Goal: Task Accomplishment & Management: Manage account settings

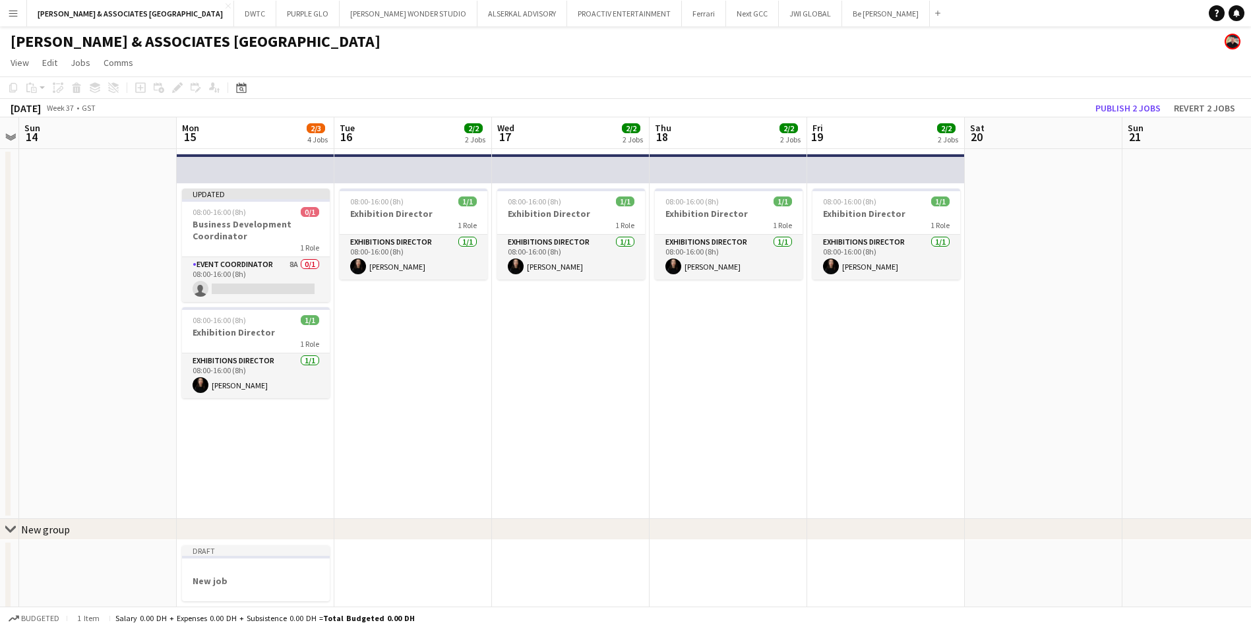
click at [422, 63] on app-page-menu "View Day view expanded Day view collapsed Month view Date picker Jump to [DATE]…" at bounding box center [625, 63] width 1251 height 25
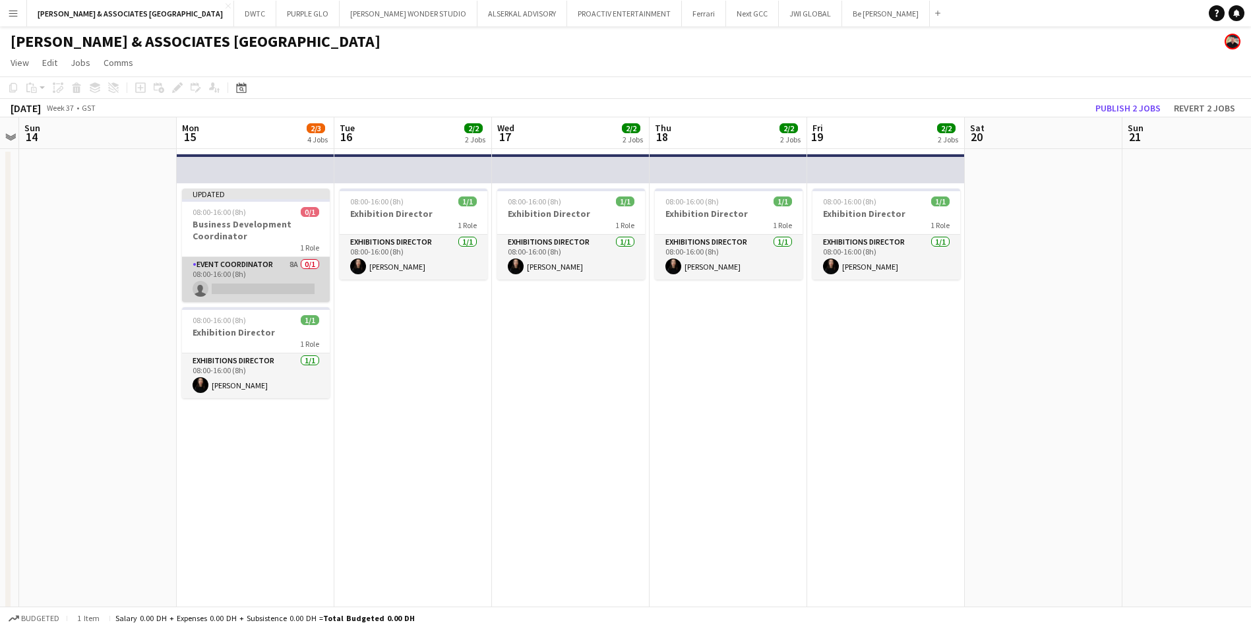
click at [229, 276] on app-card-role "Event Coordinator 8A 0/1 08:00-16:00 (8h) single-neutral-actions" at bounding box center [256, 279] width 148 height 45
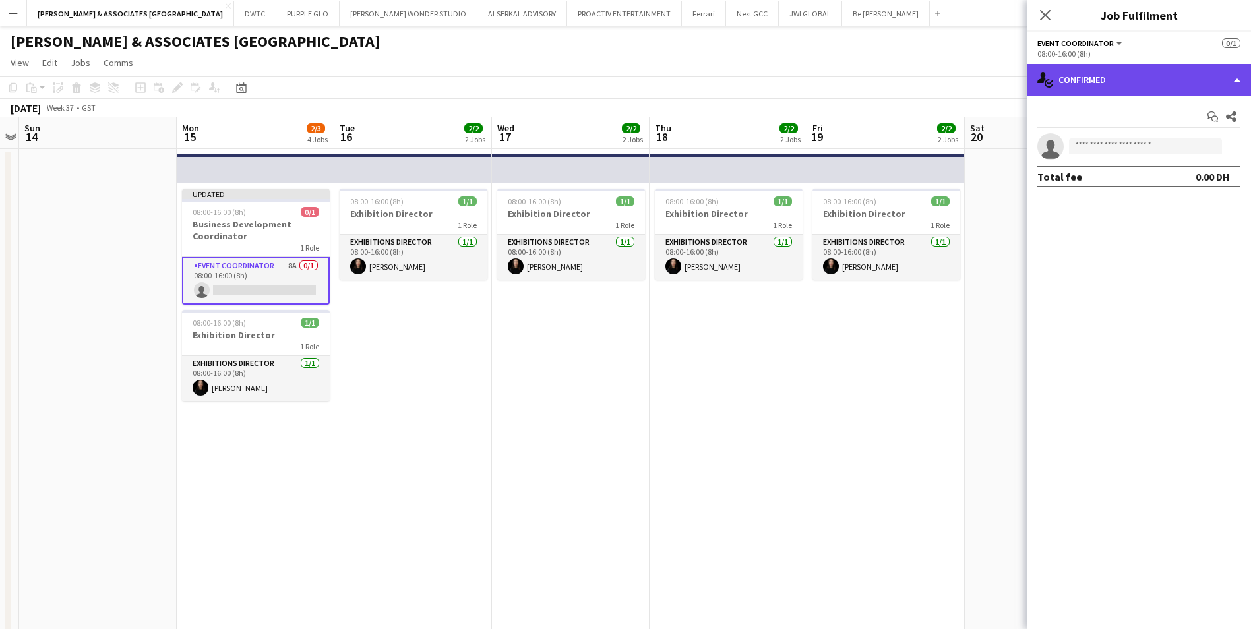
click at [1150, 88] on div "single-neutral-actions-check-2 Confirmed" at bounding box center [1139, 80] width 224 height 32
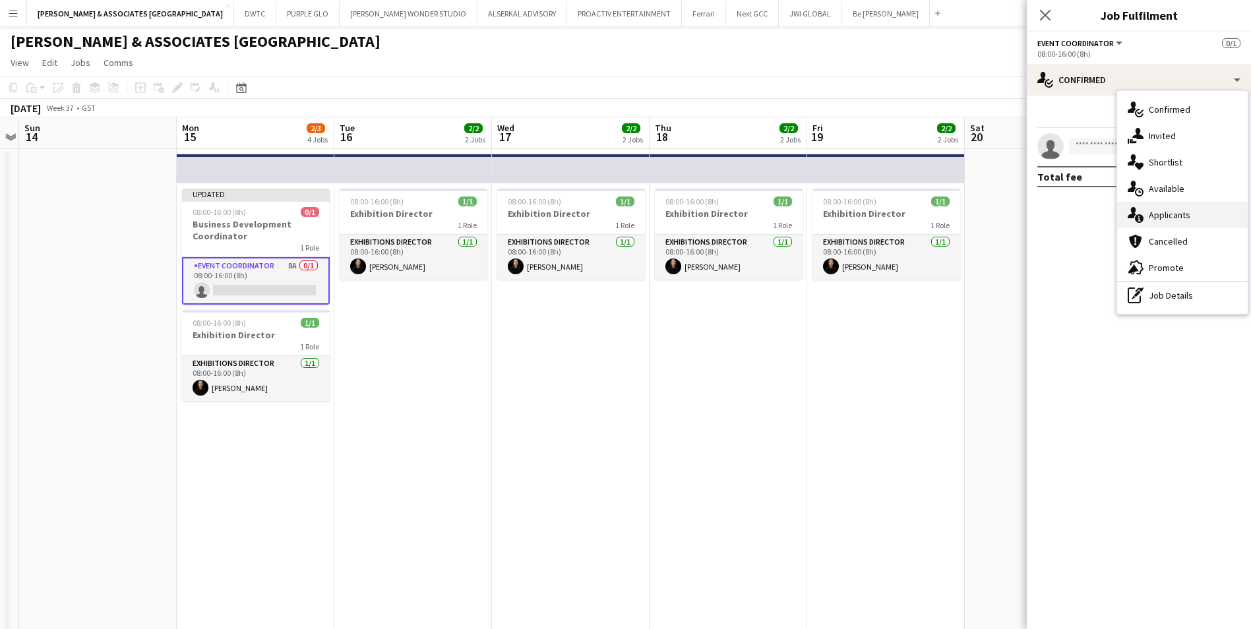
click at [1174, 214] on span "Applicants" at bounding box center [1170, 215] width 42 height 12
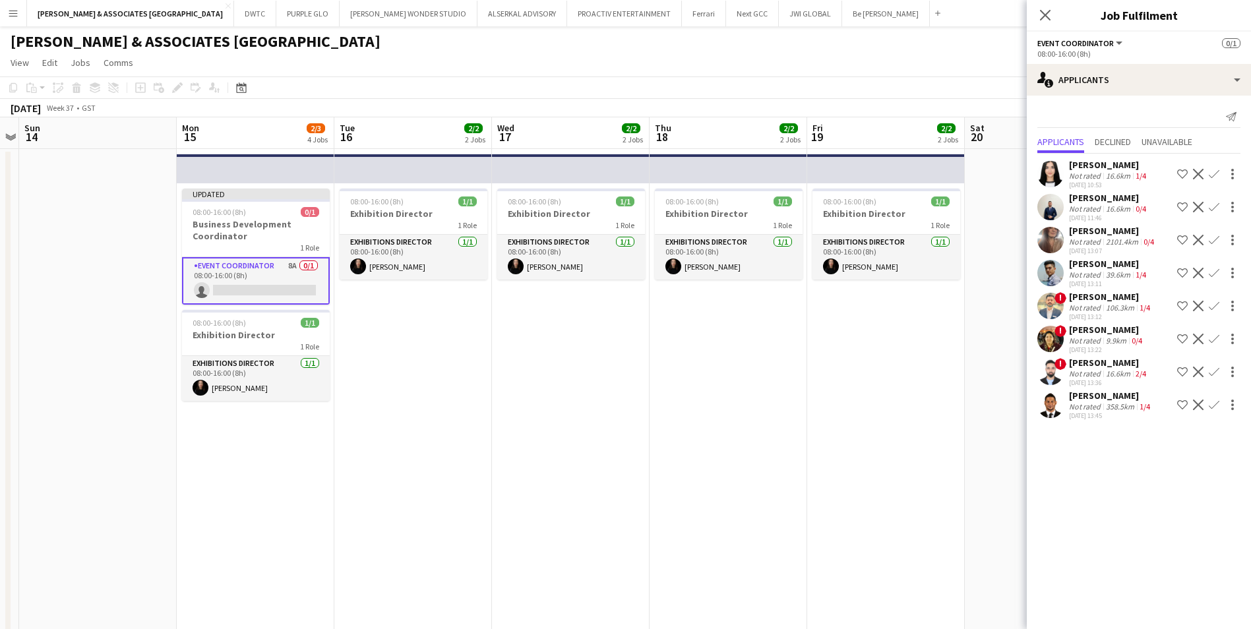
click at [1090, 237] on div "Not rated" at bounding box center [1086, 242] width 34 height 10
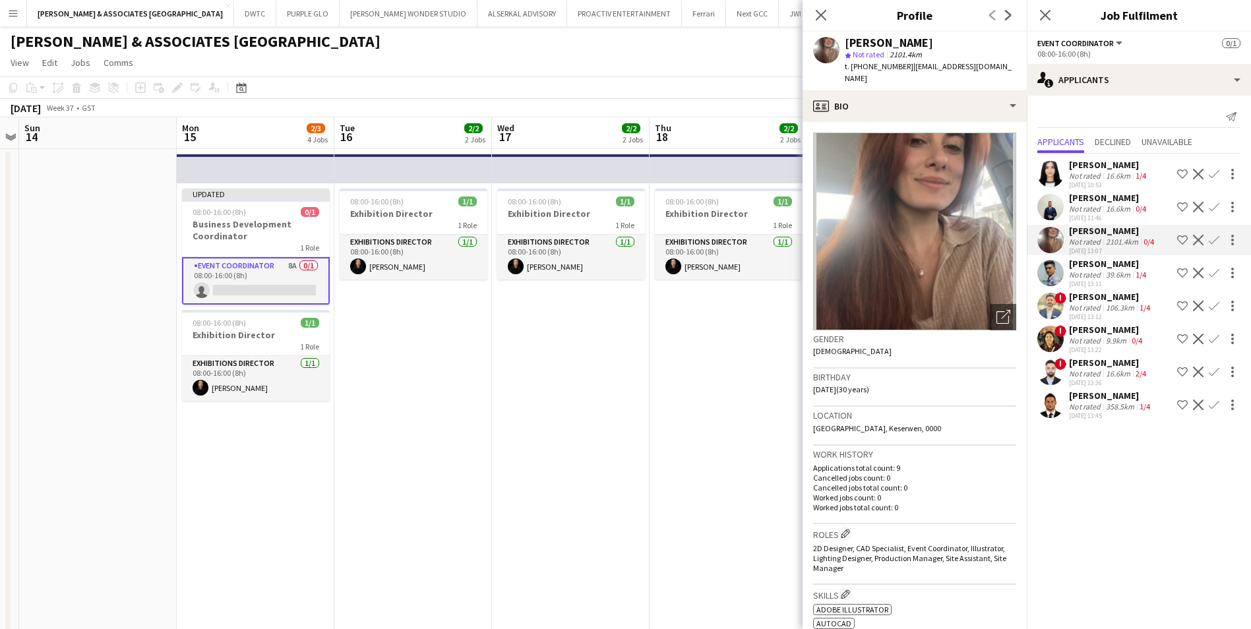
click at [1196, 243] on app-icon "Decline" at bounding box center [1198, 240] width 11 height 11
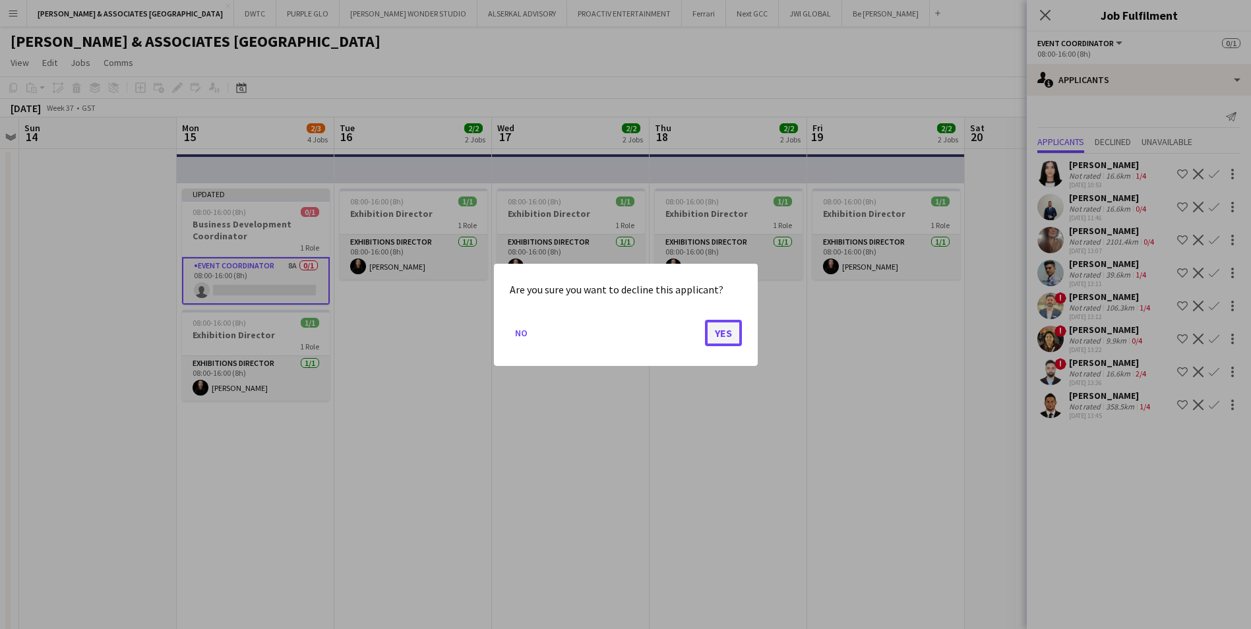
click at [730, 342] on button "Yes" at bounding box center [723, 332] width 37 height 26
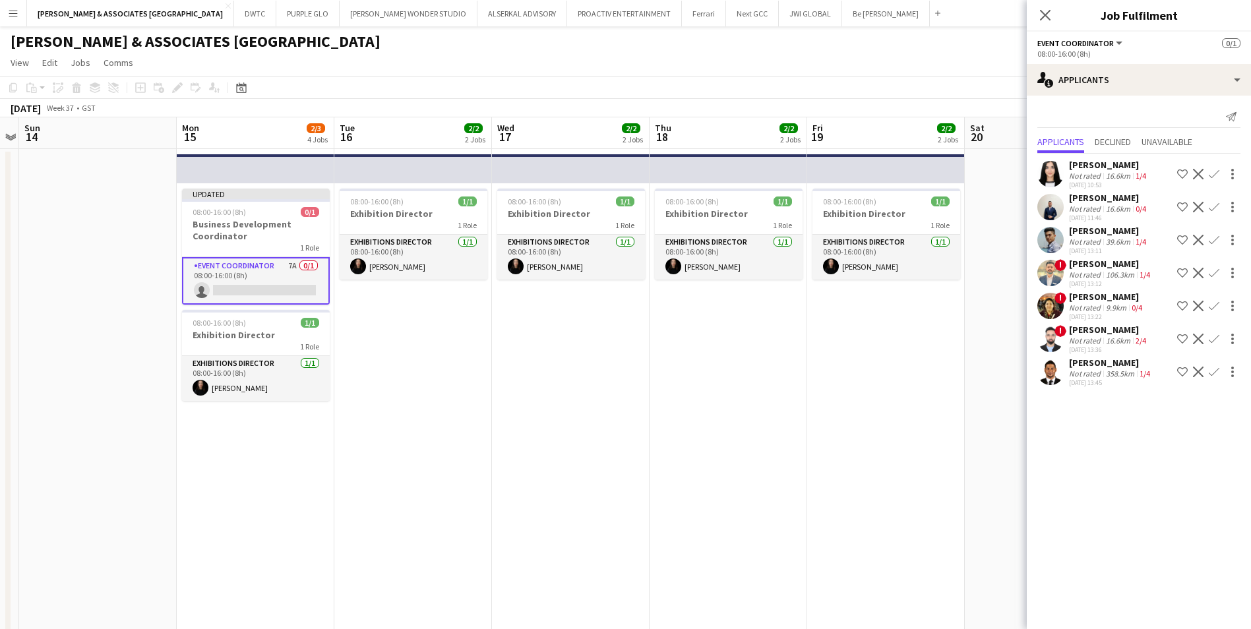
click at [1118, 235] on div "[PERSON_NAME]" at bounding box center [1109, 231] width 80 height 12
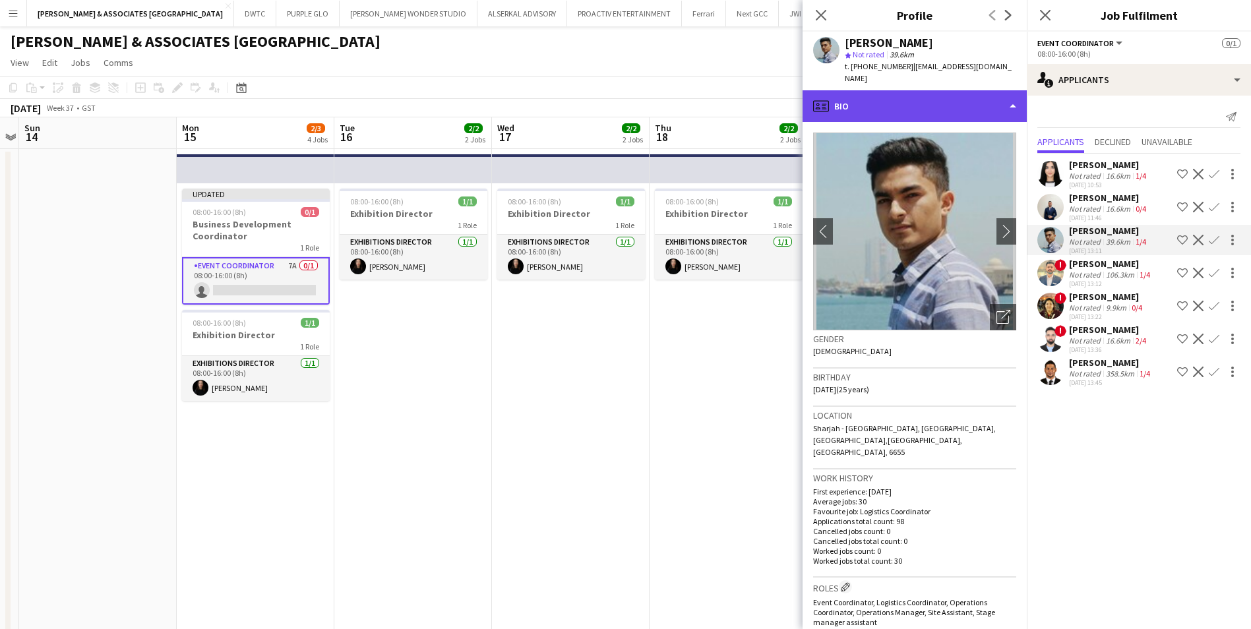
click at [871, 106] on div "profile Bio" at bounding box center [915, 106] width 224 height 32
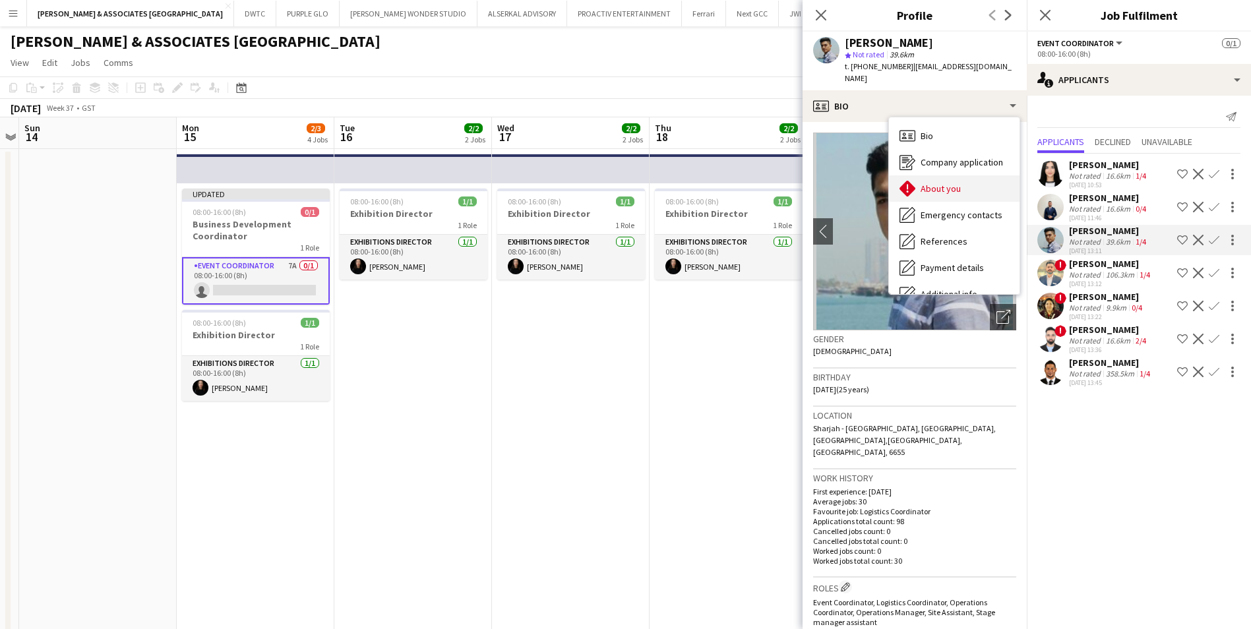
click at [936, 183] on span "About you" at bounding box center [941, 189] width 40 height 12
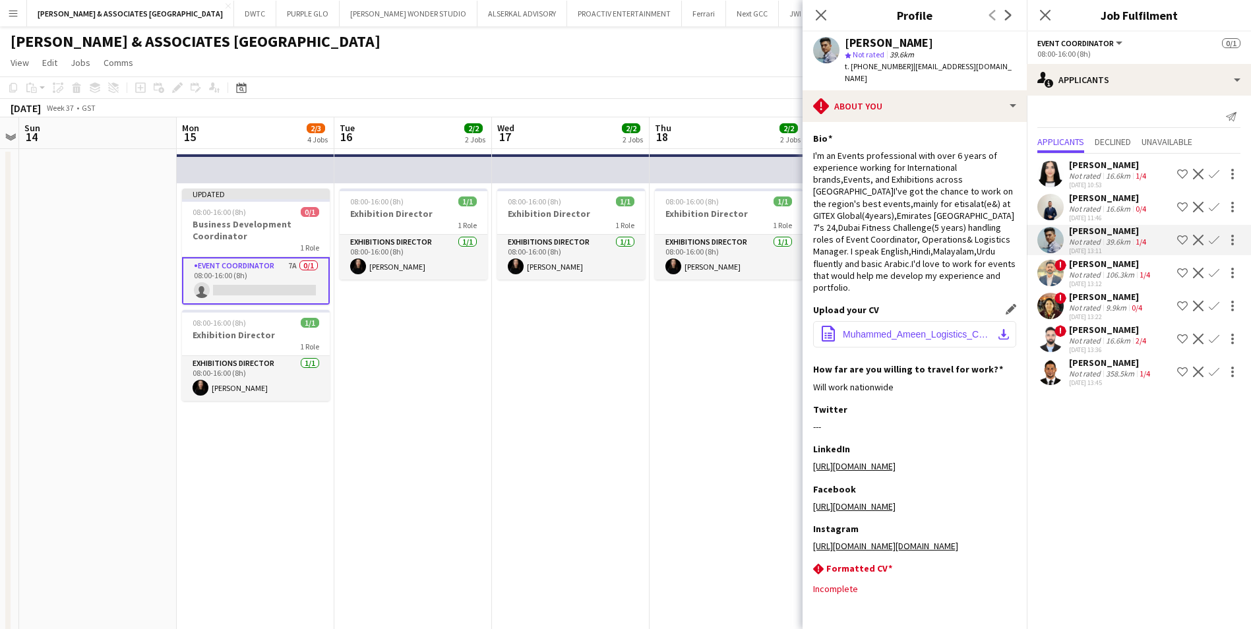
click at [920, 321] on button "office-file-sheet Muhammed_Ameen_Logistics_Coordinator2025.docx download-bottom" at bounding box center [914, 334] width 203 height 26
click at [1206, 16] on h3 "Job Fulfilment" at bounding box center [1139, 15] width 224 height 17
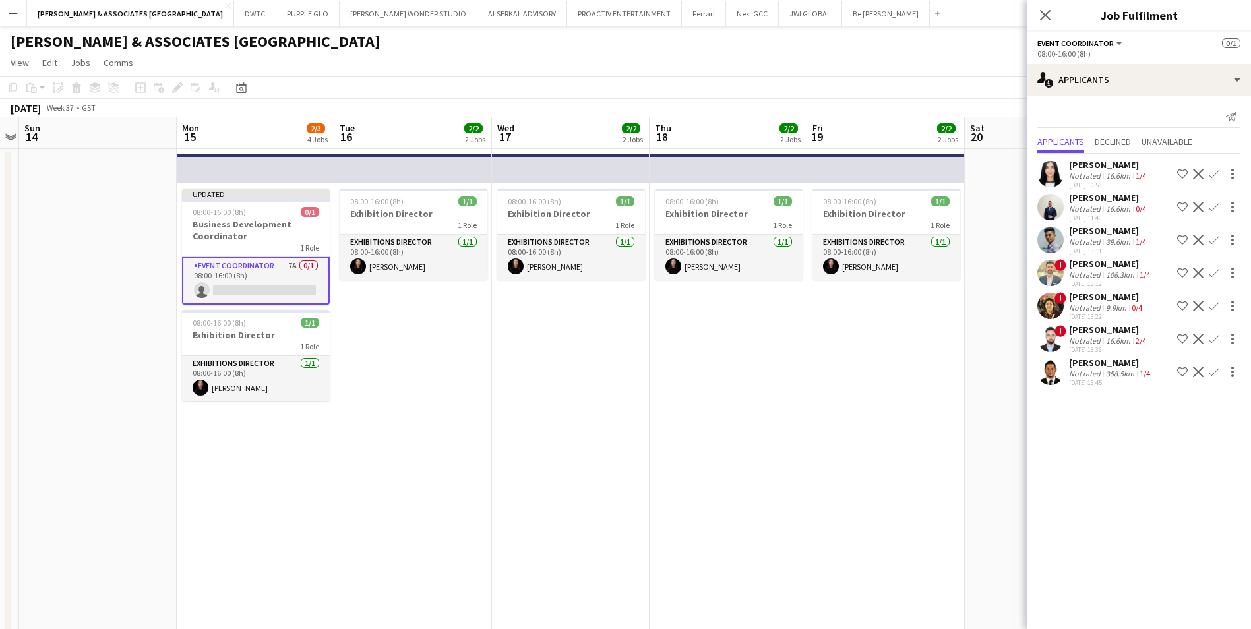
click at [1196, 243] on app-icon "Decline" at bounding box center [1198, 240] width 11 height 11
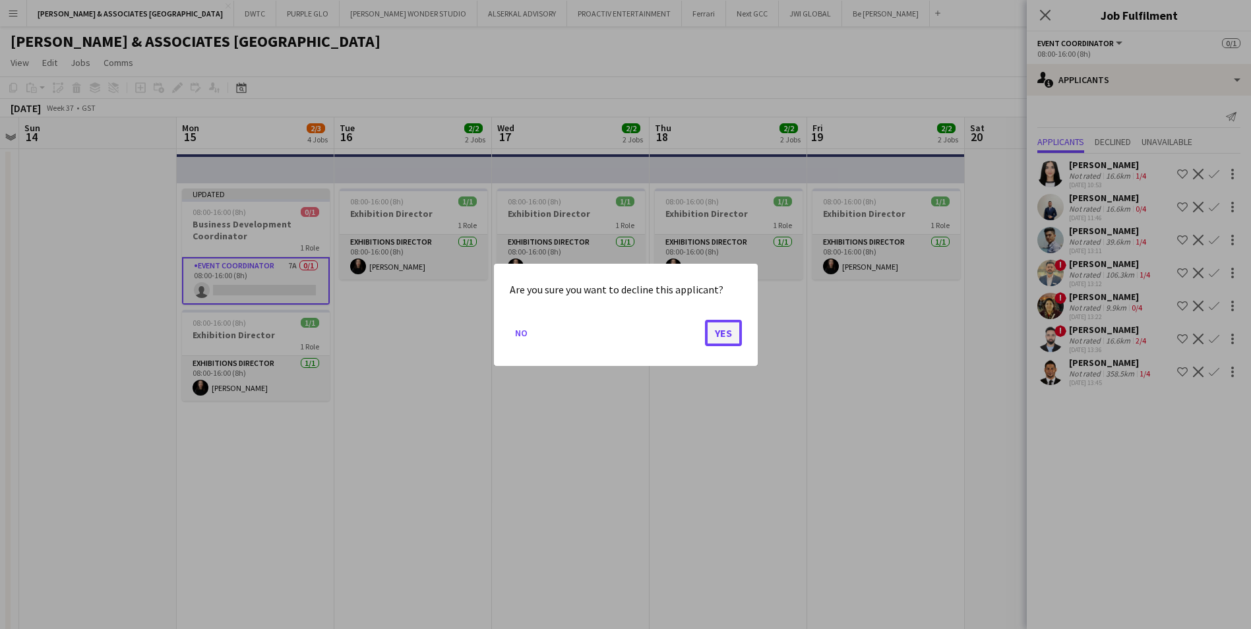
click at [730, 333] on button "Yes" at bounding box center [723, 332] width 37 height 26
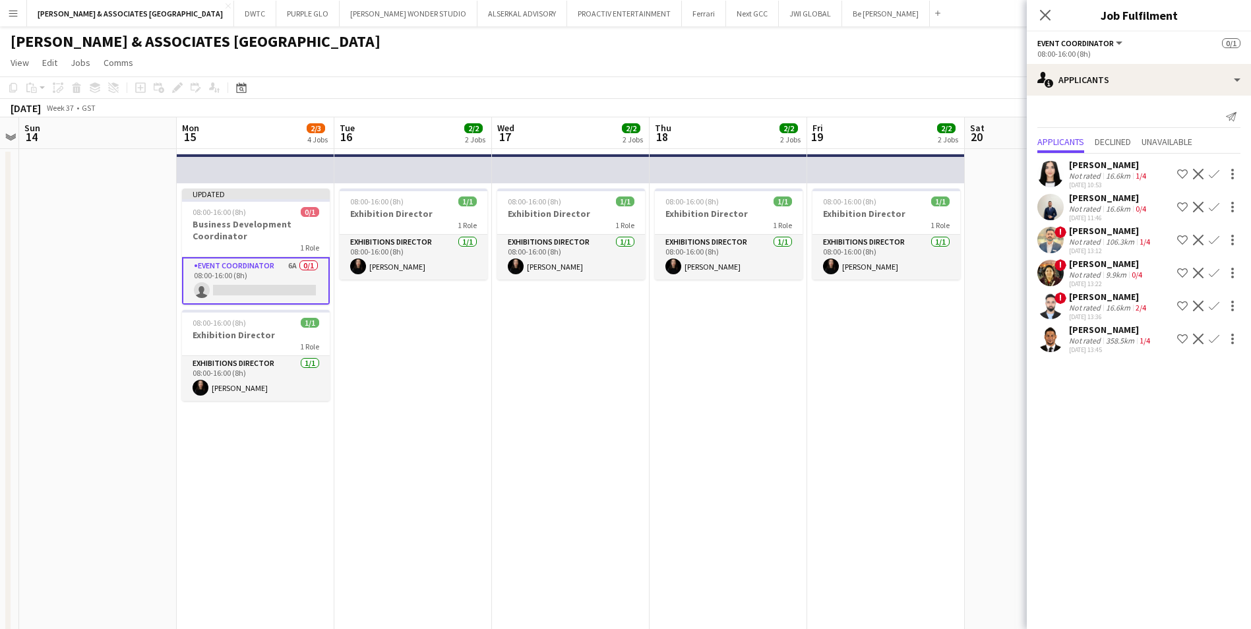
click at [1096, 231] on div "[PERSON_NAME]" at bounding box center [1111, 231] width 84 height 12
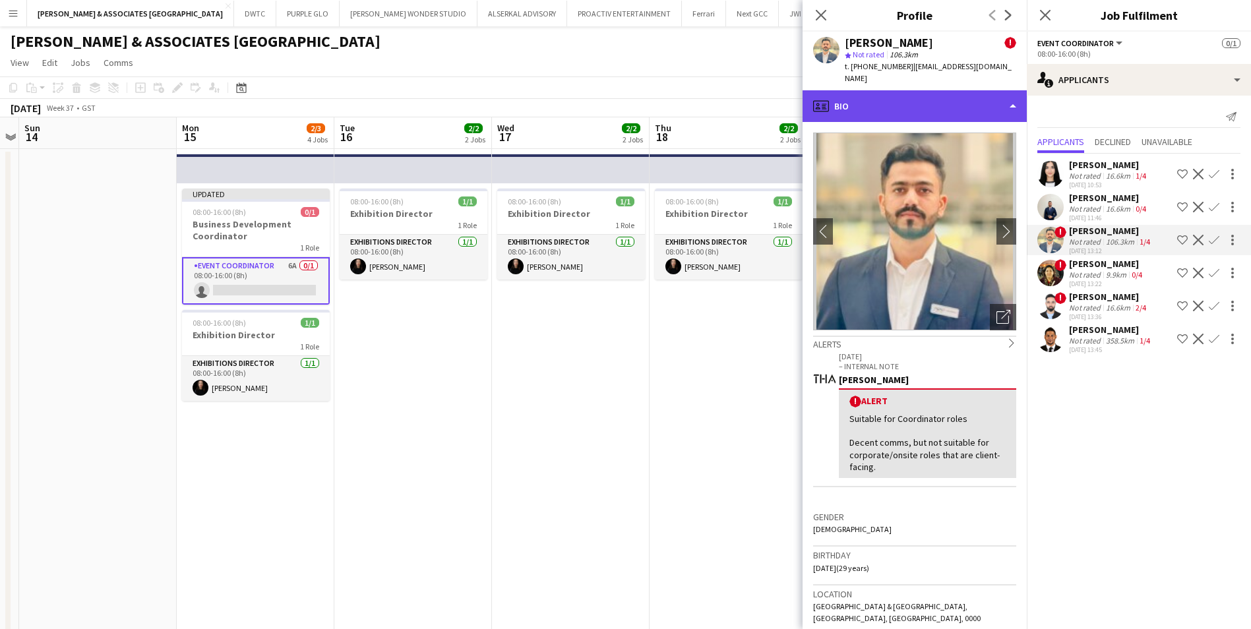
click at [879, 96] on div "profile Bio" at bounding box center [915, 106] width 224 height 32
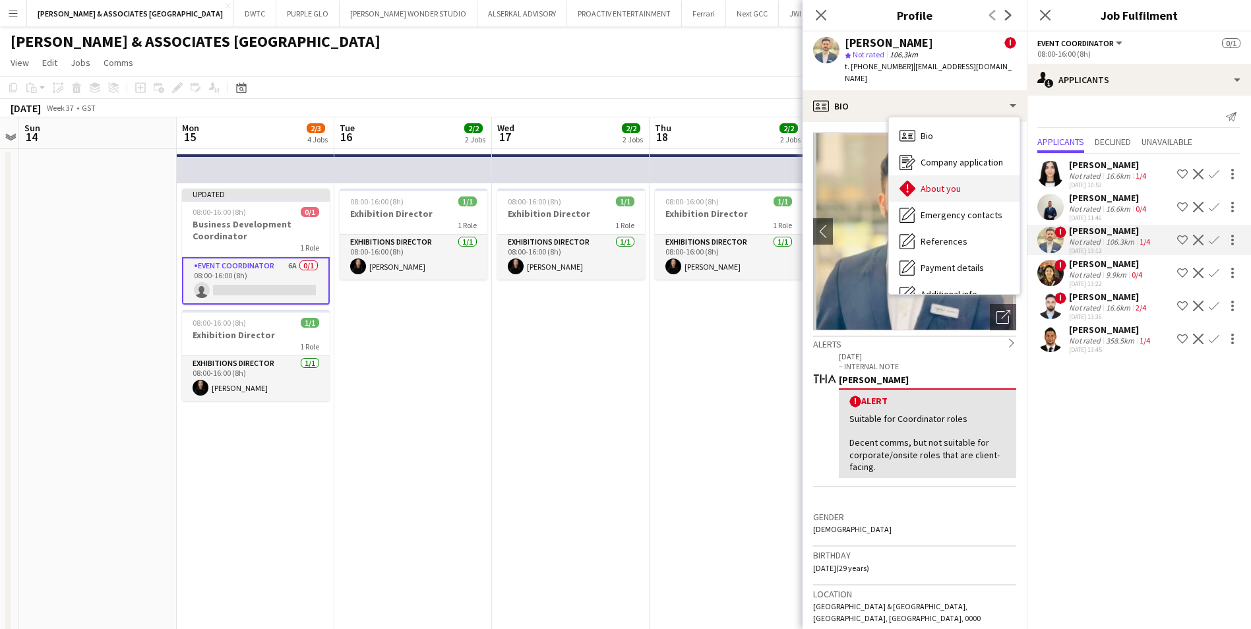
click at [963, 175] on div "About you About you" at bounding box center [954, 188] width 131 height 26
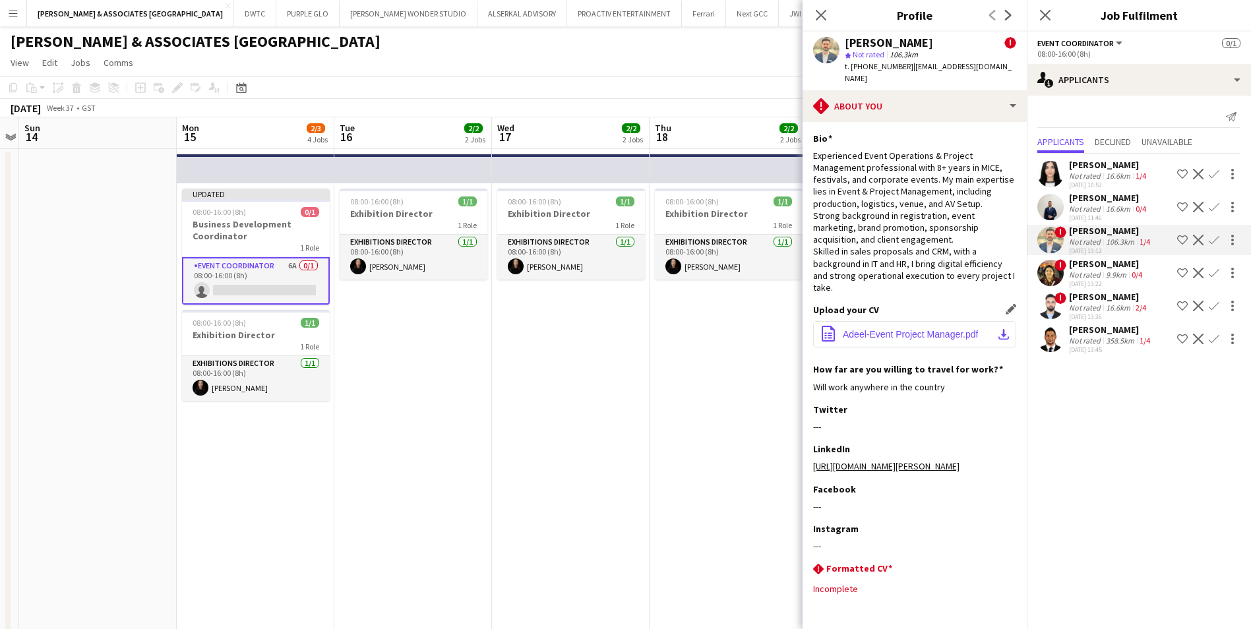
click at [919, 321] on button "office-file-sheet Adeel-Event Project Manager.pdf download-bottom" at bounding box center [914, 334] width 203 height 26
click at [1088, 265] on div "[PERSON_NAME]" at bounding box center [1107, 264] width 76 height 12
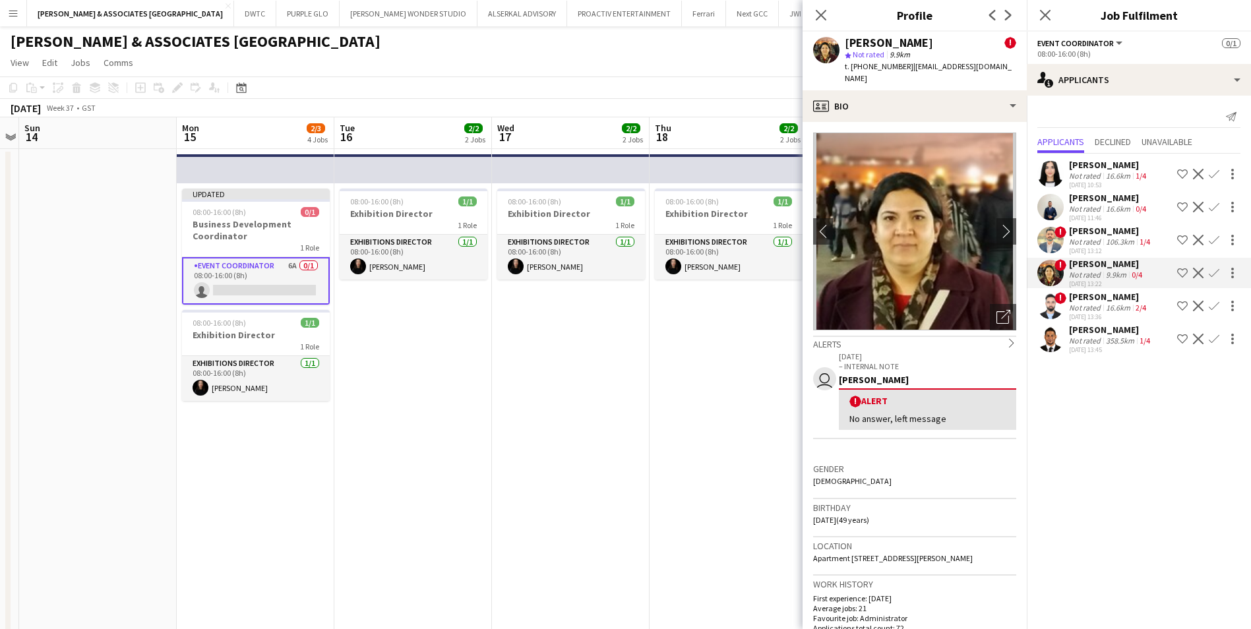
click at [1094, 301] on div "[PERSON_NAME]" at bounding box center [1109, 297] width 80 height 12
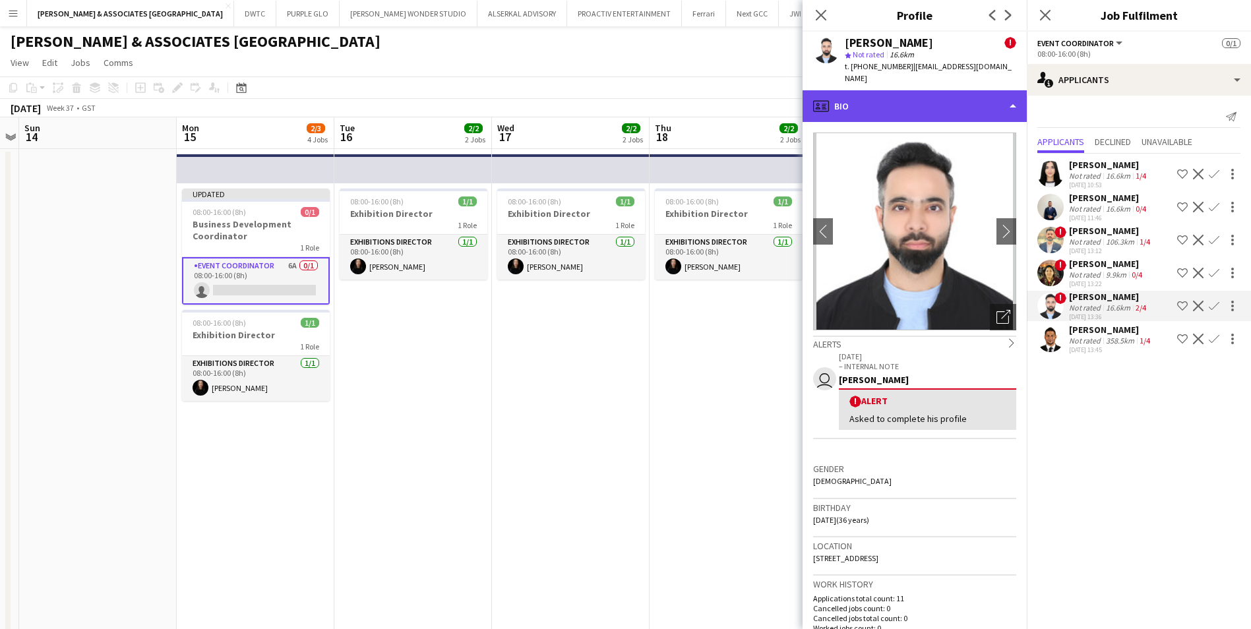
click at [858, 90] on div "profile Bio" at bounding box center [915, 106] width 224 height 32
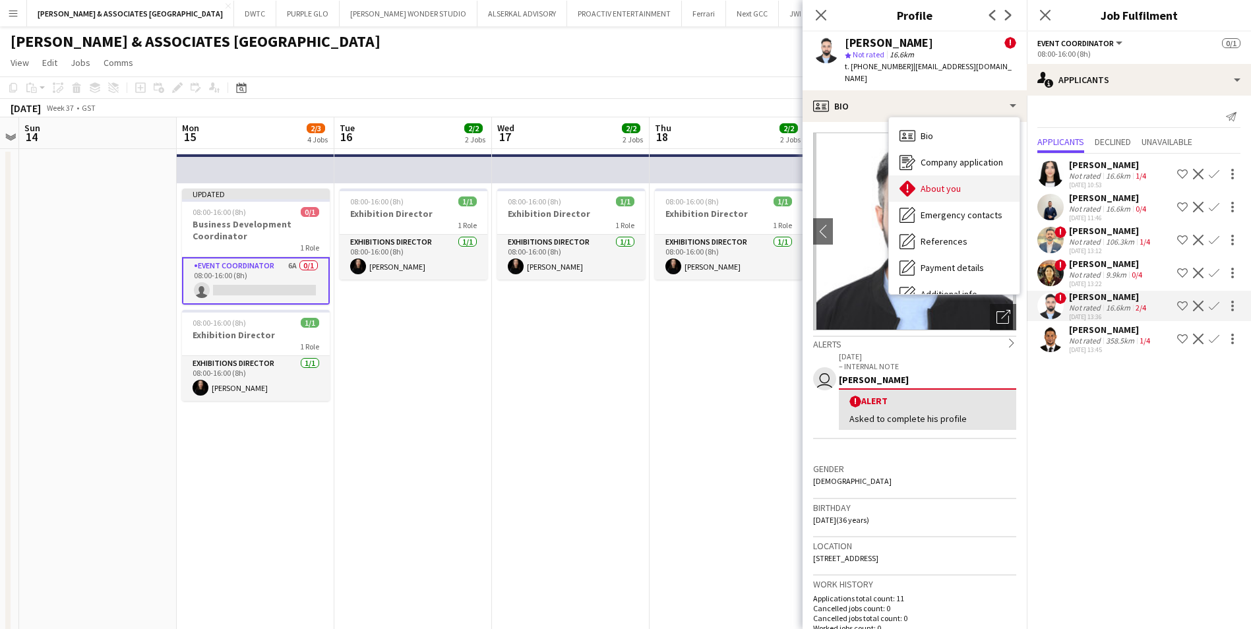
click at [944, 183] on span "About you" at bounding box center [941, 189] width 40 height 12
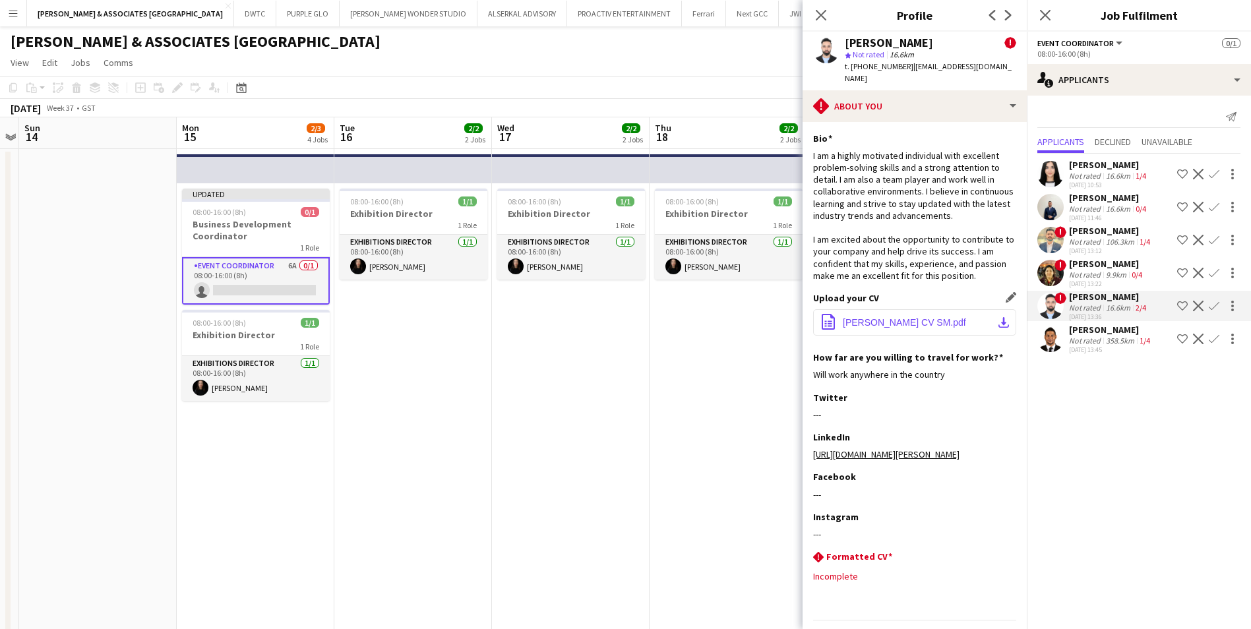
click at [930, 317] on span "[PERSON_NAME] CV SM.pdf" at bounding box center [904, 322] width 123 height 11
click at [1200, 307] on app-icon "Decline" at bounding box center [1198, 306] width 11 height 11
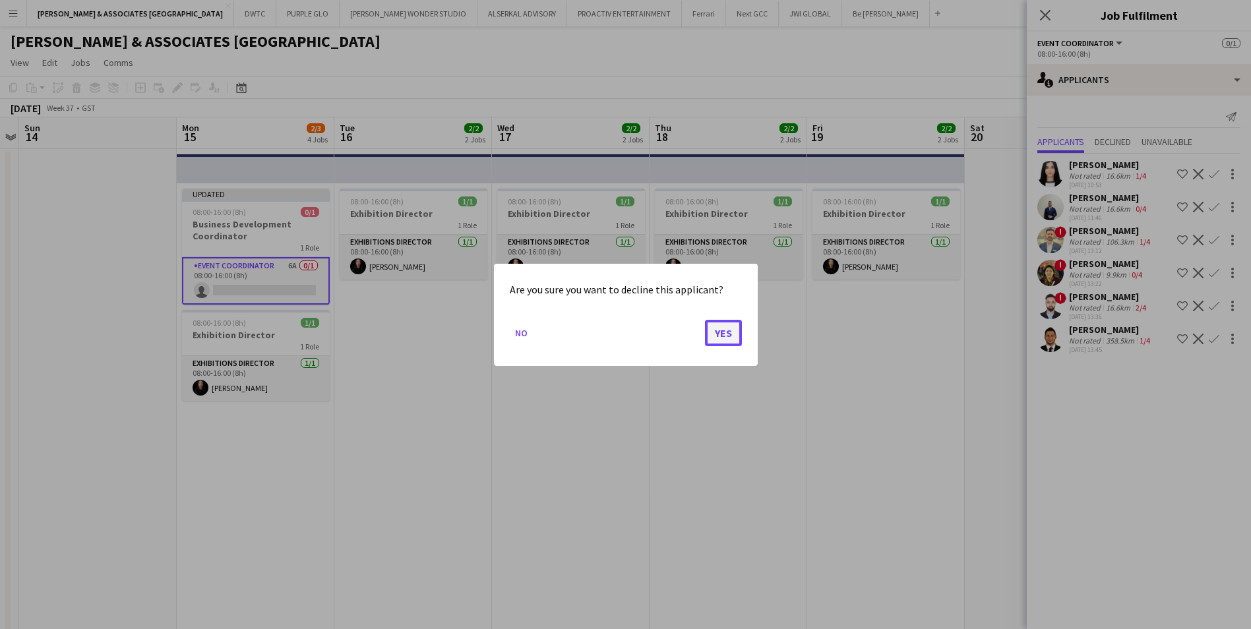
click at [711, 337] on button "Yes" at bounding box center [723, 332] width 37 height 26
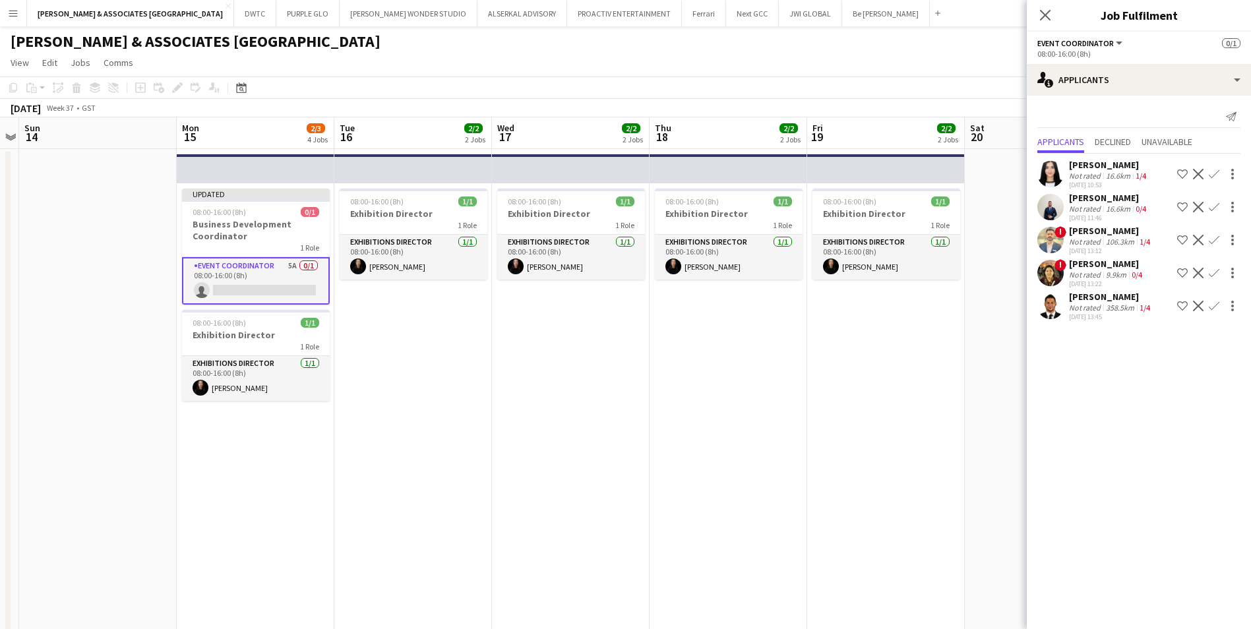
click at [1092, 299] on div "[PERSON_NAME]" at bounding box center [1111, 297] width 84 height 12
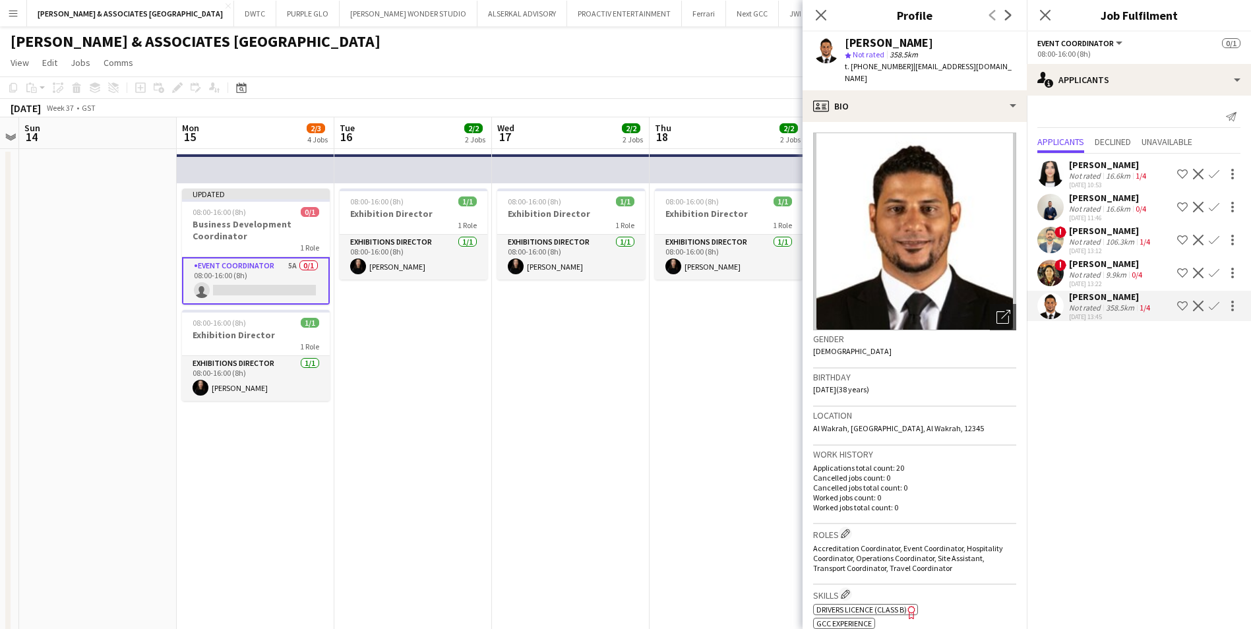
click at [1200, 307] on app-icon "Decline" at bounding box center [1198, 306] width 11 height 11
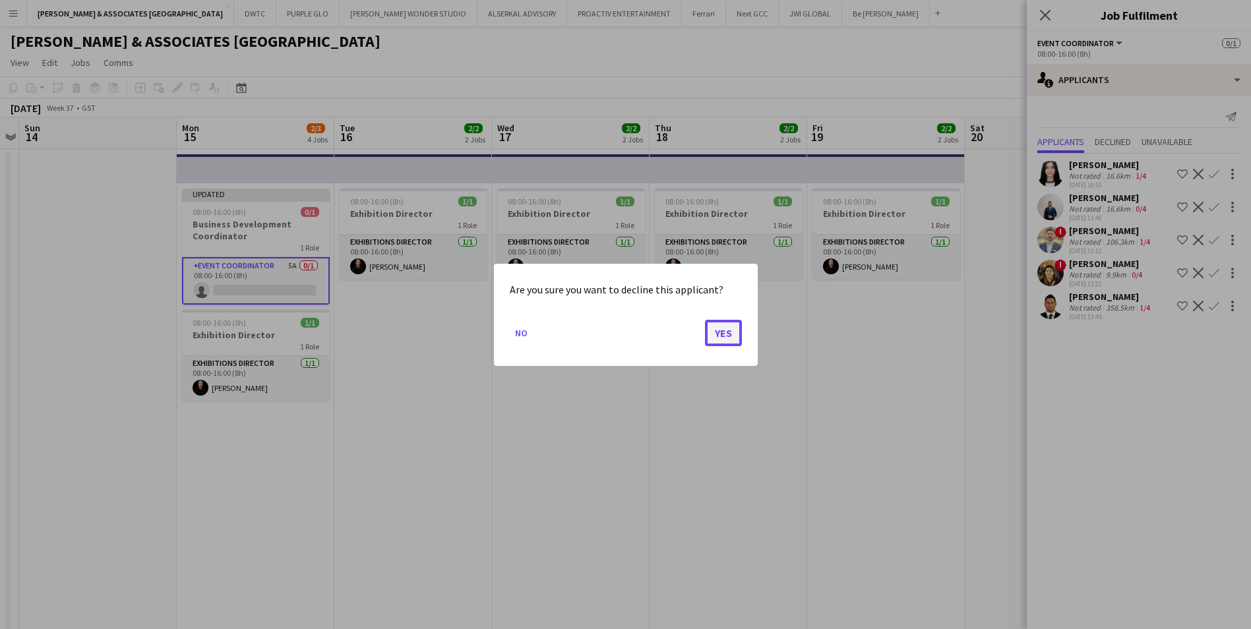
click at [717, 323] on button "Yes" at bounding box center [723, 332] width 37 height 26
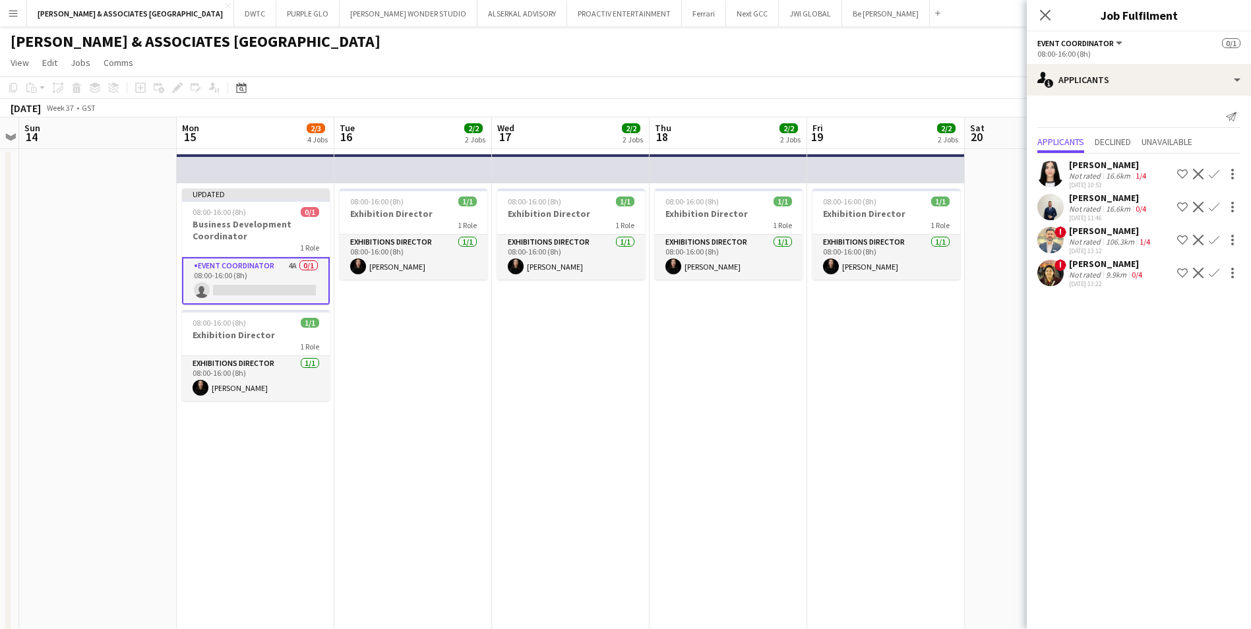
click at [1085, 199] on div "[PERSON_NAME]" at bounding box center [1109, 198] width 80 height 12
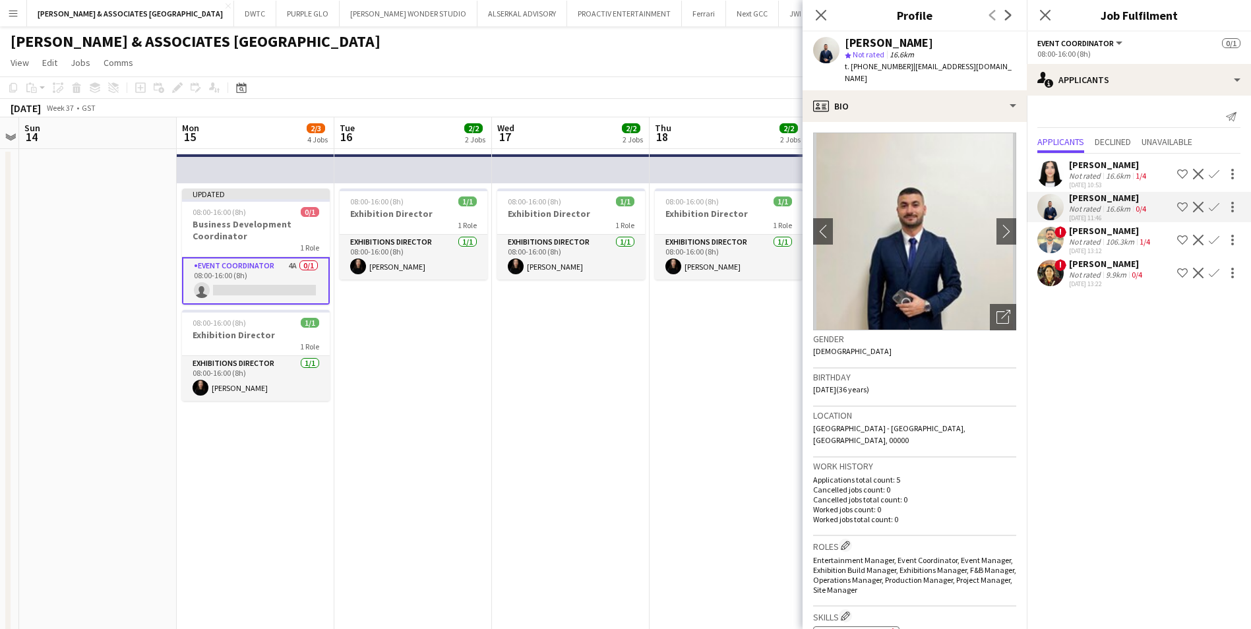
click at [1080, 173] on div "Not rated" at bounding box center [1086, 176] width 34 height 10
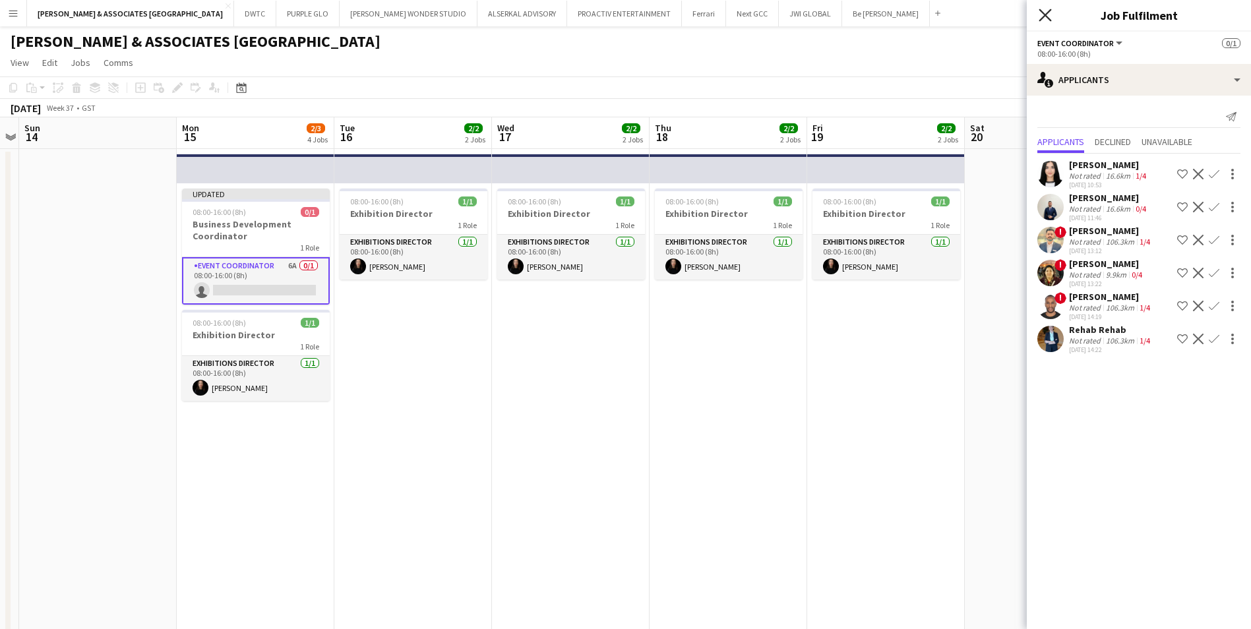
click at [1041, 18] on icon "Close pop-in" at bounding box center [1045, 15] width 13 height 13
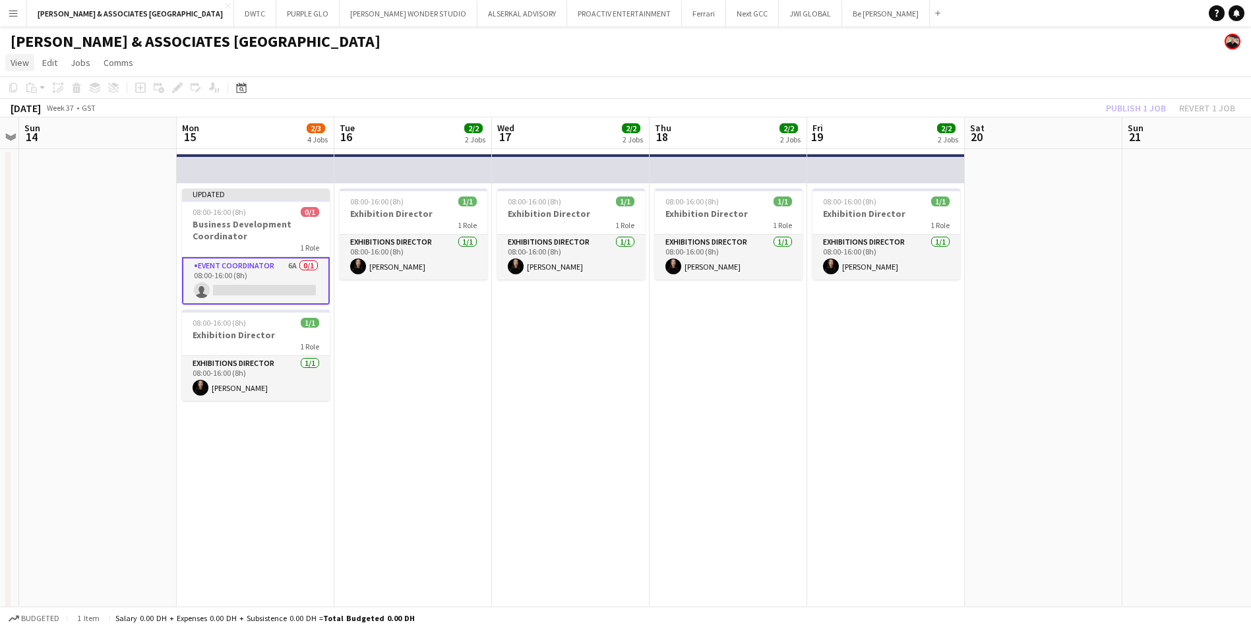
click at [15, 65] on span "View" at bounding box center [20, 63] width 18 height 12
click at [37, 136] on link "Month view" at bounding box center [58, 147] width 105 height 28
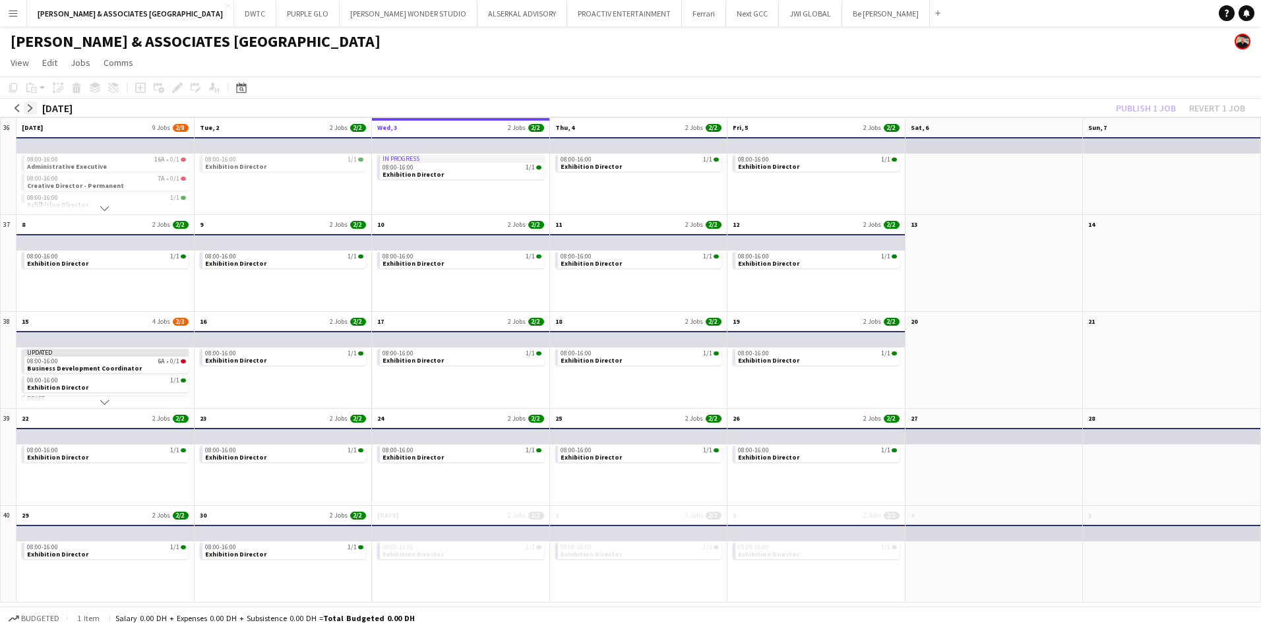
click at [32, 109] on app-icon "arrow-right" at bounding box center [30, 108] width 8 height 8
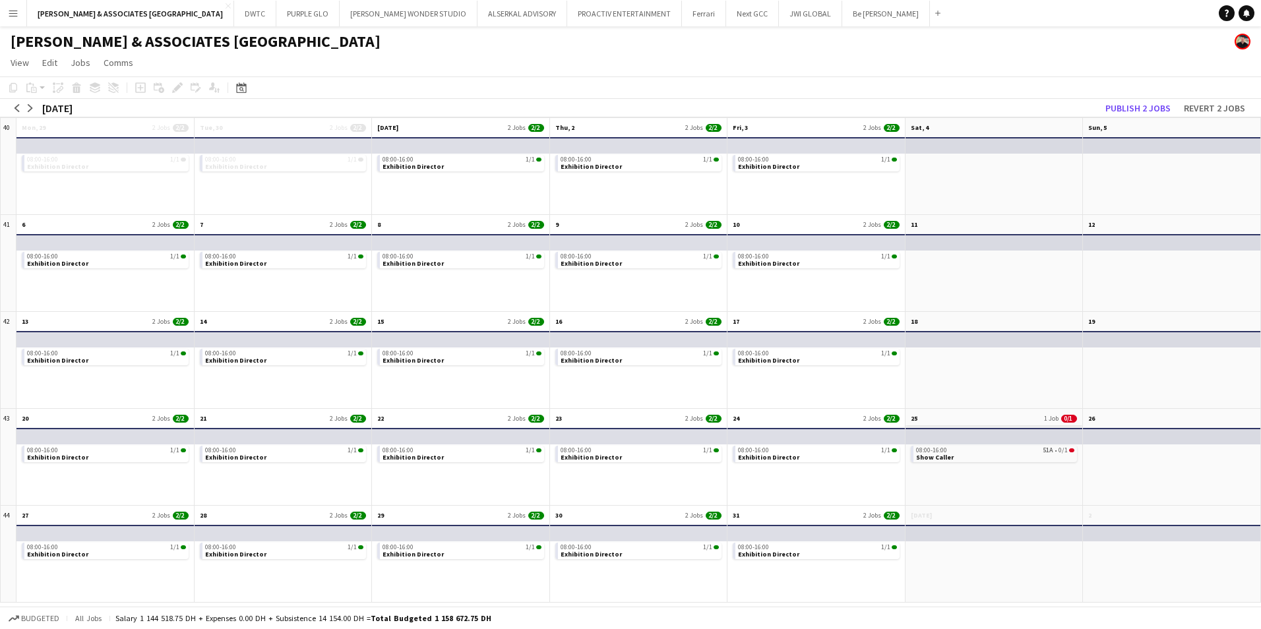
click at [981, 417] on app-month-view-date-header "25 1 Job 0/1" at bounding box center [993, 417] width 177 height 16
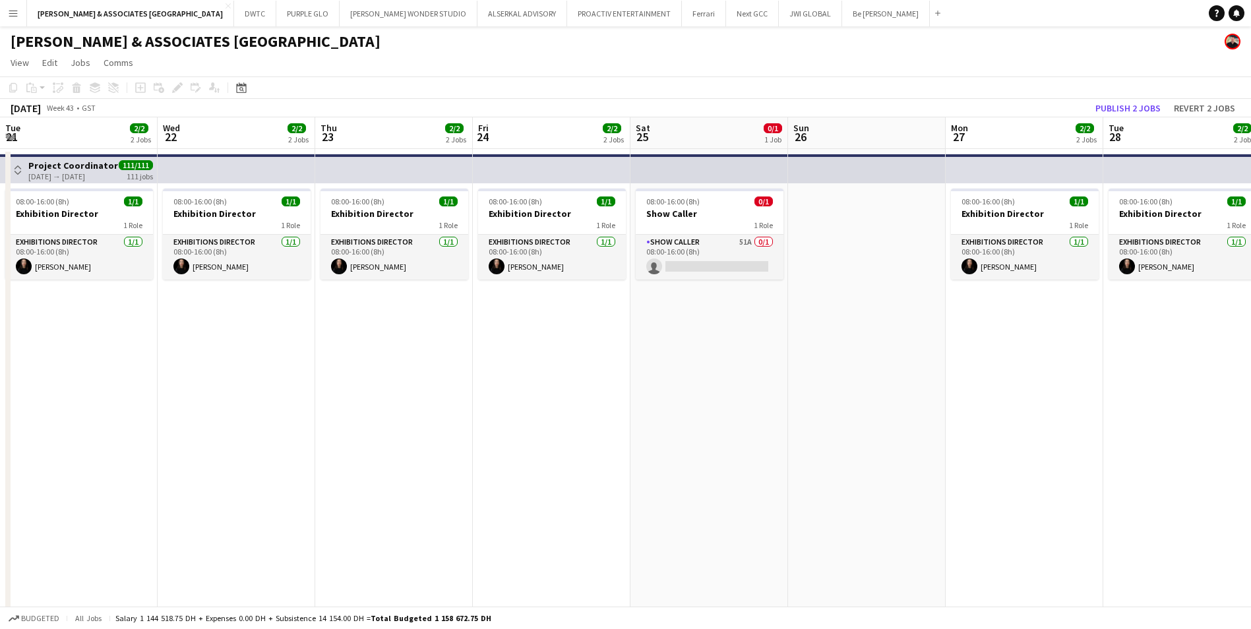
scroll to position [0, 454]
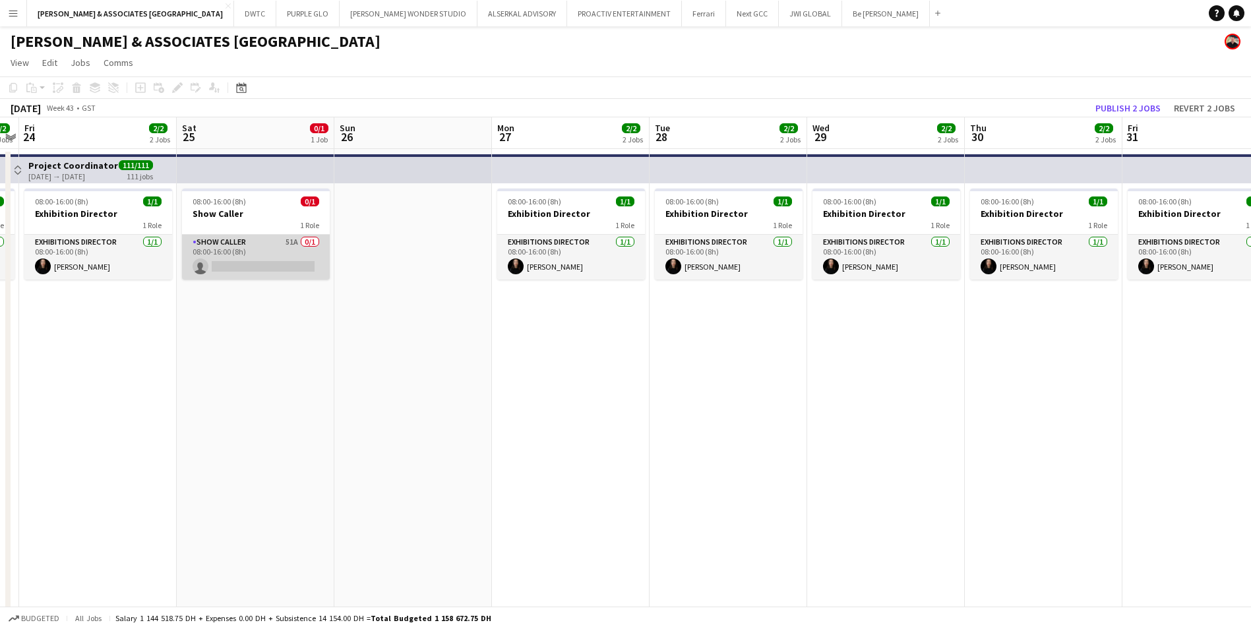
click at [244, 243] on app-card-role "Show Caller 51A 0/1 08:00-16:00 (8h) single-neutral-actions" at bounding box center [256, 257] width 148 height 45
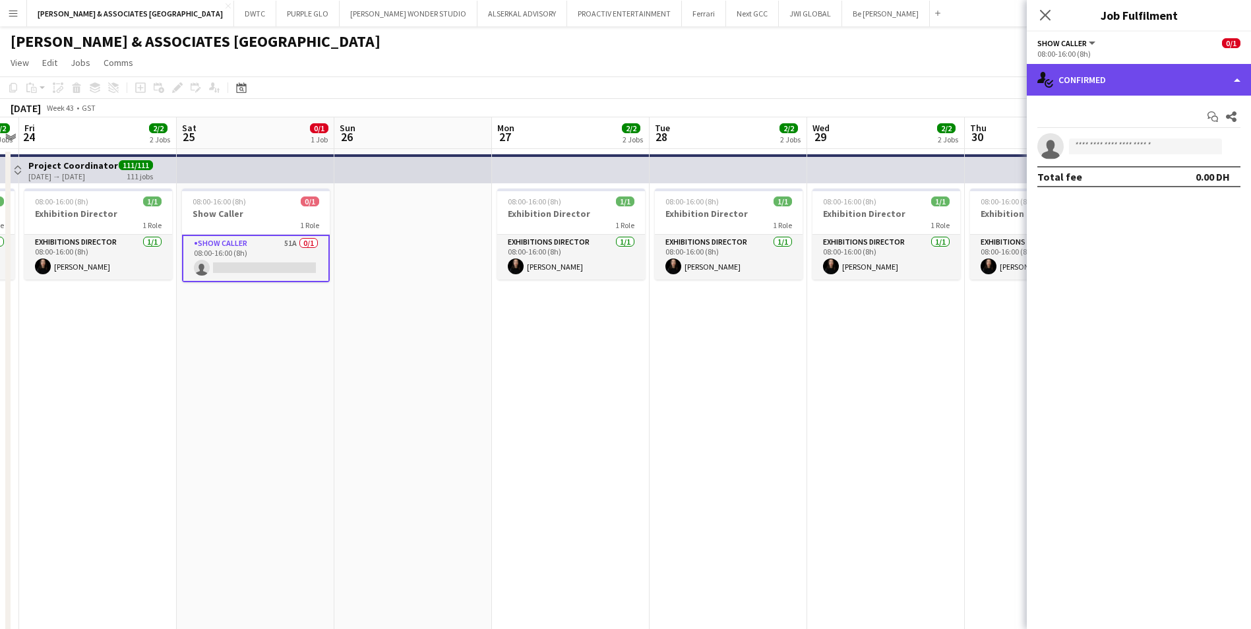
click at [1148, 68] on div "single-neutral-actions-check-2 Confirmed" at bounding box center [1139, 80] width 224 height 32
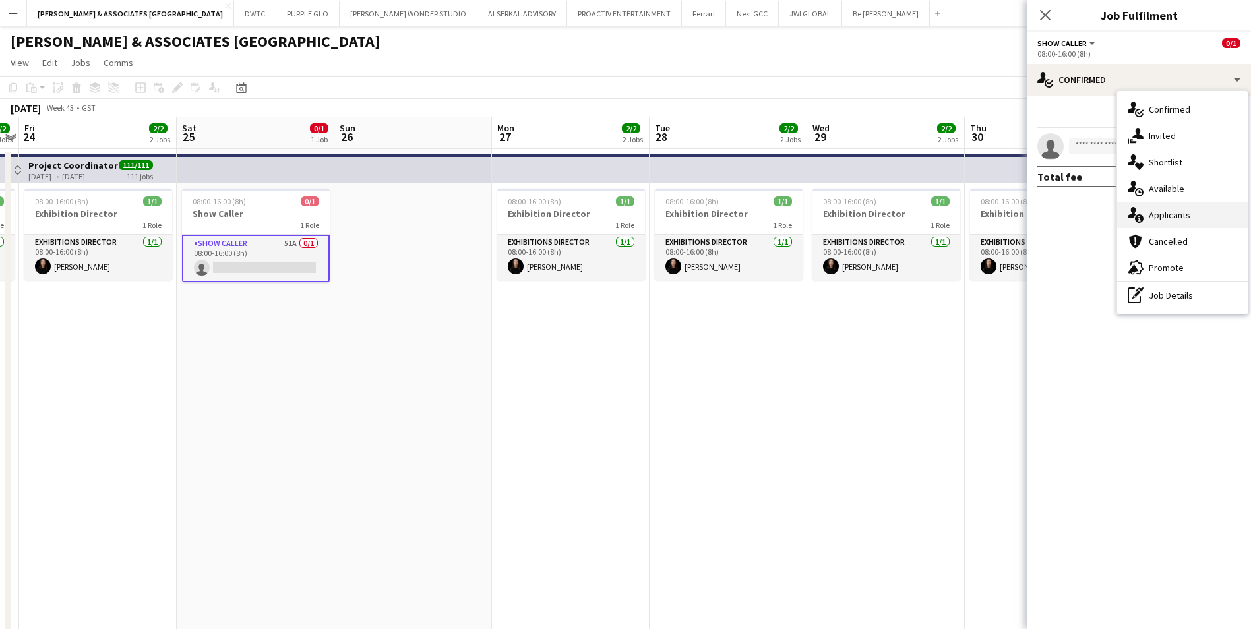
click at [1186, 222] on div "single-neutral-actions-information Applicants" at bounding box center [1182, 215] width 131 height 26
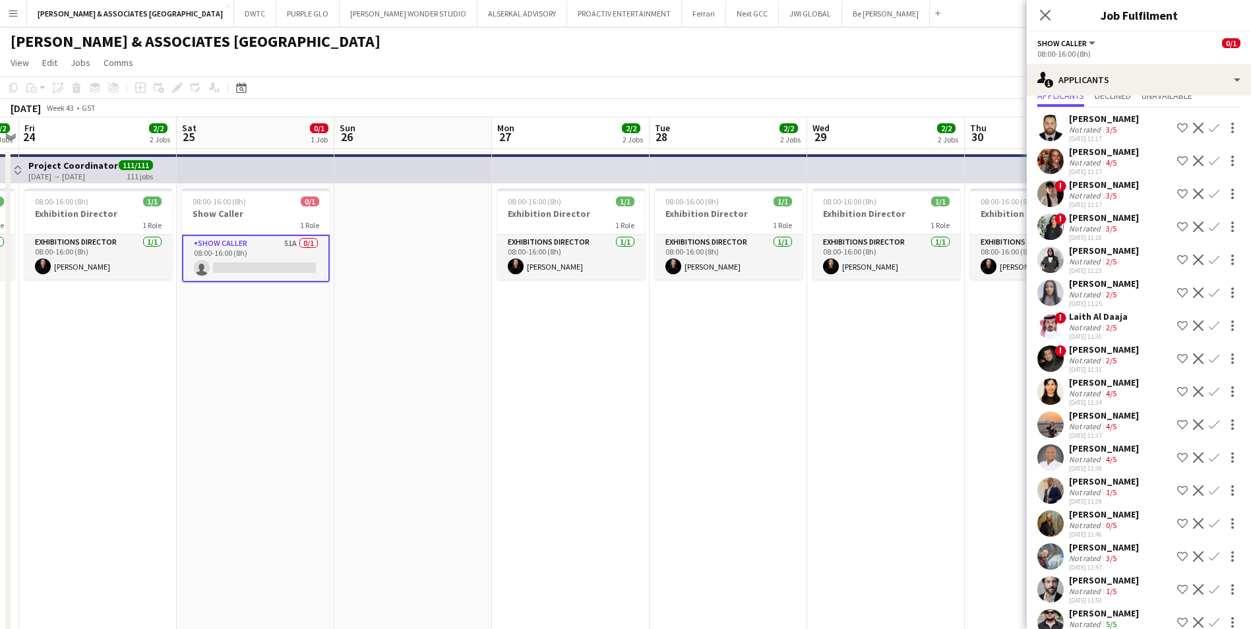
scroll to position [66, 0]
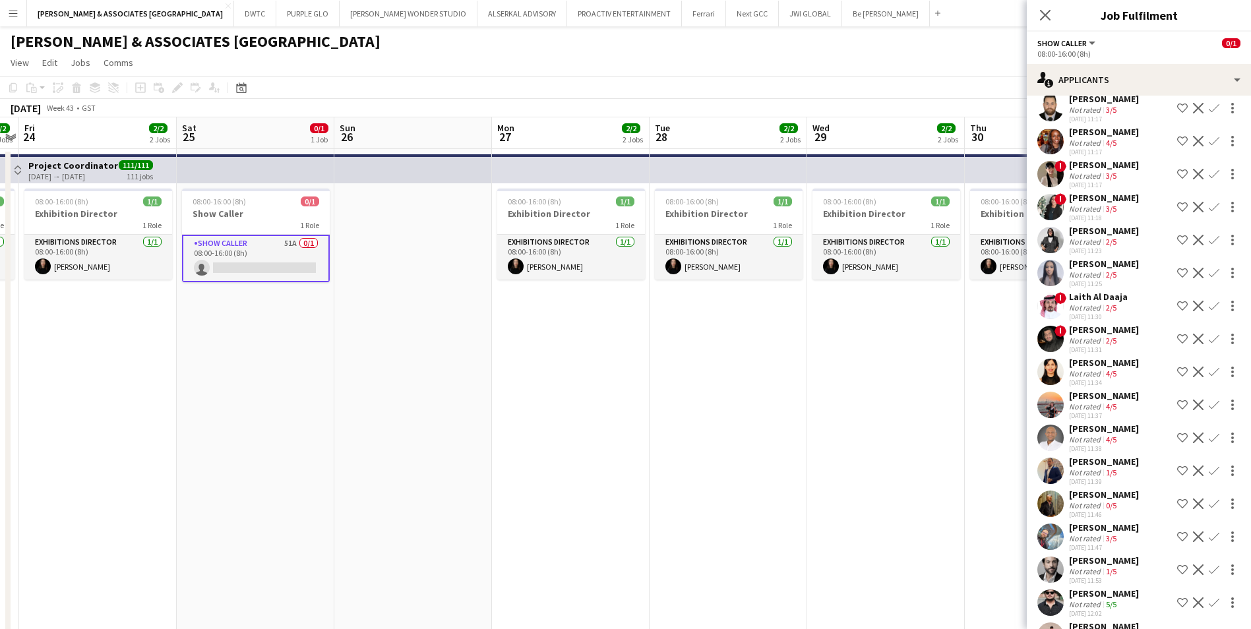
click at [1209, 403] on app-icon "Confirm" at bounding box center [1214, 405] width 11 height 11
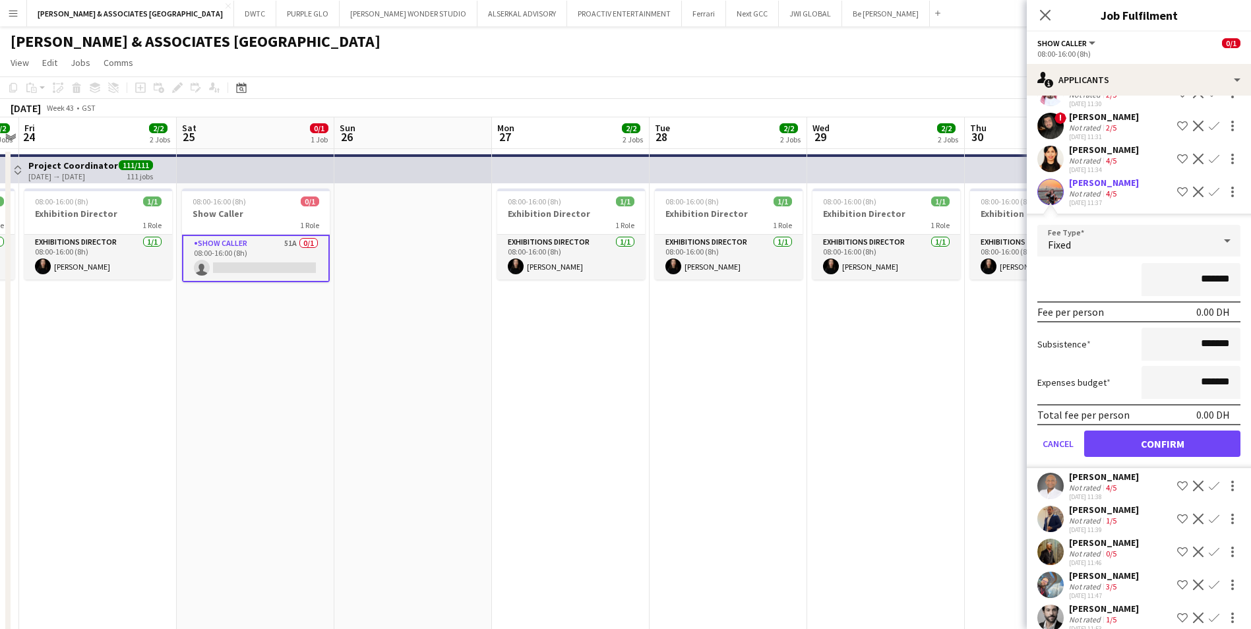
scroll to position [295, 0]
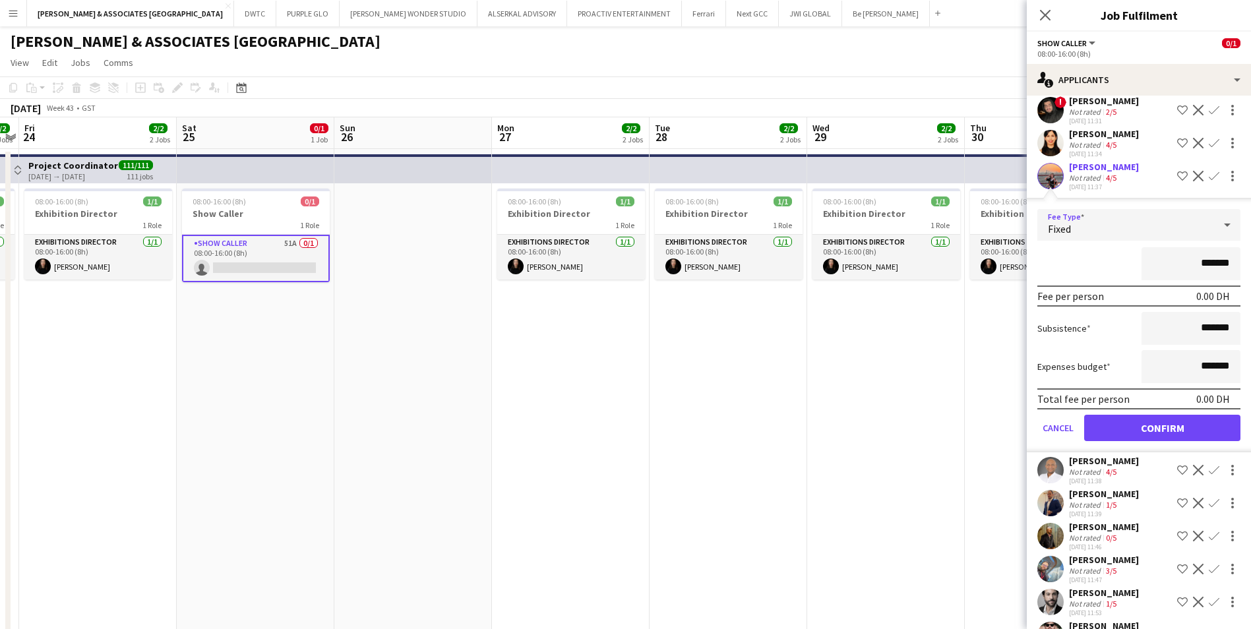
click at [1105, 236] on div "Fixed" at bounding box center [1125, 225] width 177 height 32
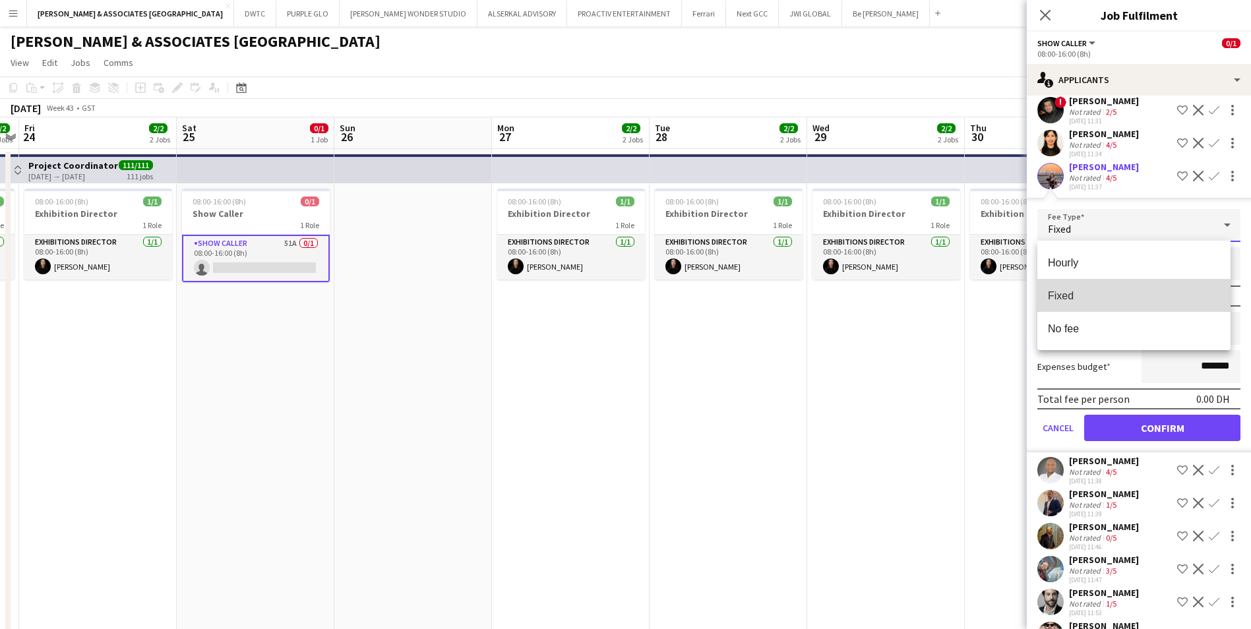
click at [1093, 303] on mat-option "Fixed" at bounding box center [1133, 295] width 193 height 33
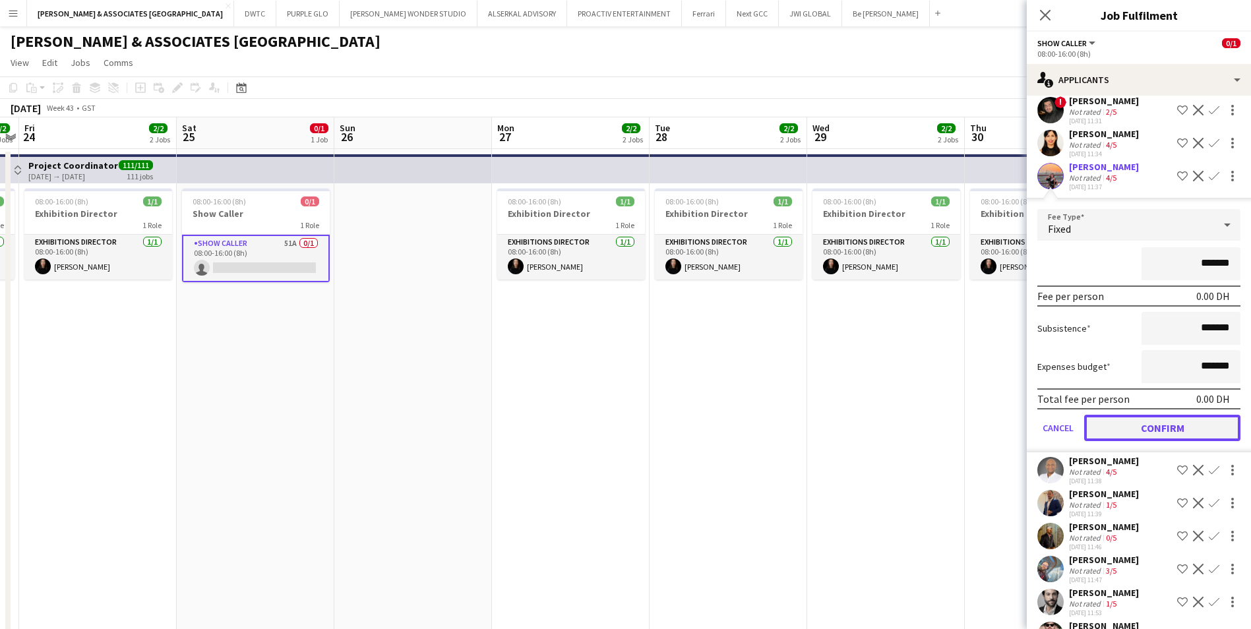
click at [1171, 431] on button "Confirm" at bounding box center [1162, 428] width 156 height 26
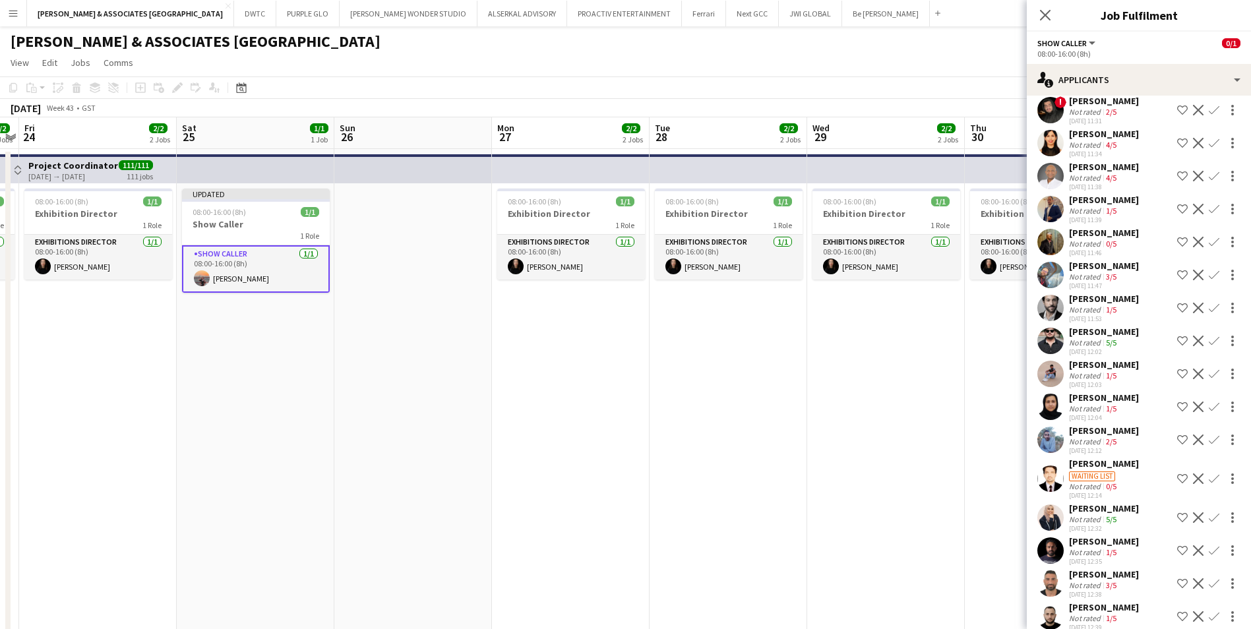
click at [1209, 173] on app-icon "Confirm" at bounding box center [1214, 176] width 11 height 11
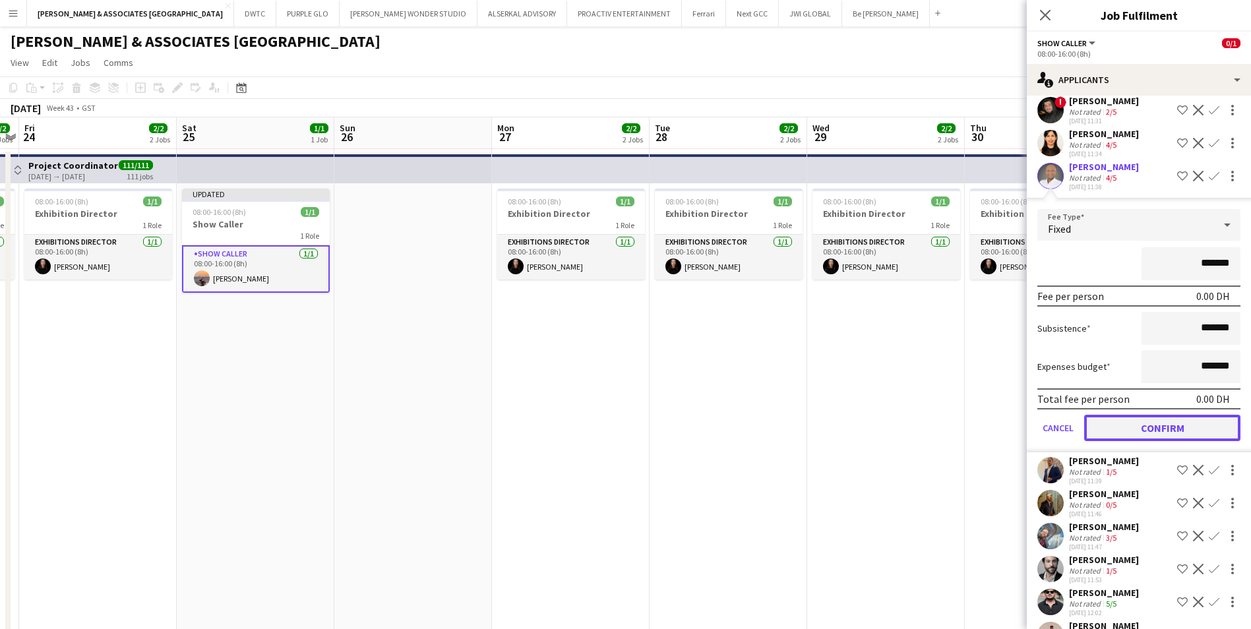
click at [1192, 426] on button "Confirm" at bounding box center [1162, 428] width 156 height 26
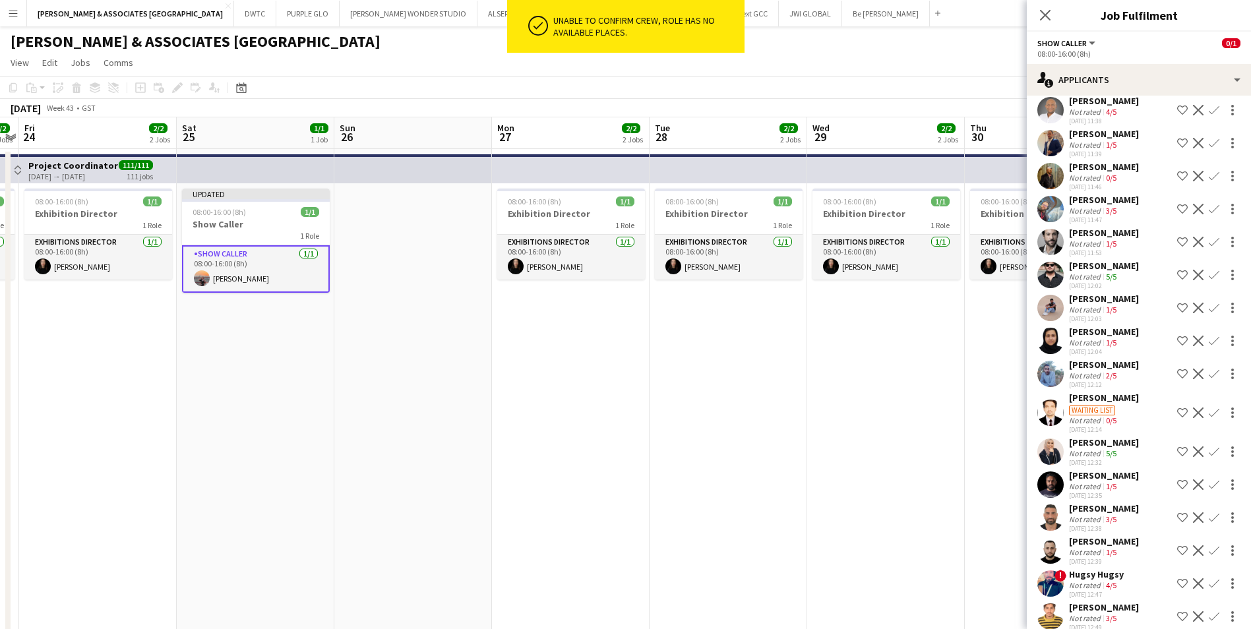
scroll to position [427, 0]
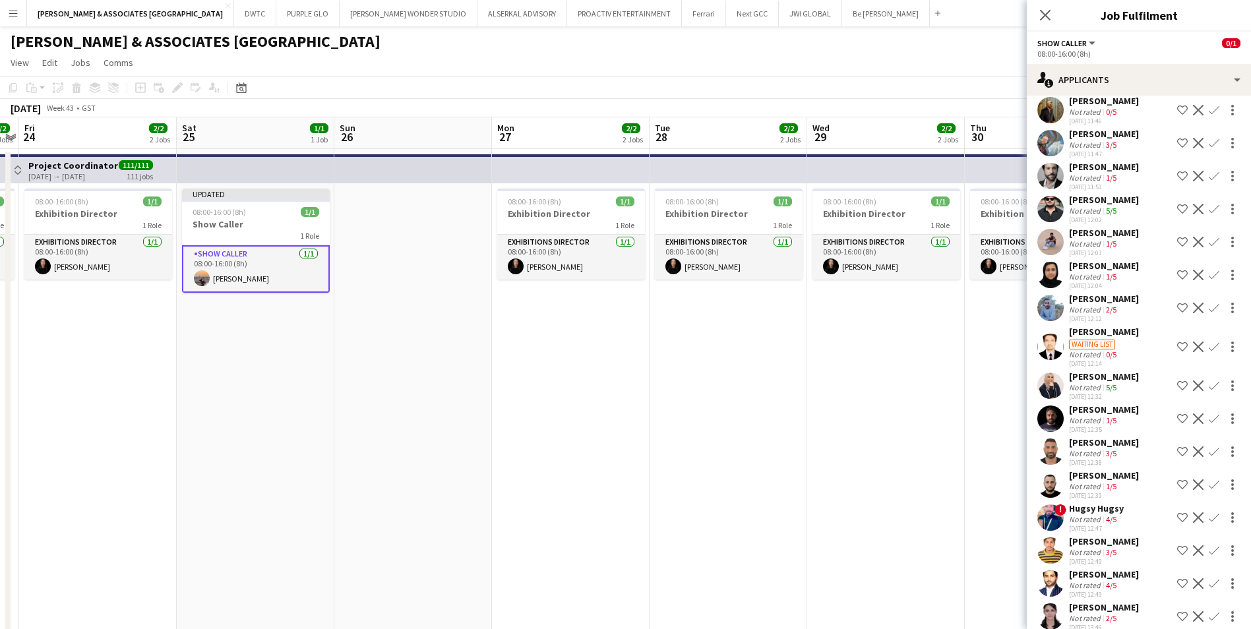
click at [1209, 386] on app-icon "Confirm" at bounding box center [1214, 386] width 11 height 11
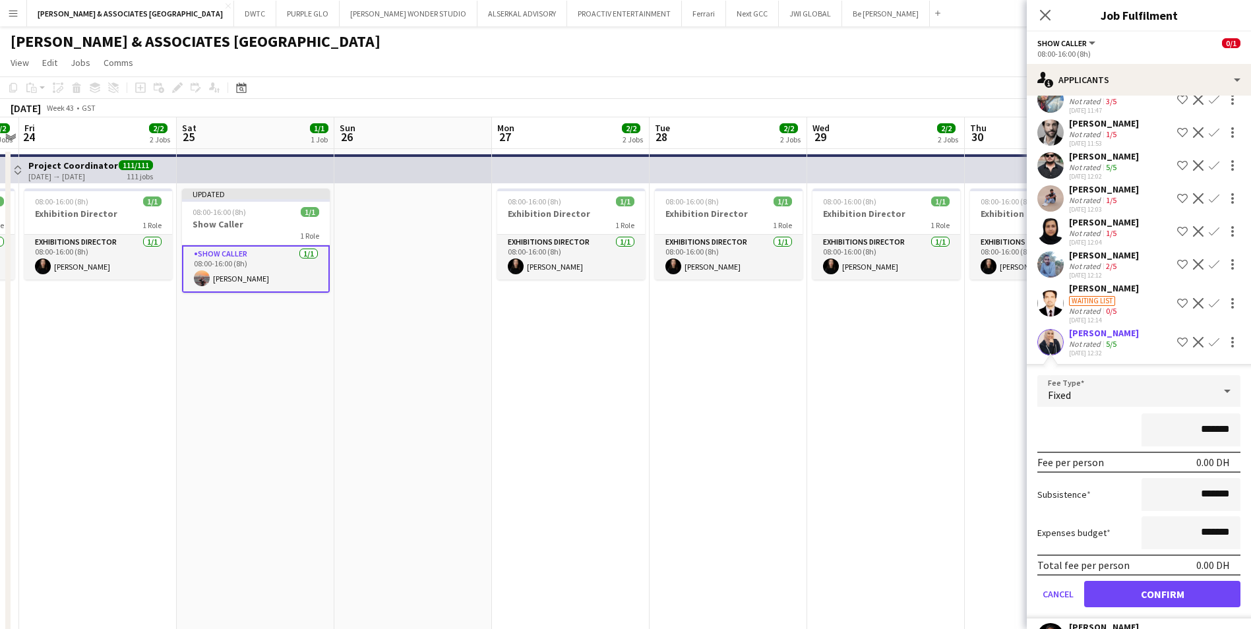
scroll to position [493, 0]
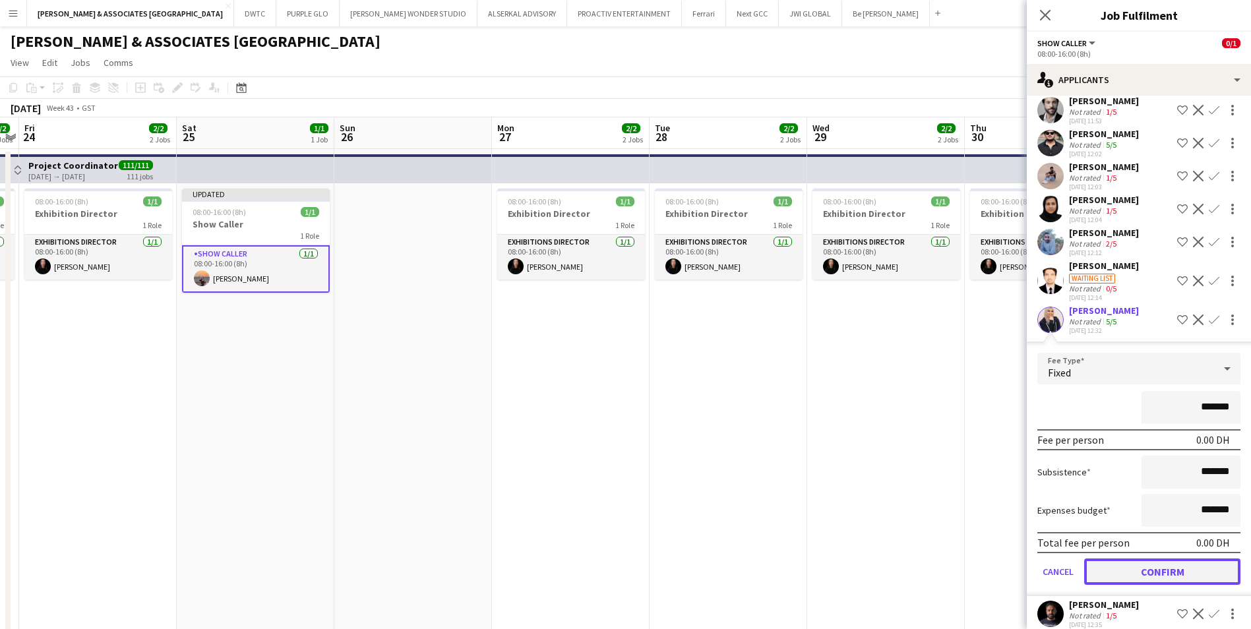
click at [1163, 568] on button "Confirm" at bounding box center [1162, 572] width 156 height 26
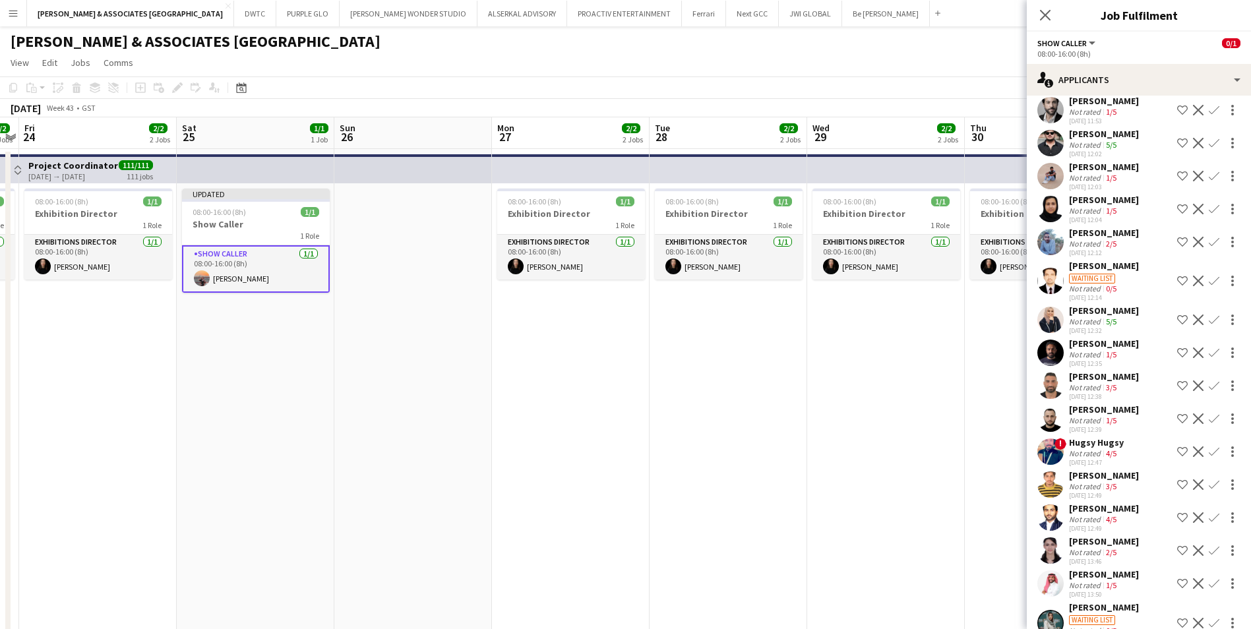
click at [301, 254] on app-card-role "Show Caller [DATE] 08:00-16:00 (8h) [PERSON_NAME]" at bounding box center [256, 268] width 148 height 47
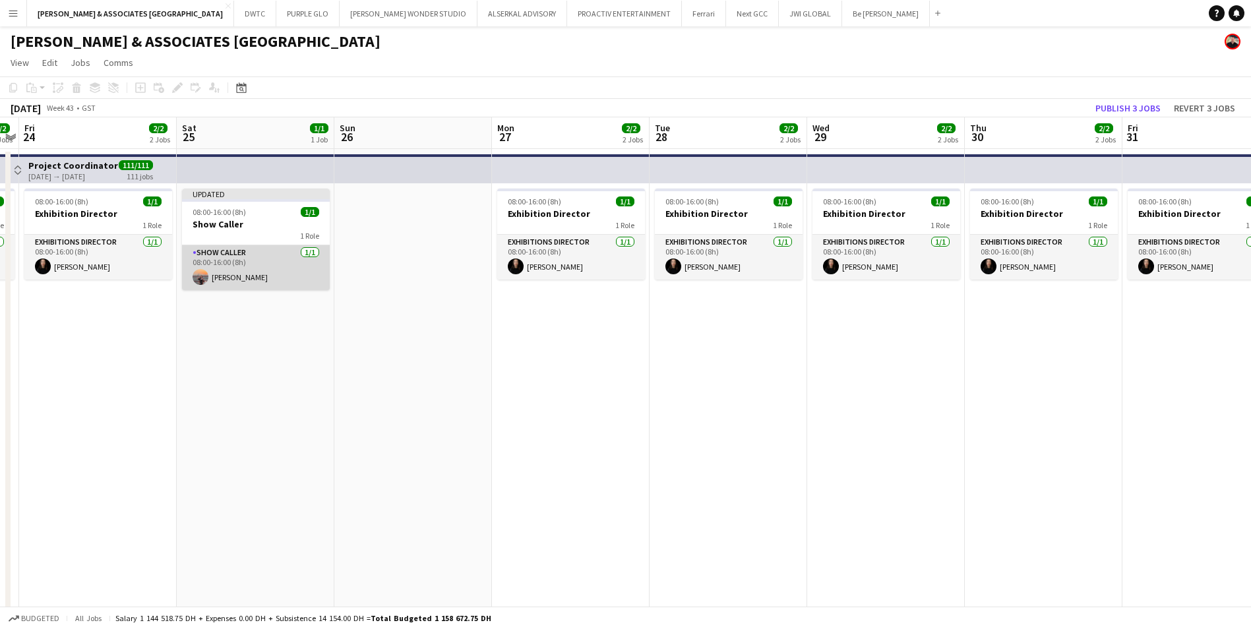
click at [301, 254] on app-card-role "Show Caller [DATE] 08:00-16:00 (8h) [PERSON_NAME]" at bounding box center [256, 267] width 148 height 45
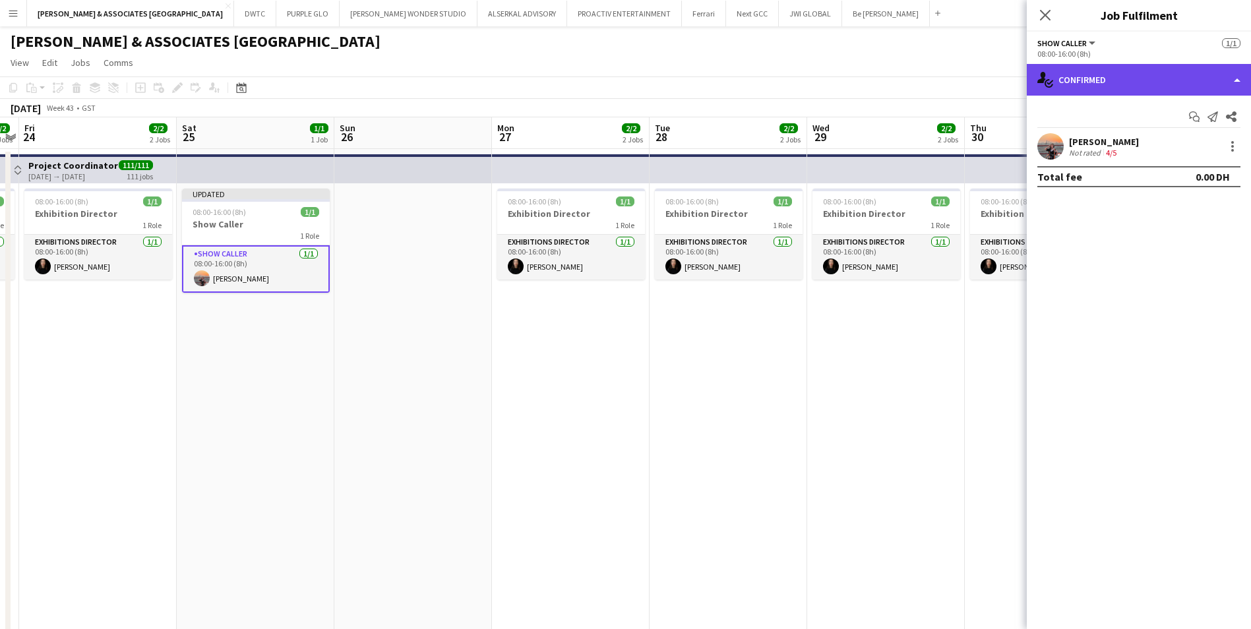
click at [1174, 77] on div "single-neutral-actions-check-2 Confirmed" at bounding box center [1139, 80] width 224 height 32
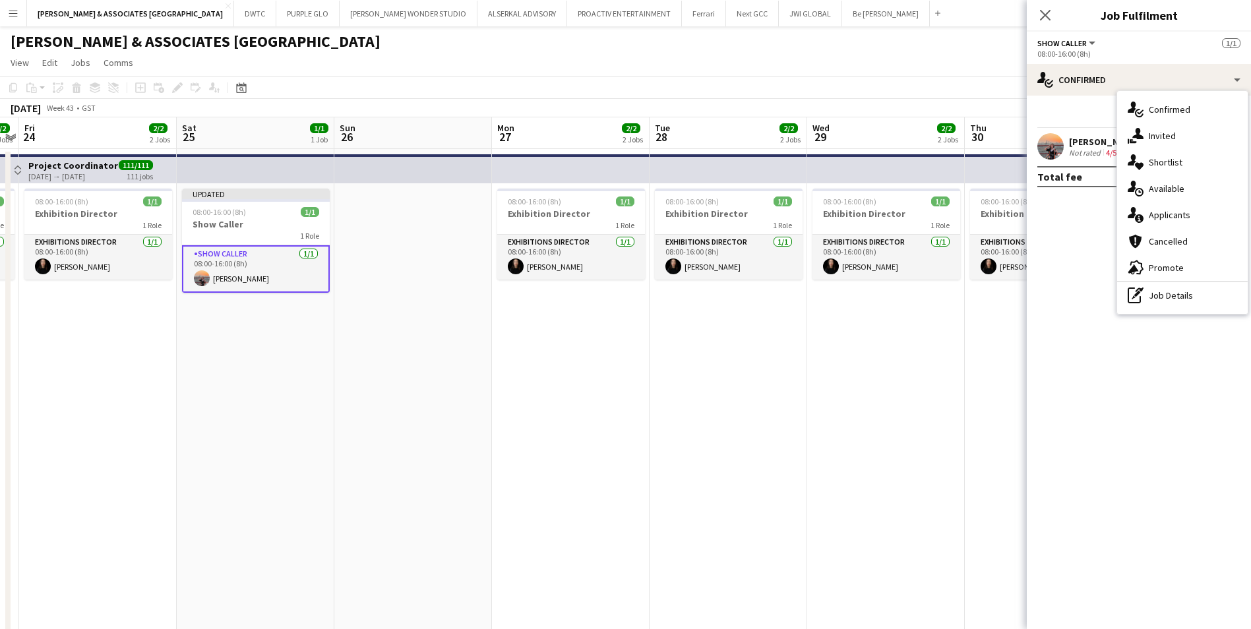
click at [1088, 213] on mat-expansion-panel "check Confirmed Start chat Send notification Share [PERSON_NAME] Not rated 4/5 …" at bounding box center [1139, 363] width 224 height 534
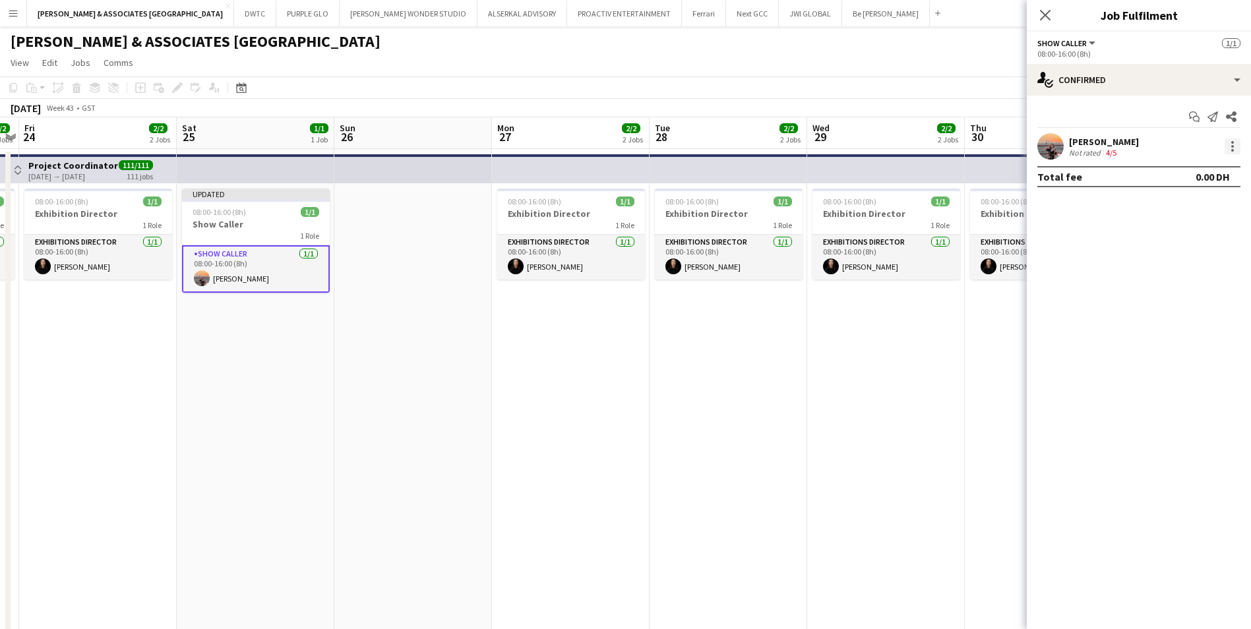
click at [1229, 144] on div at bounding box center [1233, 146] width 16 height 16
click at [1097, 263] on div at bounding box center [625, 314] width 1251 height 629
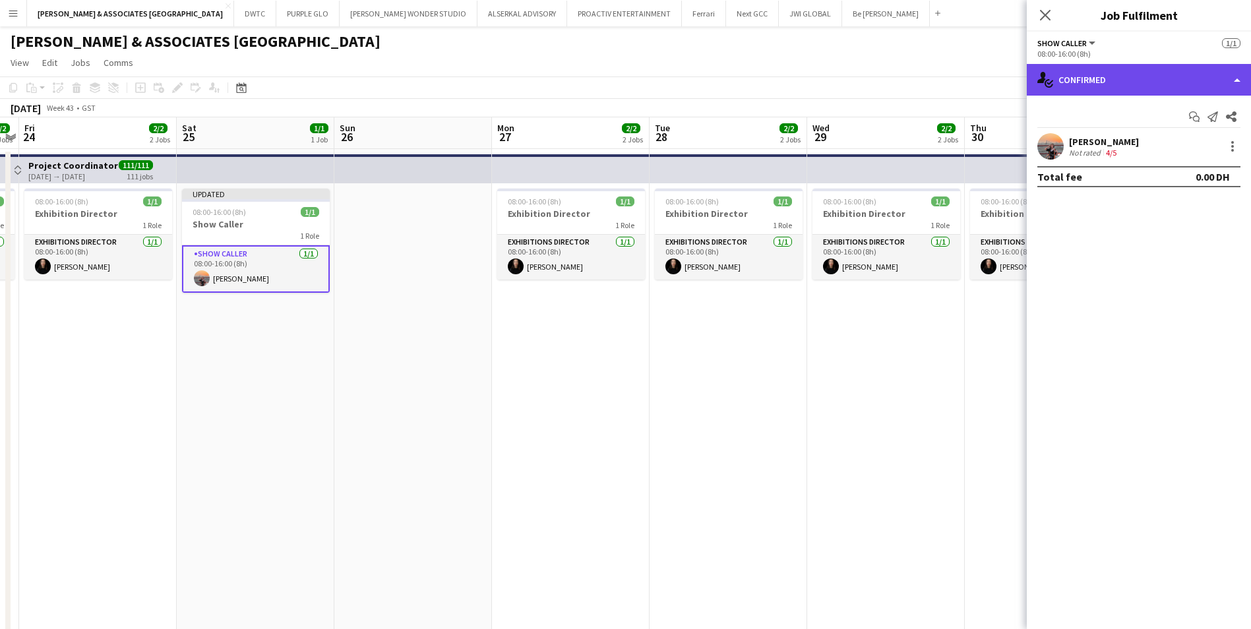
click at [1130, 75] on div "single-neutral-actions-check-2 Confirmed" at bounding box center [1139, 80] width 224 height 32
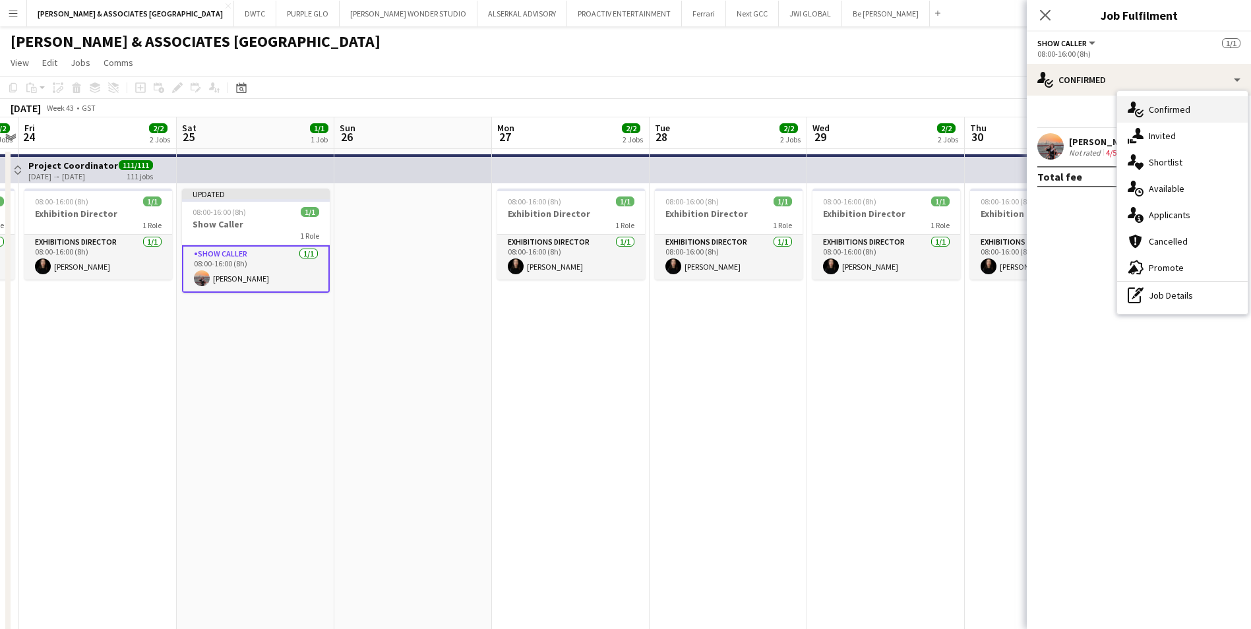
click at [1194, 108] on div "single-neutral-actions-check-2 Confirmed" at bounding box center [1182, 109] width 131 height 26
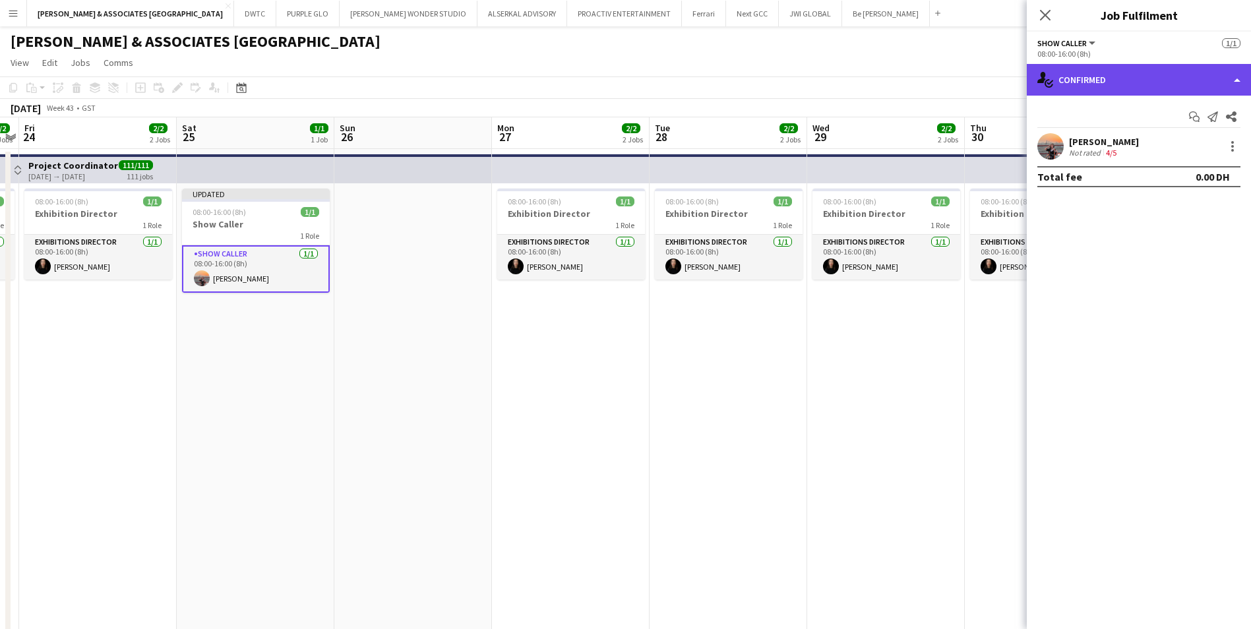
click at [1179, 73] on div "single-neutral-actions-check-2 Confirmed" at bounding box center [1139, 80] width 224 height 32
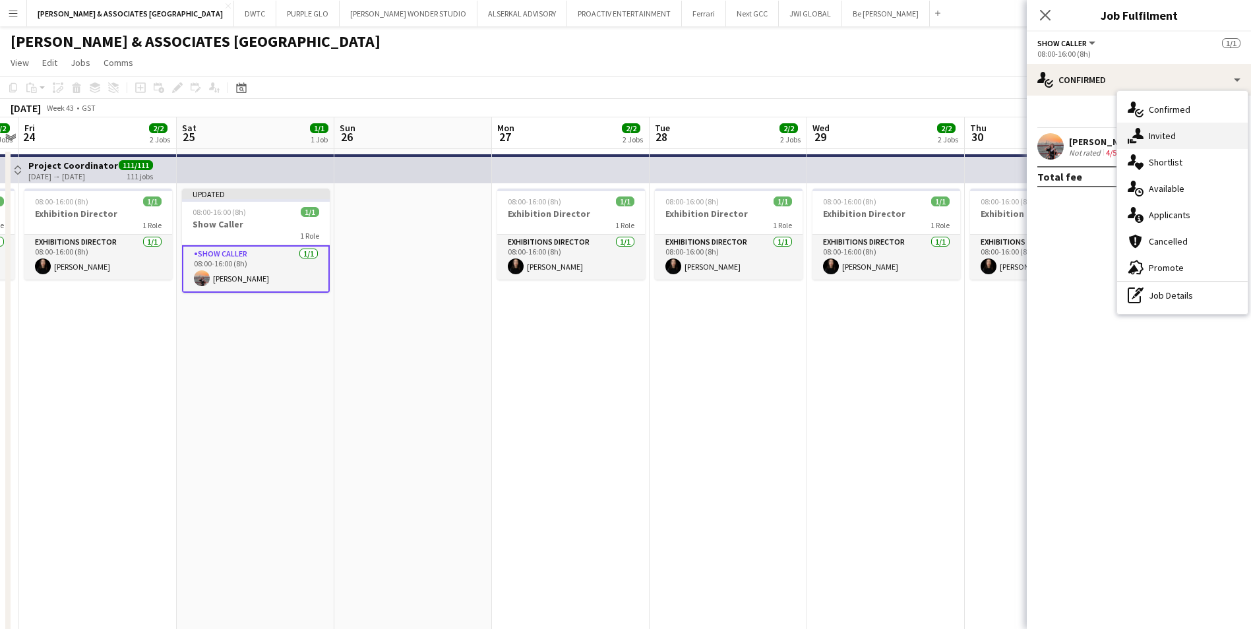
click at [1206, 143] on div "single-neutral-actions-share-1 Invited" at bounding box center [1182, 136] width 131 height 26
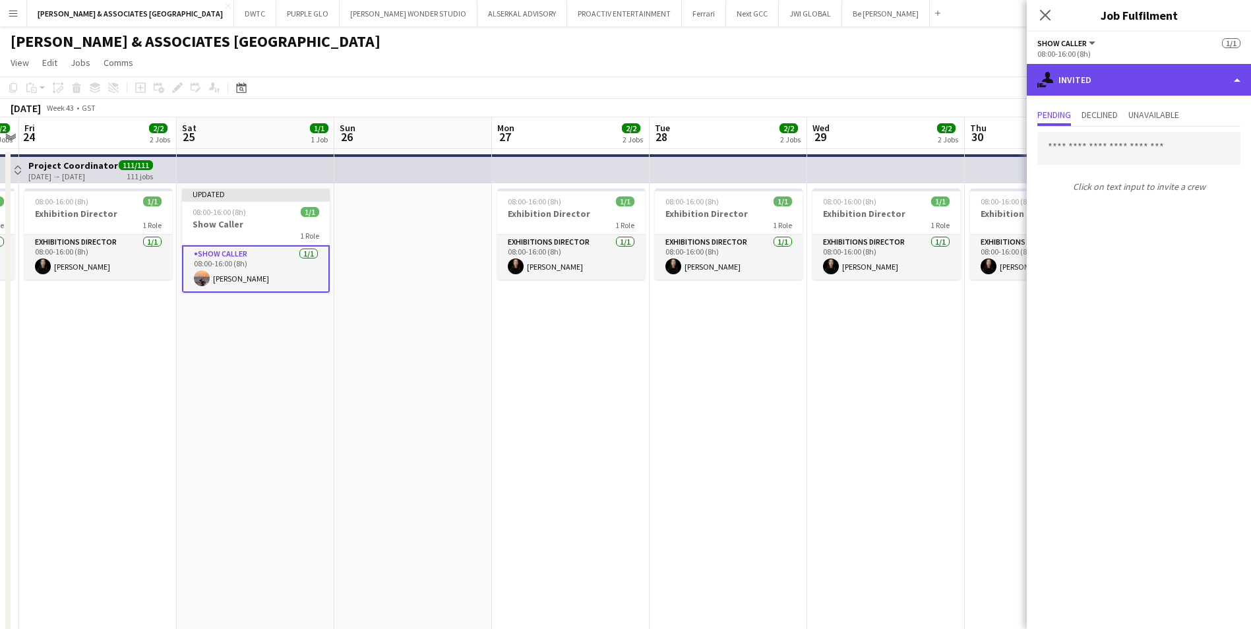
click at [1166, 88] on div "single-neutral-actions-share-1 Invited" at bounding box center [1139, 80] width 224 height 32
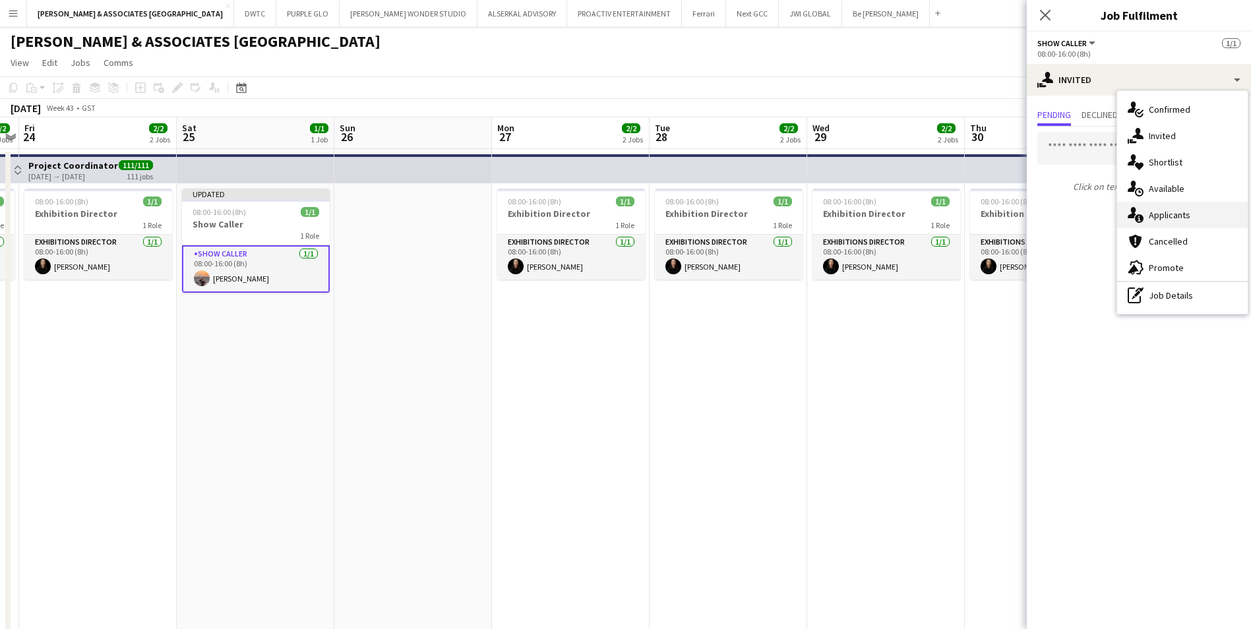
click at [1192, 222] on div "single-neutral-actions-information Applicants" at bounding box center [1182, 215] width 131 height 26
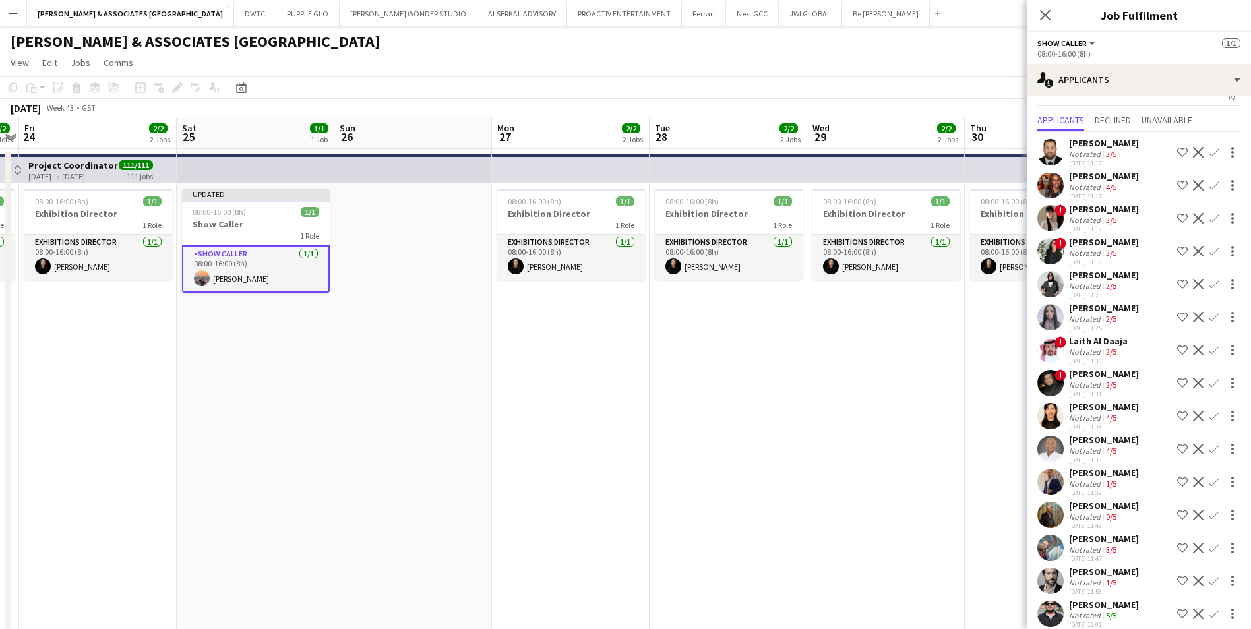
scroll to position [0, 0]
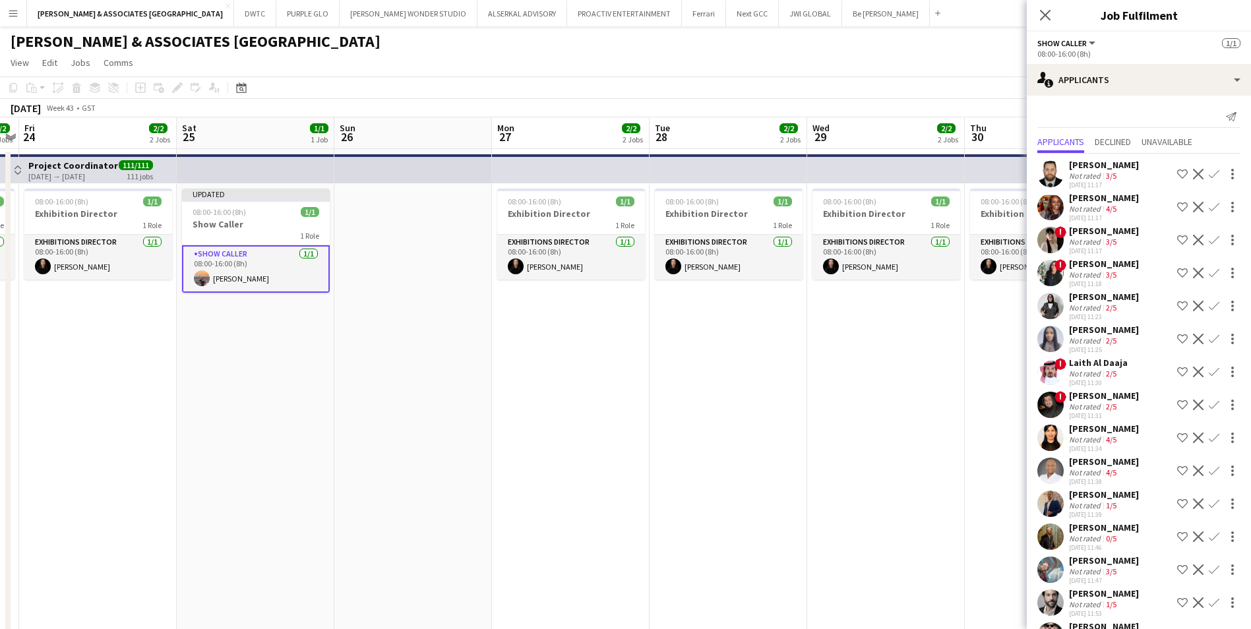
click at [1209, 472] on app-icon "Confirm" at bounding box center [1214, 471] width 11 height 11
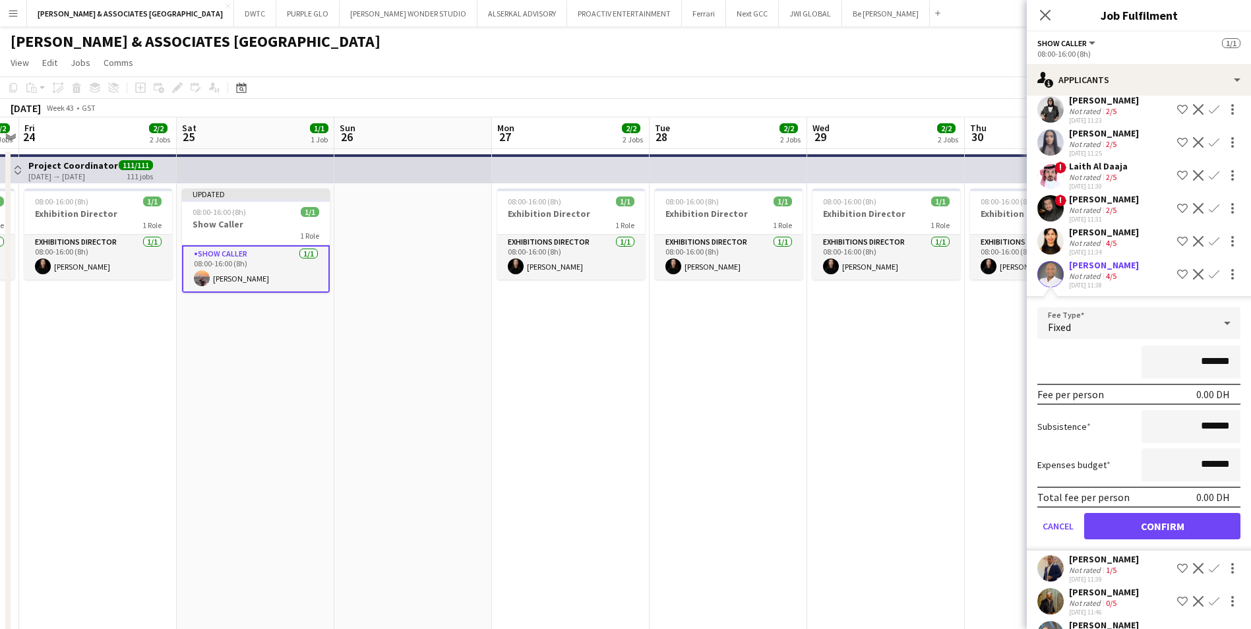
scroll to position [198, 0]
click at [1155, 527] on button "Confirm" at bounding box center [1162, 525] width 156 height 26
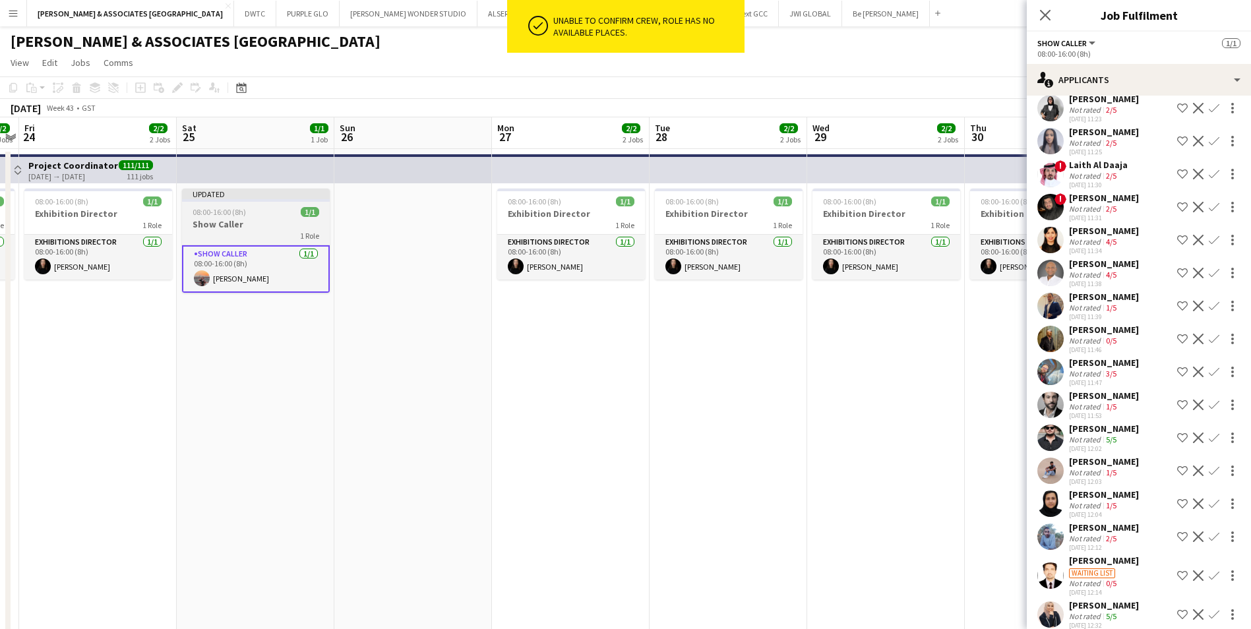
click at [262, 224] on h3 "Show Caller" at bounding box center [256, 224] width 148 height 12
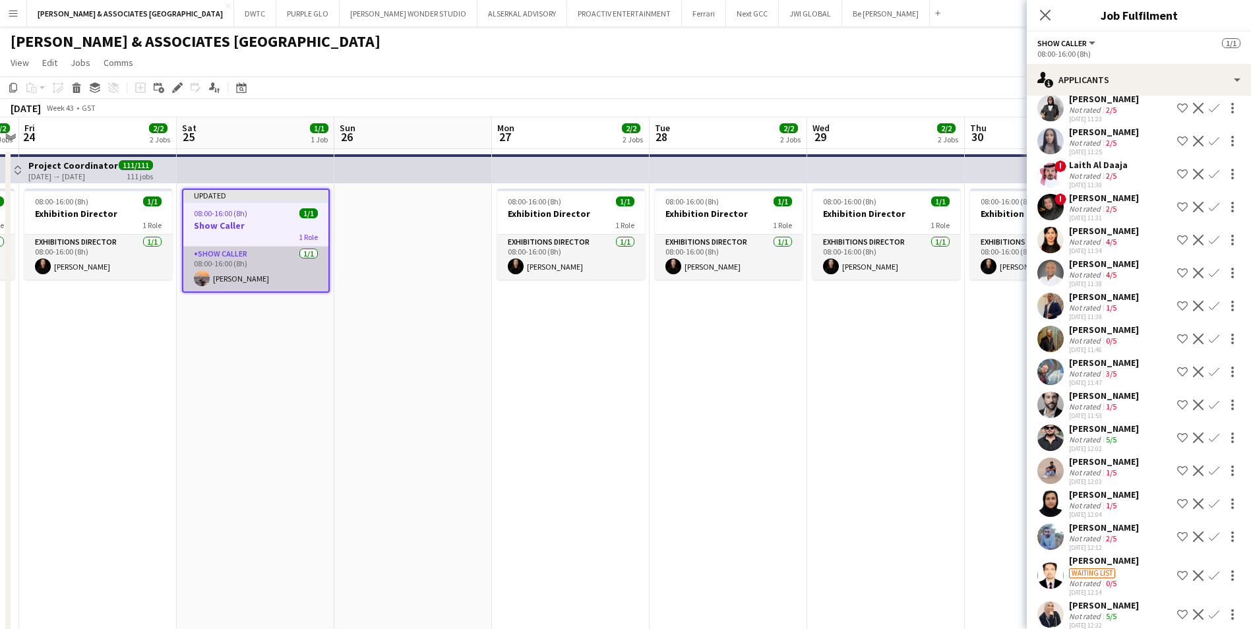
click at [309, 255] on app-card-role "Show Caller [DATE] 08:00-16:00 (8h) [PERSON_NAME]" at bounding box center [255, 269] width 145 height 45
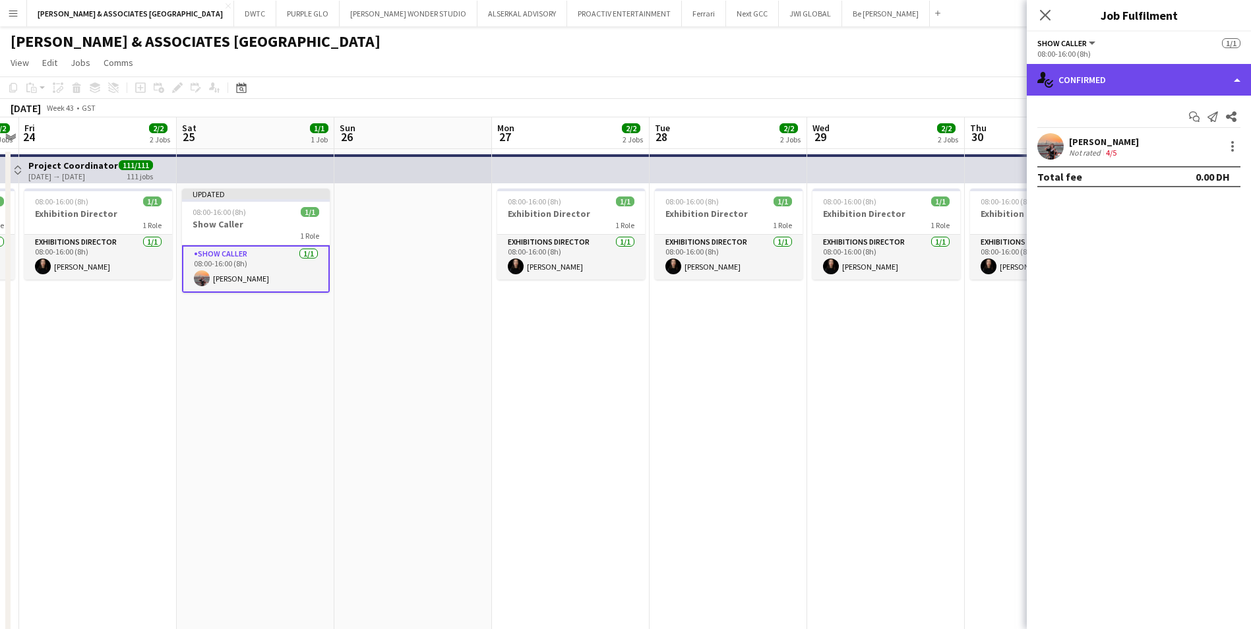
click at [1102, 70] on div "single-neutral-actions-check-2 Confirmed" at bounding box center [1139, 80] width 224 height 32
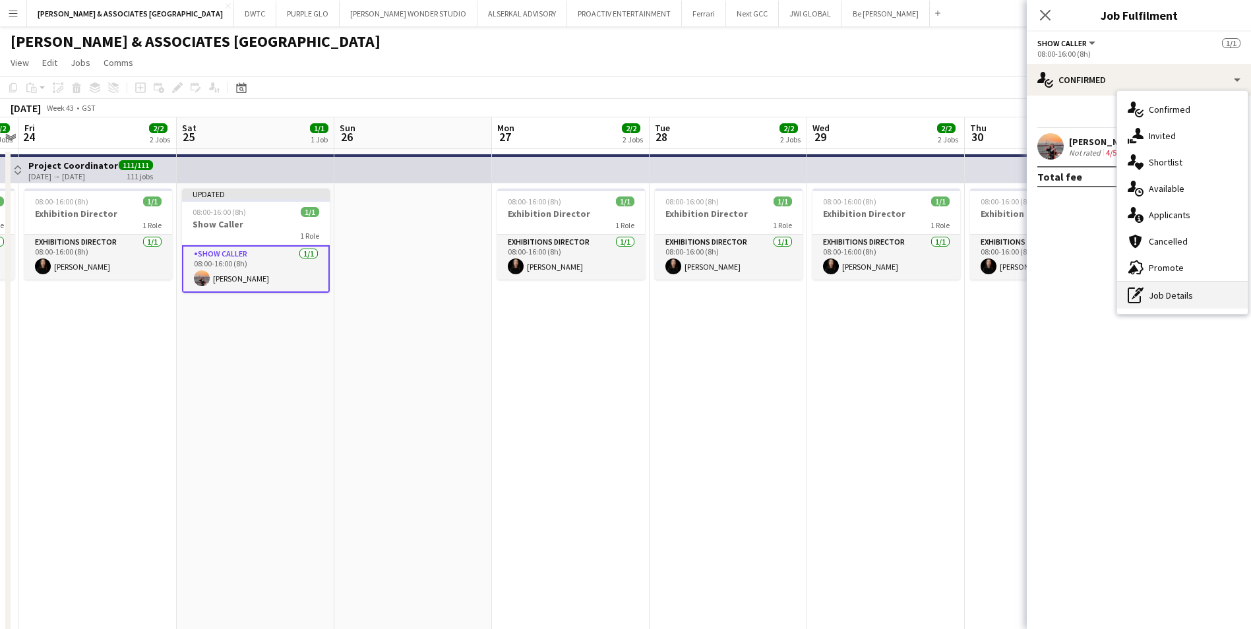
click at [1169, 291] on div "pen-write Job Details" at bounding box center [1182, 295] width 131 height 26
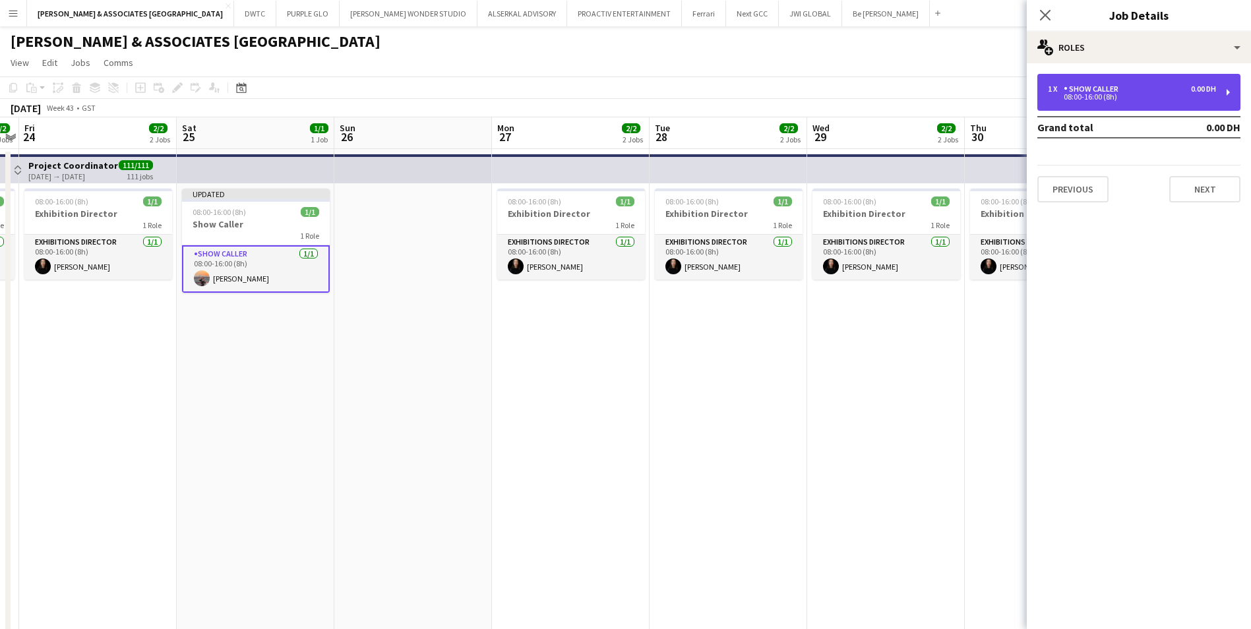
click at [1136, 96] on div "08:00-16:00 (8h)" at bounding box center [1132, 97] width 168 height 7
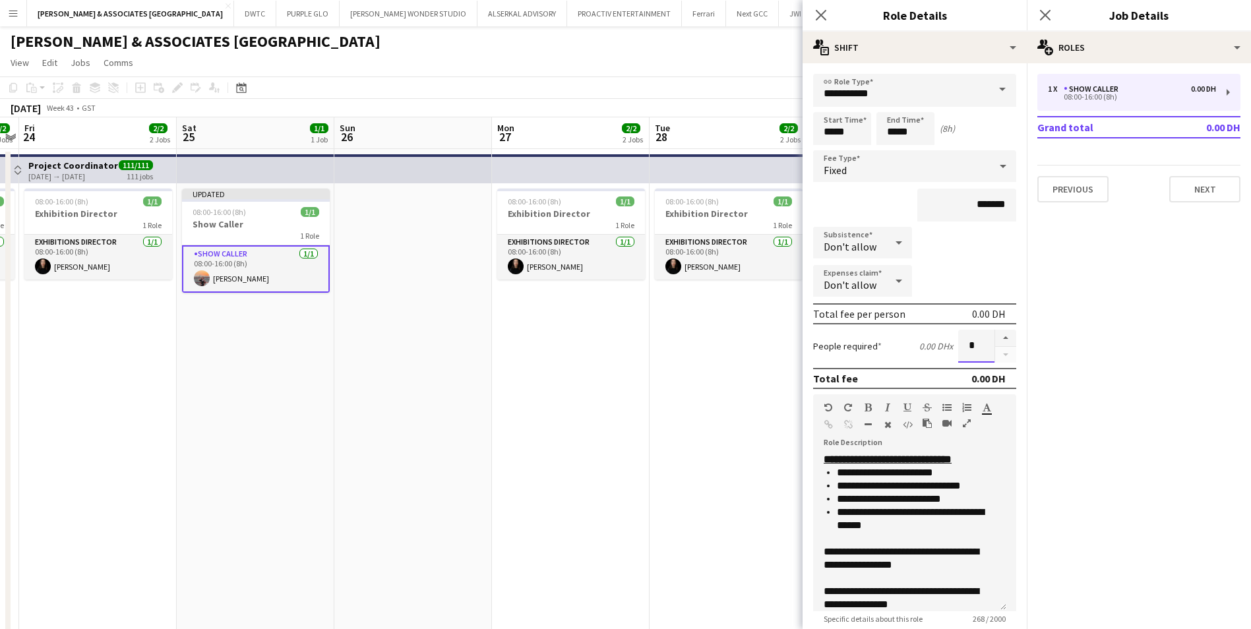
click at [962, 350] on input "*" at bounding box center [976, 346] width 36 height 33
click at [998, 338] on button "button" at bounding box center [1005, 338] width 21 height 17
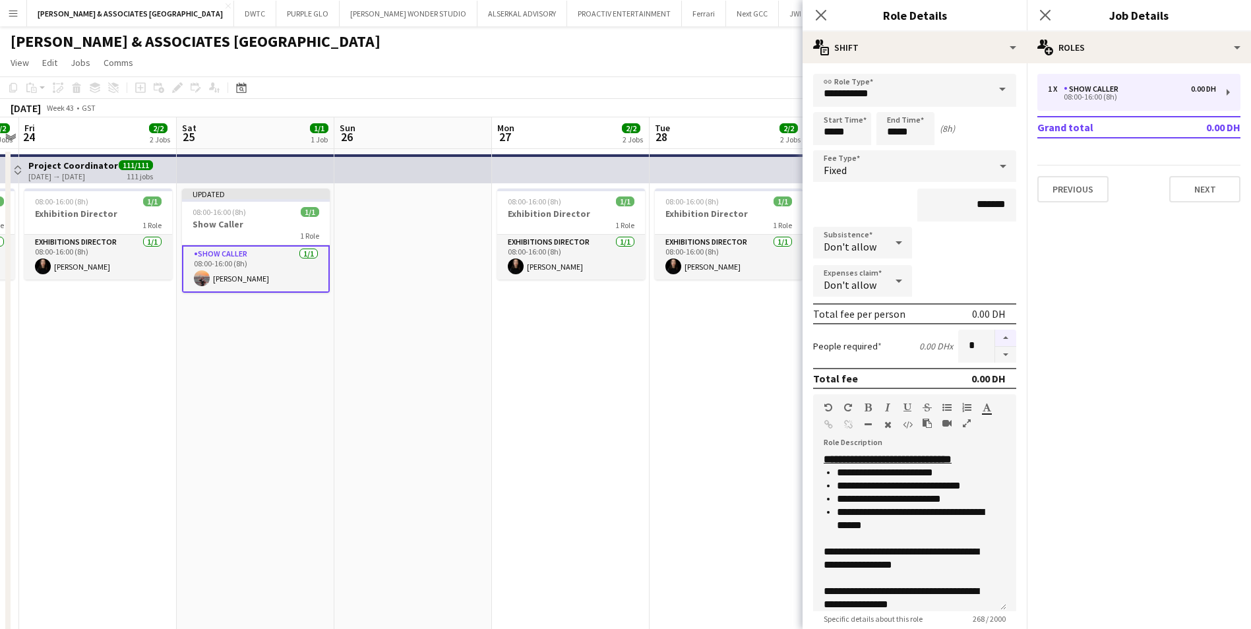
type input "*"
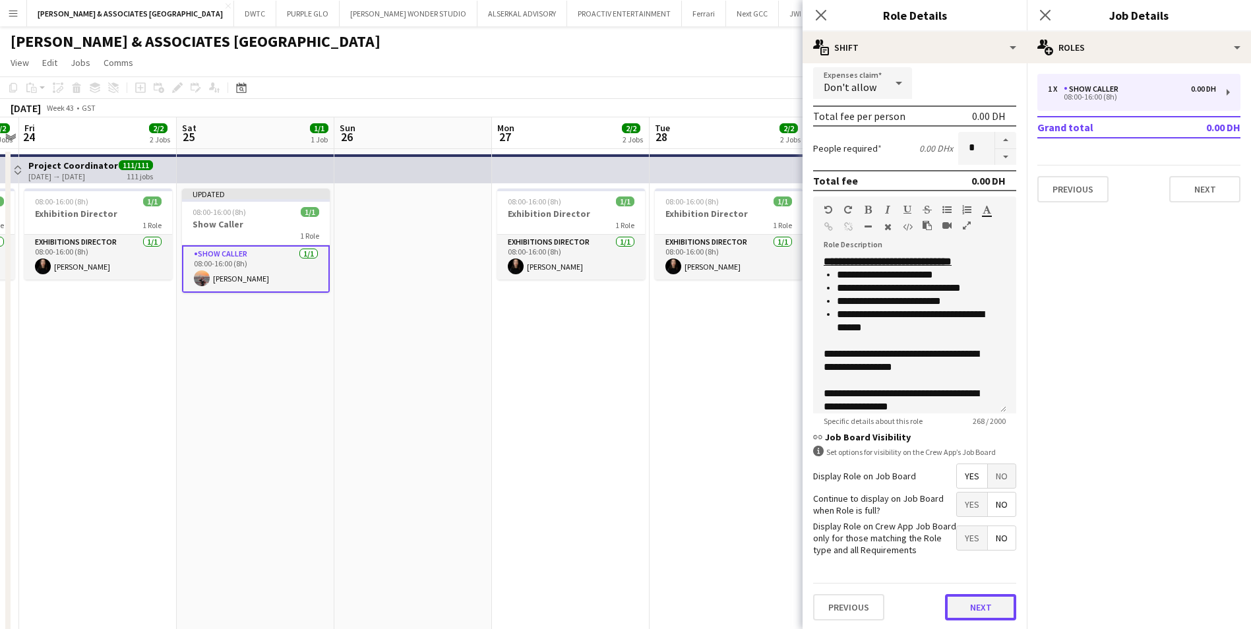
click at [969, 609] on button "Next" at bounding box center [980, 607] width 71 height 26
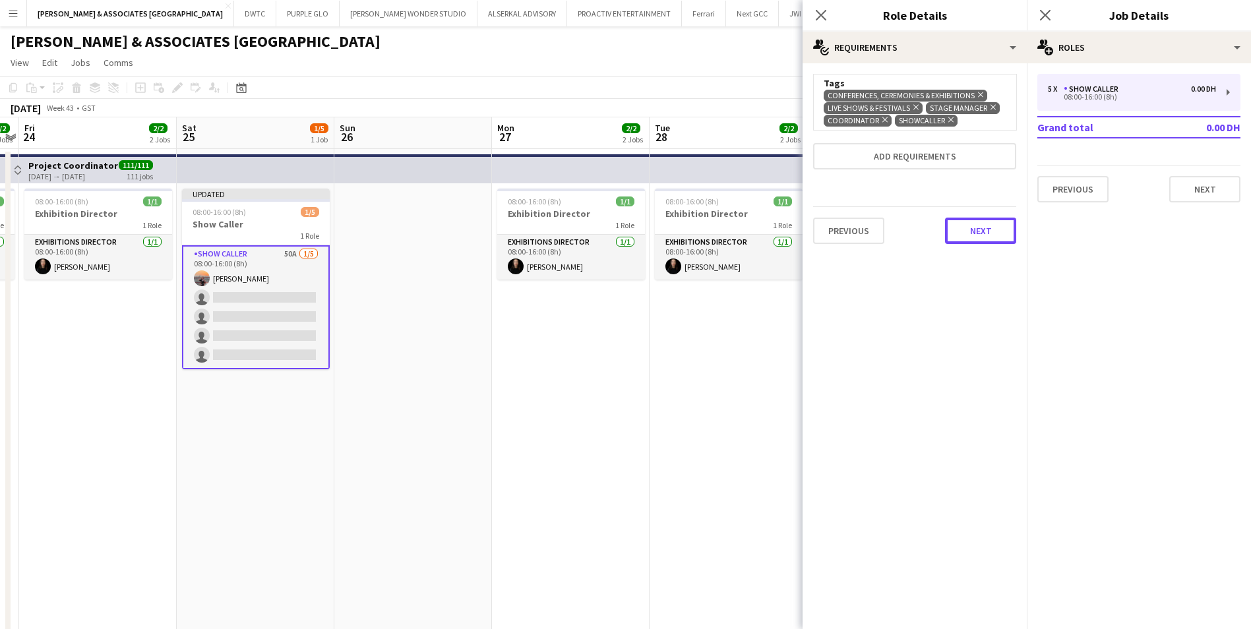
click at [985, 248] on div "Previous Next" at bounding box center [914, 230] width 203 height 48
click at [980, 243] on button "Next" at bounding box center [980, 231] width 71 height 26
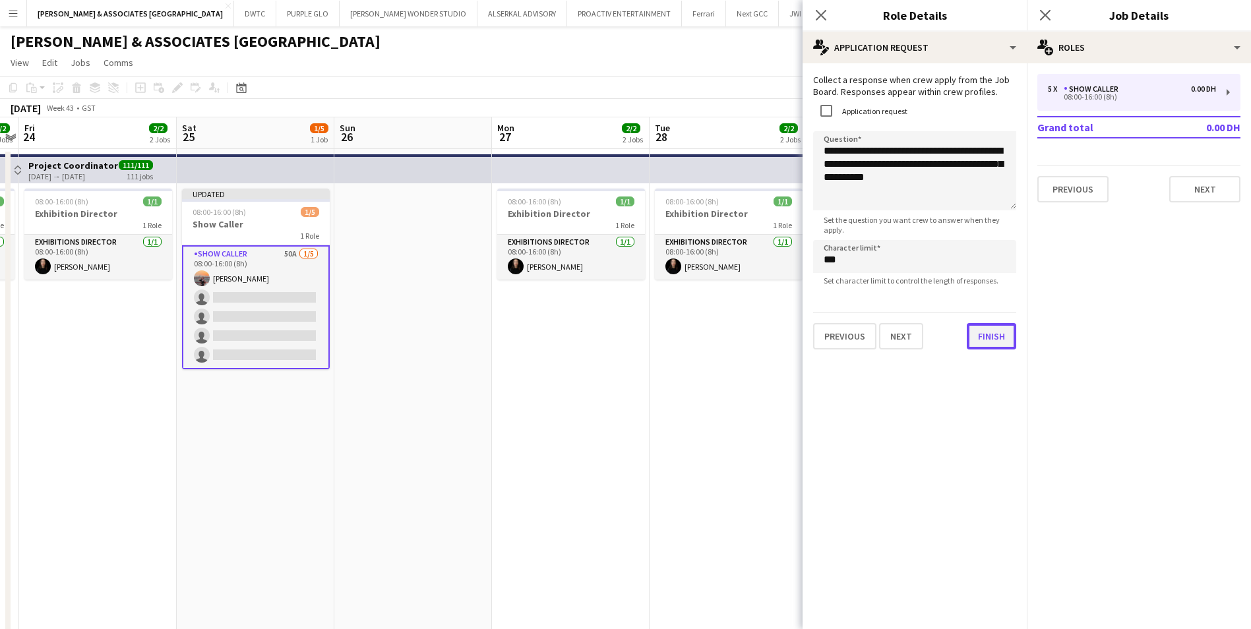
click at [983, 347] on button "Finish" at bounding box center [991, 336] width 49 height 26
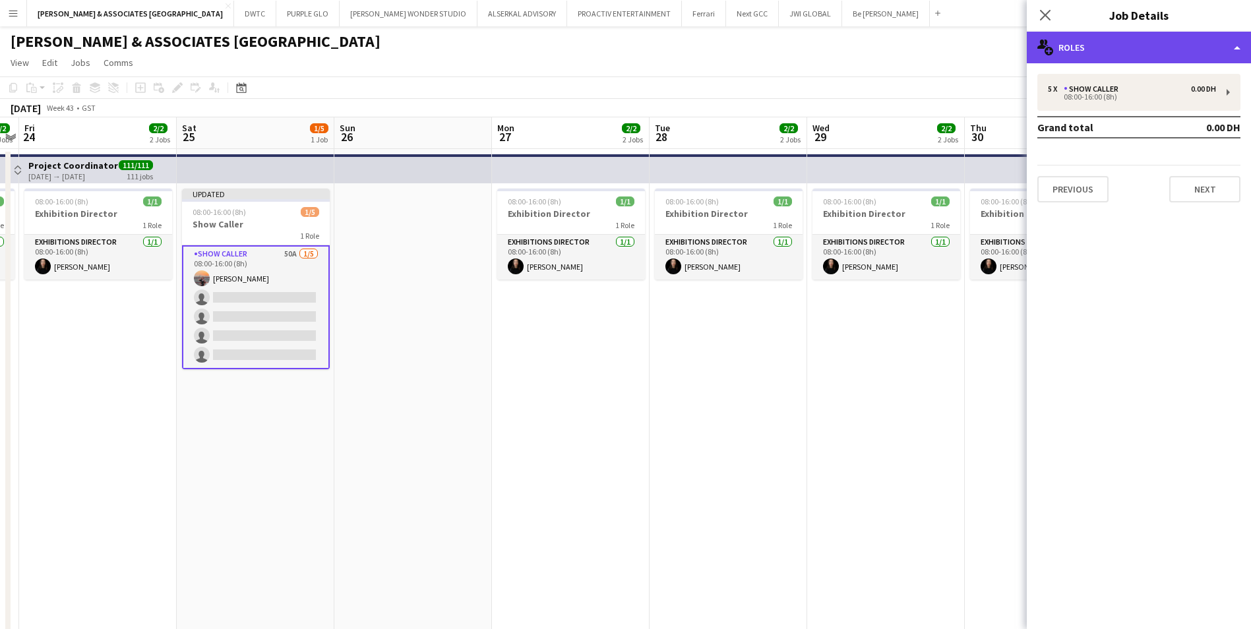
click at [1154, 33] on div "multiple-users-add Roles" at bounding box center [1139, 48] width 224 height 32
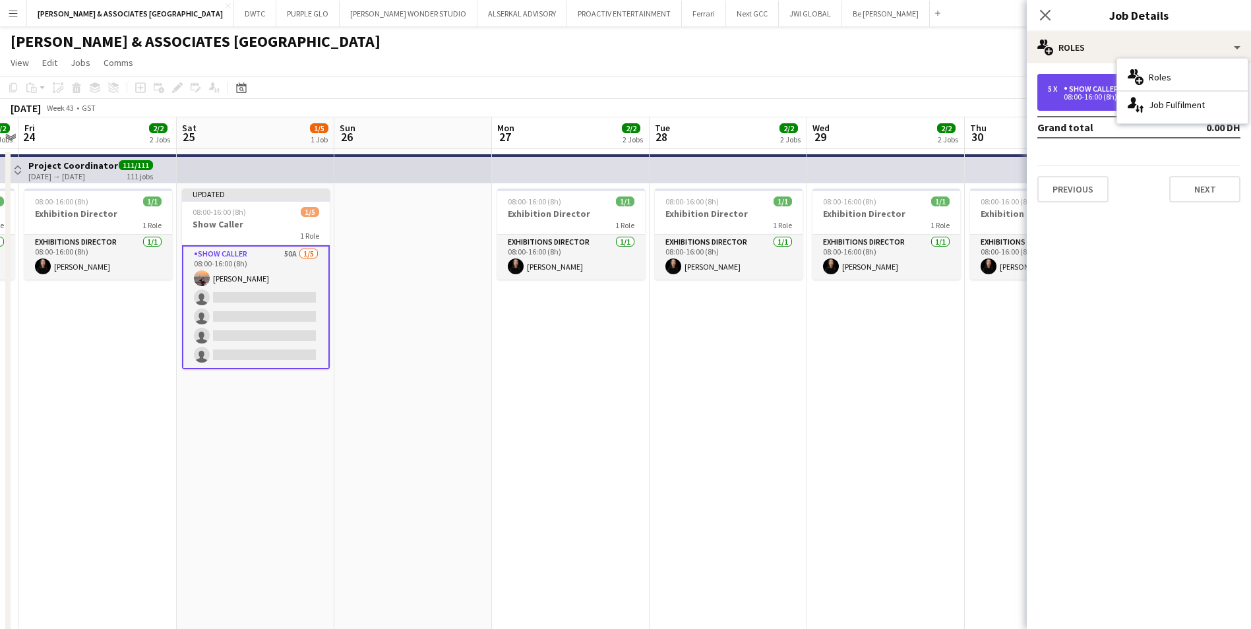
click at [1084, 90] on div "Show Caller" at bounding box center [1094, 88] width 60 height 9
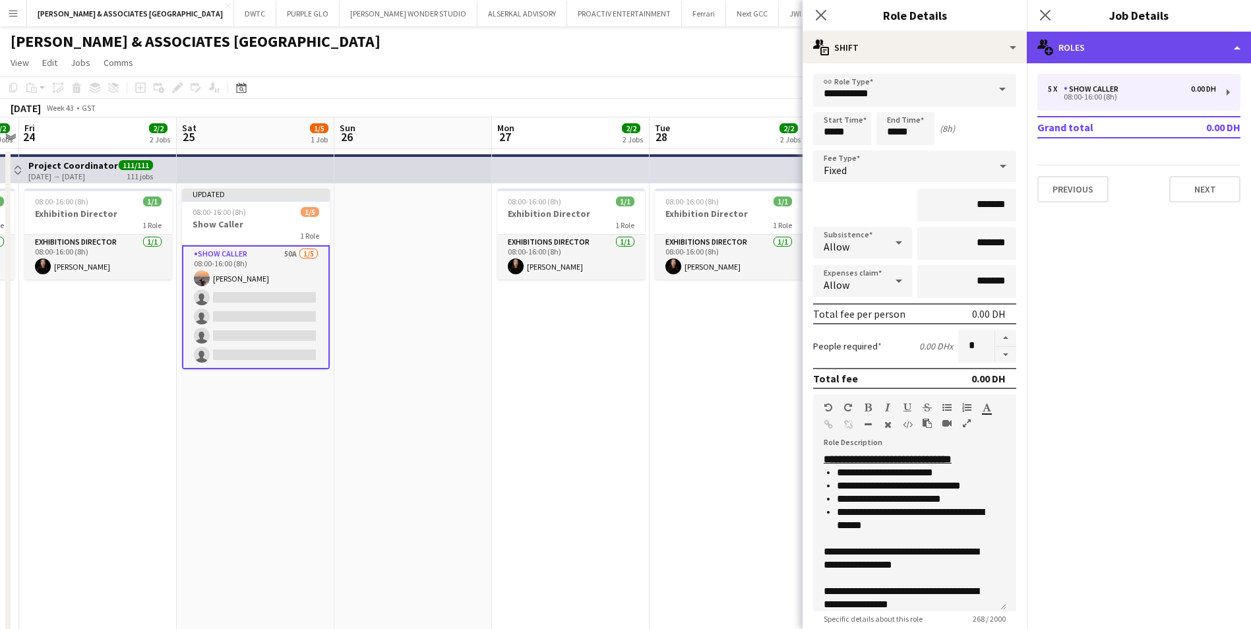
click at [1100, 51] on div "multiple-users-add Roles" at bounding box center [1139, 48] width 224 height 32
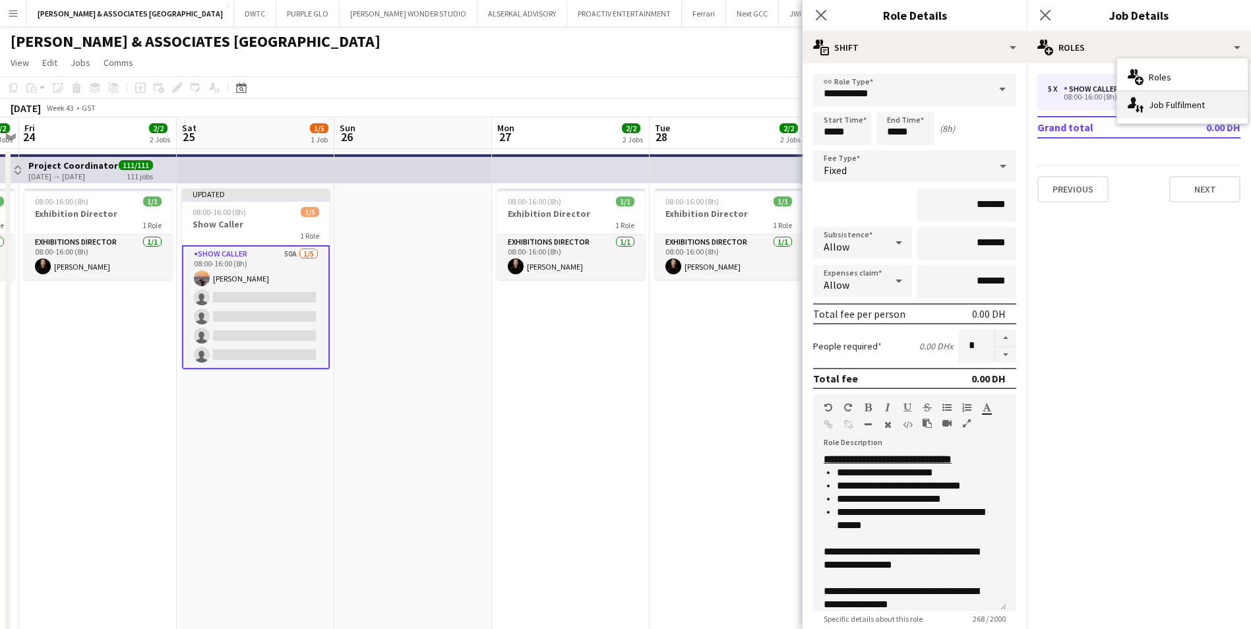
click at [1163, 98] on div "single-neutral-actions-up-down Job Fulfilment" at bounding box center [1182, 105] width 131 height 26
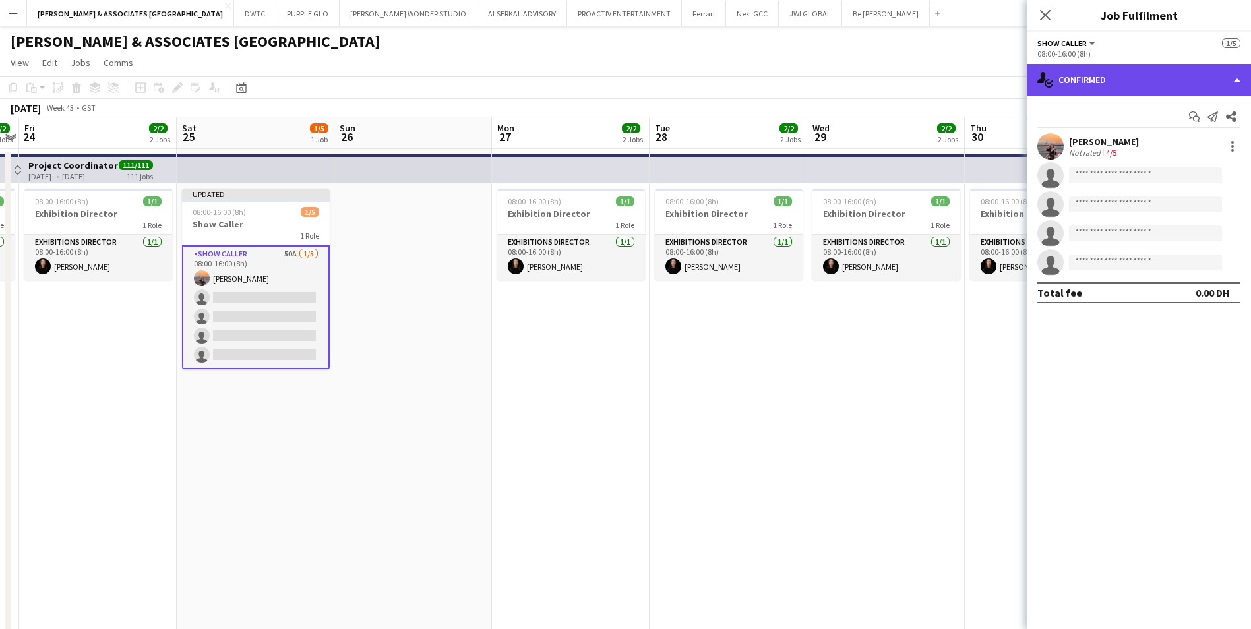
click at [1165, 77] on div "single-neutral-actions-check-2 Confirmed" at bounding box center [1139, 80] width 224 height 32
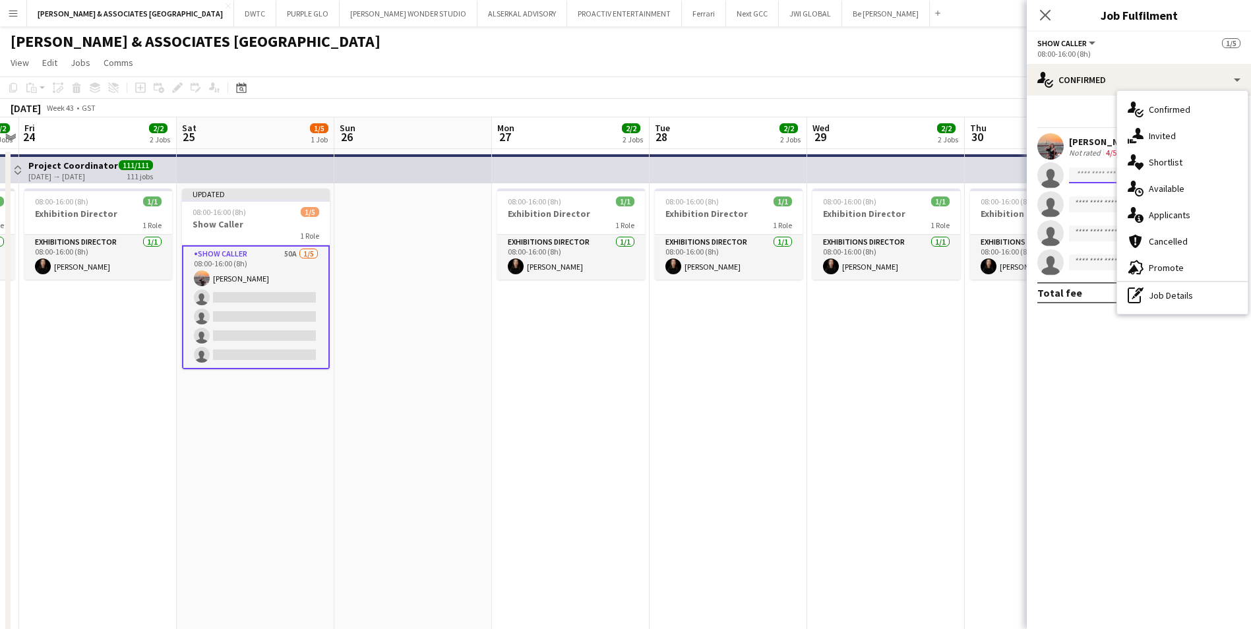
click at [1090, 177] on input at bounding box center [1145, 176] width 153 height 16
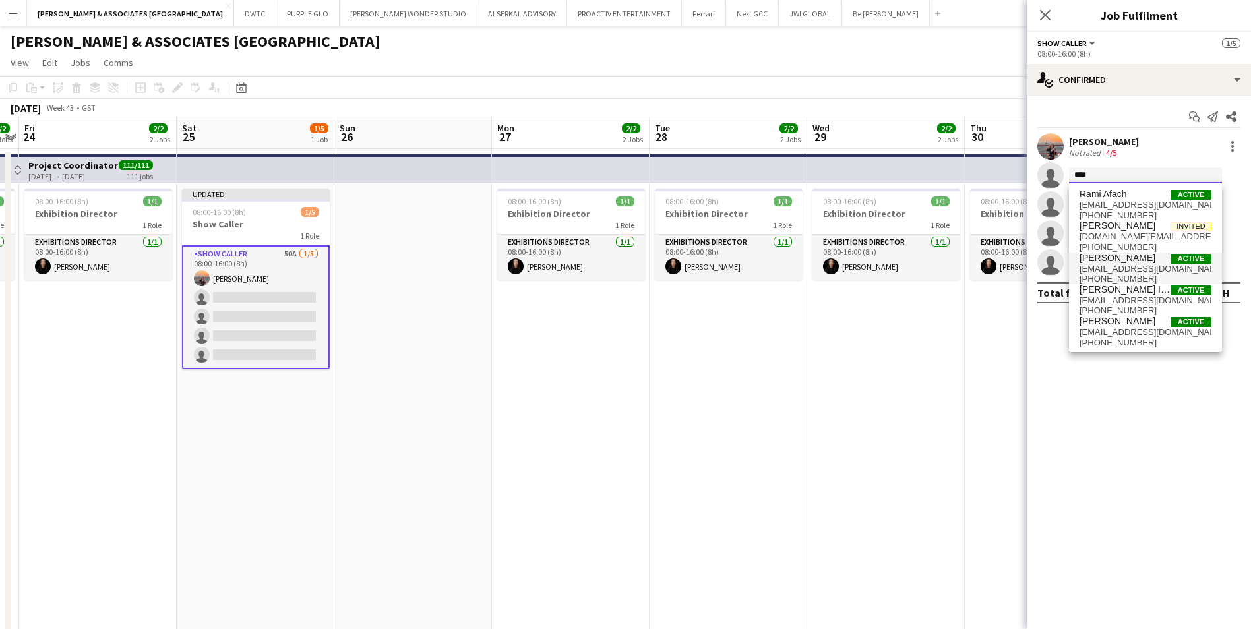
scroll to position [1, 0]
click at [1124, 172] on input "****" at bounding box center [1145, 176] width 153 height 16
click at [1169, 496] on mat-expansion-panel "check Confirmed Start chat Send notification Share [PERSON_NAME] Not rated 4/5 …" at bounding box center [1139, 363] width 224 height 534
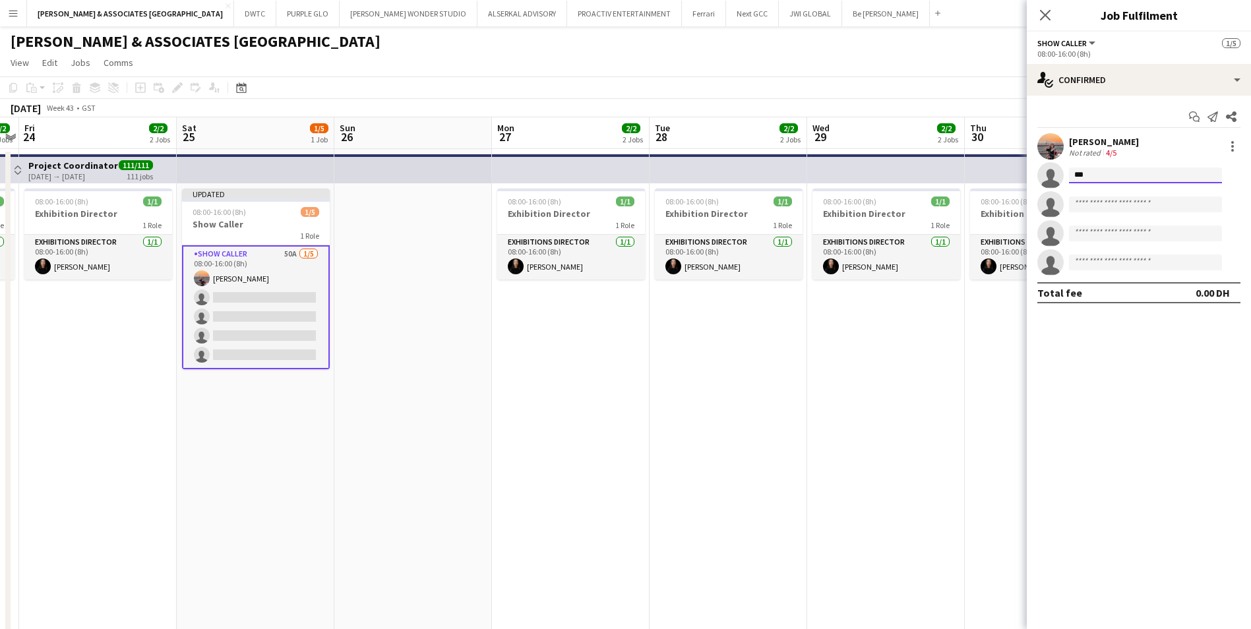
click at [1104, 175] on input "***" at bounding box center [1145, 176] width 153 height 16
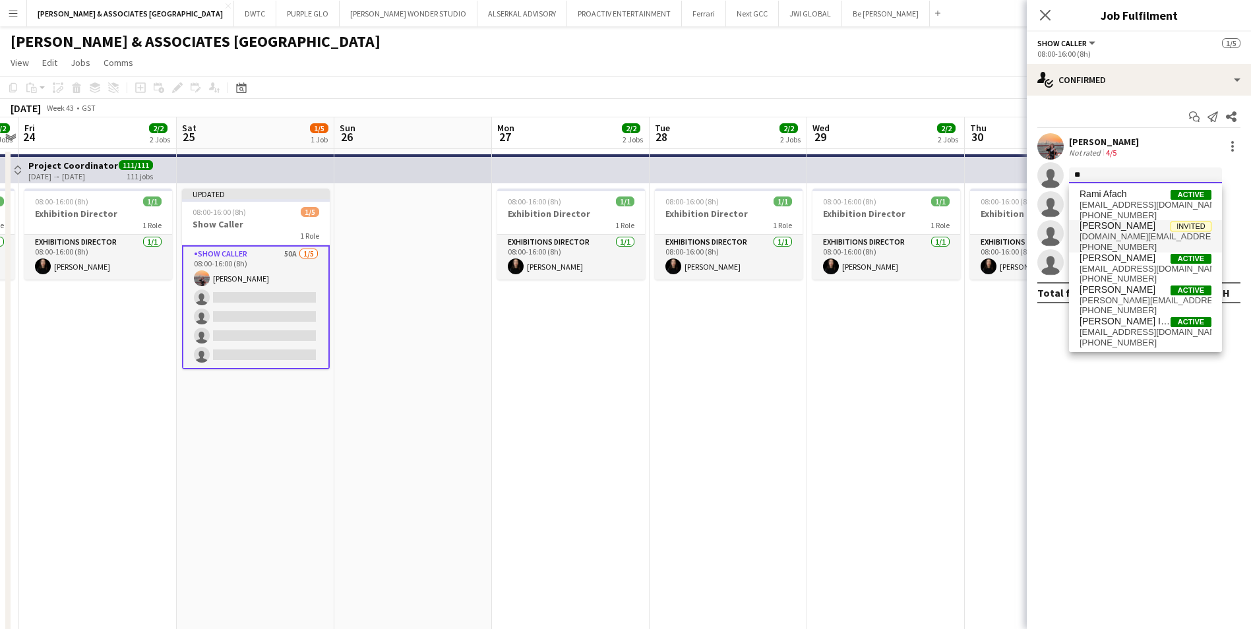
type input "*"
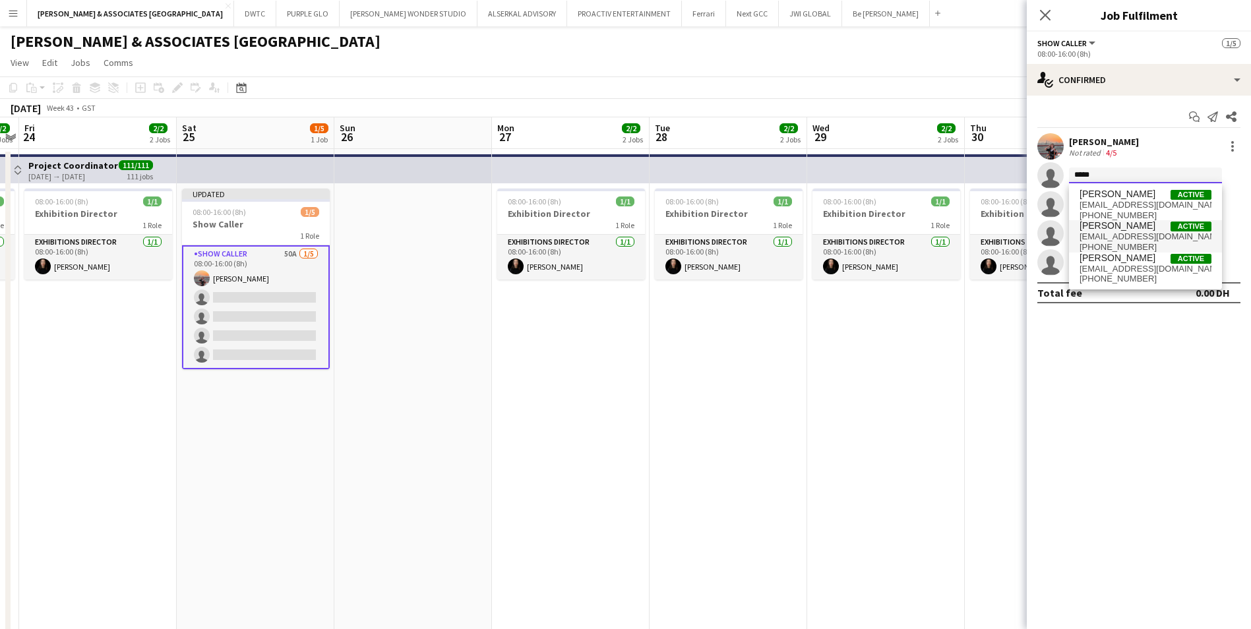
type input "*****"
click at [1133, 231] on span "[EMAIL_ADDRESS][DOMAIN_NAME]" at bounding box center [1146, 236] width 132 height 11
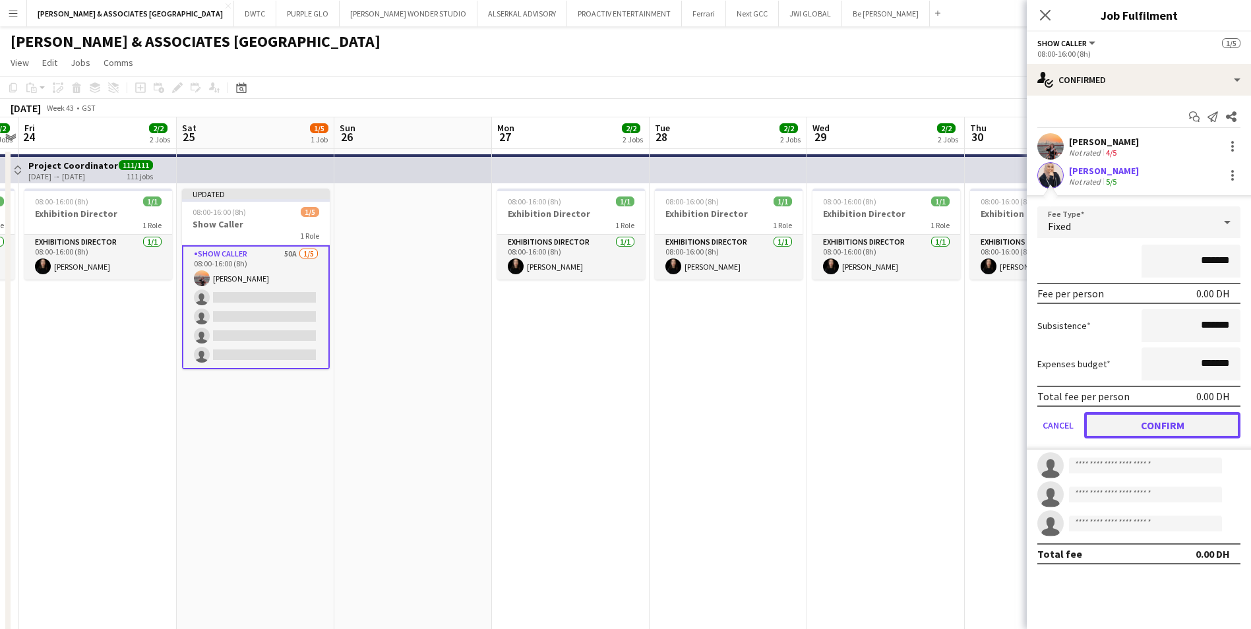
click at [1167, 429] on button "Confirm" at bounding box center [1162, 425] width 156 height 26
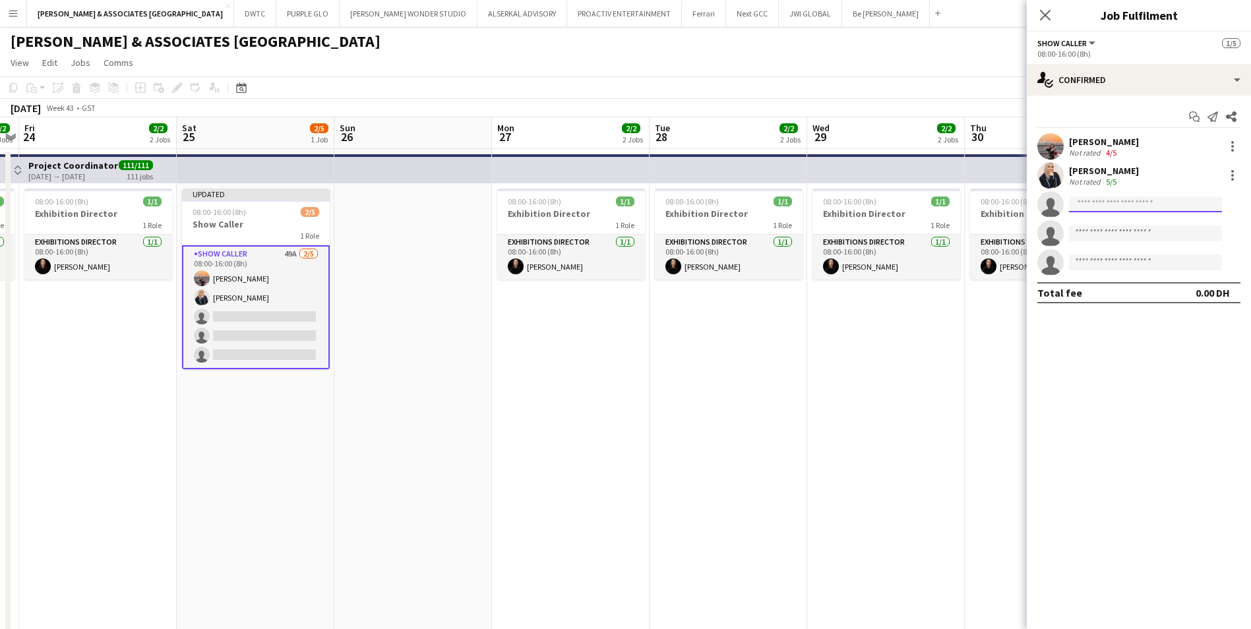
click at [1119, 206] on input at bounding box center [1145, 205] width 153 height 16
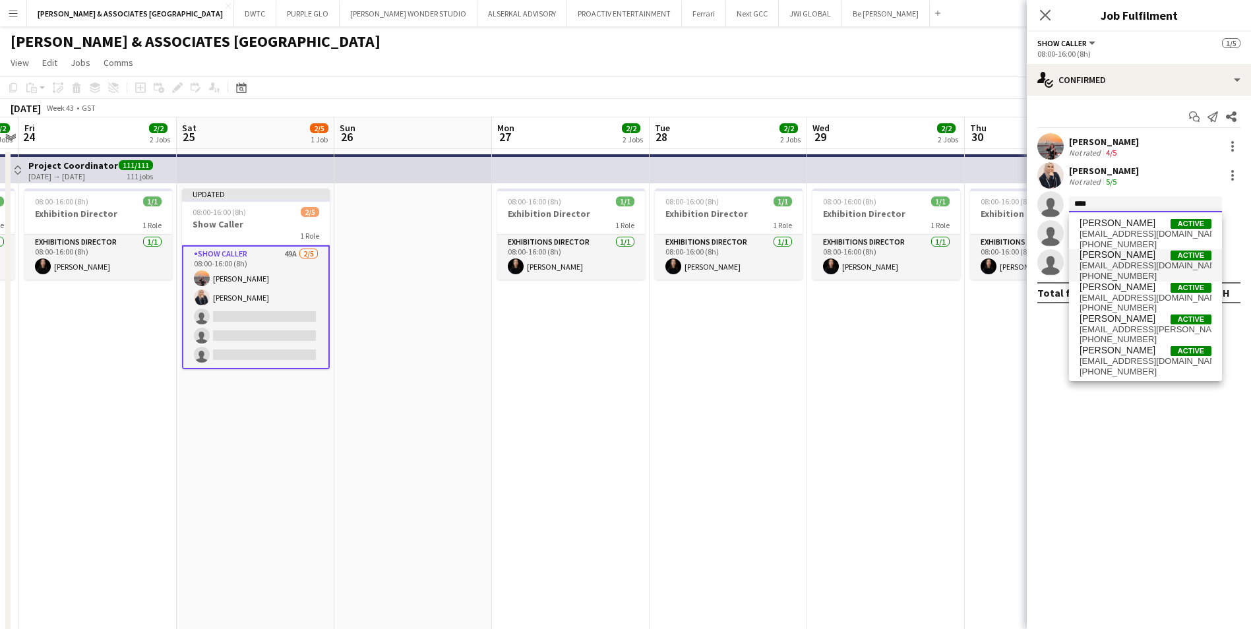
type input "****"
click at [1111, 264] on span "[EMAIL_ADDRESS][DOMAIN_NAME]" at bounding box center [1146, 265] width 132 height 11
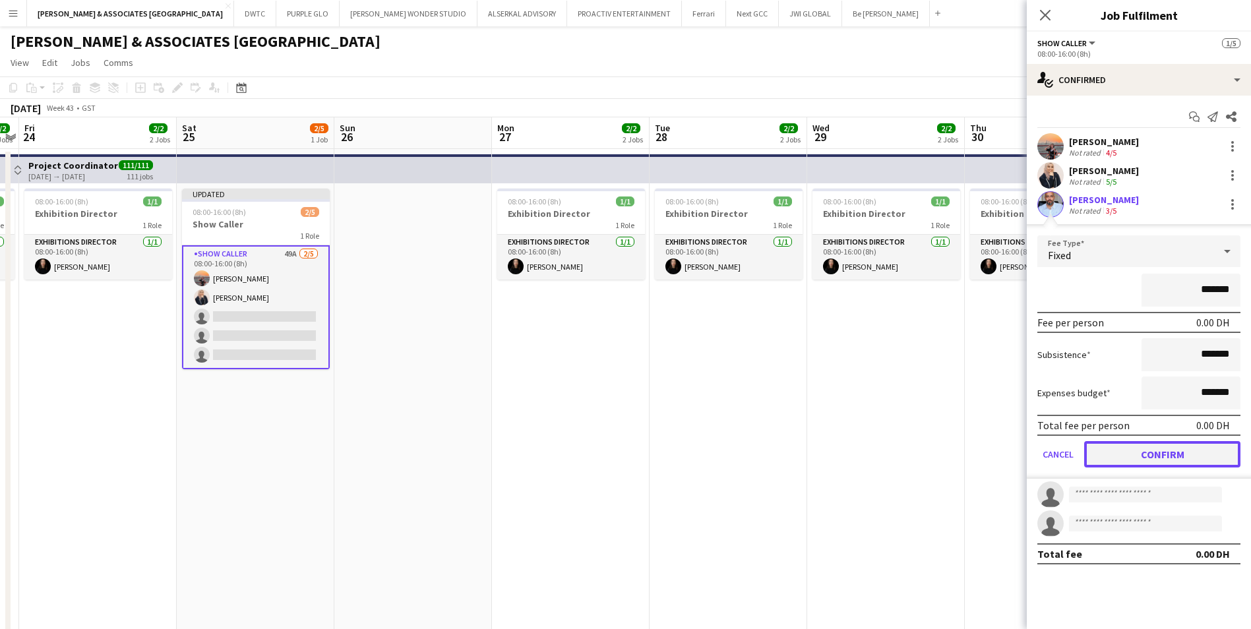
click at [1185, 452] on button "Confirm" at bounding box center [1162, 454] width 156 height 26
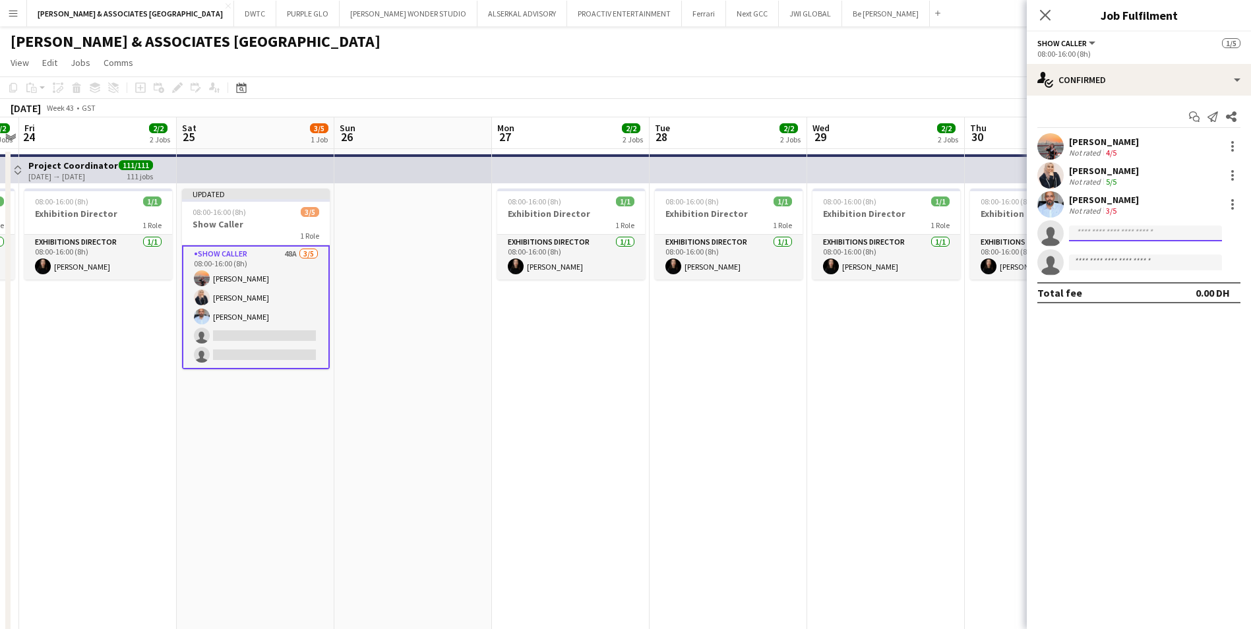
click at [1092, 234] on input at bounding box center [1145, 234] width 153 height 16
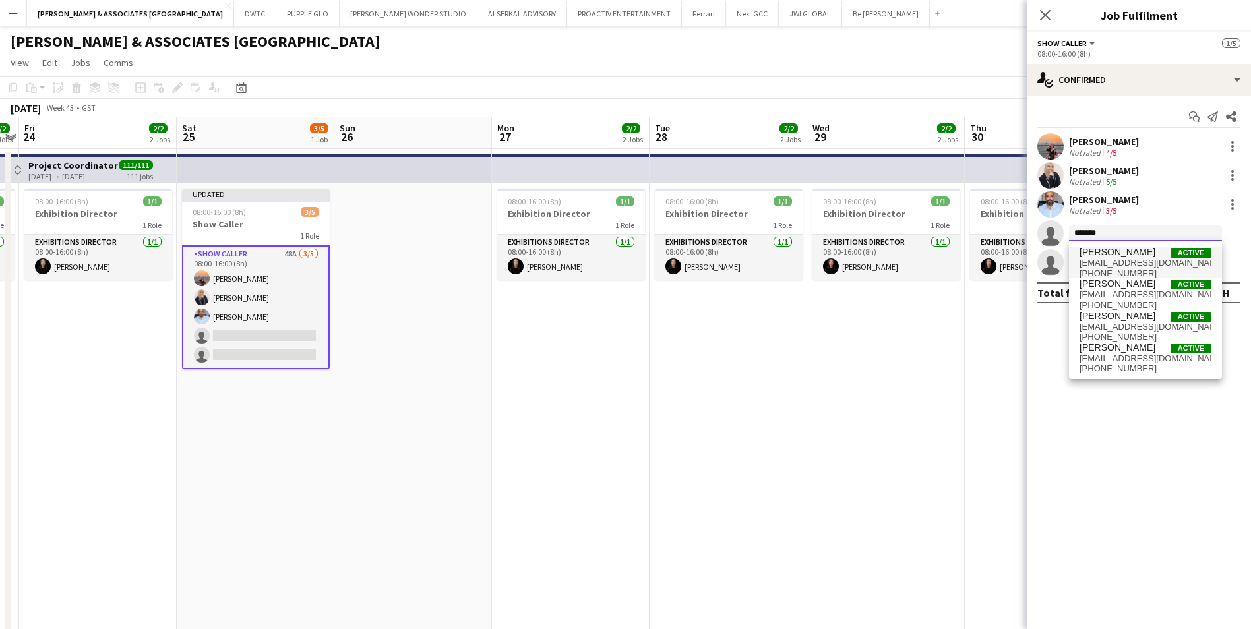
type input "*******"
click at [1134, 257] on span "[PERSON_NAME]" at bounding box center [1118, 252] width 76 height 11
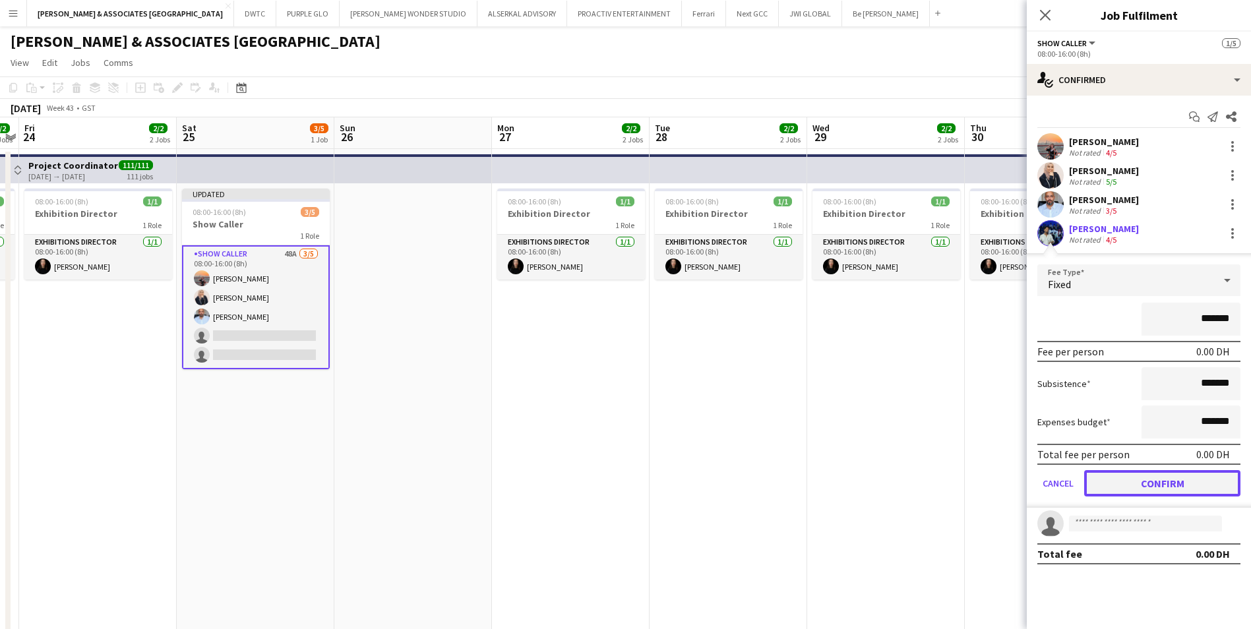
click at [1152, 485] on button "Confirm" at bounding box center [1162, 483] width 156 height 26
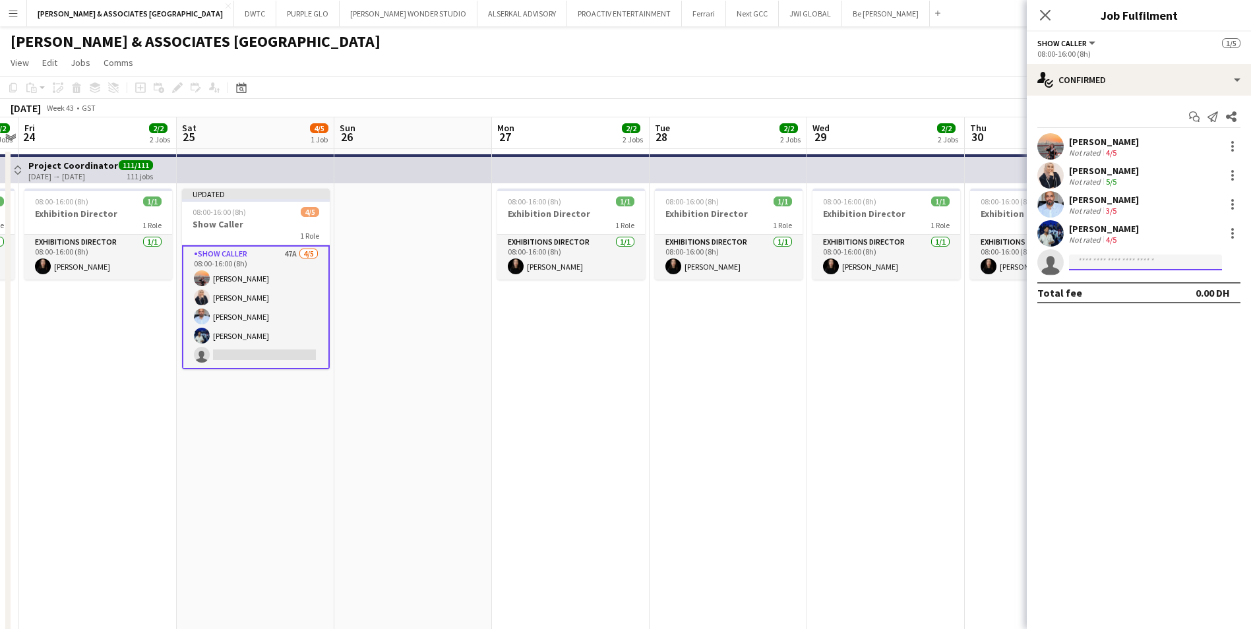
click at [1131, 262] on input at bounding box center [1145, 263] width 153 height 16
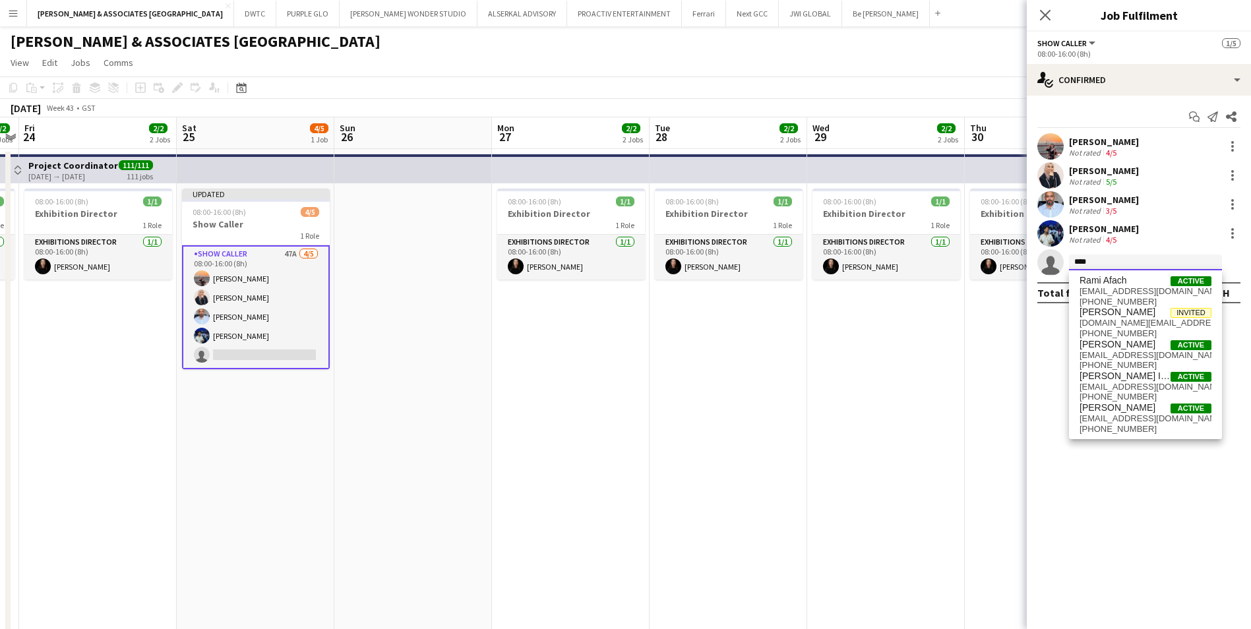
scroll to position [0, 0]
click at [1051, 351] on mat-expansion-panel "check Confirmed Start chat Send notification Share [PERSON_NAME] Not rated 4/5 …" at bounding box center [1139, 363] width 224 height 534
click at [1110, 264] on input "****" at bounding box center [1145, 263] width 153 height 16
drag, startPoint x: 1110, startPoint y: 261, endPoint x: 1099, endPoint y: 261, distance: 10.6
click at [1099, 261] on input "****" at bounding box center [1145, 263] width 153 height 16
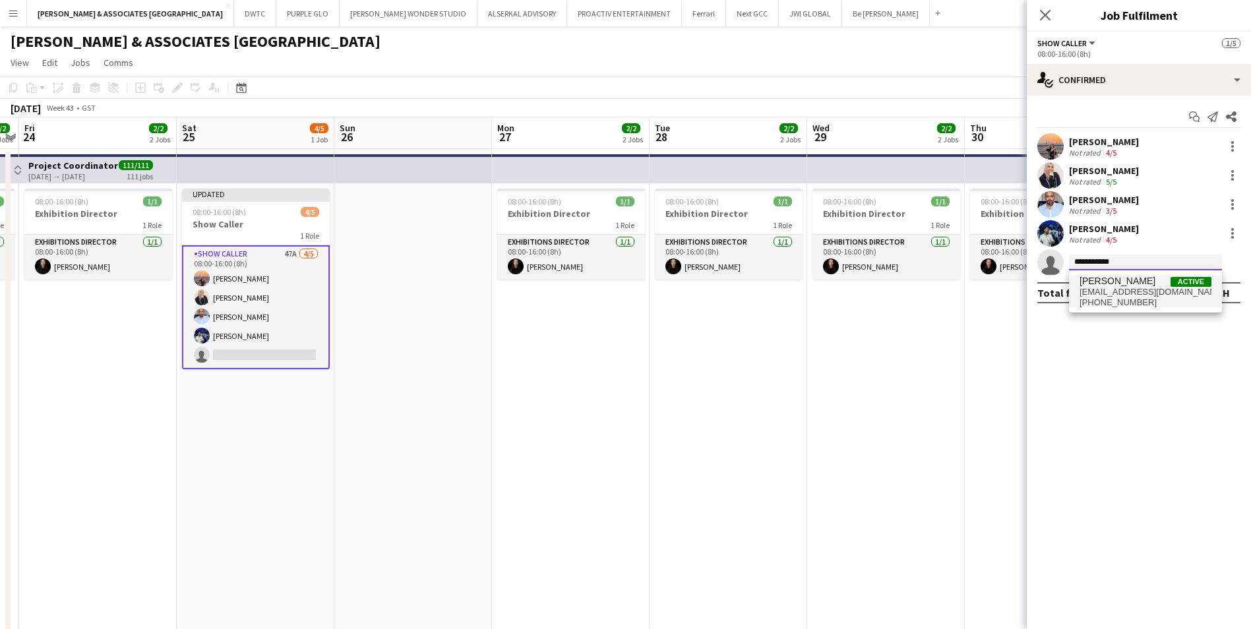
type input "**********"
click at [1129, 291] on span "[EMAIL_ADDRESS][DOMAIN_NAME]" at bounding box center [1146, 292] width 132 height 11
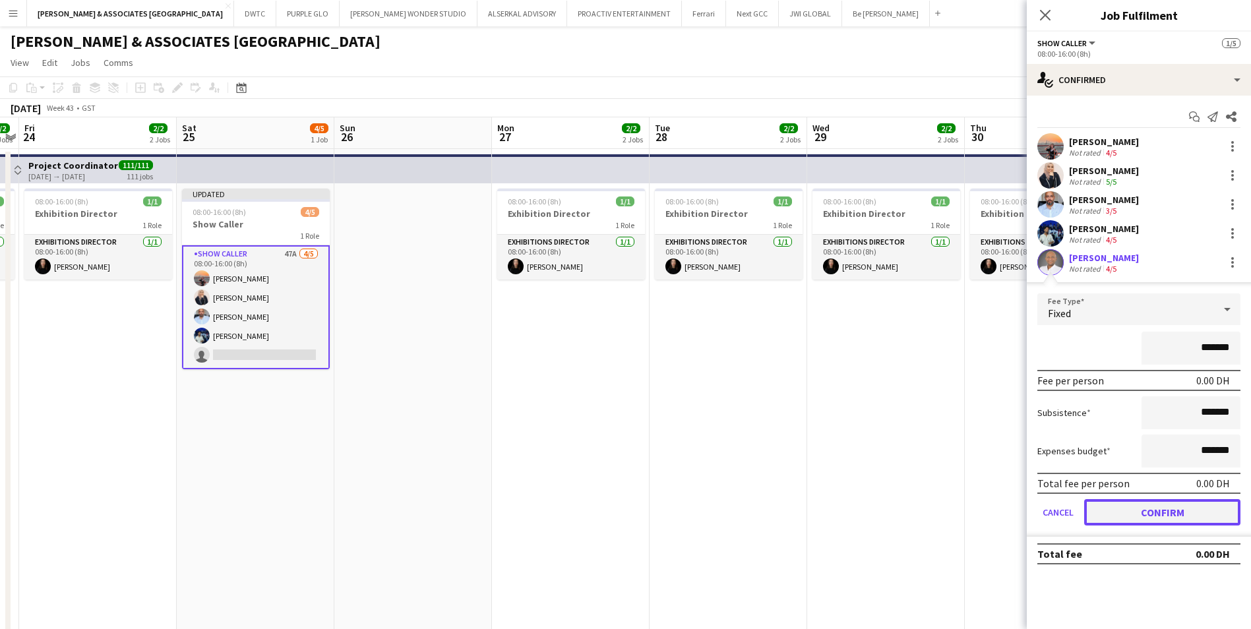
click at [1168, 515] on button "Confirm" at bounding box center [1162, 512] width 156 height 26
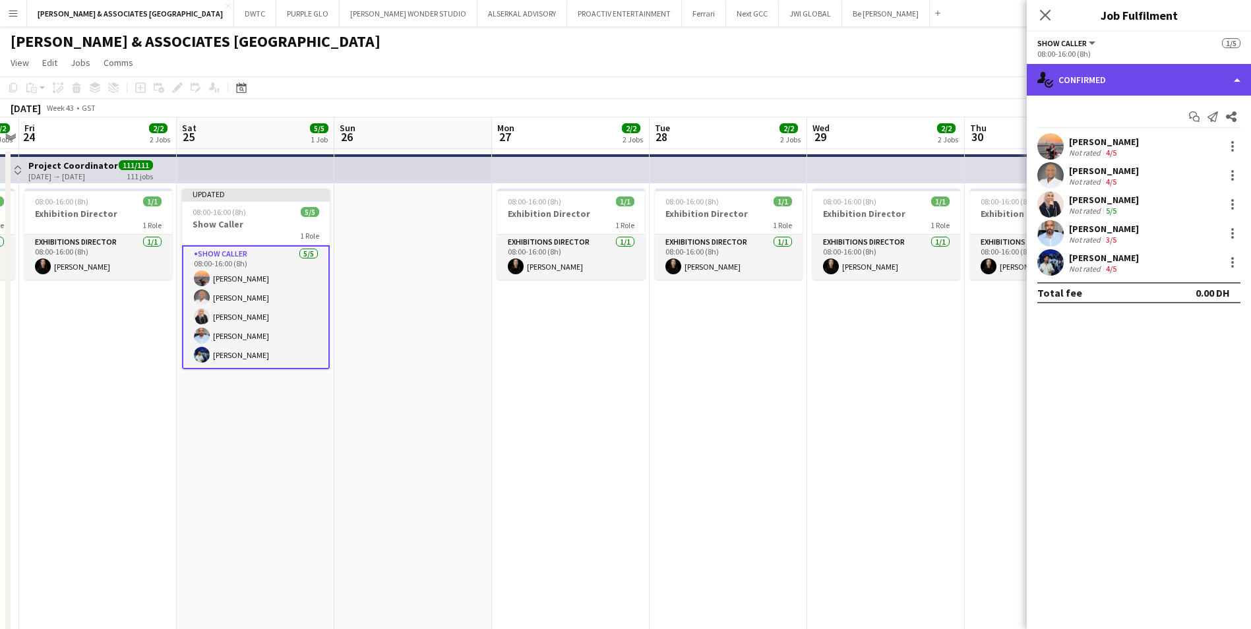
click at [1147, 76] on div "single-neutral-actions-check-2 Confirmed" at bounding box center [1139, 80] width 224 height 32
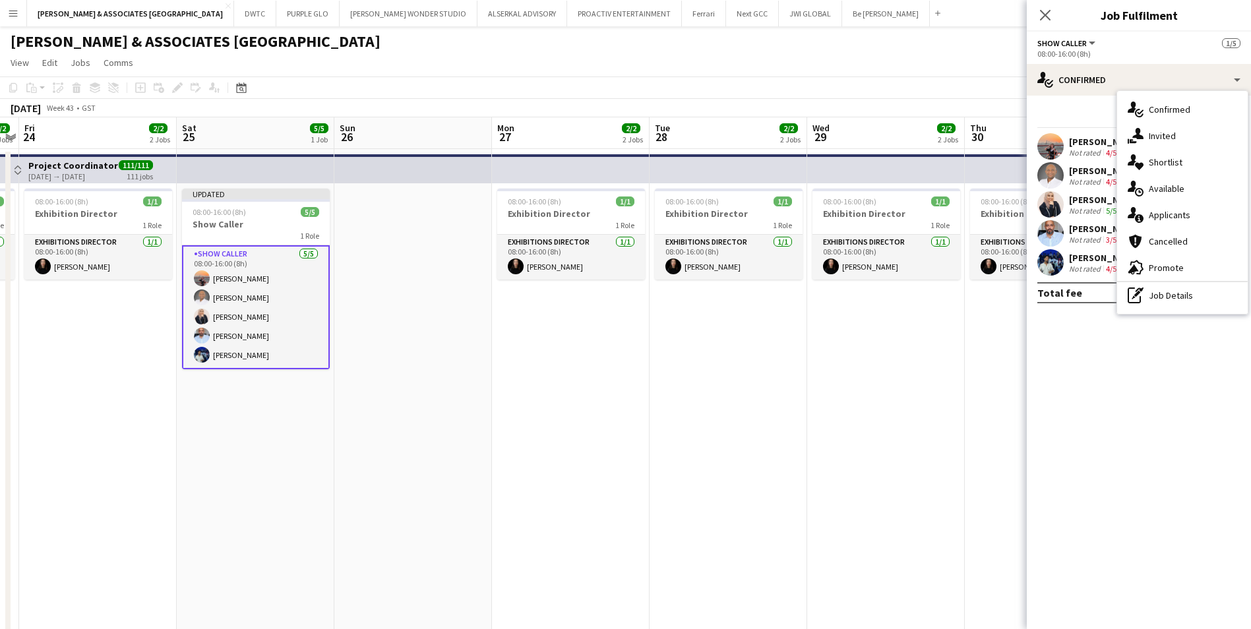
click at [1175, 374] on mat-expansion-panel "check Confirmed Start chat Send notification Share [PERSON_NAME] Not rated 4/5 …" at bounding box center [1139, 363] width 224 height 534
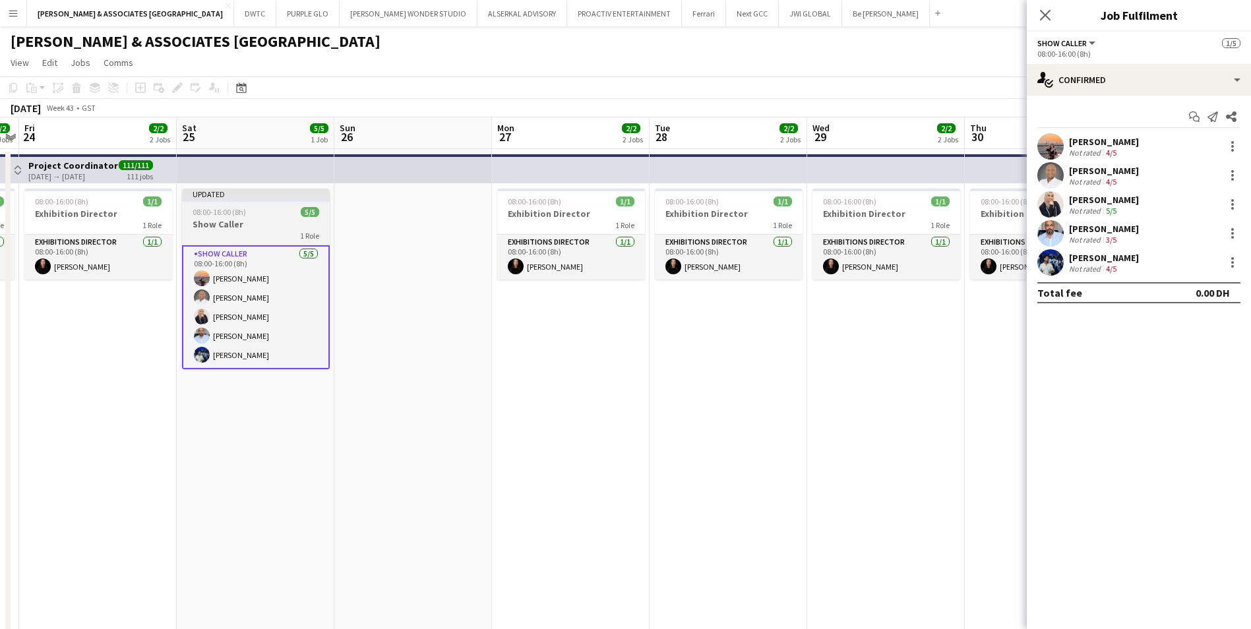
click at [226, 221] on h3 "Show Caller" at bounding box center [256, 224] width 148 height 12
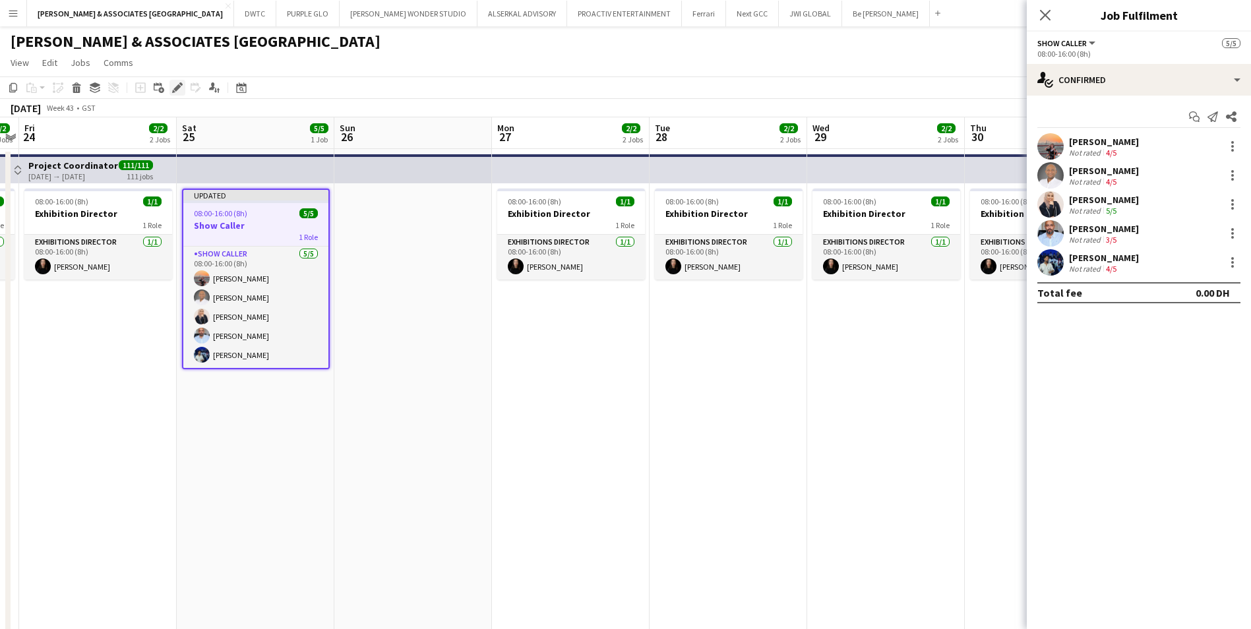
click at [178, 88] on icon at bounding box center [176, 87] width 7 height 7
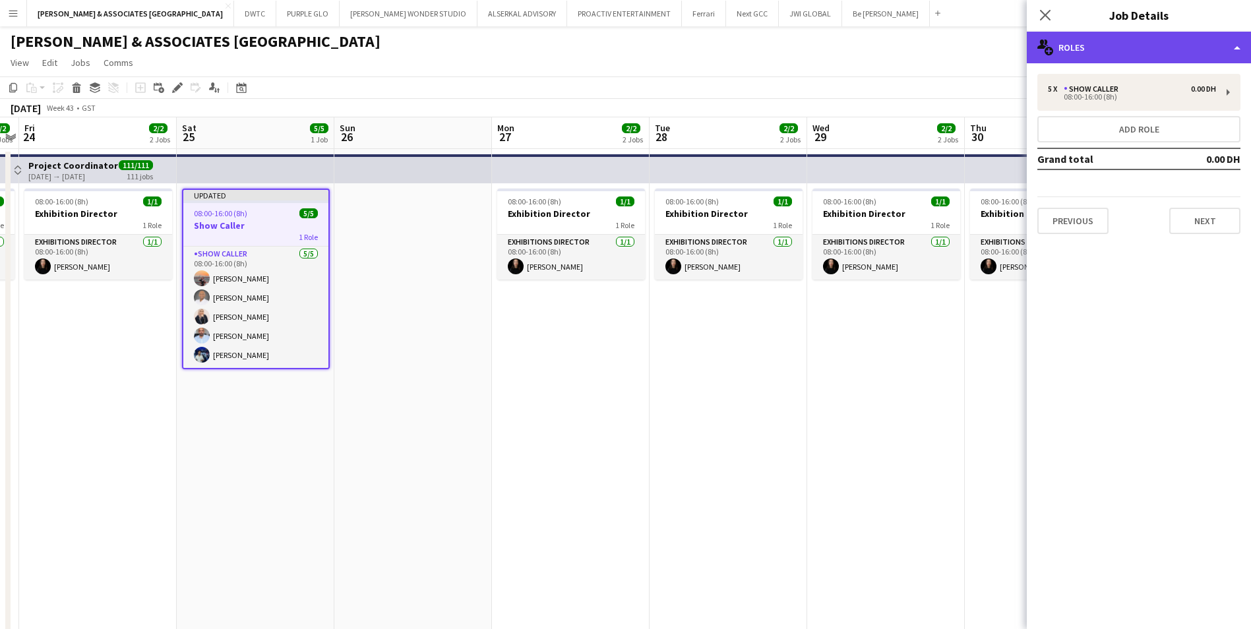
click at [1160, 46] on div "multiple-users-add Roles" at bounding box center [1139, 48] width 224 height 32
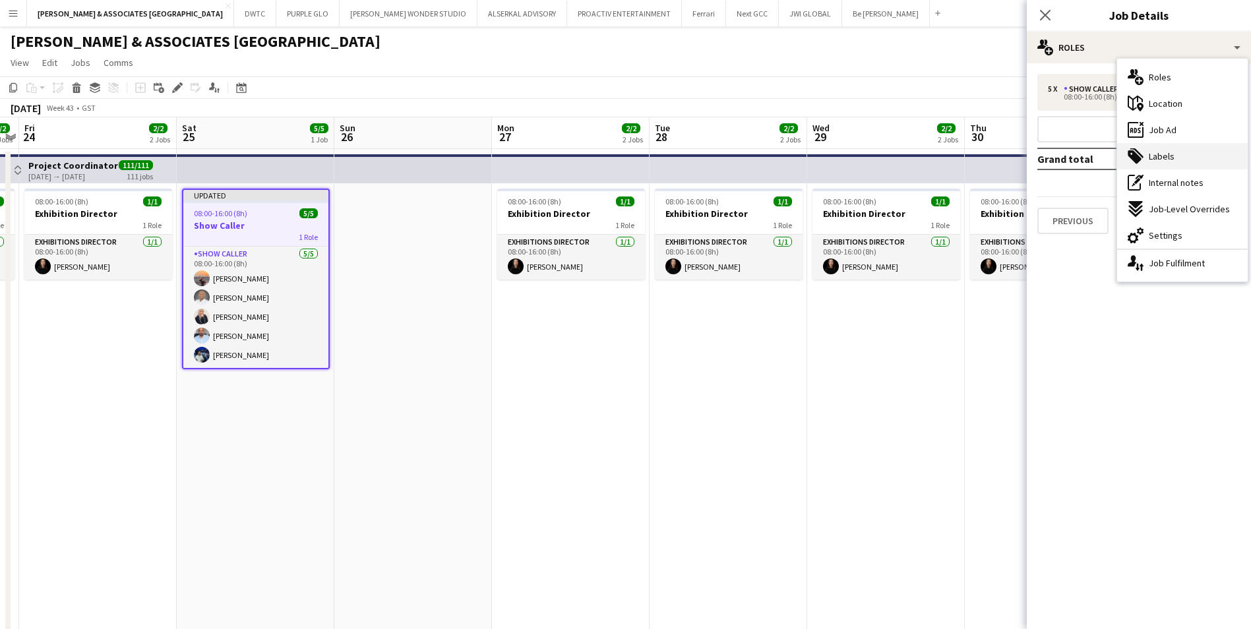
click at [1200, 154] on div "tags-double Labels" at bounding box center [1182, 156] width 131 height 26
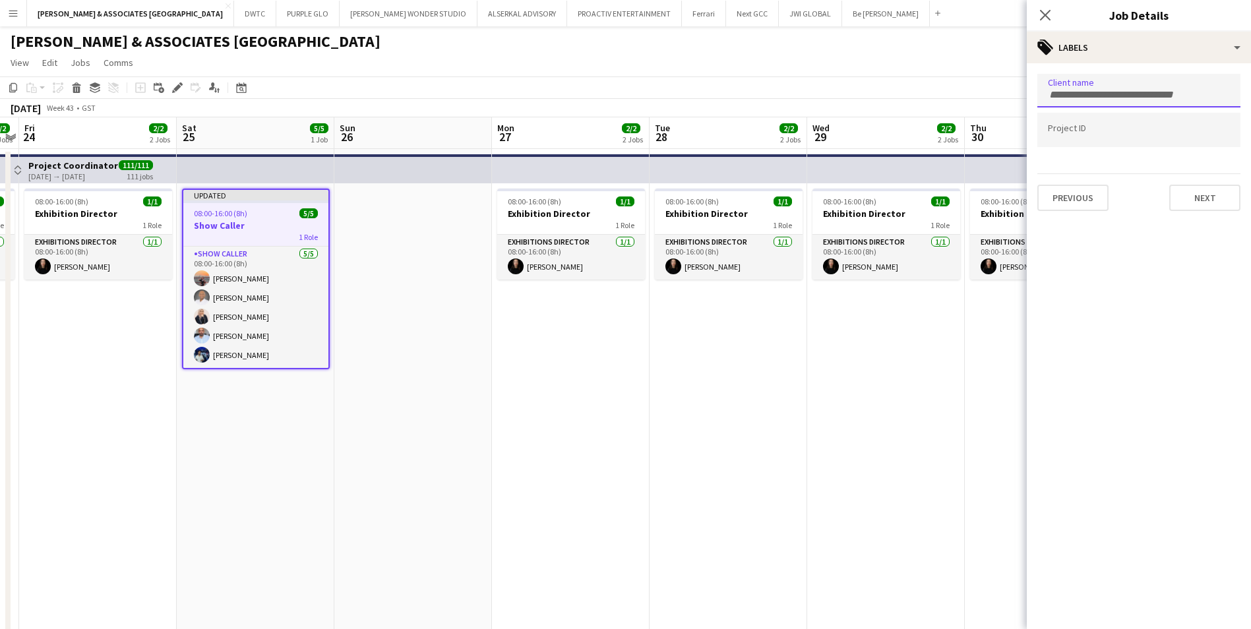
click at [1150, 102] on div at bounding box center [1138, 91] width 203 height 34
type input "*******"
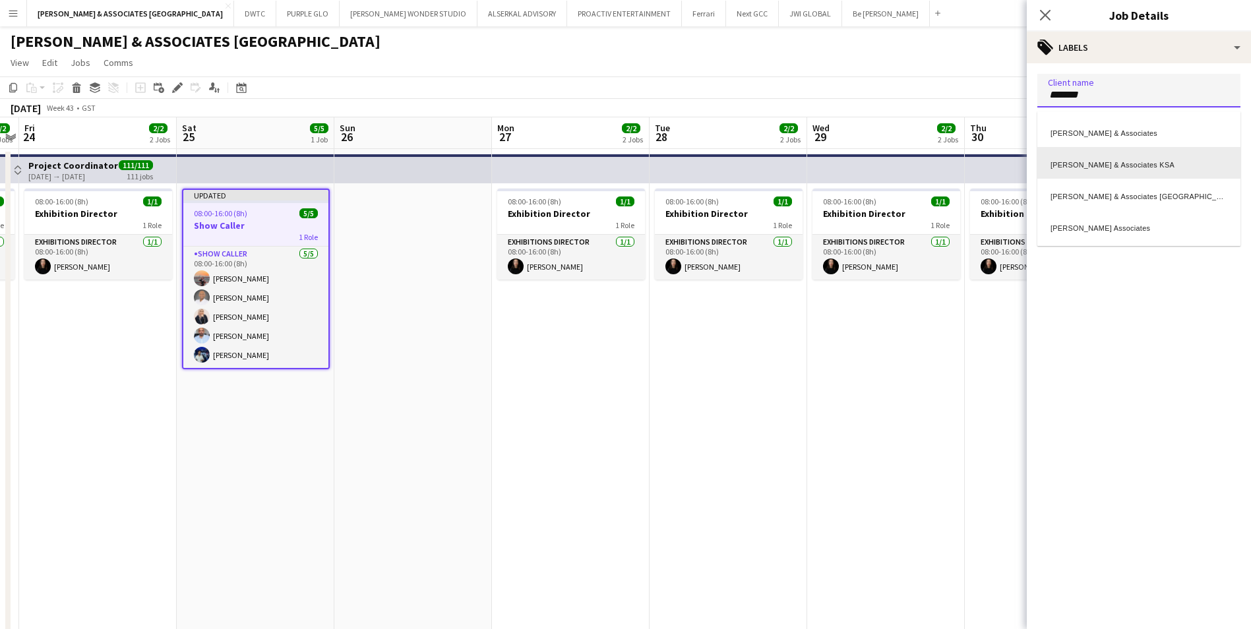
click at [1173, 165] on div "[PERSON_NAME] & Associates KSA" at bounding box center [1138, 163] width 203 height 32
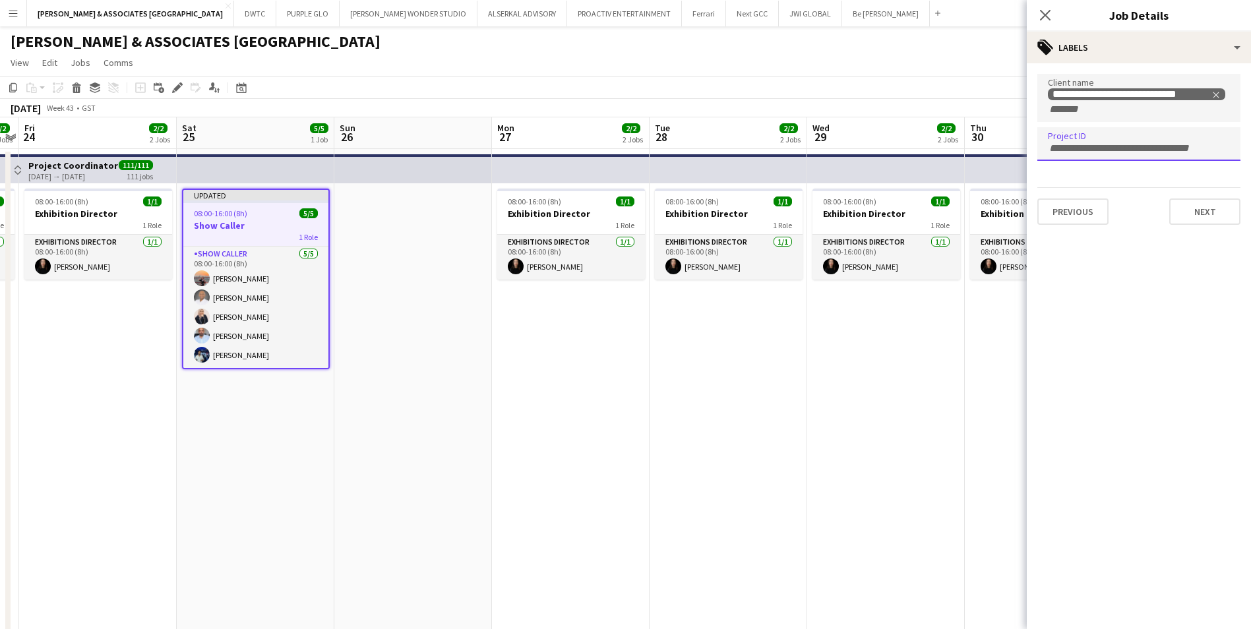
click at [1117, 141] on form at bounding box center [1139, 147] width 182 height 14
paste input "**********"
type input "**********"
click at [1199, 214] on button "Next" at bounding box center [1204, 210] width 71 height 26
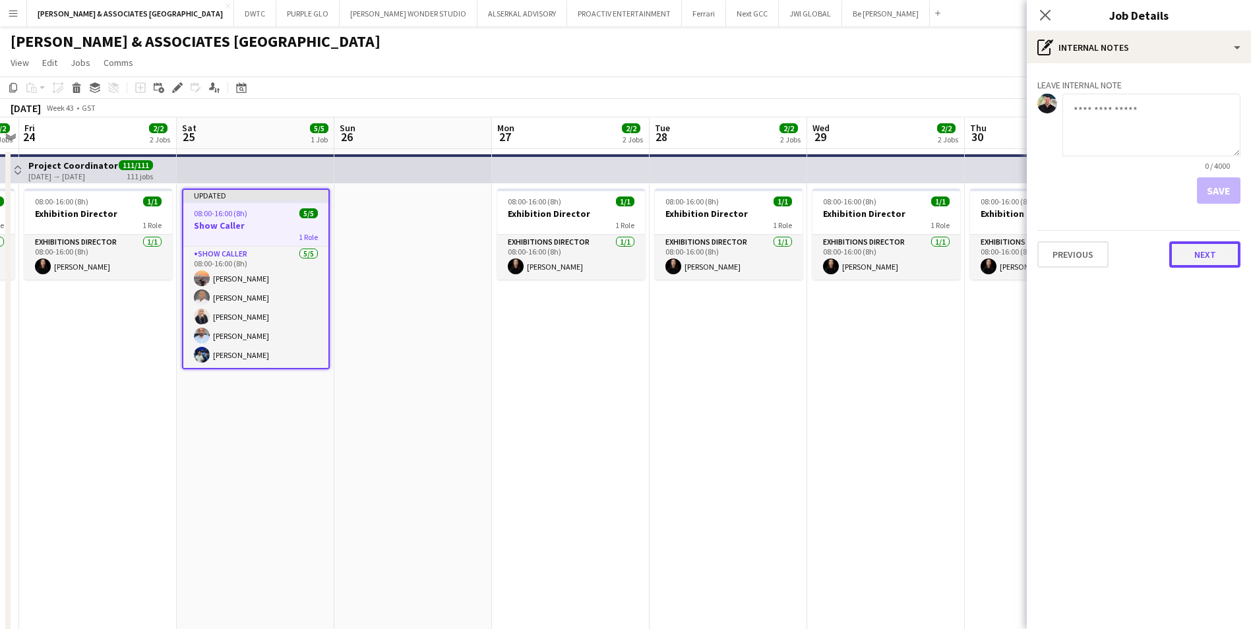
click at [1202, 262] on button "Next" at bounding box center [1204, 254] width 71 height 26
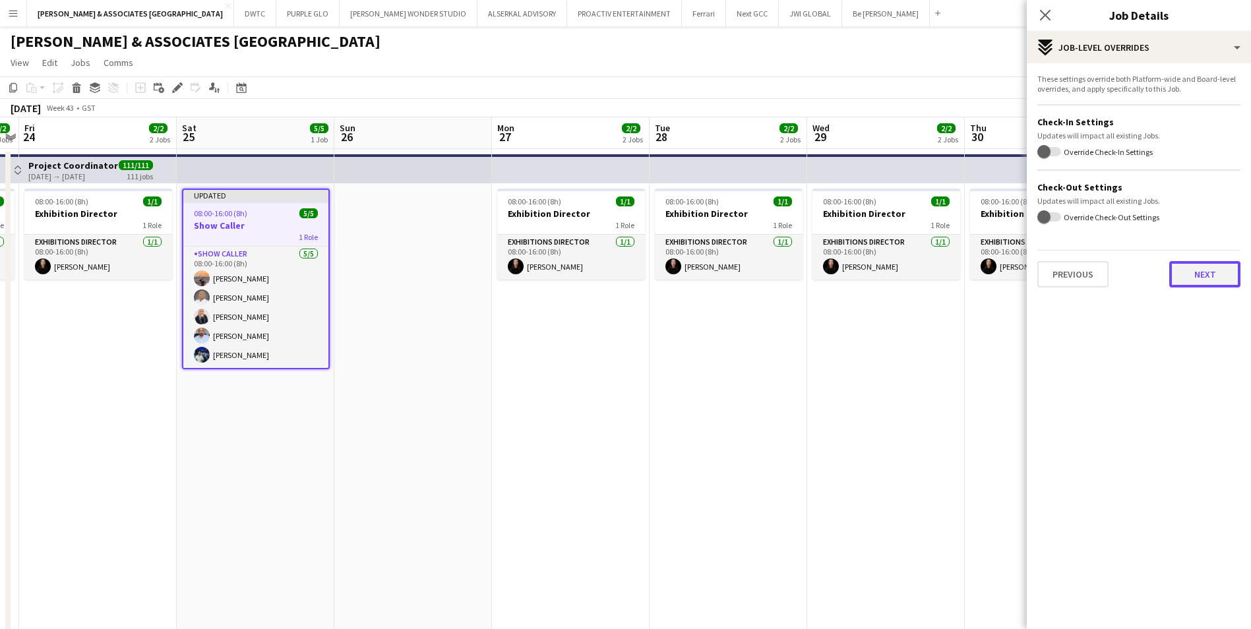
click at [1188, 268] on button "Next" at bounding box center [1204, 274] width 71 height 26
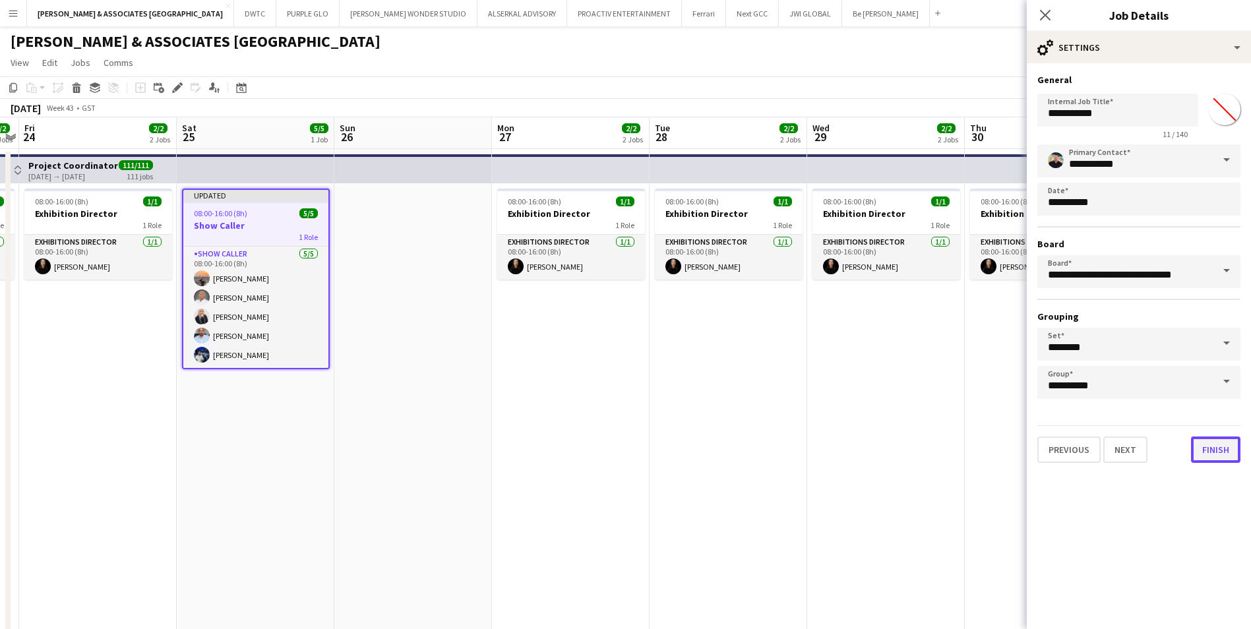
click at [1208, 454] on button "Finish" at bounding box center [1215, 450] width 49 height 26
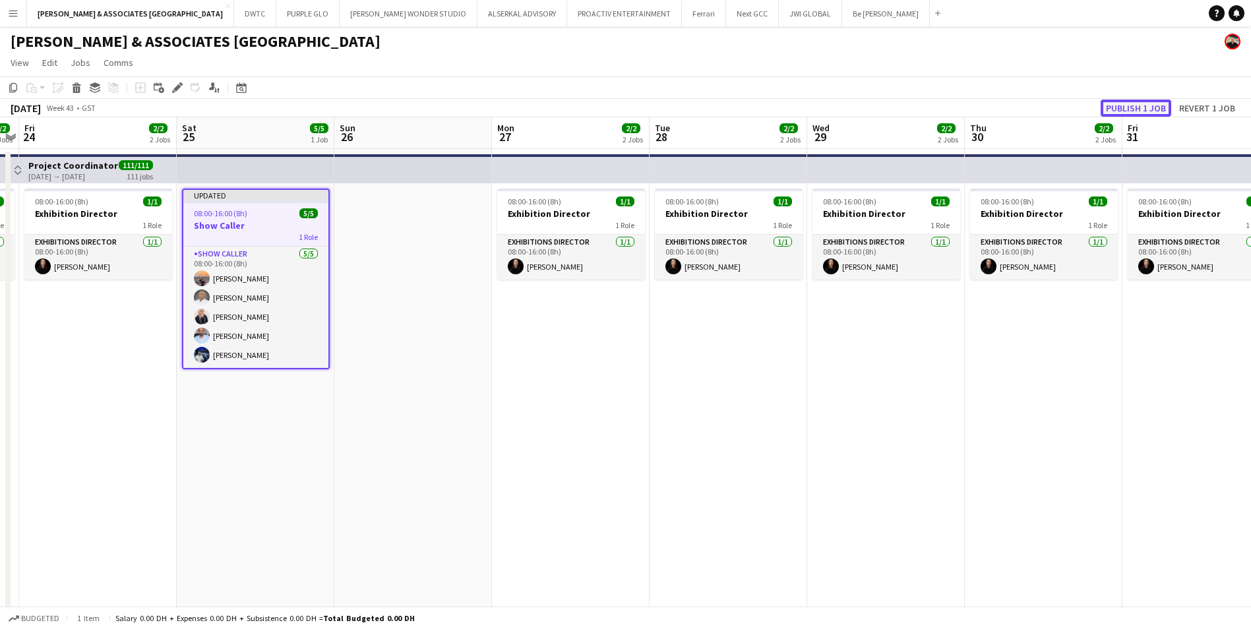
click at [1140, 112] on button "Publish 1 job" at bounding box center [1136, 108] width 71 height 17
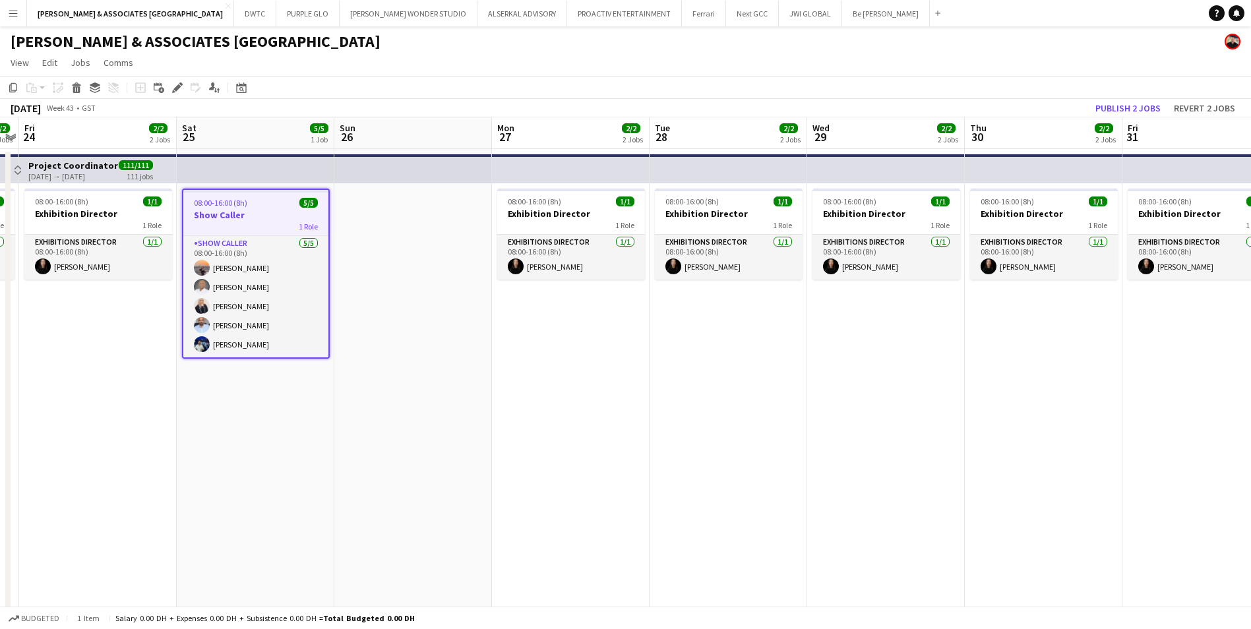
drag, startPoint x: 246, startPoint y: 206, endPoint x: 228, endPoint y: 221, distance: 23.0
click at [228, 221] on div "1 Role" at bounding box center [255, 226] width 145 height 11
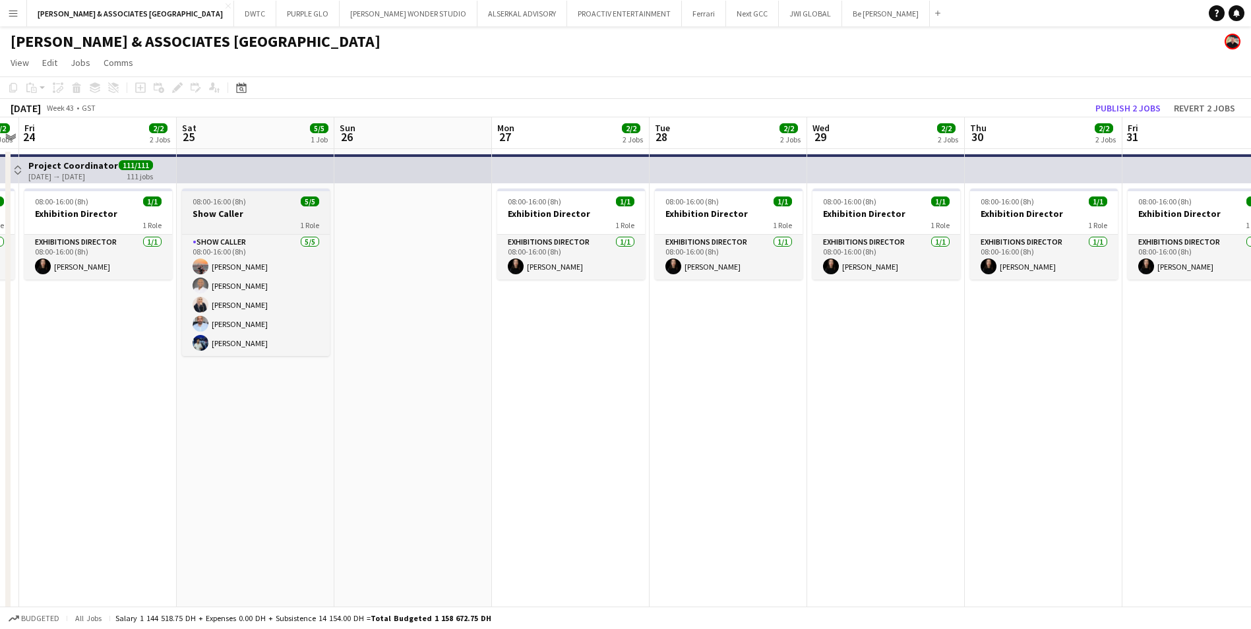
click at [228, 221] on div "1 Role" at bounding box center [256, 225] width 148 height 11
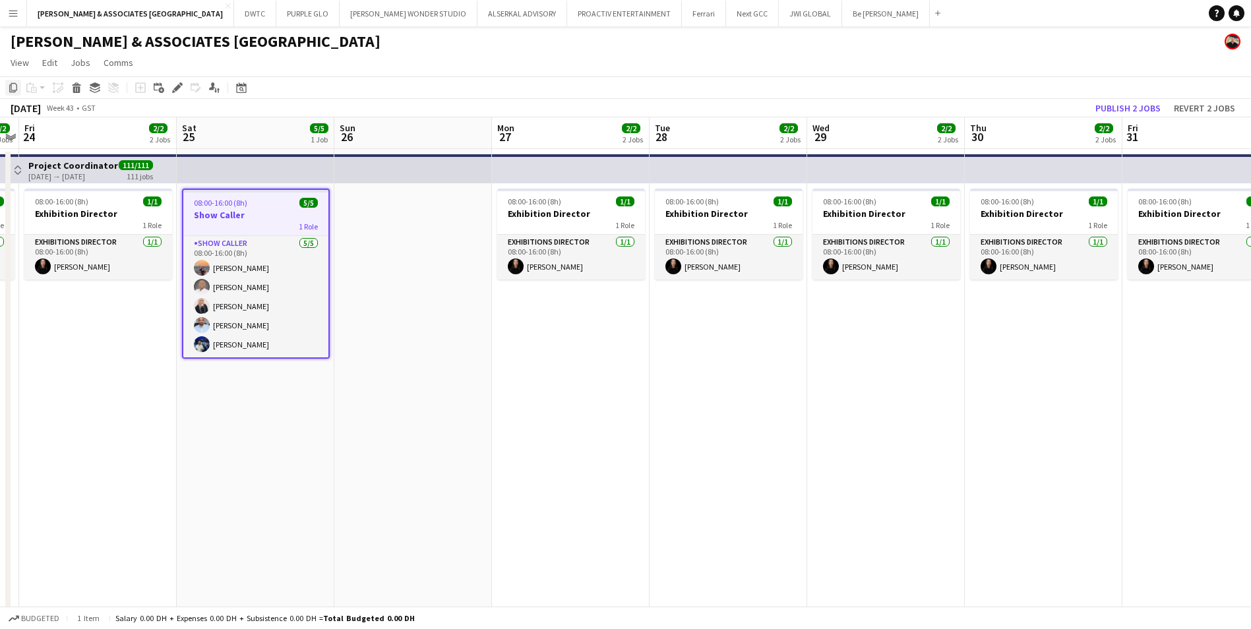
click at [15, 84] on icon at bounding box center [13, 87] width 8 height 9
click at [397, 228] on app-date-cell at bounding box center [413, 549] width 158 height 801
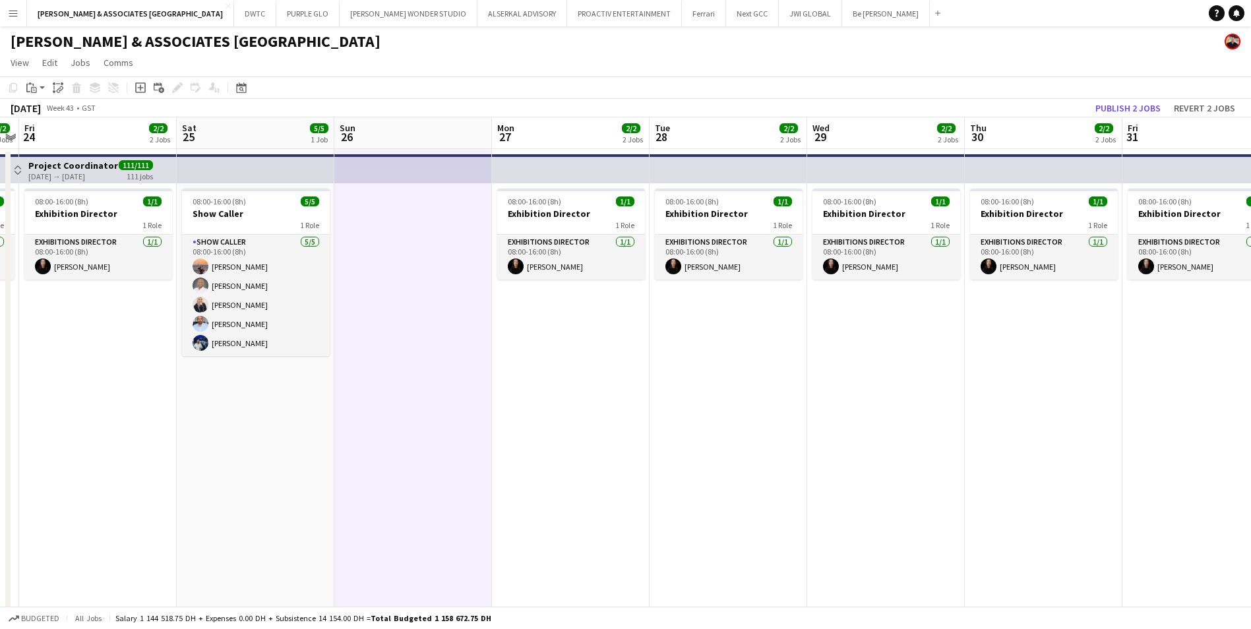
click at [386, 160] on app-top-bar at bounding box center [413, 168] width 158 height 29
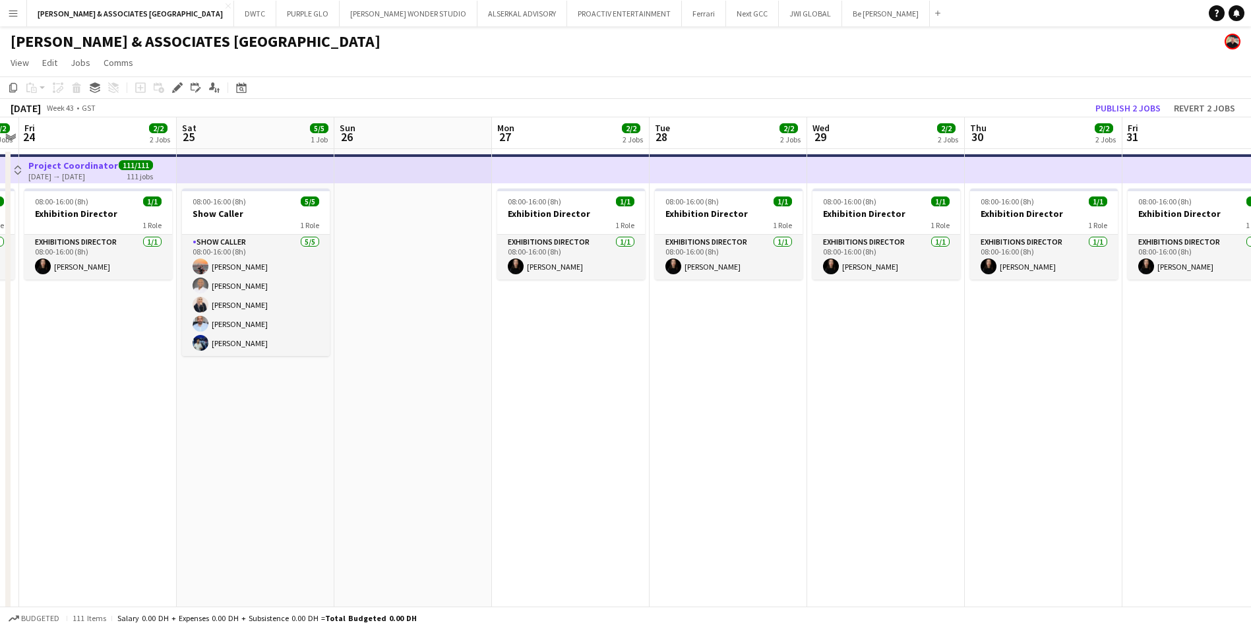
click at [396, 210] on app-date-cell at bounding box center [413, 549] width 158 height 801
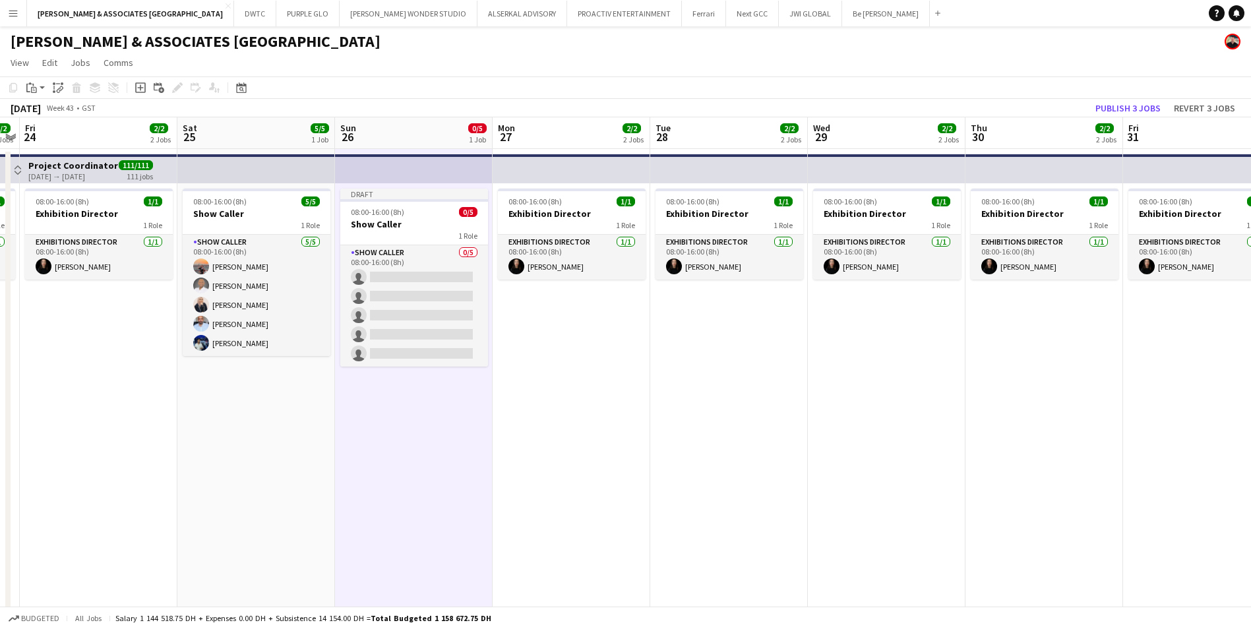
click at [551, 309] on app-date-cell "08:00-16:00 (8h) 1/1 Exhibition Director 1 Role Exhibitions Director [DATE] 08:…" at bounding box center [572, 549] width 158 height 801
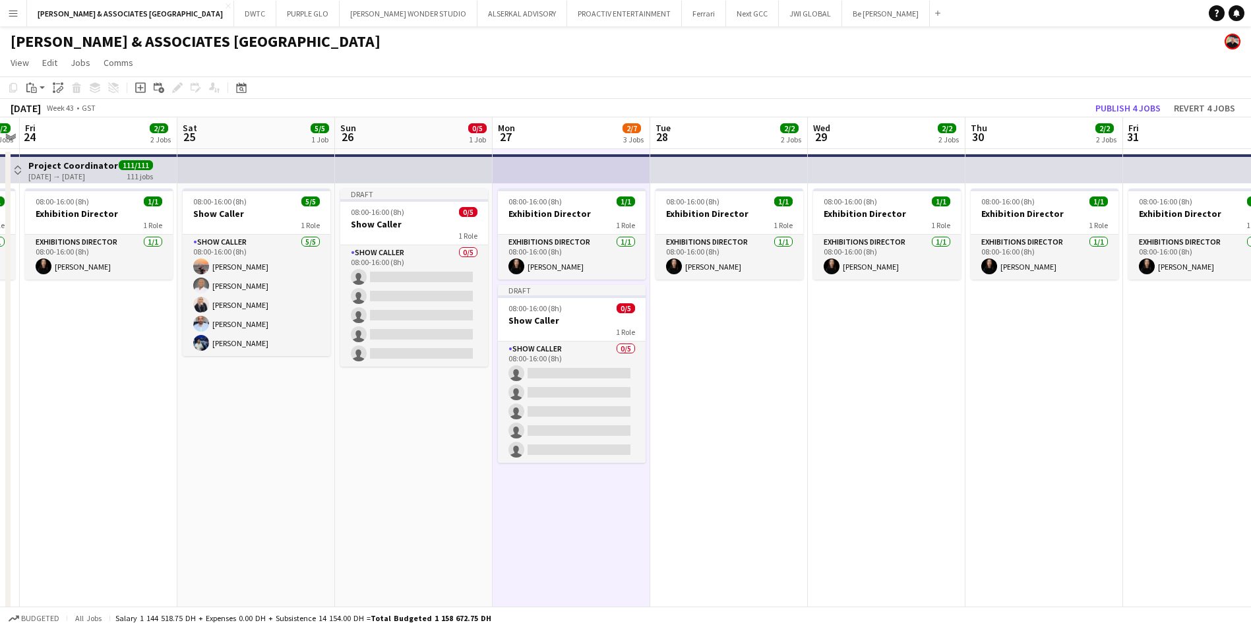
click at [734, 321] on app-date-cell "08:00-16:00 (8h) 1/1 Exhibition Director 1 Role Exhibitions Director [DATE] 08:…" at bounding box center [729, 549] width 158 height 801
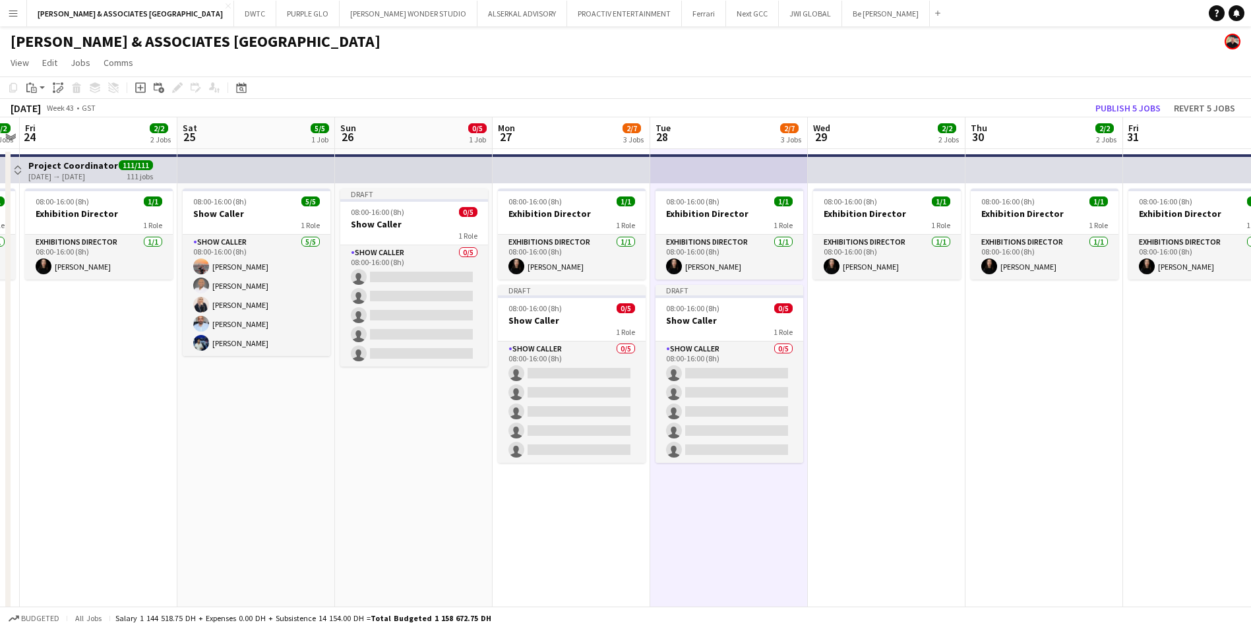
click at [844, 328] on app-date-cell "08:00-16:00 (8h) 1/1 Exhibition Director 1 Role Exhibitions Director [DATE] 08:…" at bounding box center [887, 549] width 158 height 801
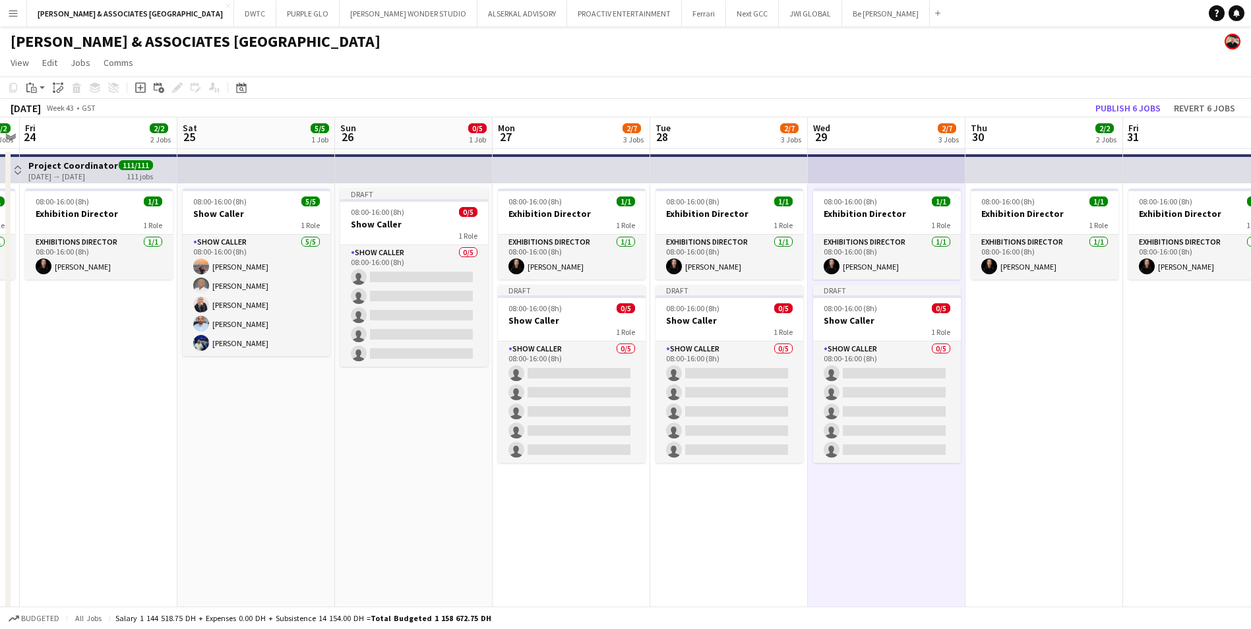
click at [992, 328] on app-date-cell "08:00-16:00 (8h) 1/1 Exhibition Director 1 Role Exhibitions Director [DATE] 08:…" at bounding box center [1044, 549] width 158 height 801
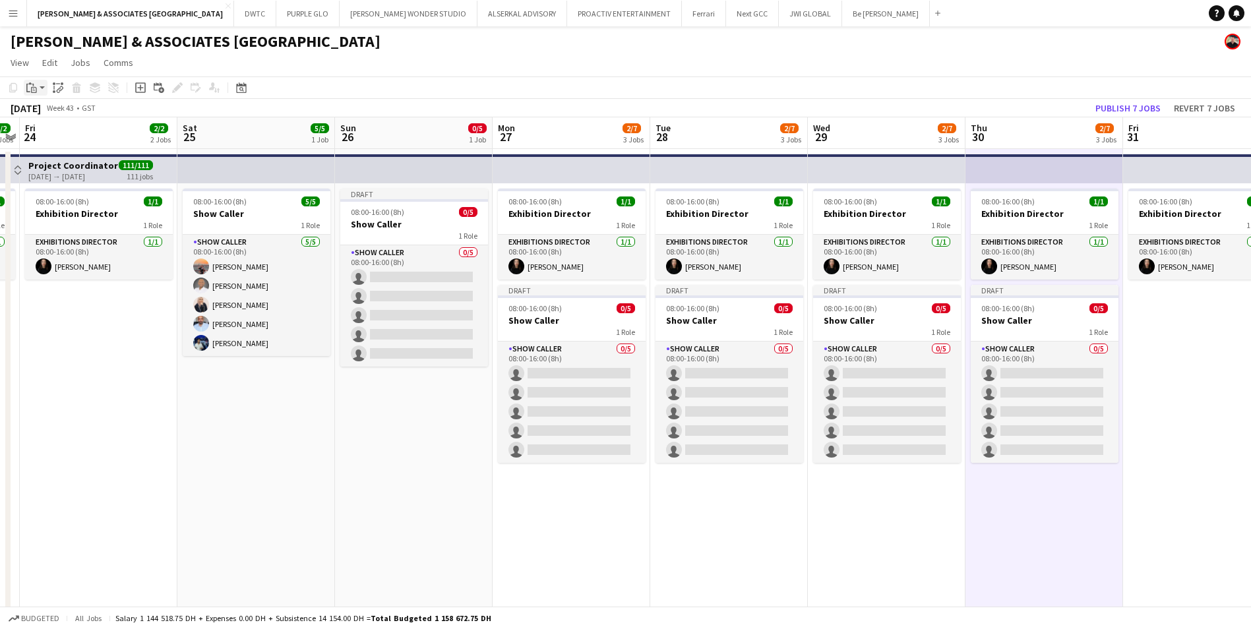
click at [34, 87] on icon at bounding box center [34, 90] width 6 height 6
click at [86, 136] on link "Paste with crew Ctrl+Shift+V" at bounding box center [97, 135] width 124 height 12
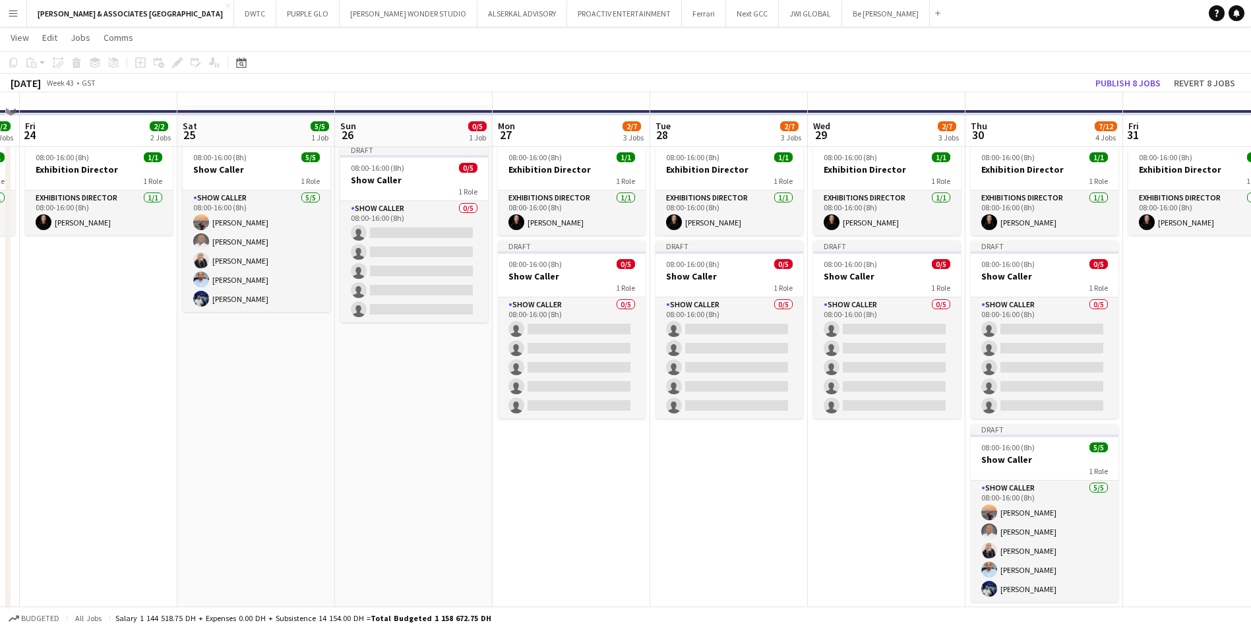
scroll to position [66, 0]
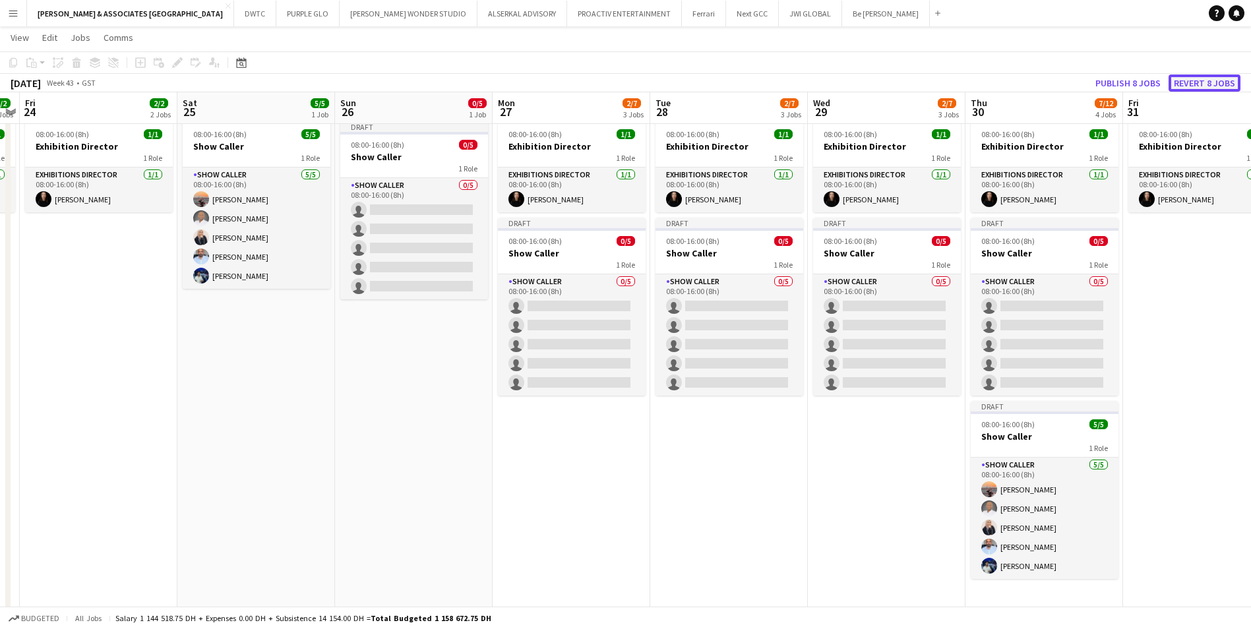
click at [1211, 84] on button "Revert 8 jobs" at bounding box center [1205, 83] width 72 height 17
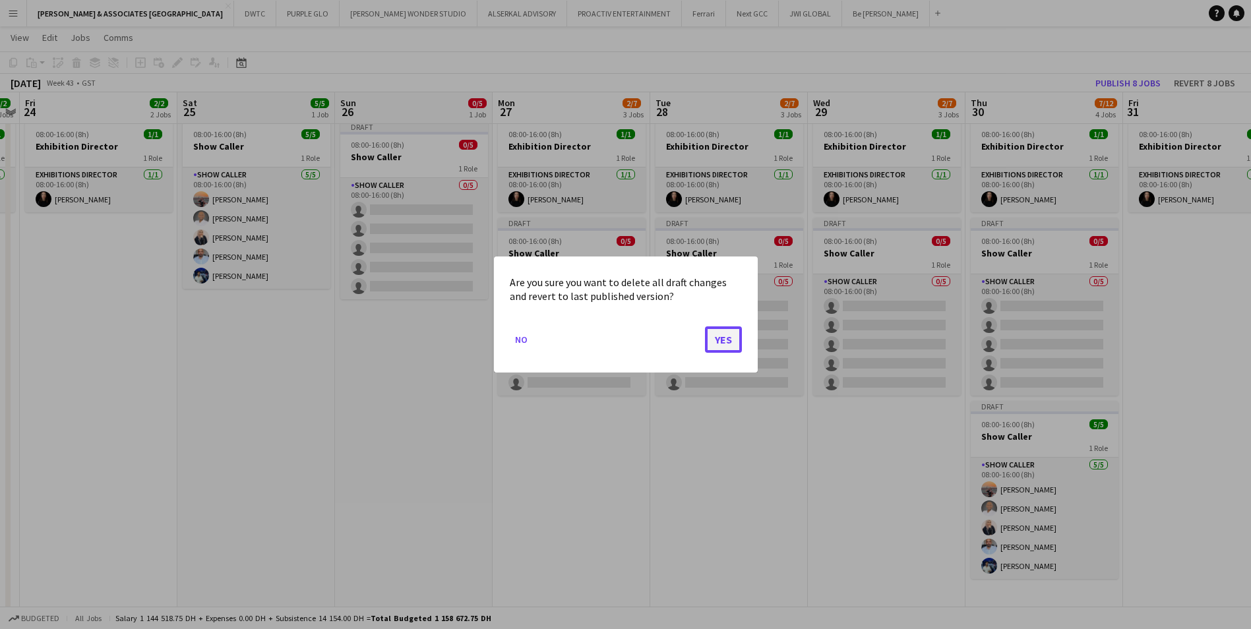
click at [727, 337] on button "Yes" at bounding box center [723, 339] width 37 height 26
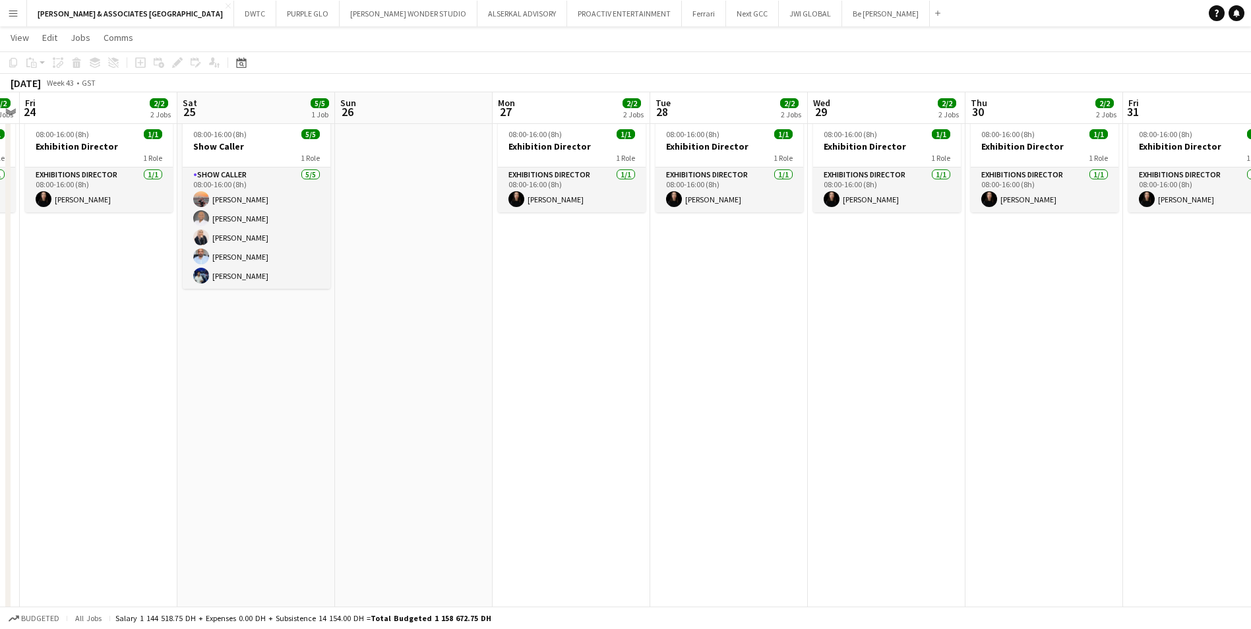
click at [387, 101] on app-board-header-date "Sun 26" at bounding box center [414, 108] width 158 height 32
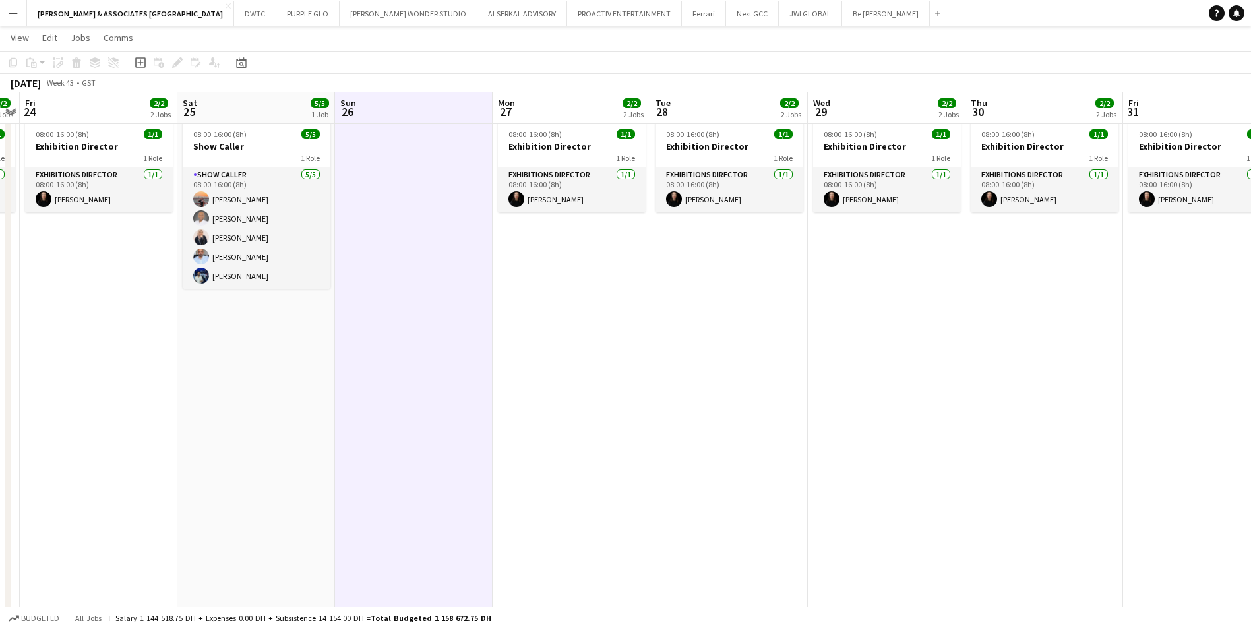
click at [584, 102] on app-board-header-date "Mon 27 2/2 2 Jobs" at bounding box center [572, 108] width 158 height 32
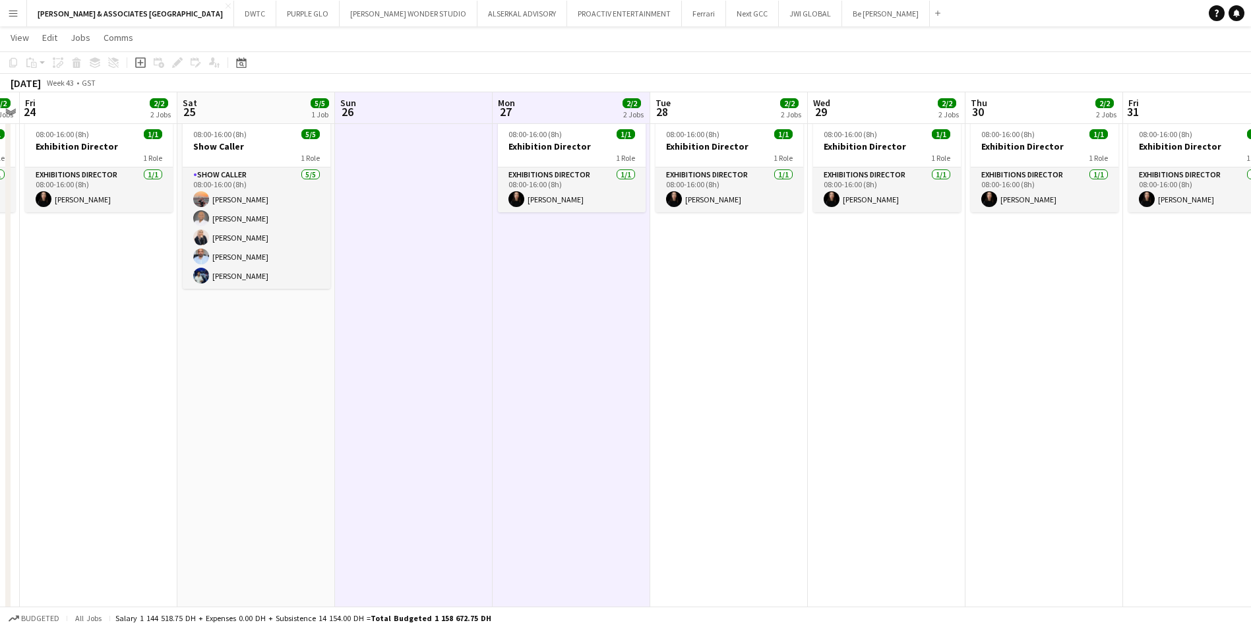
click at [691, 105] on app-board-header-date "Tue 28 2/2 2 Jobs" at bounding box center [729, 108] width 158 height 32
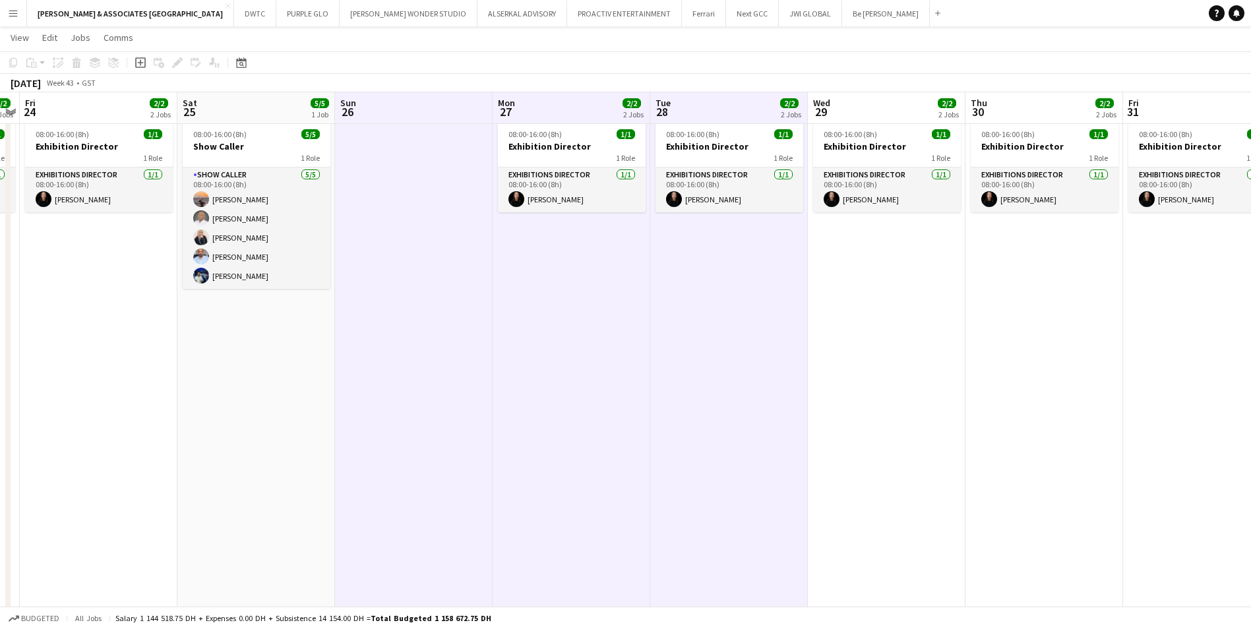
click at [901, 96] on app-board-header-date "Wed 29 2/2 2 Jobs" at bounding box center [887, 108] width 158 height 32
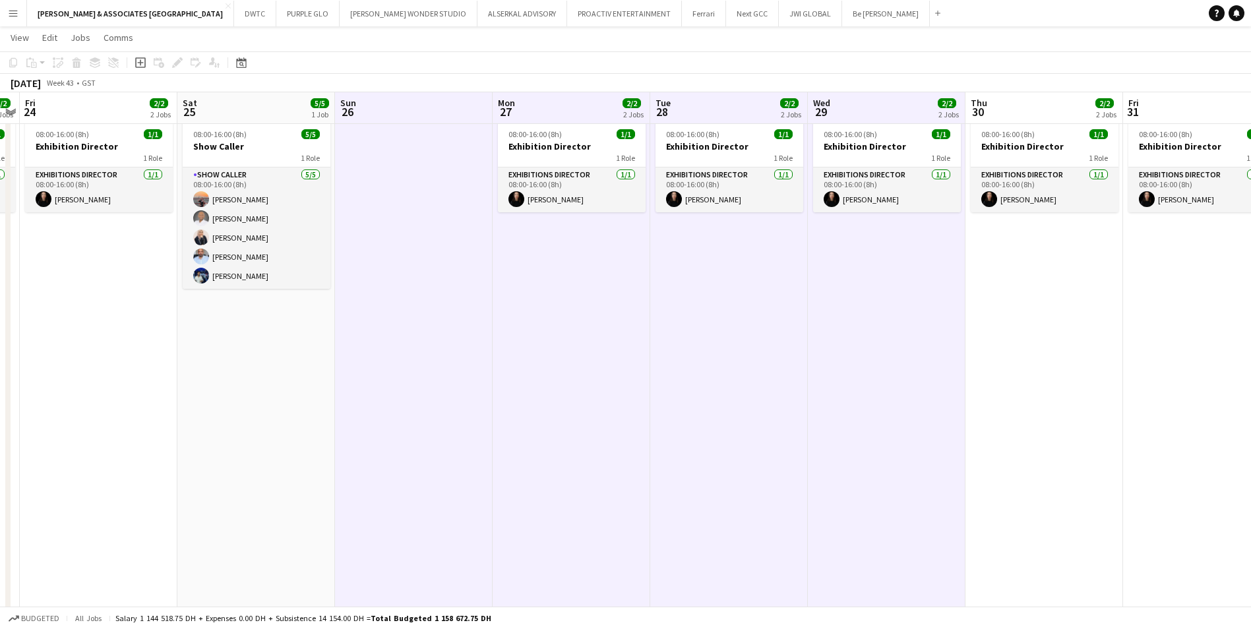
click at [1016, 98] on app-board-header-date "Thu 30 2/2 2 Jobs" at bounding box center [1044, 108] width 158 height 32
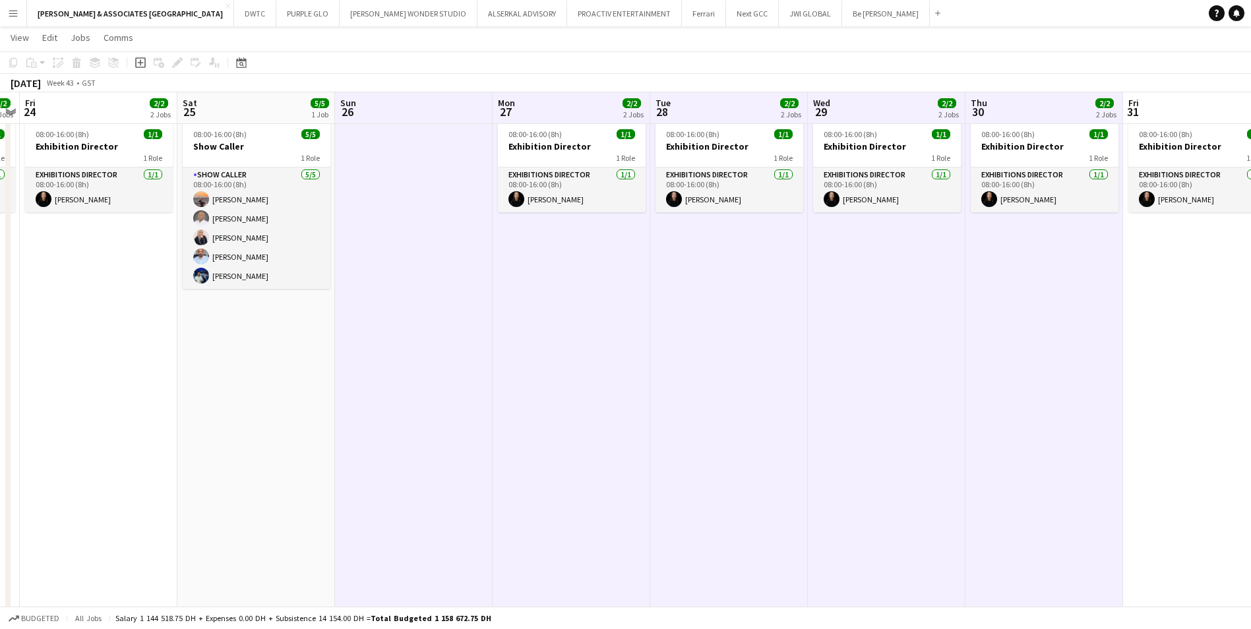
click at [254, 108] on app-board-header-date "Sat 25 5/5 1 Job" at bounding box center [256, 108] width 158 height 32
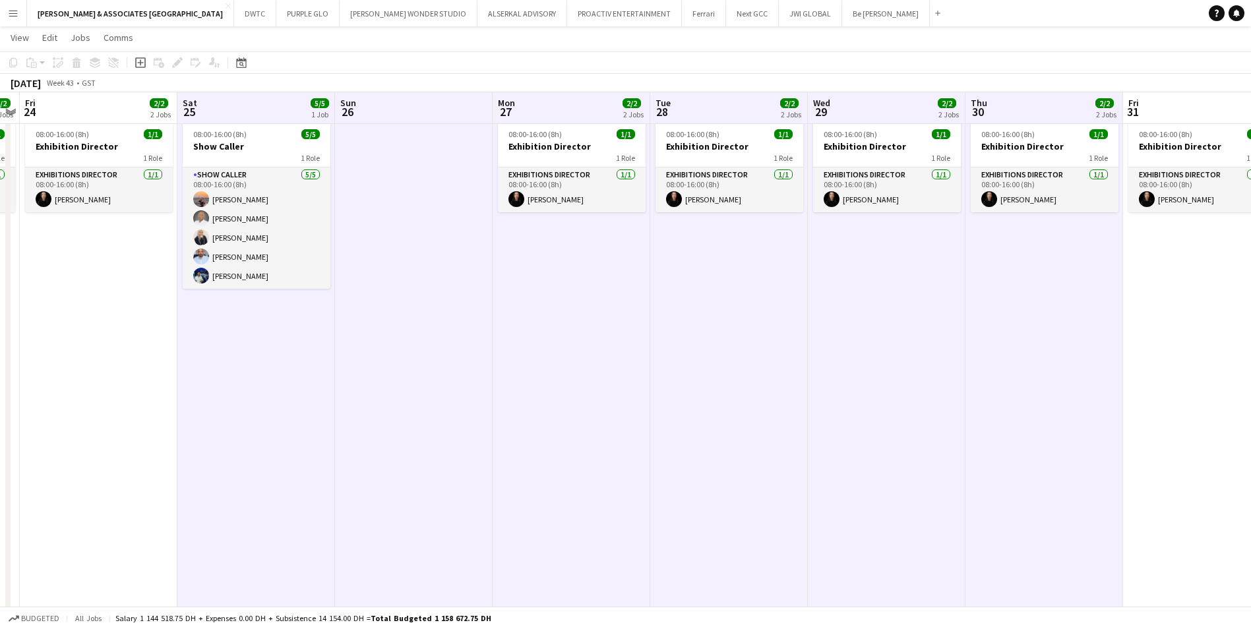
click at [311, 365] on app-date-cell "08:00-16:00 (8h) 5/5 Show Caller 1 Role Show Caller [DATE] 08:00-16:00 (8h) [PE…" at bounding box center [256, 482] width 158 height 801
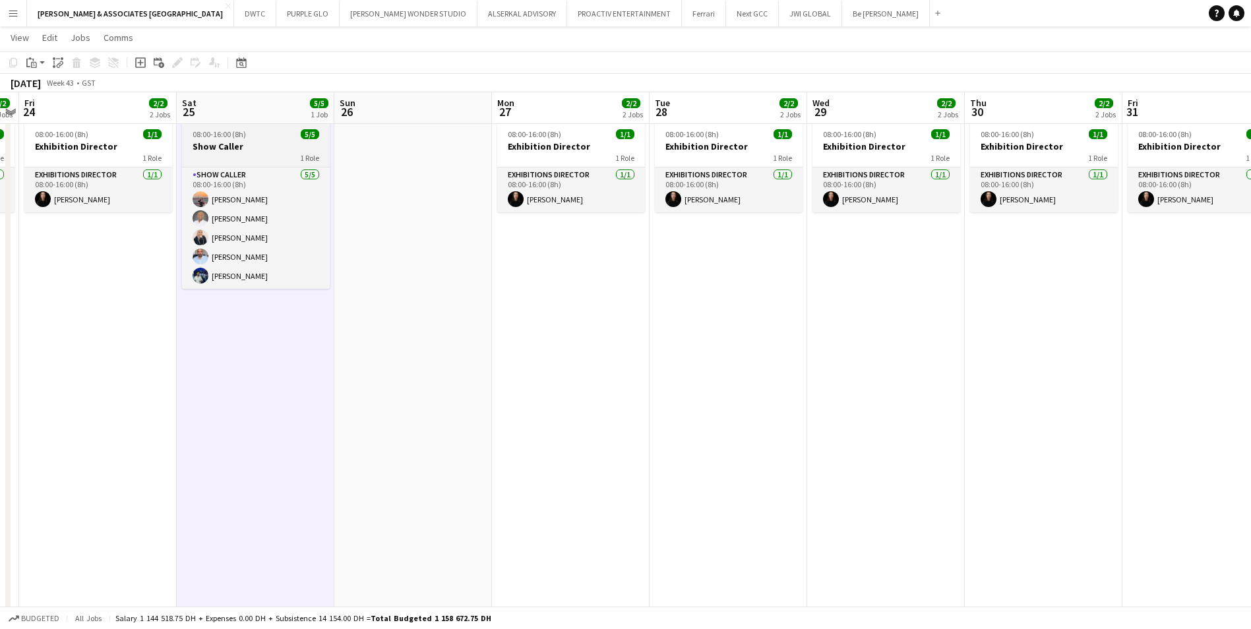
click at [258, 134] on div "08:00-16:00 (8h) 5/5" at bounding box center [256, 134] width 148 height 10
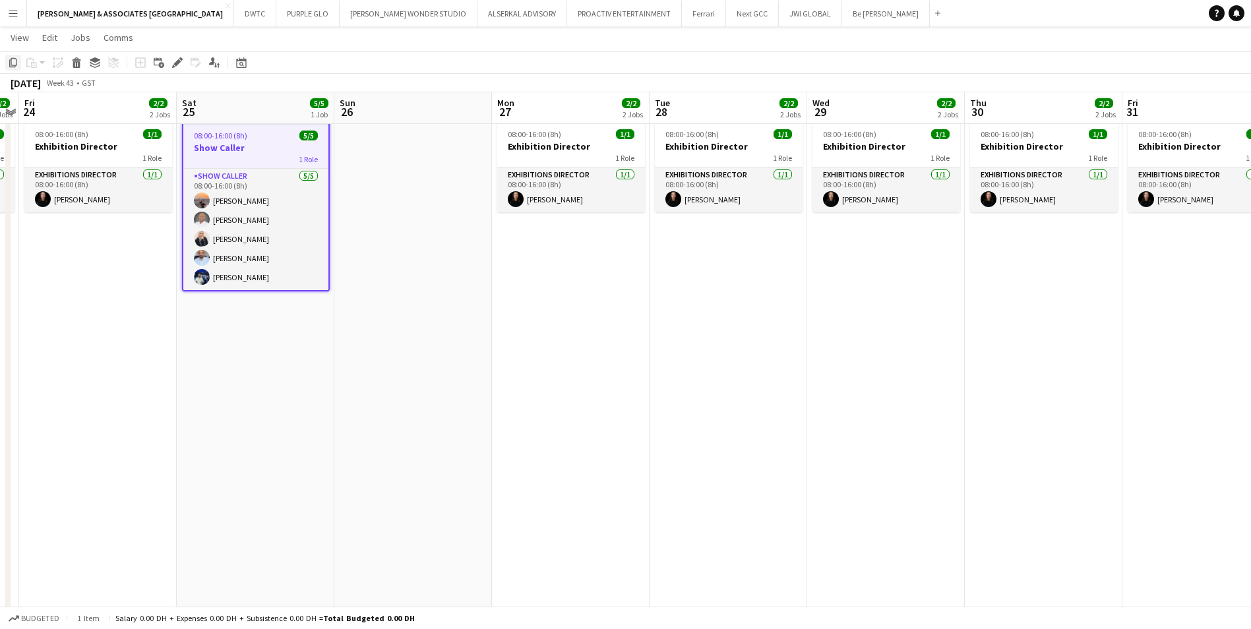
click at [13, 60] on icon "Copy" at bounding box center [13, 62] width 11 height 11
click at [392, 113] on app-board-header-date "Sun 26" at bounding box center [413, 108] width 158 height 32
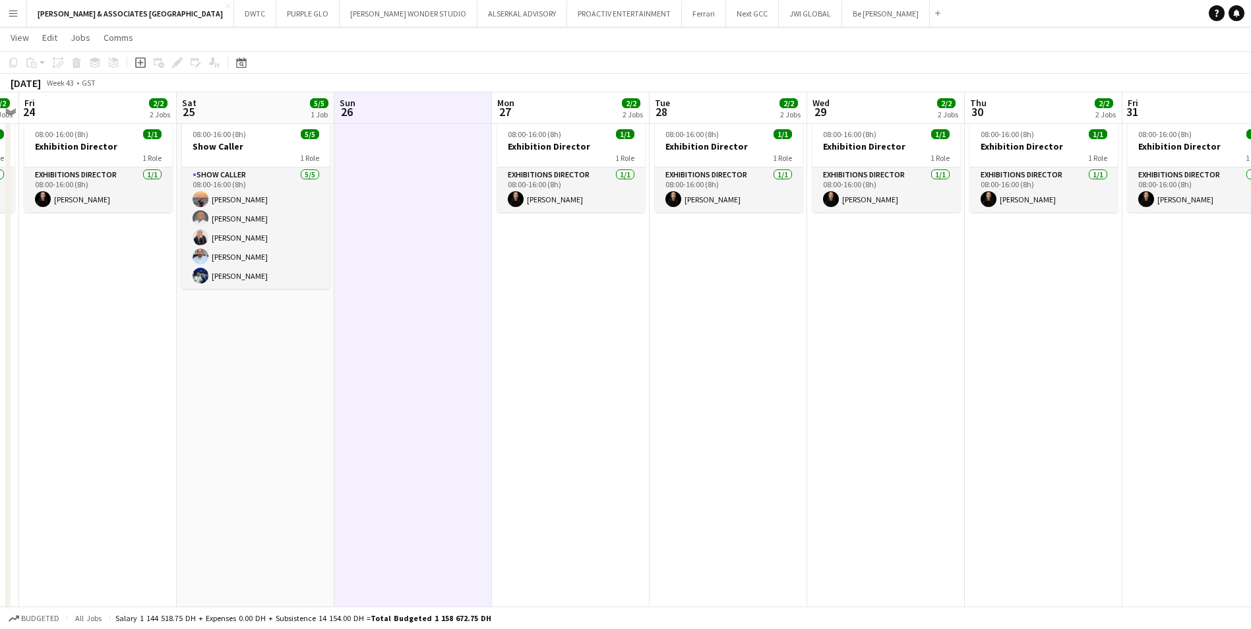
click at [558, 107] on app-board-header-date "Mon 27 2/2 2 Jobs" at bounding box center [571, 108] width 158 height 32
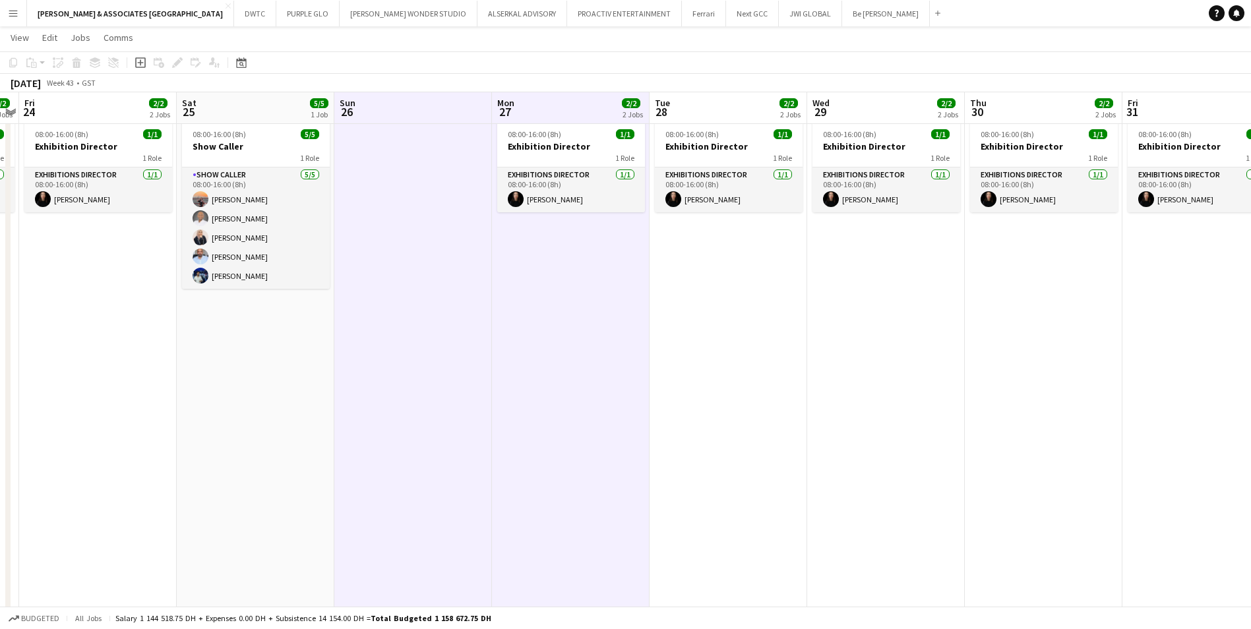
click at [693, 105] on app-board-header-date "Tue 28 2/2 2 Jobs" at bounding box center [729, 108] width 158 height 32
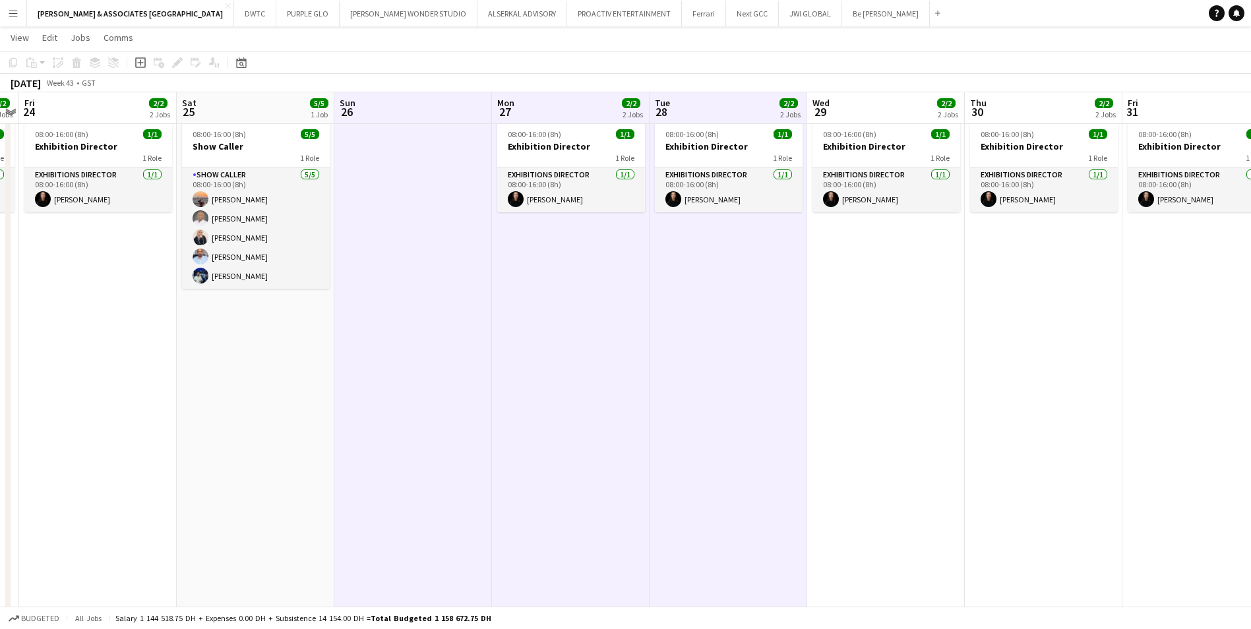
scroll to position [0, 452]
click at [871, 102] on app-board-header-date "Wed 29 2/2 2 Jobs" at bounding box center [888, 108] width 158 height 32
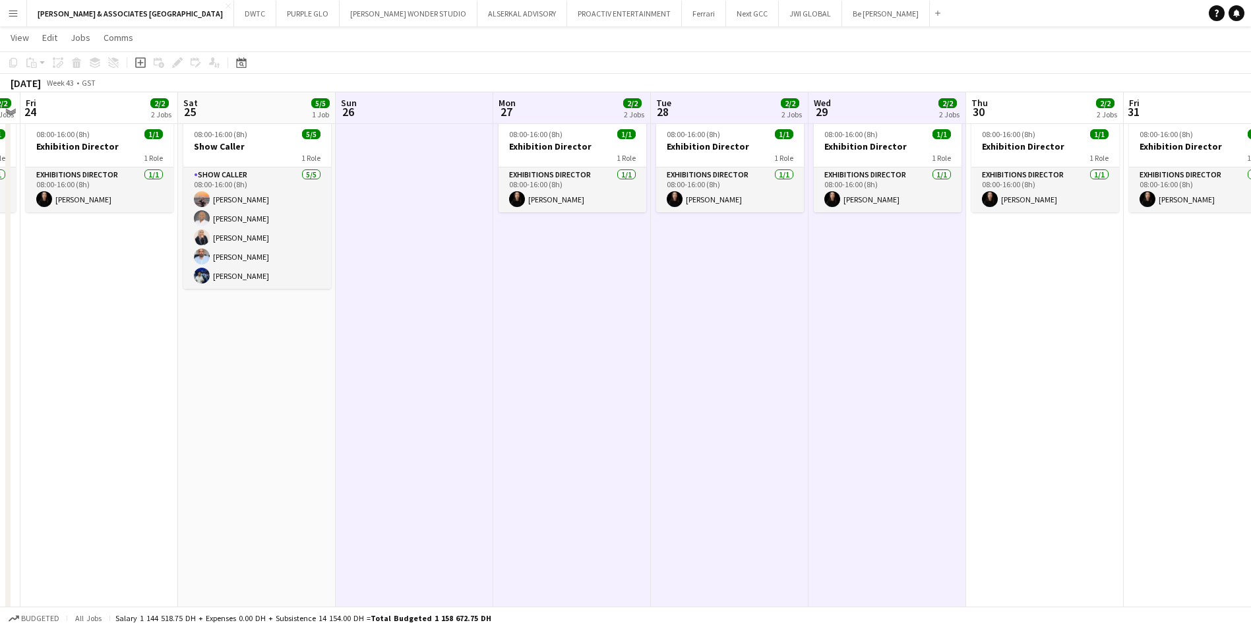
click at [993, 104] on app-board-header-date "Thu 30 2/2 2 Jobs" at bounding box center [1045, 108] width 158 height 32
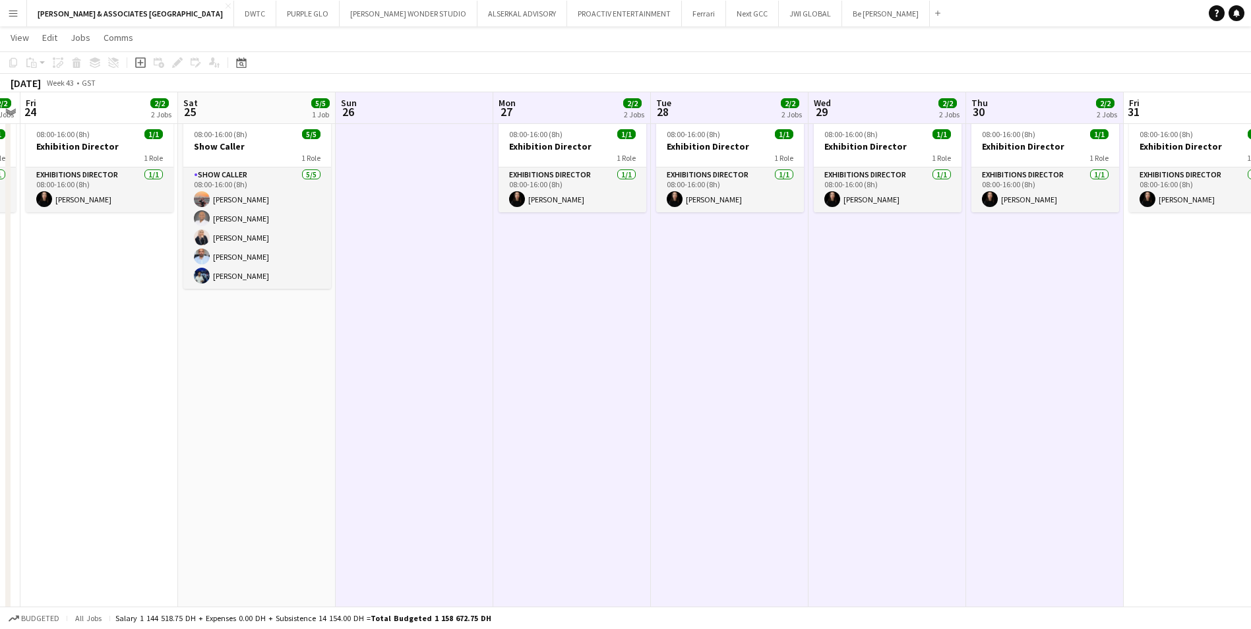
click at [381, 169] on app-date-cell at bounding box center [415, 482] width 158 height 801
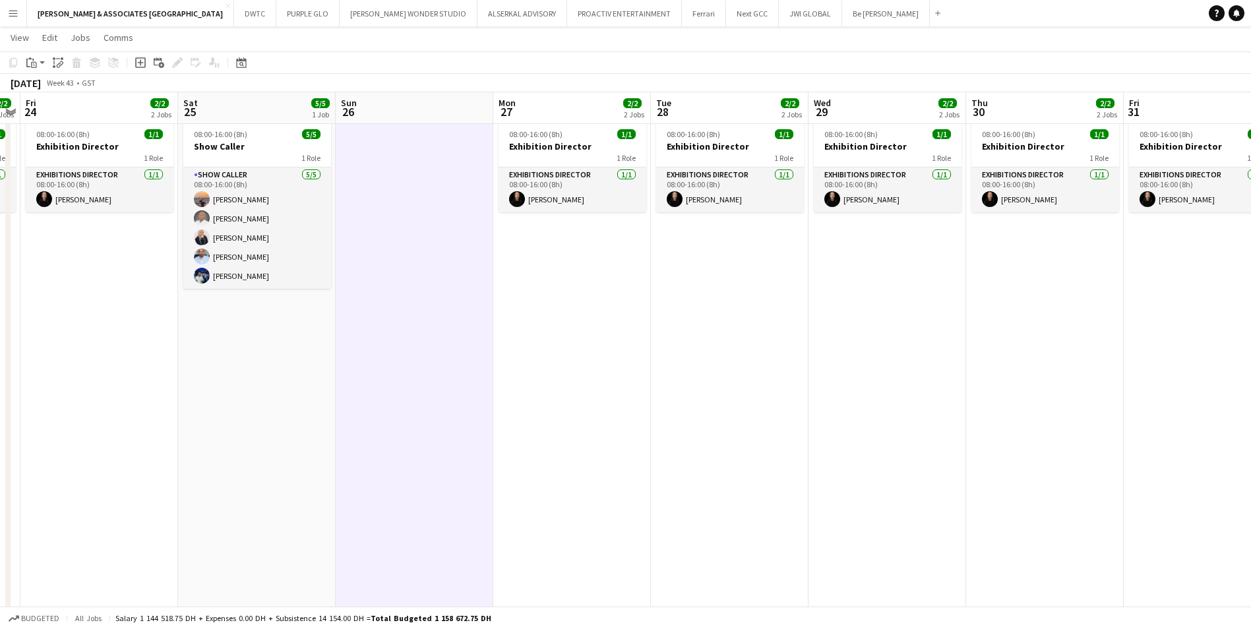
click at [563, 278] on app-date-cell "08:00-16:00 (8h) 1/1 Exhibition Director 1 Role Exhibitions Director [DATE] 08:…" at bounding box center [572, 482] width 158 height 801
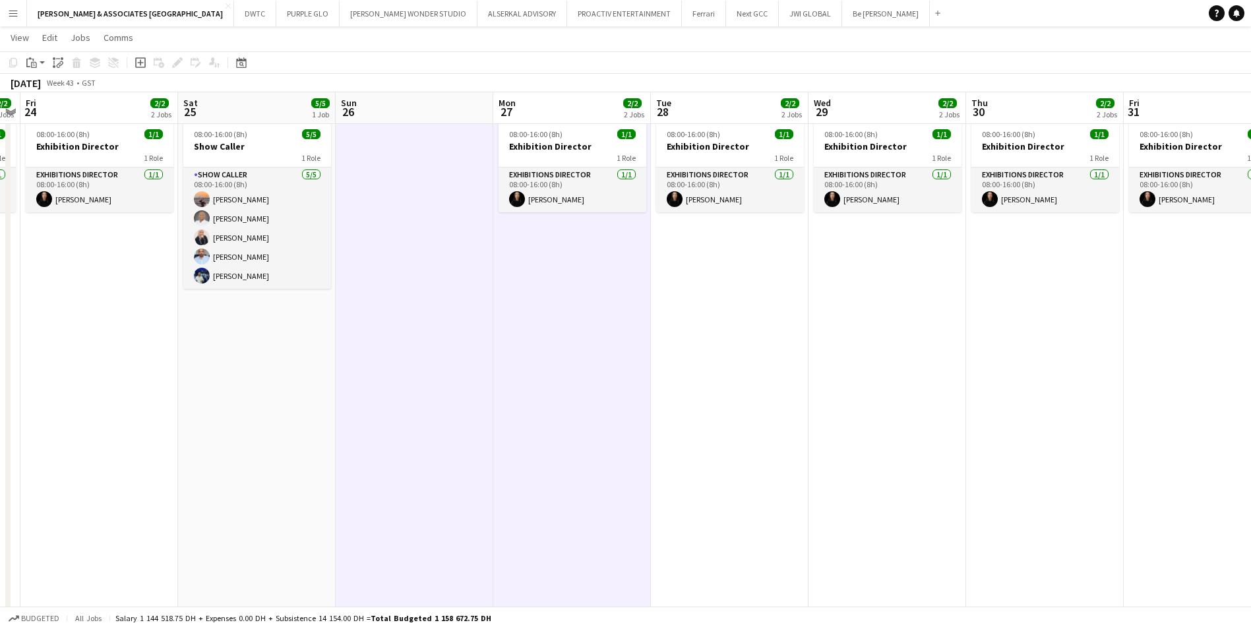
click at [704, 260] on app-date-cell "08:00-16:00 (8h) 1/1 Exhibition Director 1 Role Exhibitions Director [DATE] 08:…" at bounding box center [730, 482] width 158 height 801
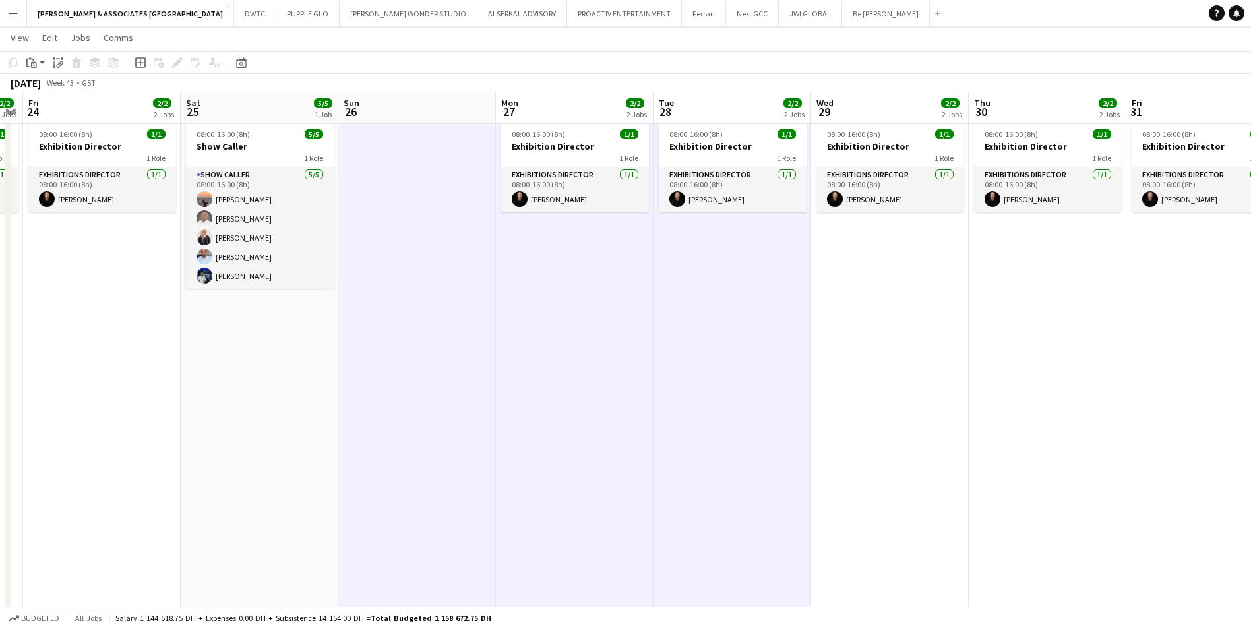
click at [896, 249] on app-date-cell "08:00-16:00 (8h) 1/1 Exhibition Director 1 Role Exhibitions Director [DATE] 08:…" at bounding box center [890, 482] width 158 height 801
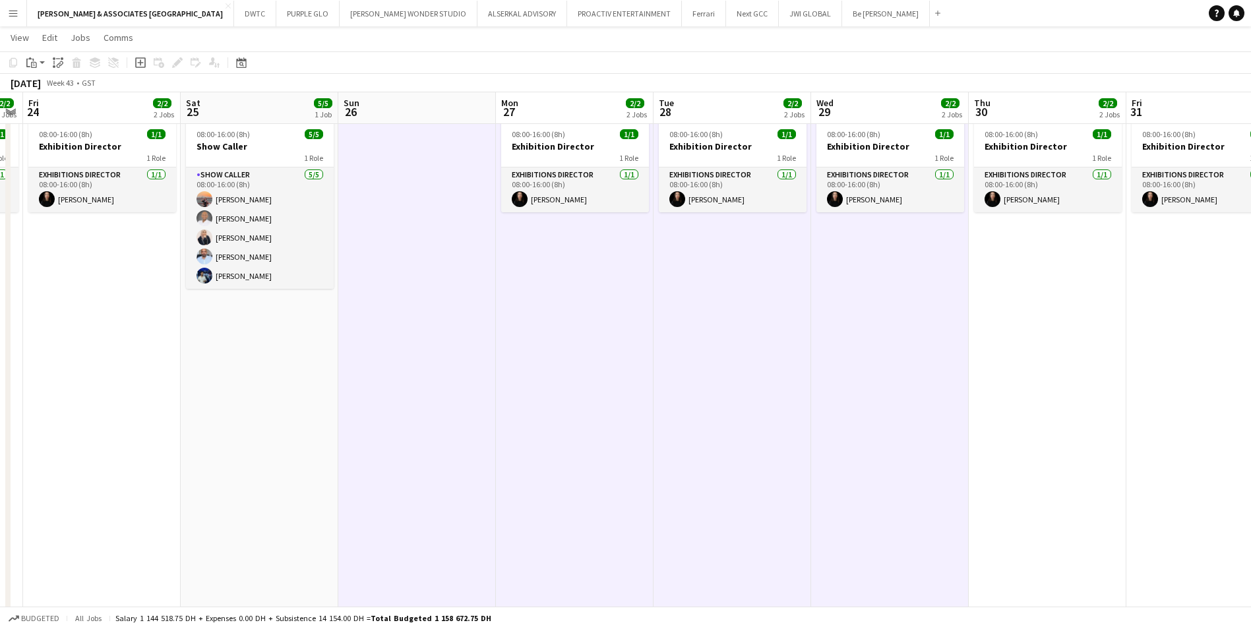
click at [1027, 245] on app-date-cell "08:00-16:00 (8h) 1/1 Exhibition Director 1 Role Exhibitions Director [DATE] 08:…" at bounding box center [1048, 482] width 158 height 801
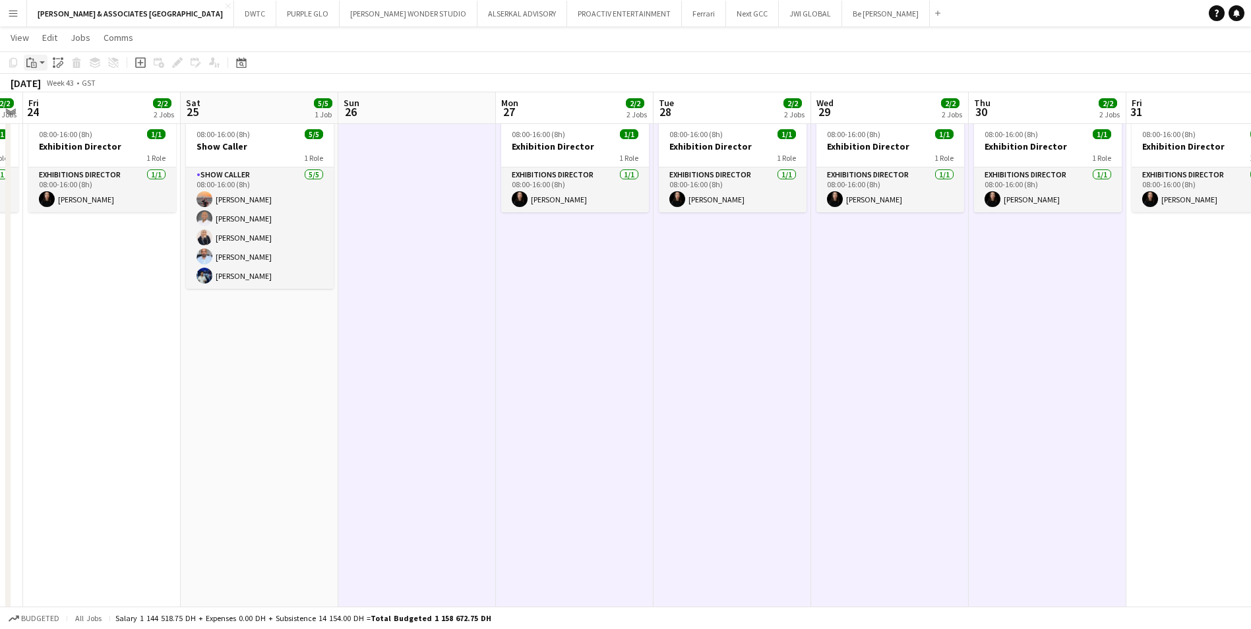
click at [44, 61] on app-action-btn "Paste" at bounding box center [36, 63] width 24 height 16
click at [73, 110] on link "Paste with crew Ctrl+Shift+V" at bounding box center [97, 110] width 124 height 12
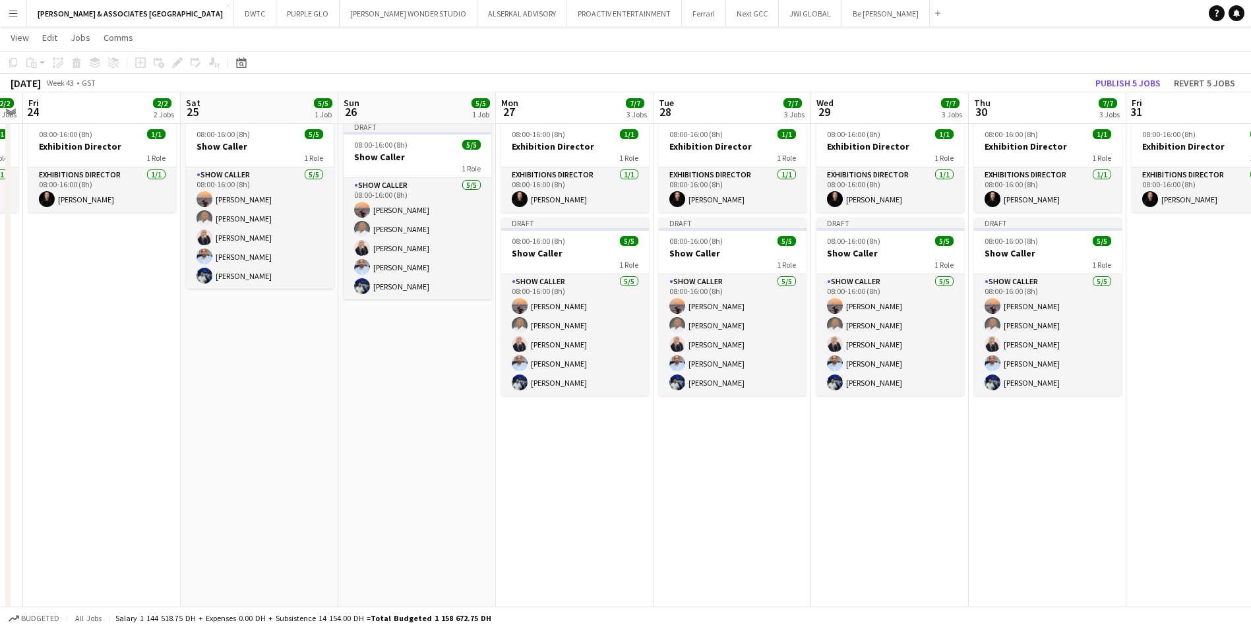
click at [1064, 442] on app-date-cell "08:00-16:00 (8h) 1/1 Exhibition Director 1 Role Exhibitions Director [DATE] 08:…" at bounding box center [1048, 482] width 158 height 801
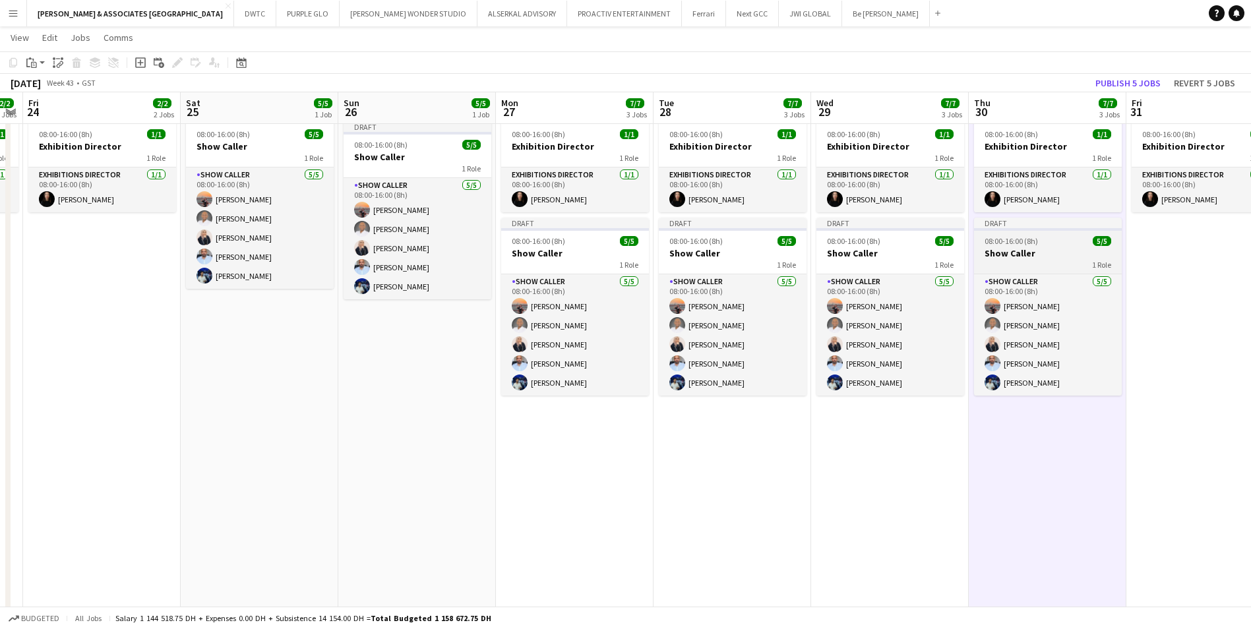
click at [1049, 234] on app-job-card "Draft 08:00-16:00 (8h) 5/5 Show Caller 1 Role Show Caller [DATE] 08:00-16:00 (8…" at bounding box center [1048, 307] width 148 height 178
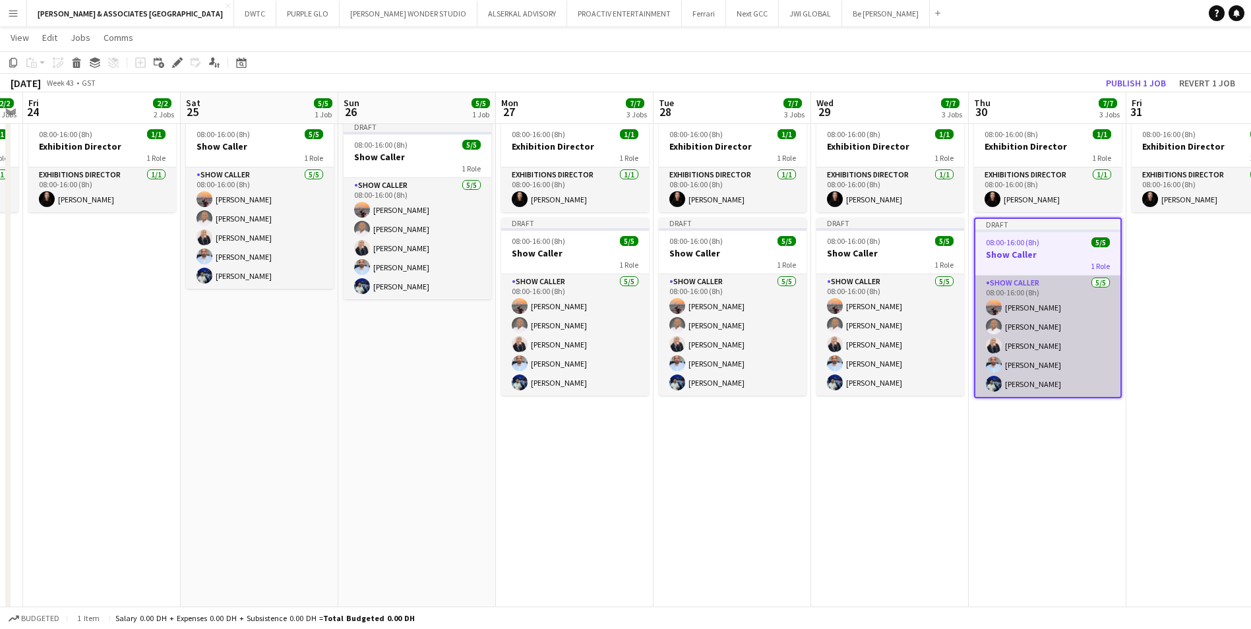
click at [1037, 290] on app-card-role "Show Caller [DATE] 08:00-16:00 (8h) [PERSON_NAME] Rami Farouk [PERSON_NAME] [PE…" at bounding box center [1047, 336] width 145 height 121
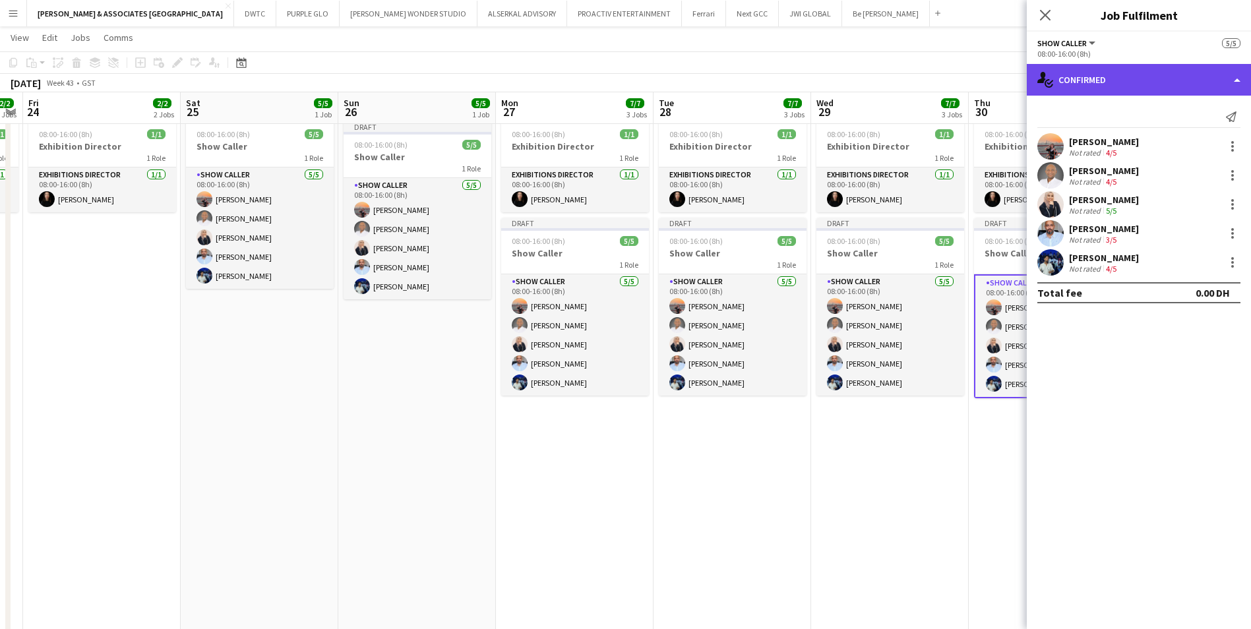
click at [1123, 76] on div "single-neutral-actions-check-2 Confirmed" at bounding box center [1139, 80] width 224 height 32
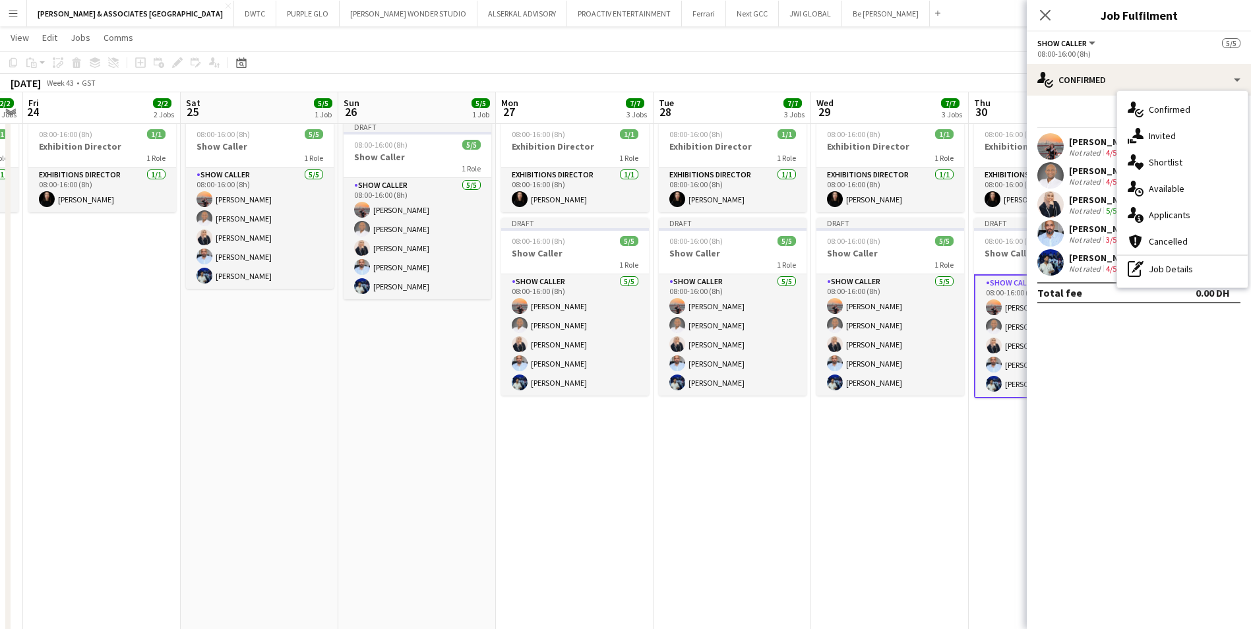
click at [1077, 120] on div "Send notification" at bounding box center [1138, 117] width 203 height 22
click at [1125, 142] on div "[PERSON_NAME] Not rated 4/5" at bounding box center [1139, 146] width 224 height 26
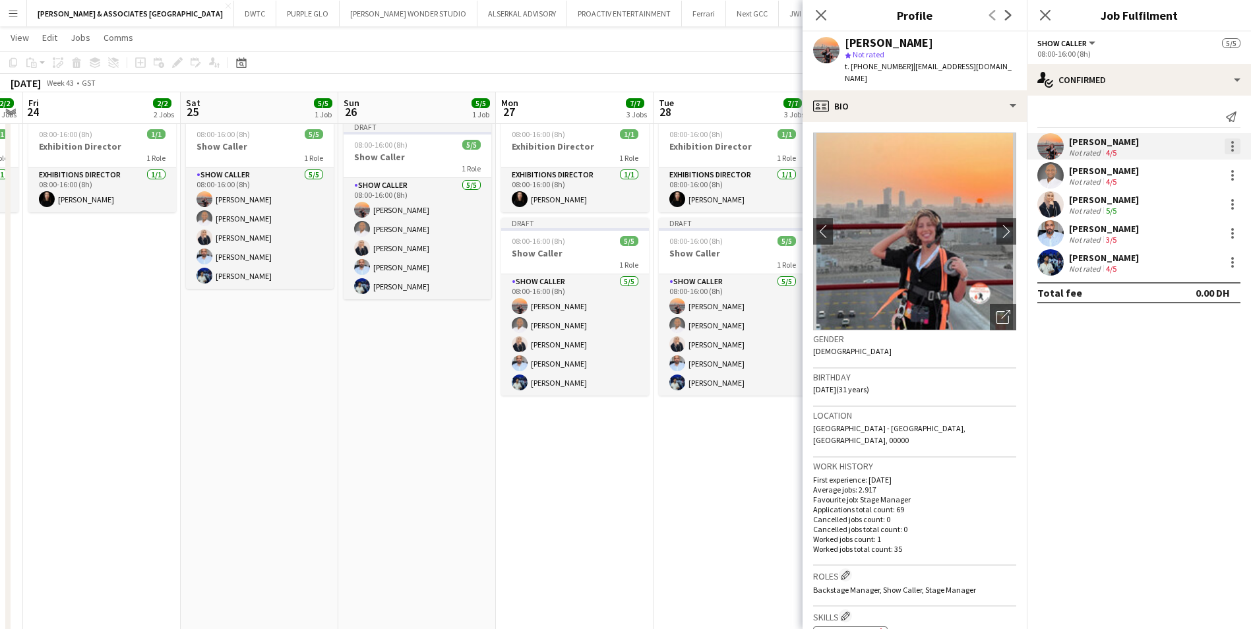
click at [1229, 144] on div at bounding box center [1233, 146] width 16 height 16
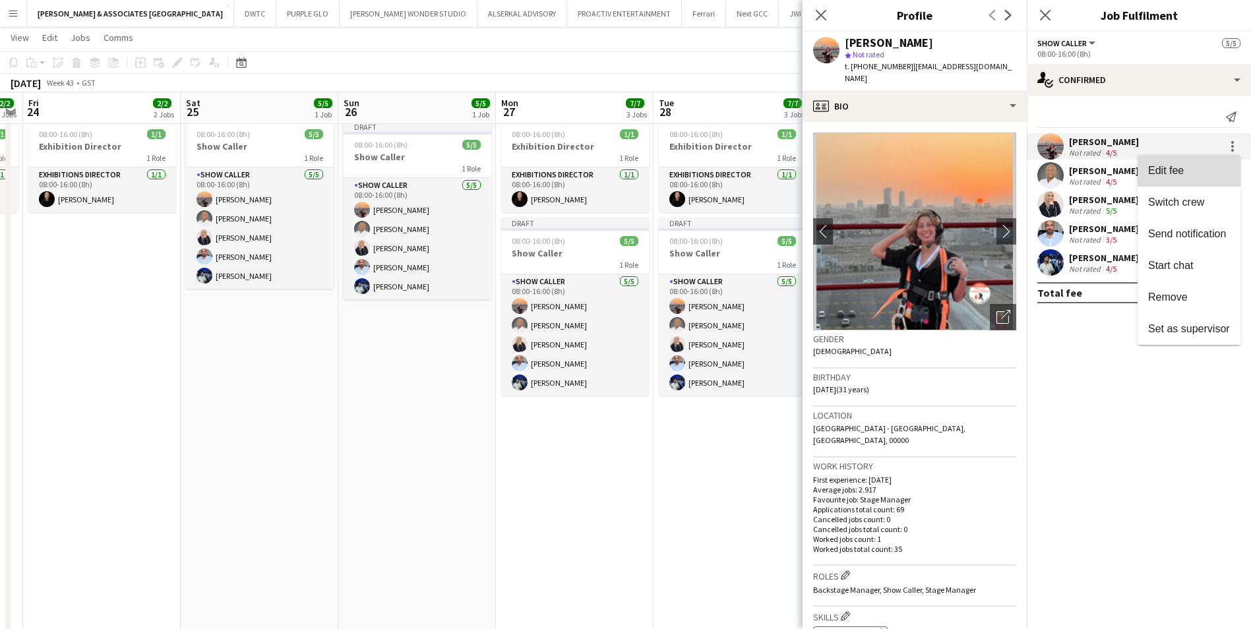
click at [1206, 165] on span "Edit fee" at bounding box center [1189, 171] width 82 height 12
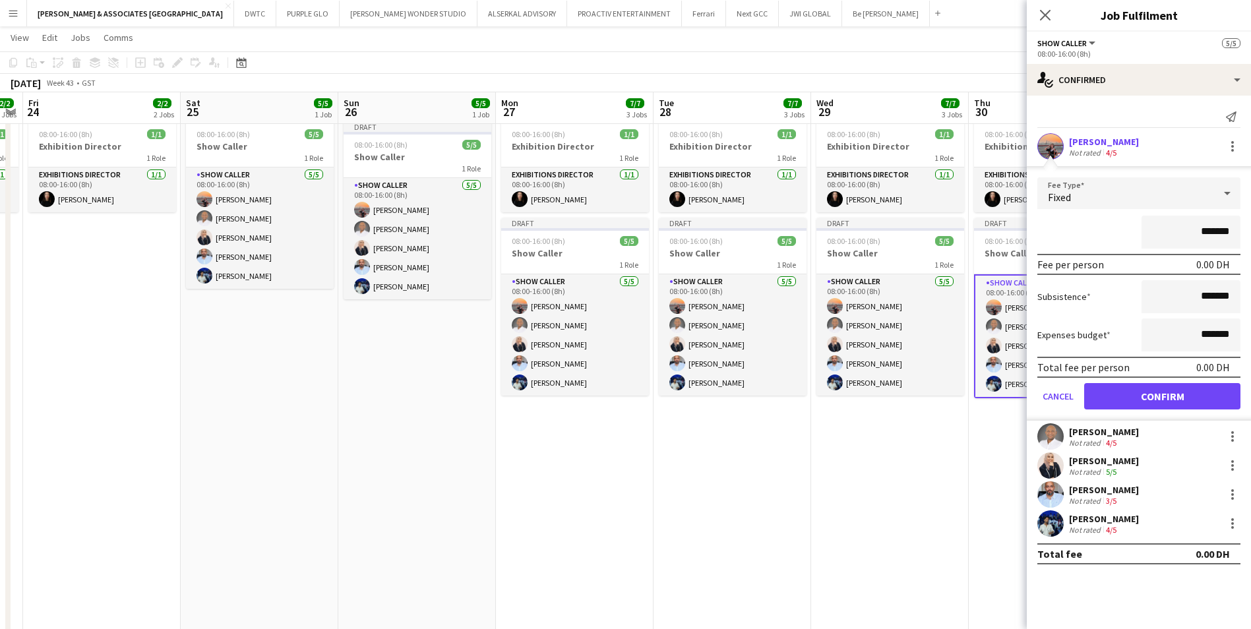
click at [1187, 236] on input "*******" at bounding box center [1191, 232] width 99 height 33
drag, startPoint x: 1187, startPoint y: 231, endPoint x: 1215, endPoint y: 233, distance: 28.4
click at [1215, 233] on input "*******" at bounding box center [1191, 232] width 99 height 33
type input "*********"
click at [1074, 225] on div "*********" at bounding box center [1138, 232] width 203 height 33
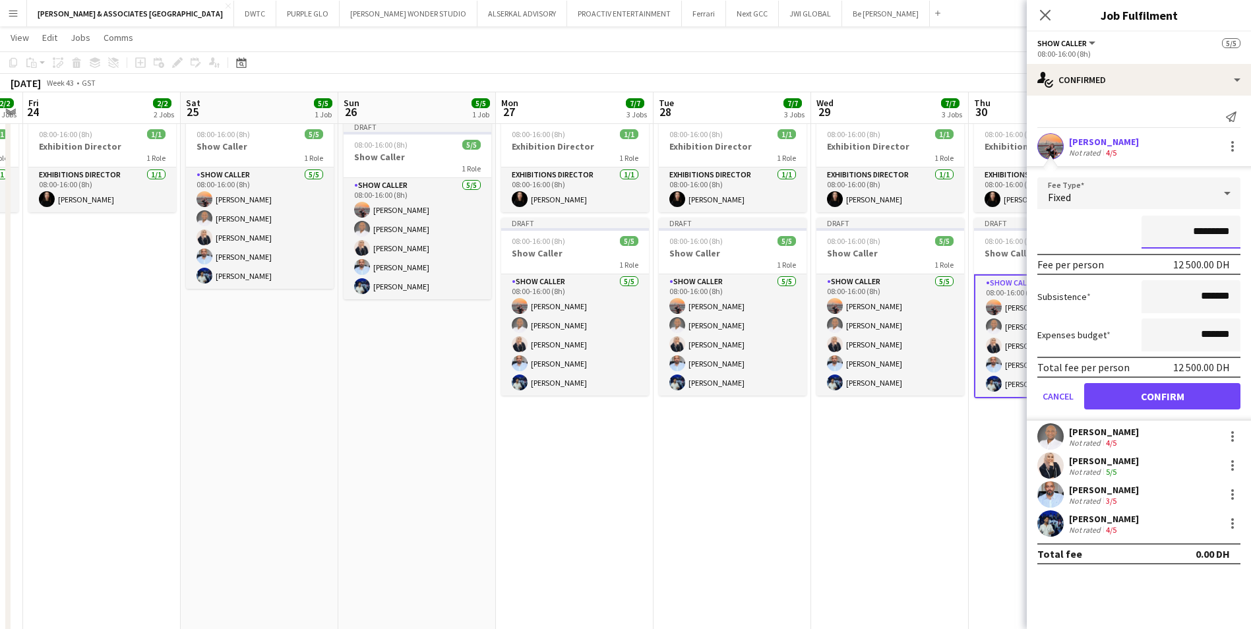
drag, startPoint x: 1188, startPoint y: 237, endPoint x: 1214, endPoint y: 243, distance: 26.4
click at [1214, 243] on input "*********" at bounding box center [1191, 232] width 99 height 33
click at [1138, 396] on button "Confirm" at bounding box center [1162, 396] width 156 height 26
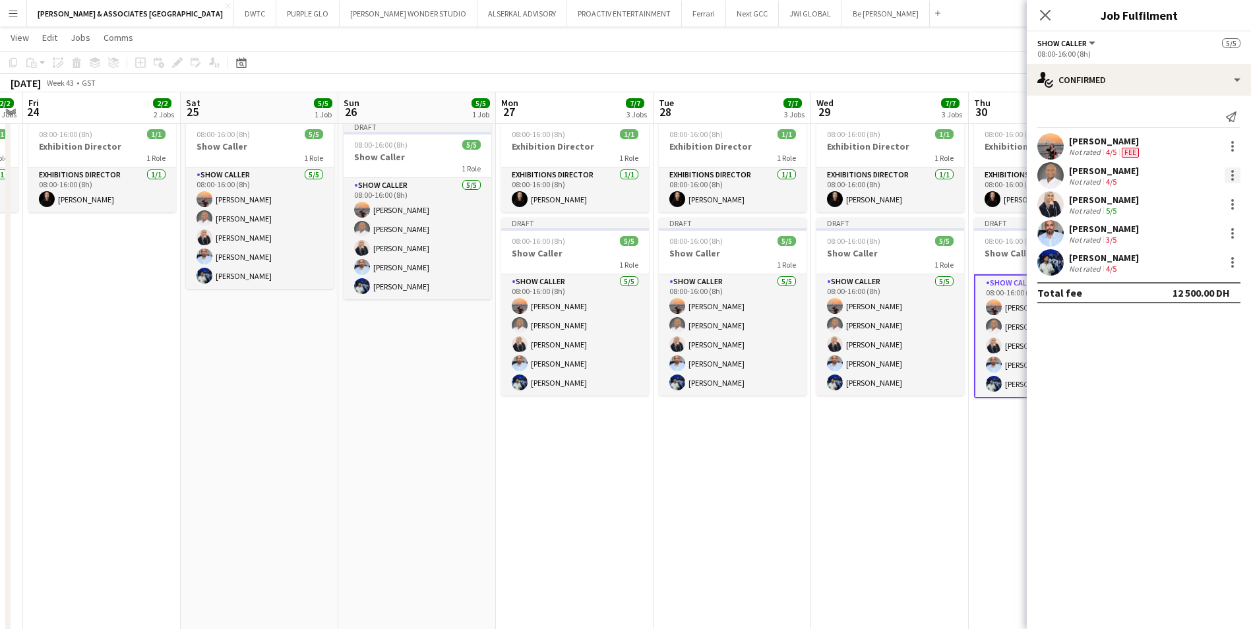
click at [1233, 177] on div at bounding box center [1232, 175] width 3 height 3
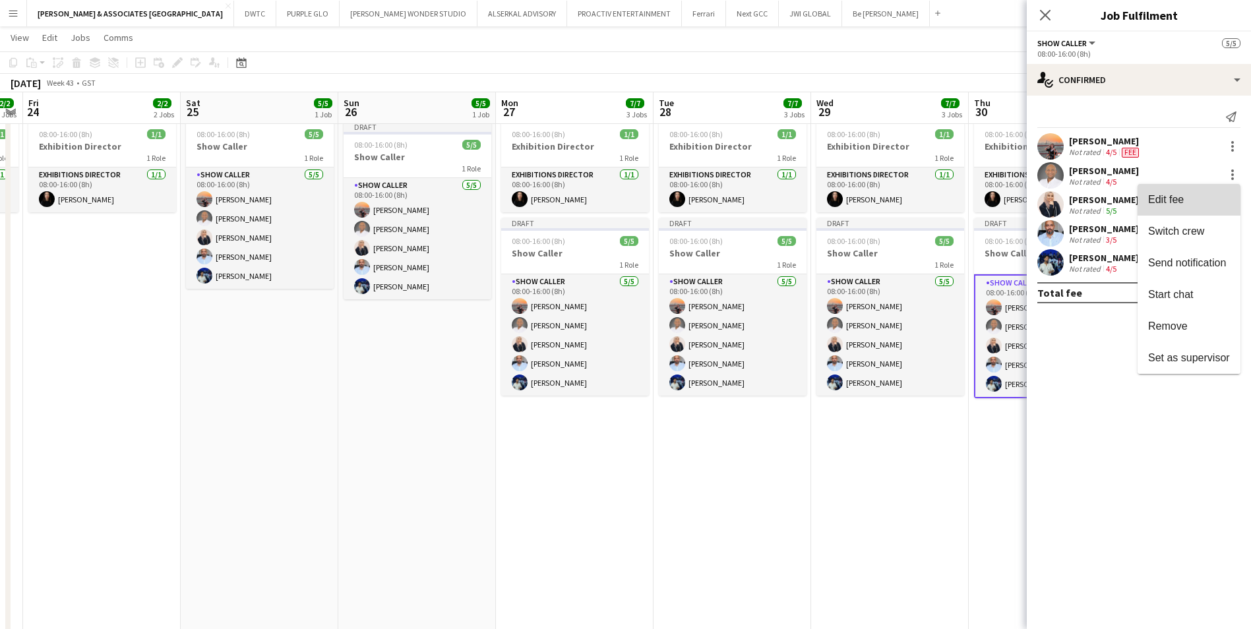
click at [1200, 204] on span "Edit fee" at bounding box center [1189, 200] width 82 height 12
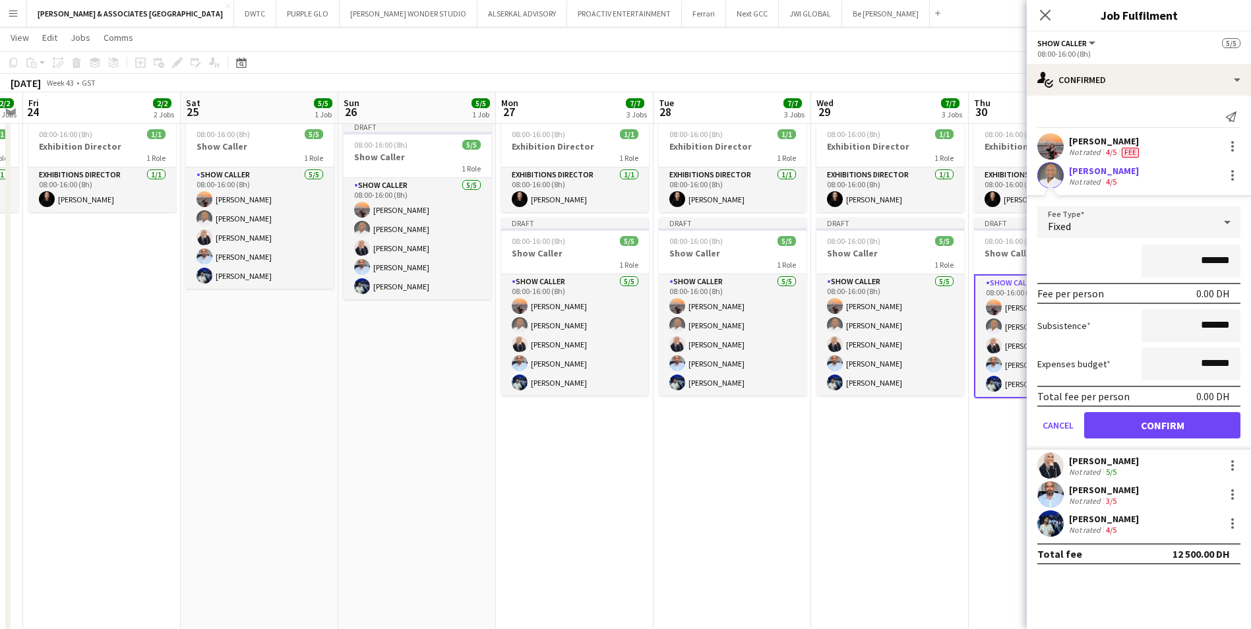
click at [1189, 263] on input "*******" at bounding box center [1191, 261] width 99 height 33
drag, startPoint x: 1201, startPoint y: 260, endPoint x: 1210, endPoint y: 259, distance: 9.3
click at [1210, 259] on input "**********" at bounding box center [1191, 261] width 99 height 33
drag, startPoint x: 1216, startPoint y: 259, endPoint x: 1197, endPoint y: 260, distance: 19.2
click at [1197, 260] on input "**********" at bounding box center [1191, 261] width 99 height 33
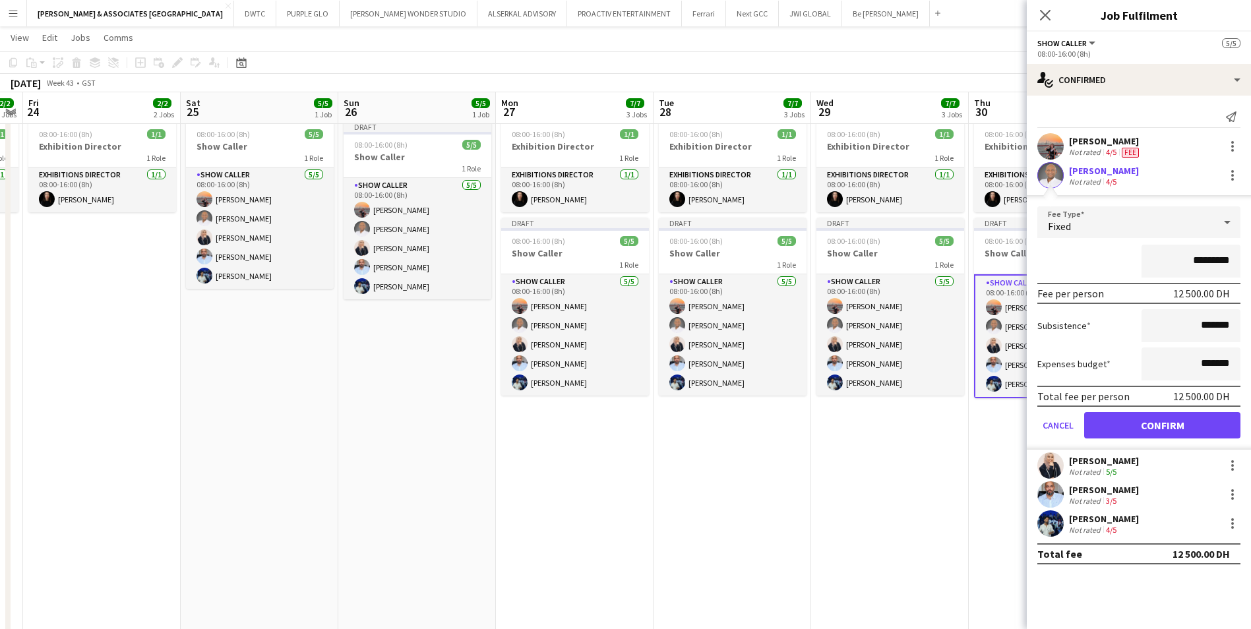
type input "*********"
click at [1166, 423] on button "Confirm" at bounding box center [1162, 425] width 156 height 26
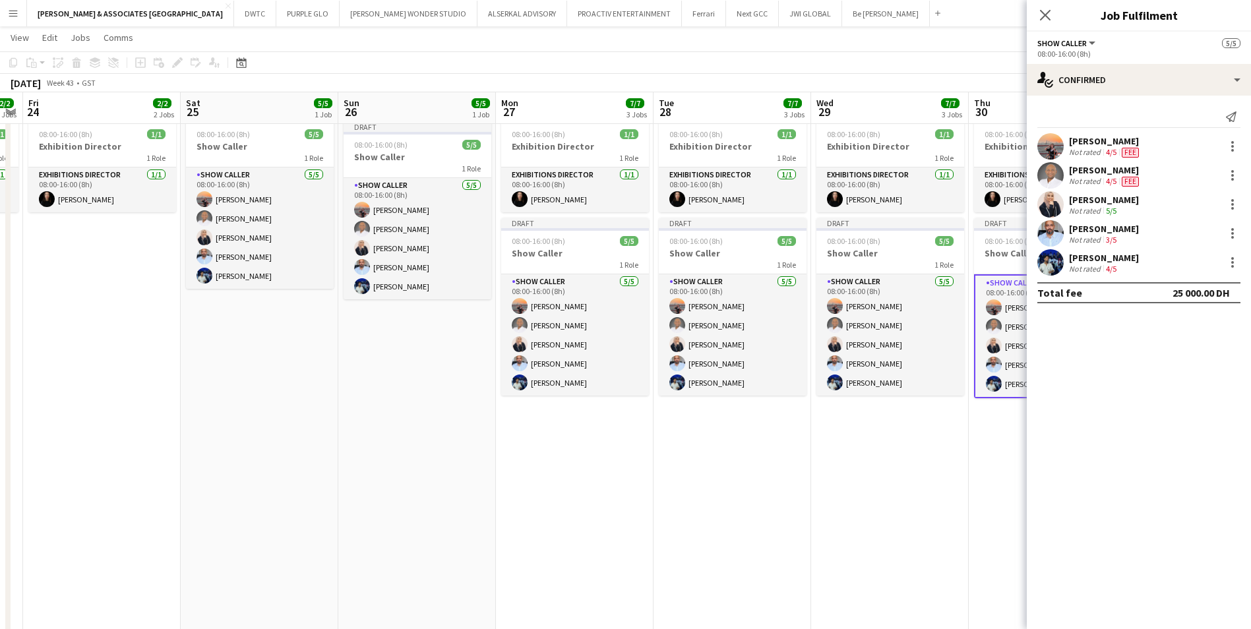
click at [1134, 202] on div "[PERSON_NAME] Not rated 5/5" at bounding box center [1139, 204] width 224 height 26
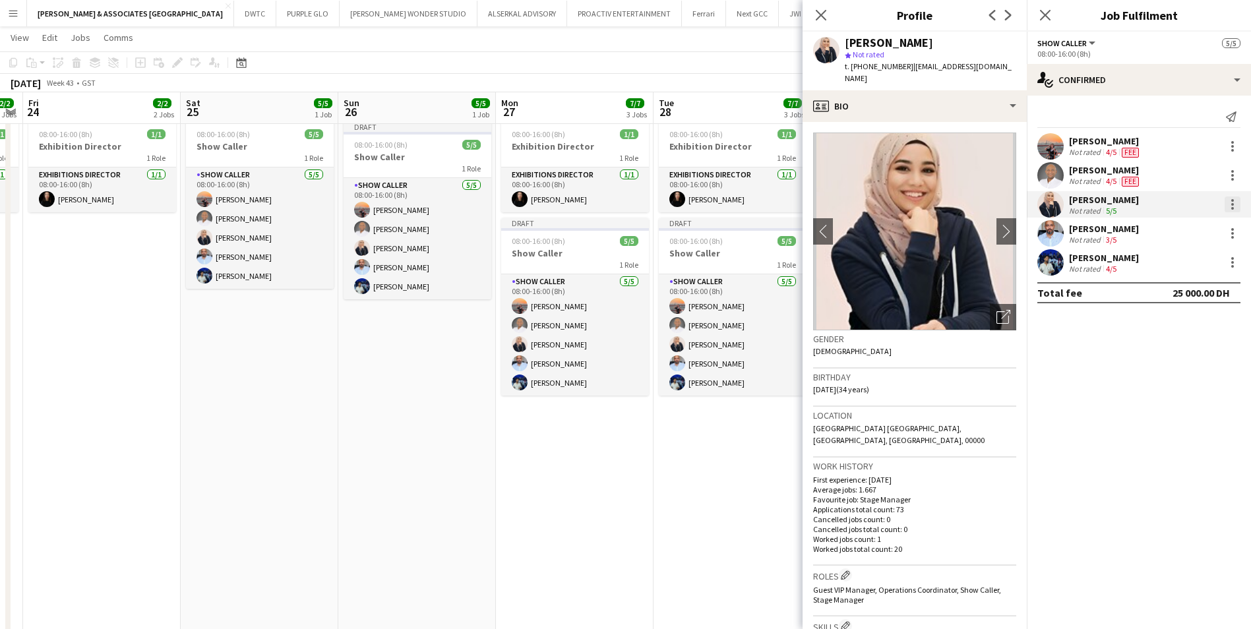
click at [1230, 206] on div at bounding box center [1233, 205] width 16 height 16
click at [1211, 223] on span "Edit fee" at bounding box center [1189, 229] width 82 height 12
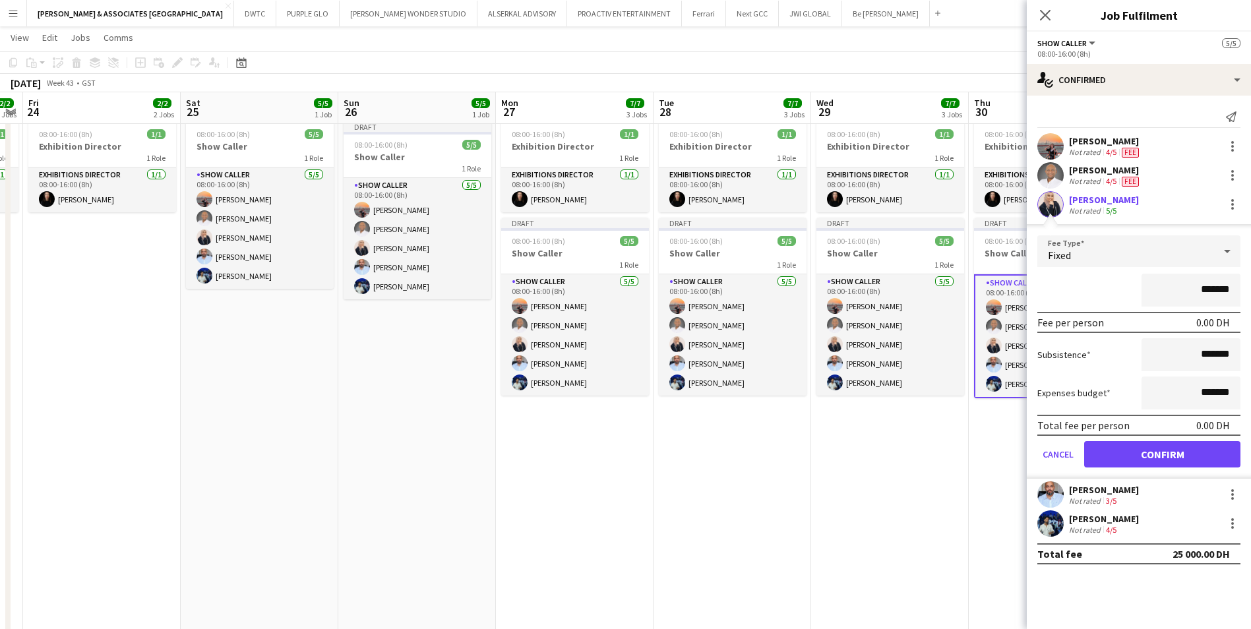
drag, startPoint x: 1197, startPoint y: 295, endPoint x: 1213, endPoint y: 293, distance: 16.5
click at [1213, 293] on input "*******" at bounding box center [1191, 290] width 99 height 33
type input "*********"
click at [1180, 460] on button "Confirm" at bounding box center [1162, 454] width 156 height 26
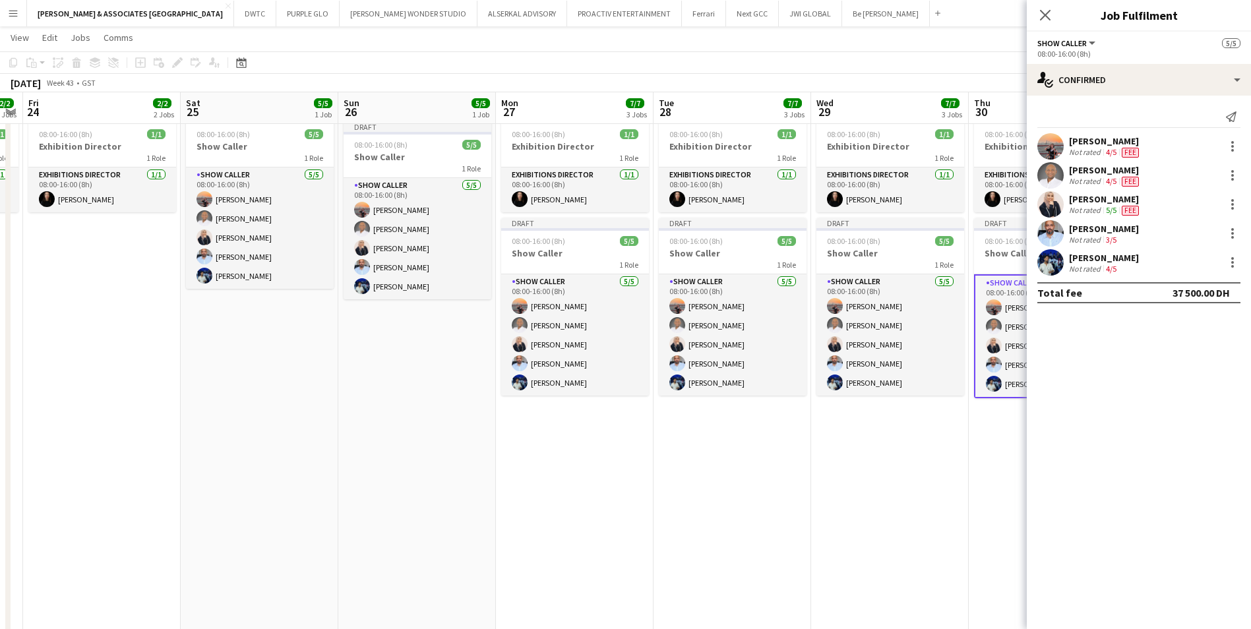
click at [1137, 229] on div "[PERSON_NAME] Not rated 3/5" at bounding box center [1139, 233] width 224 height 26
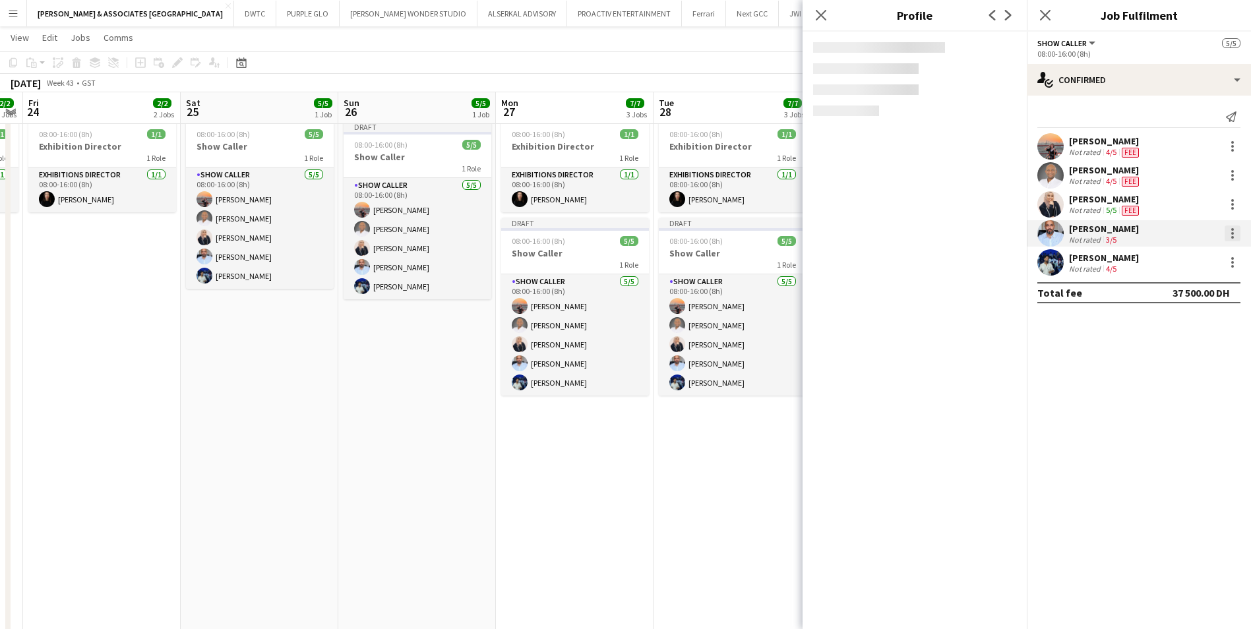
click at [1235, 229] on div at bounding box center [1233, 234] width 16 height 16
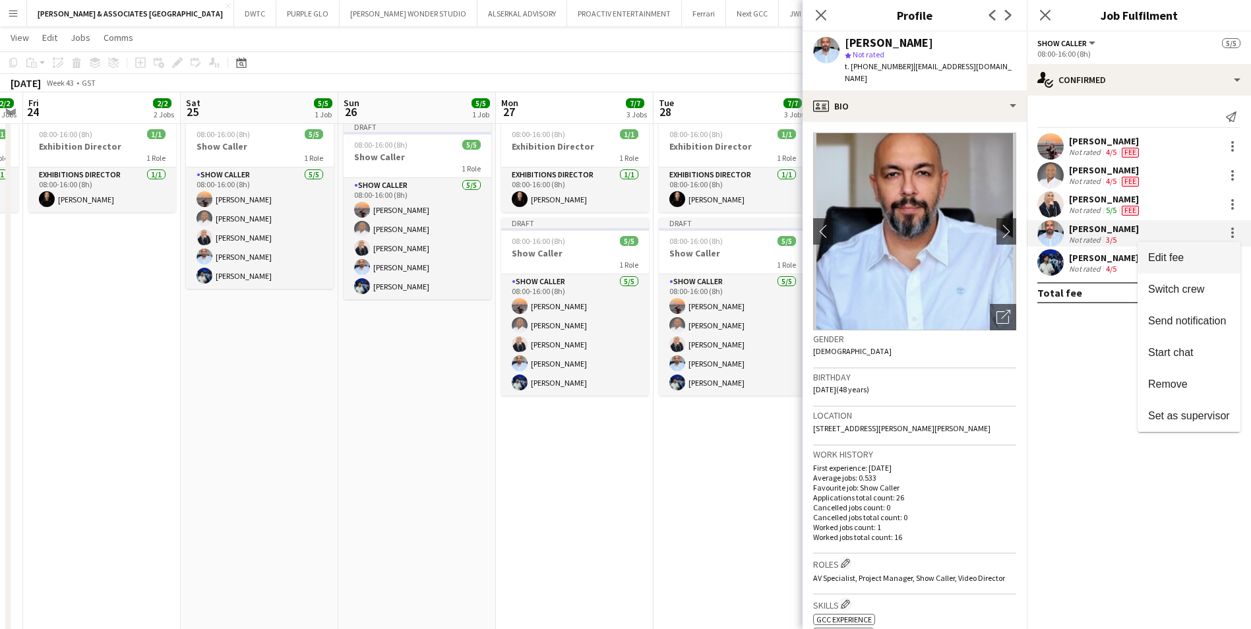
click at [1186, 262] on span "Edit fee" at bounding box center [1189, 258] width 82 height 12
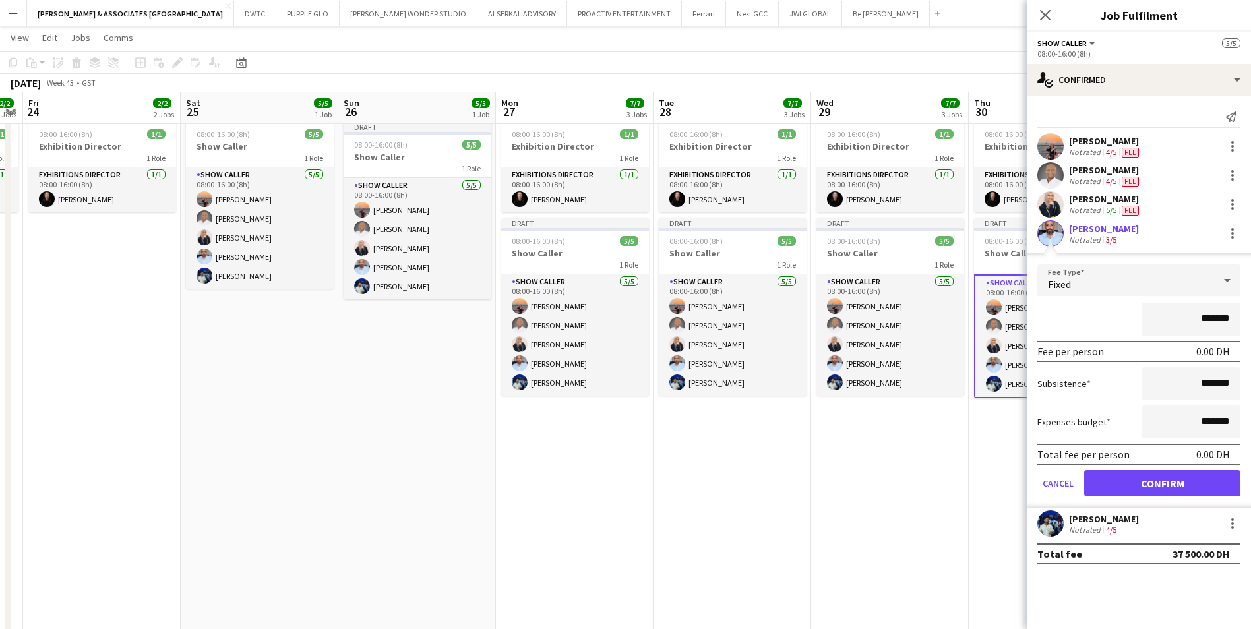
drag, startPoint x: 1195, startPoint y: 321, endPoint x: 1213, endPoint y: 319, distance: 18.6
click at [1213, 319] on input "*******" at bounding box center [1191, 319] width 99 height 33
type input "*********"
click at [1150, 491] on button "Confirm" at bounding box center [1162, 483] width 156 height 26
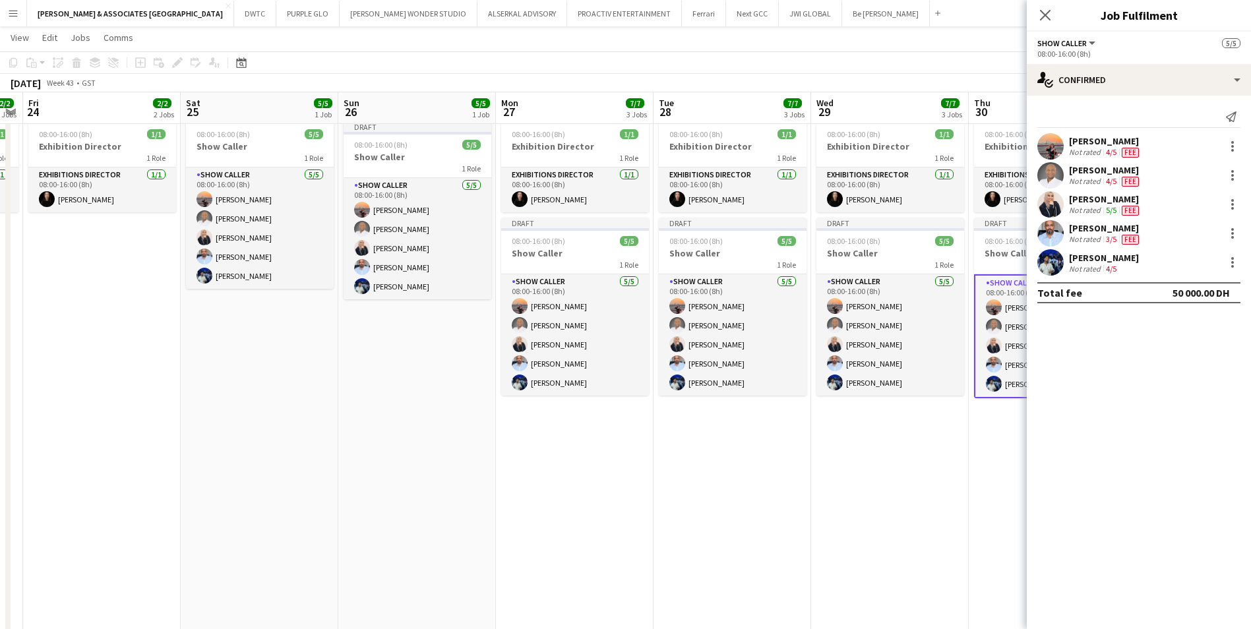
click at [1137, 262] on div "[PERSON_NAME] Not rated 4/5" at bounding box center [1139, 262] width 224 height 26
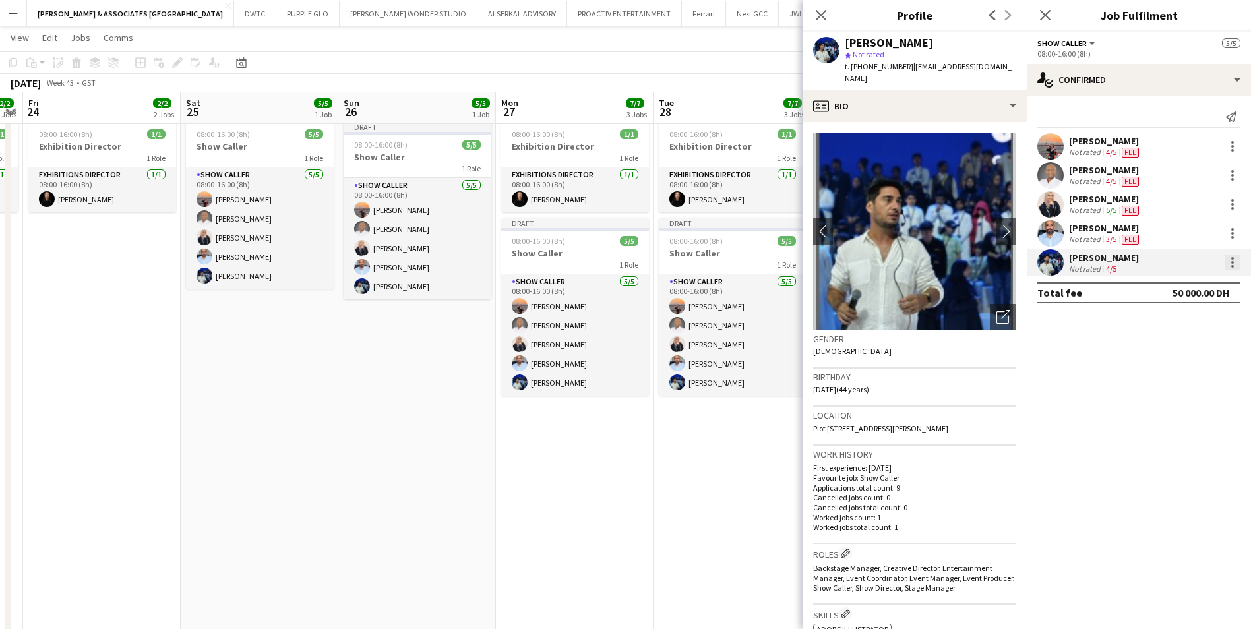
click at [1233, 262] on div at bounding box center [1232, 262] width 3 height 3
click at [1192, 284] on span "Edit fee" at bounding box center [1189, 287] width 82 height 12
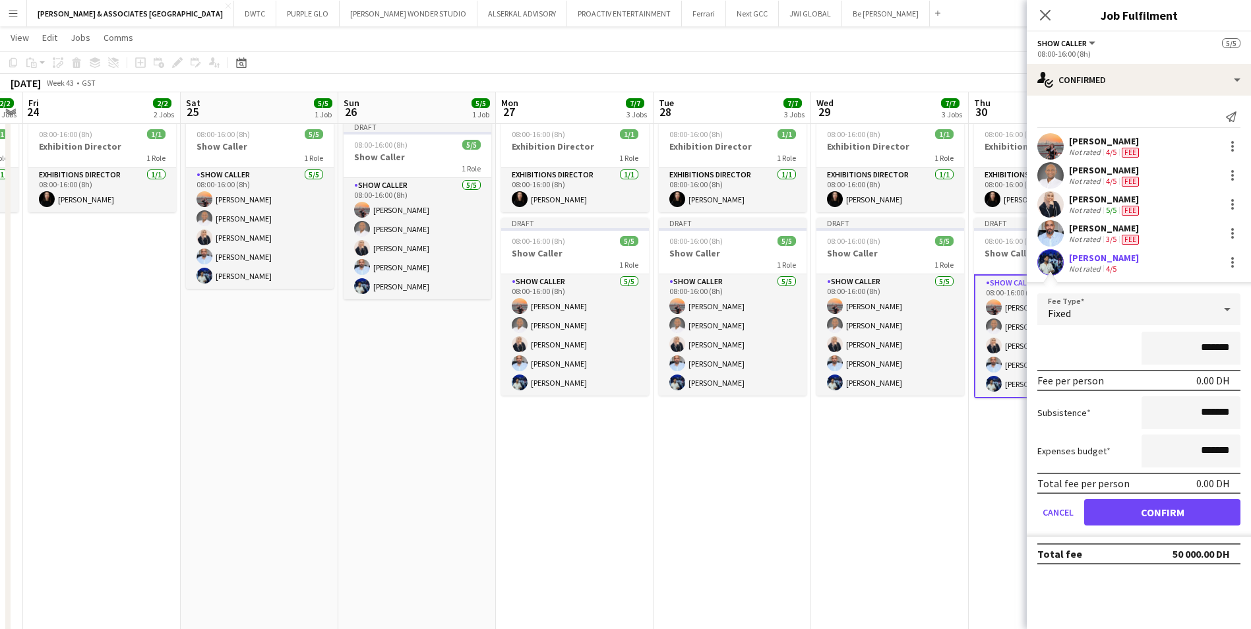
drag, startPoint x: 1195, startPoint y: 350, endPoint x: 1213, endPoint y: 349, distance: 17.9
click at [1213, 349] on input "*******" at bounding box center [1191, 348] width 99 height 33
type input "*********"
click at [1189, 518] on button "Confirm" at bounding box center [1162, 512] width 156 height 26
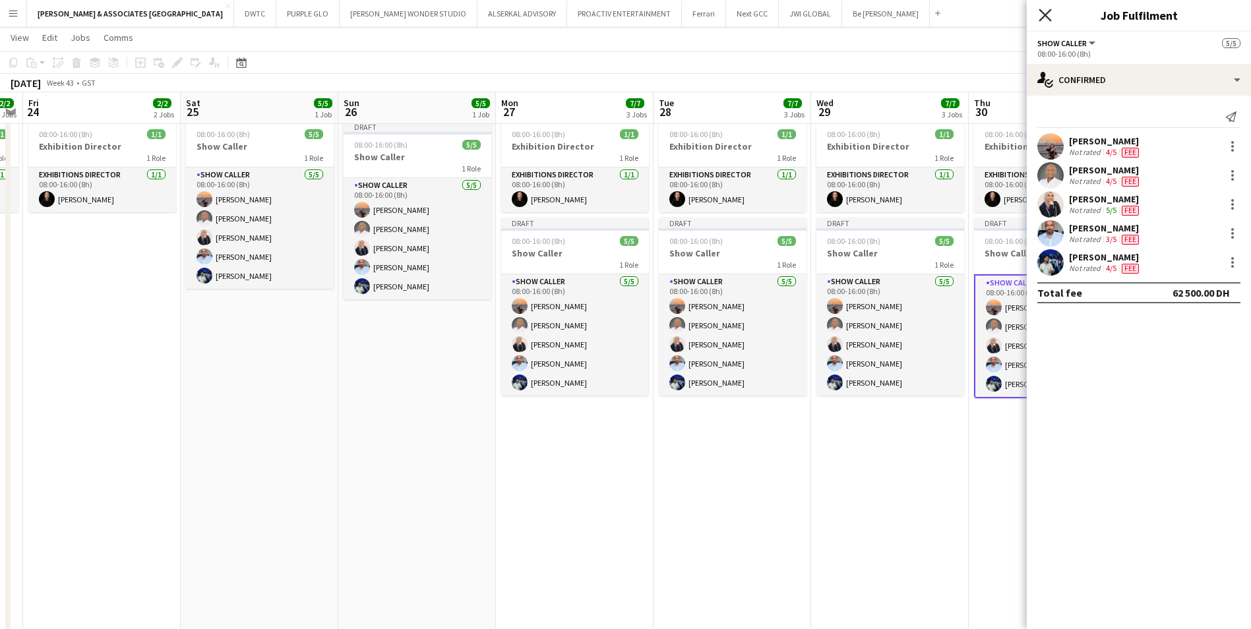
click at [1044, 15] on icon at bounding box center [1045, 15] width 13 height 13
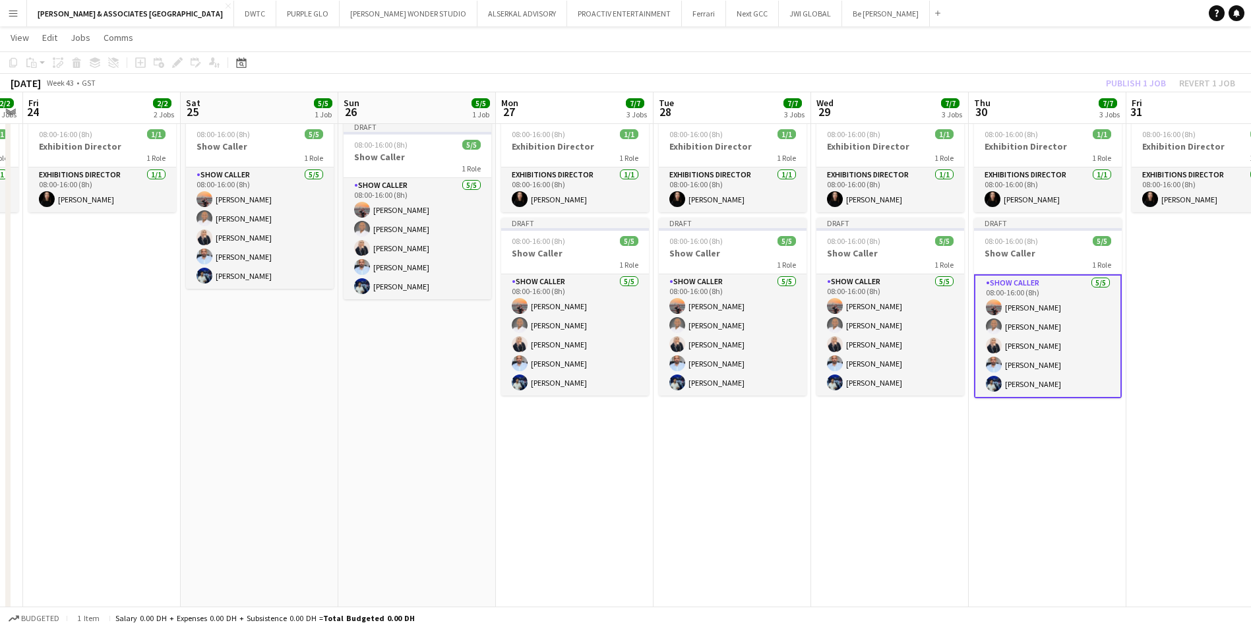
click at [1050, 285] on app-card-role "Show Caller [DATE] 08:00-16:00 (8h) [PERSON_NAME] Rami Farouk [PERSON_NAME] [PE…" at bounding box center [1048, 336] width 148 height 124
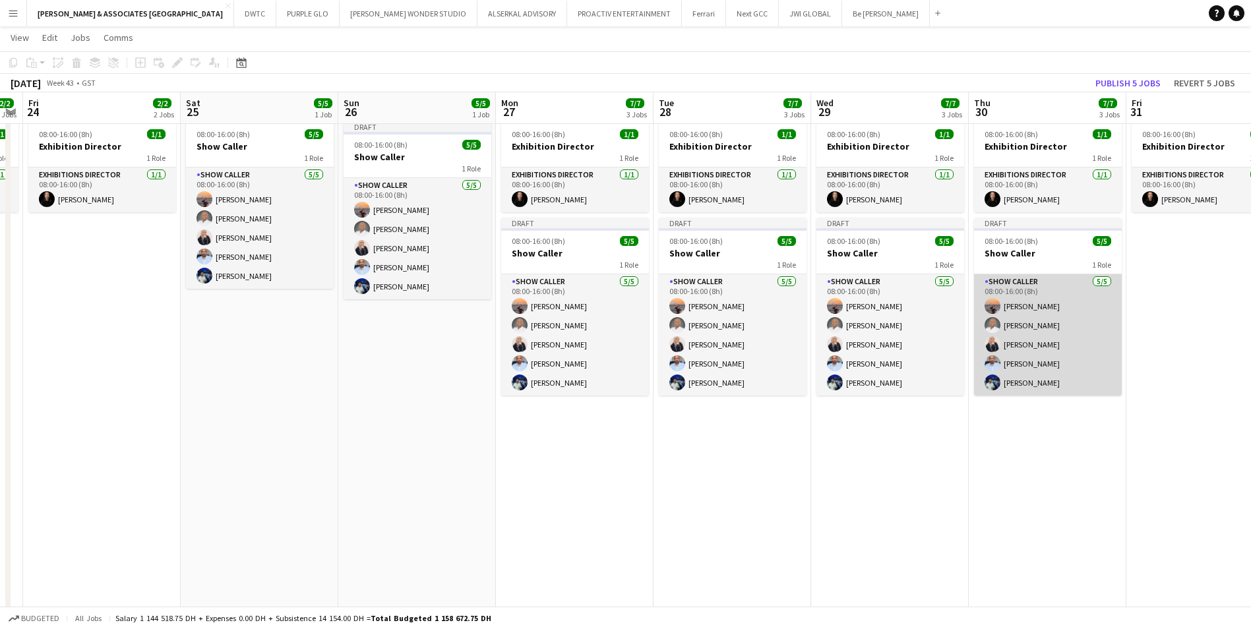
click at [1034, 282] on app-card-role "Show Caller [DATE] 08:00-16:00 (8h) [PERSON_NAME] Rami Farouk [PERSON_NAME] [PE…" at bounding box center [1048, 334] width 148 height 121
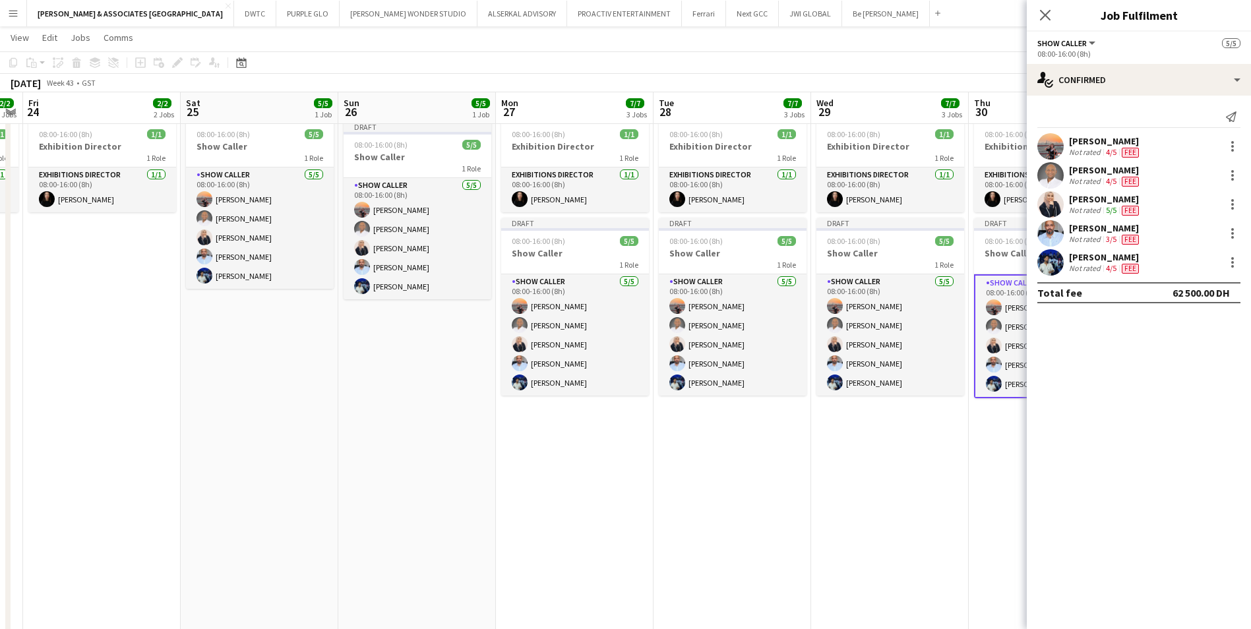
click at [1001, 443] on app-date-cell "08:00-16:00 (8h) 1/1 Exhibition Director 1 Role Exhibitions Director [DATE] 08:…" at bounding box center [1048, 482] width 158 height 801
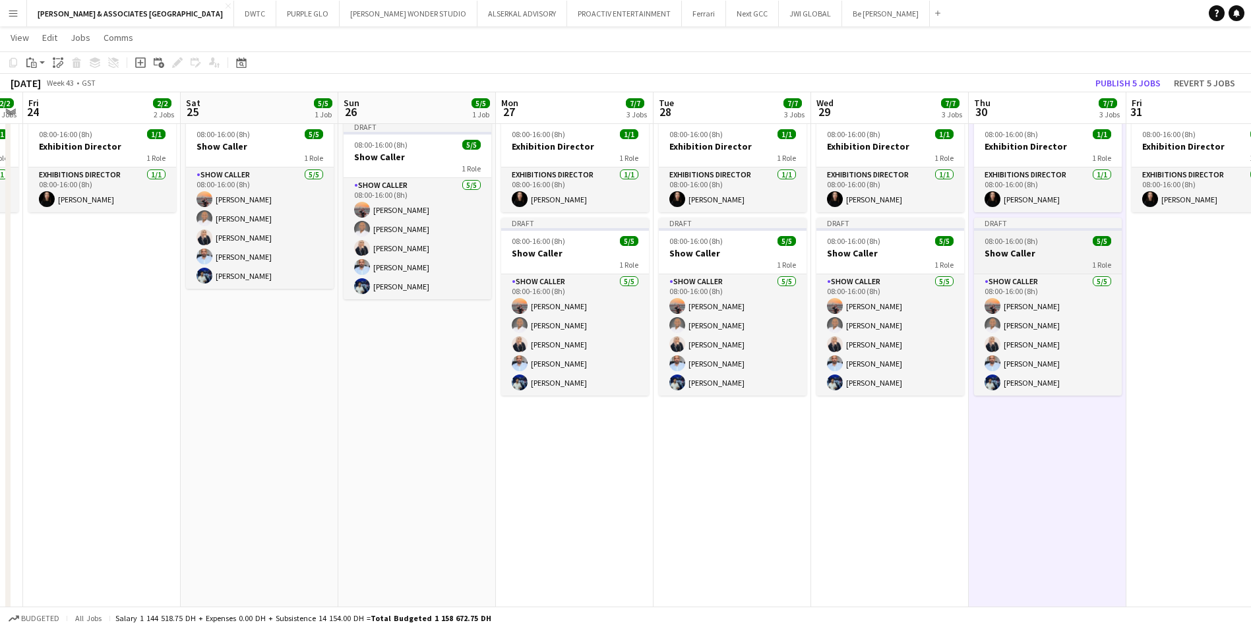
click at [1051, 228] on div "Draft" at bounding box center [1048, 223] width 148 height 11
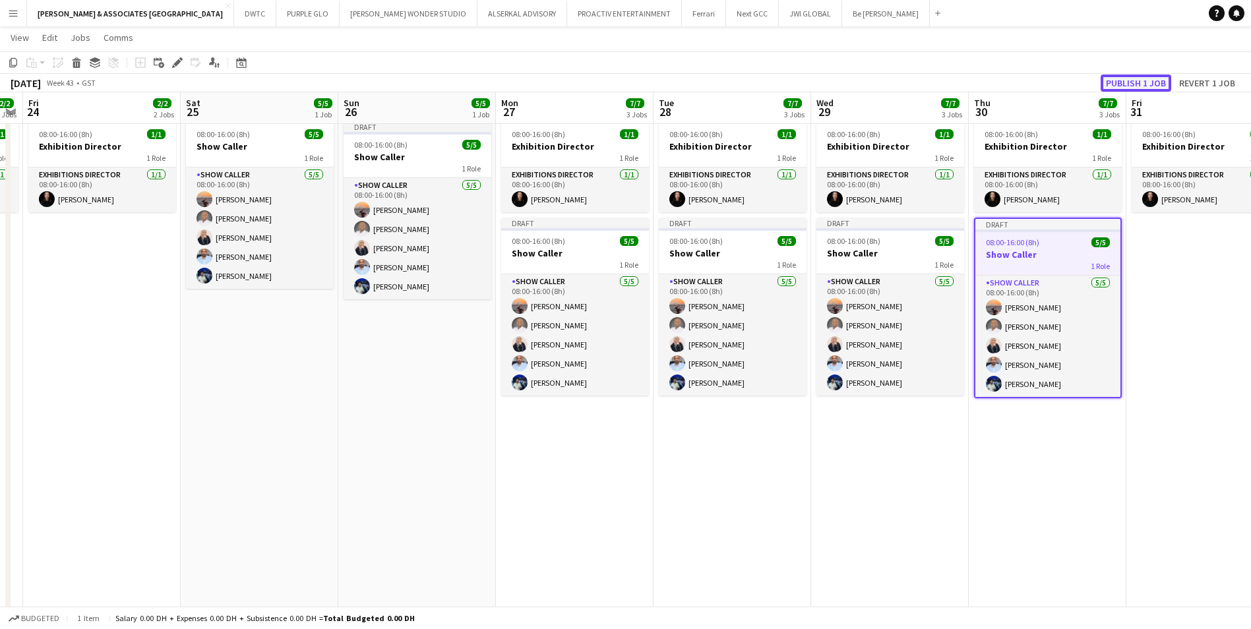
click at [1128, 82] on button "Publish 1 job" at bounding box center [1136, 83] width 71 height 17
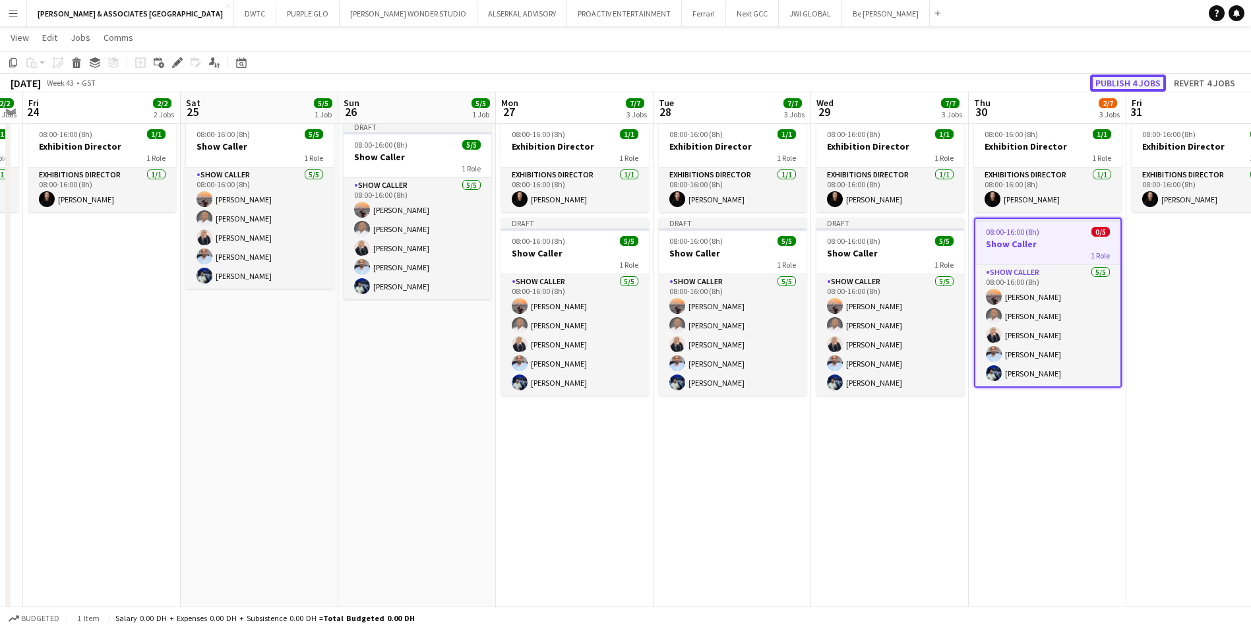
click at [1144, 80] on button "Publish 4 jobs" at bounding box center [1128, 83] width 76 height 17
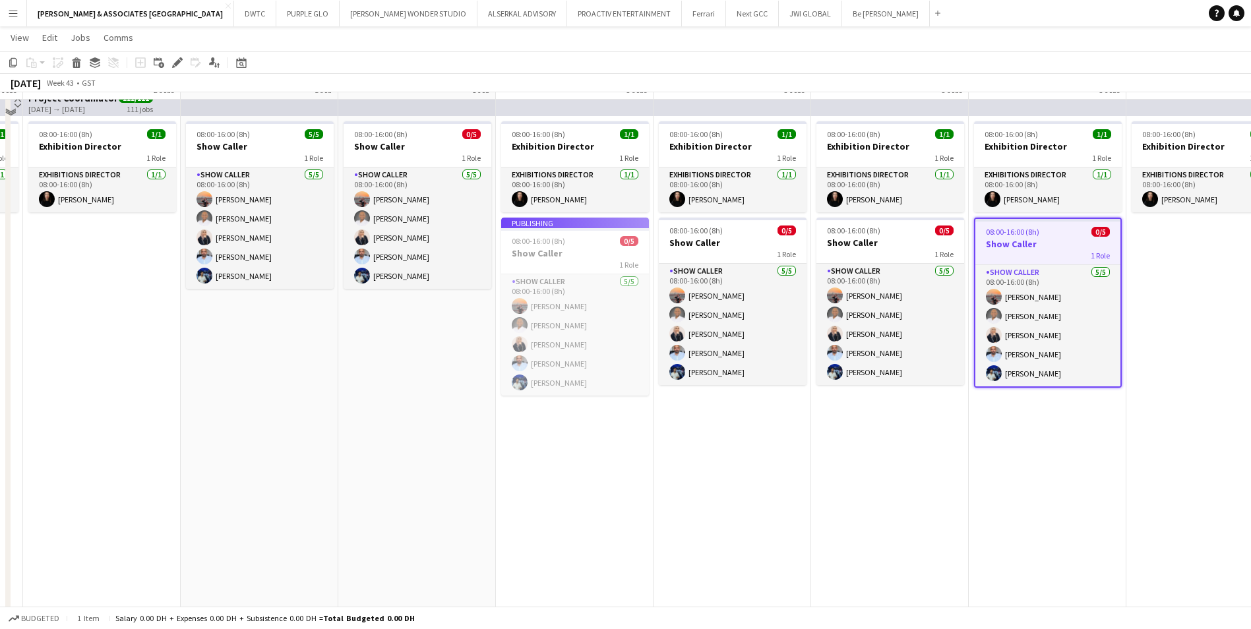
scroll to position [0, 0]
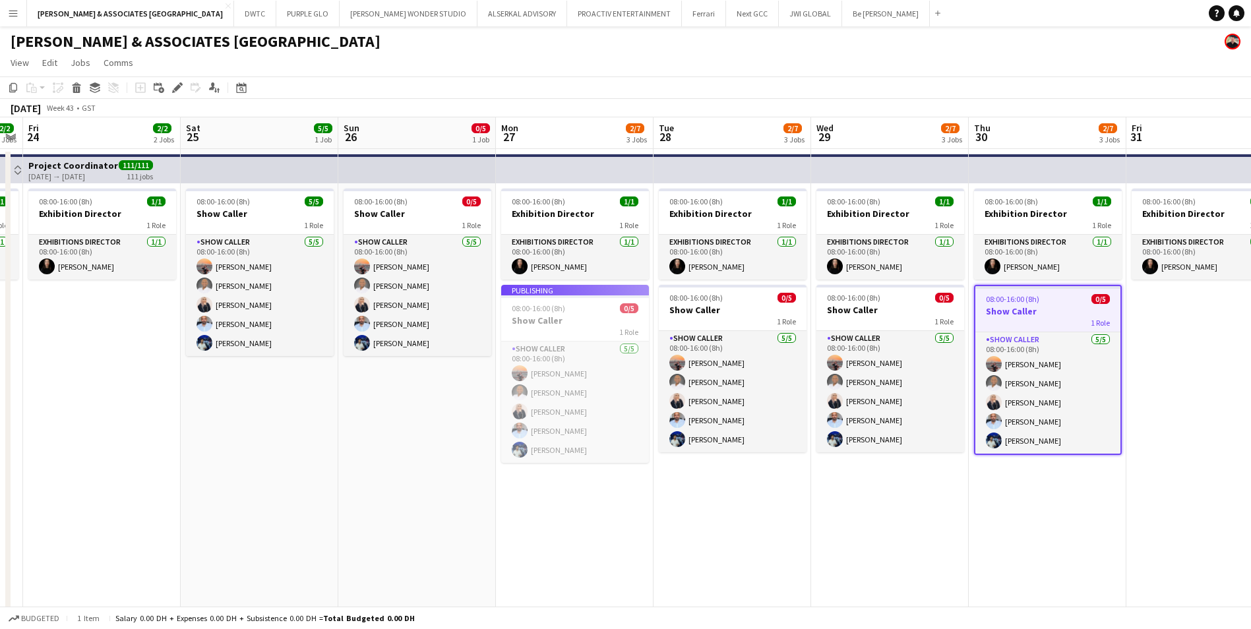
click at [553, 288] on div "Publishing" at bounding box center [575, 290] width 148 height 11
click at [570, 559] on app-date-cell "08:00-16:00 (8h) 1/1 Exhibition Director 1 Role Exhibitions Director [DATE] 08:…" at bounding box center [575, 549] width 158 height 801
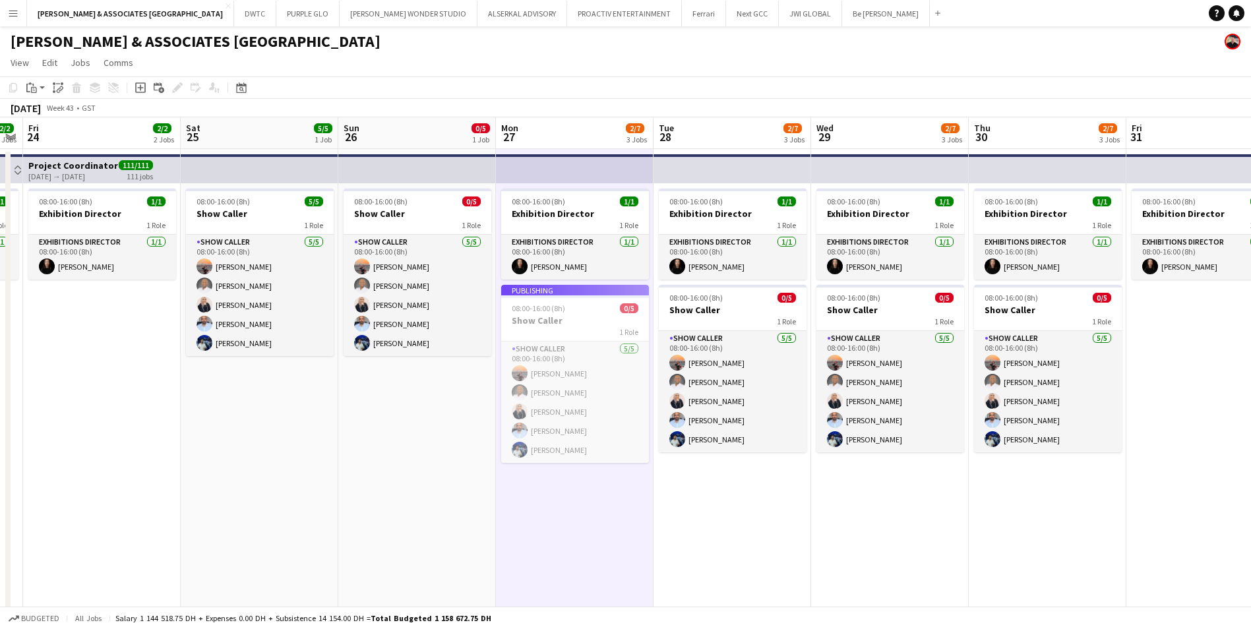
click at [580, 290] on div "Publishing" at bounding box center [575, 290] width 148 height 11
click at [565, 108] on div "[DATE] Week 43 • GST" at bounding box center [625, 108] width 1251 height 18
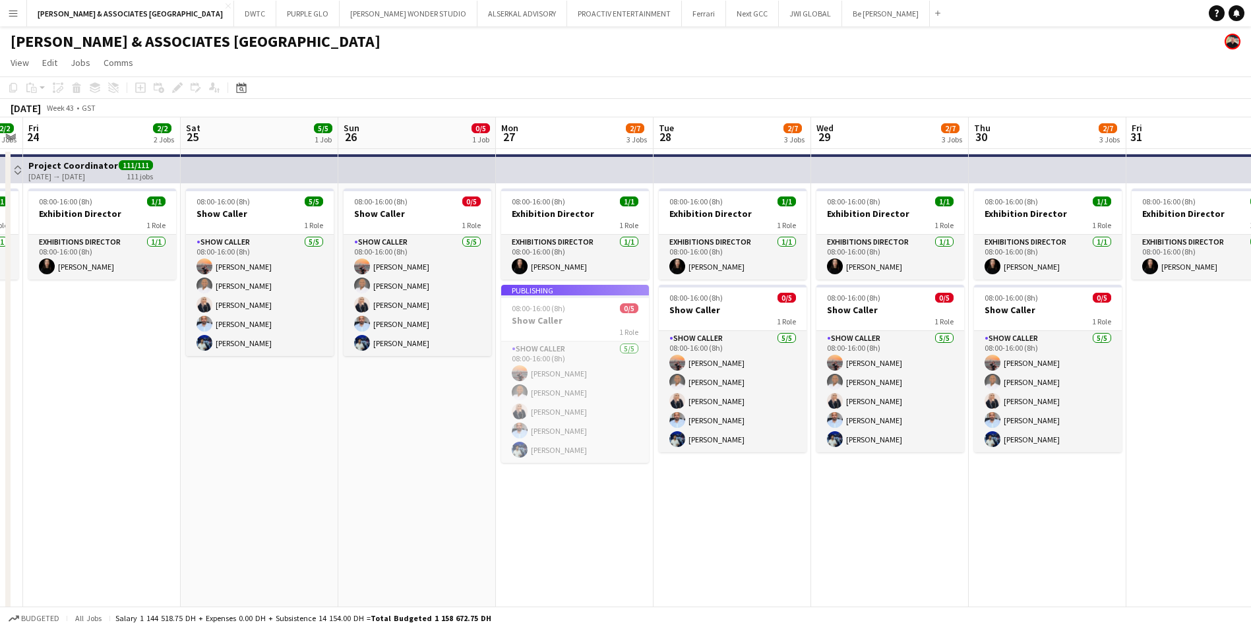
click at [561, 121] on app-board-header-date "Mon 27 2/7 3 Jobs" at bounding box center [575, 133] width 158 height 32
